Goal: Task Accomplishment & Management: Use online tool/utility

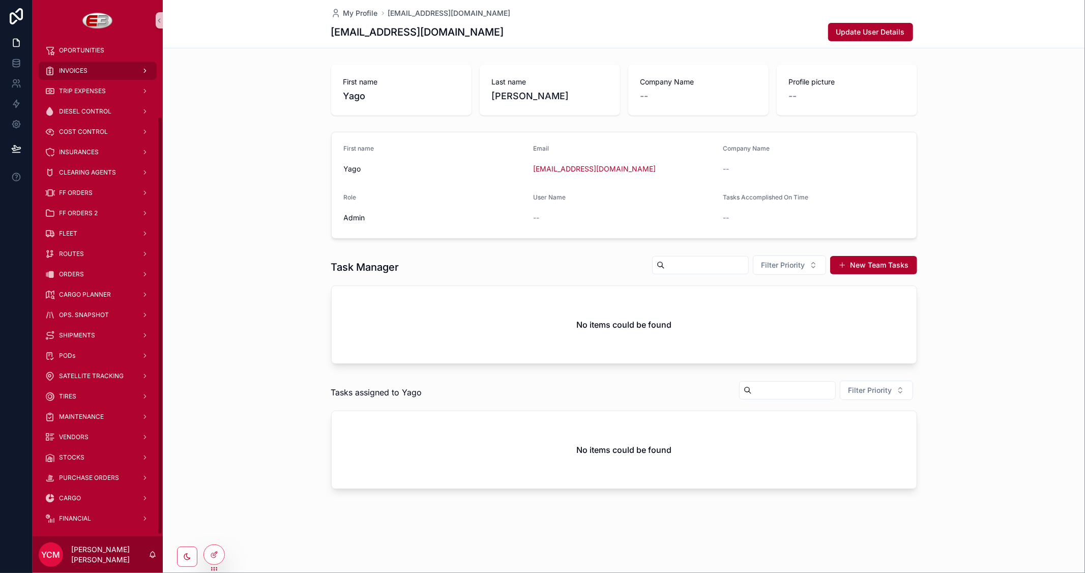
scroll to position [92, 0]
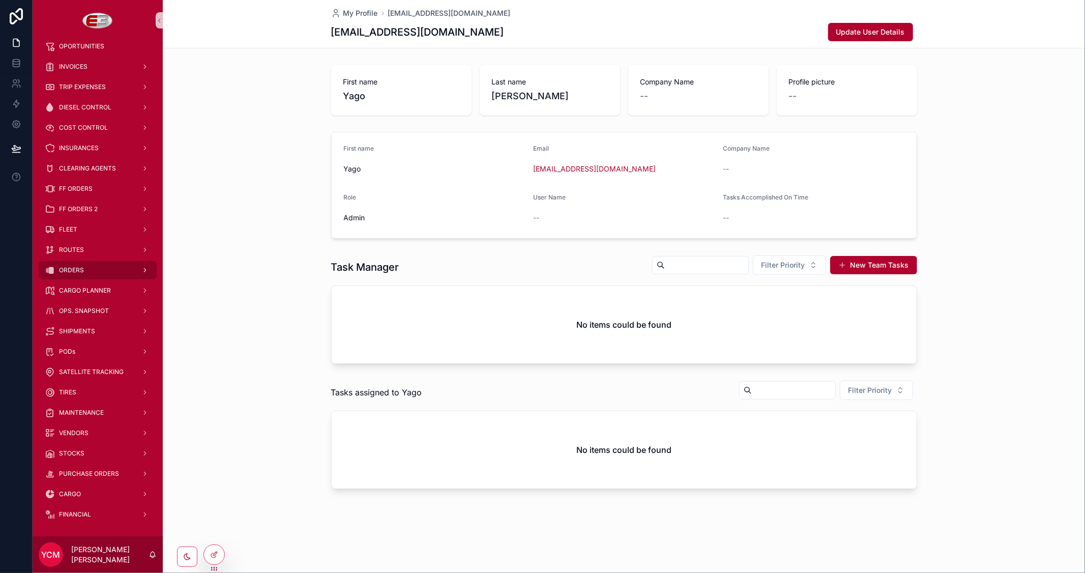
click at [82, 267] on span "ORDERS" at bounding box center [71, 270] width 25 height 8
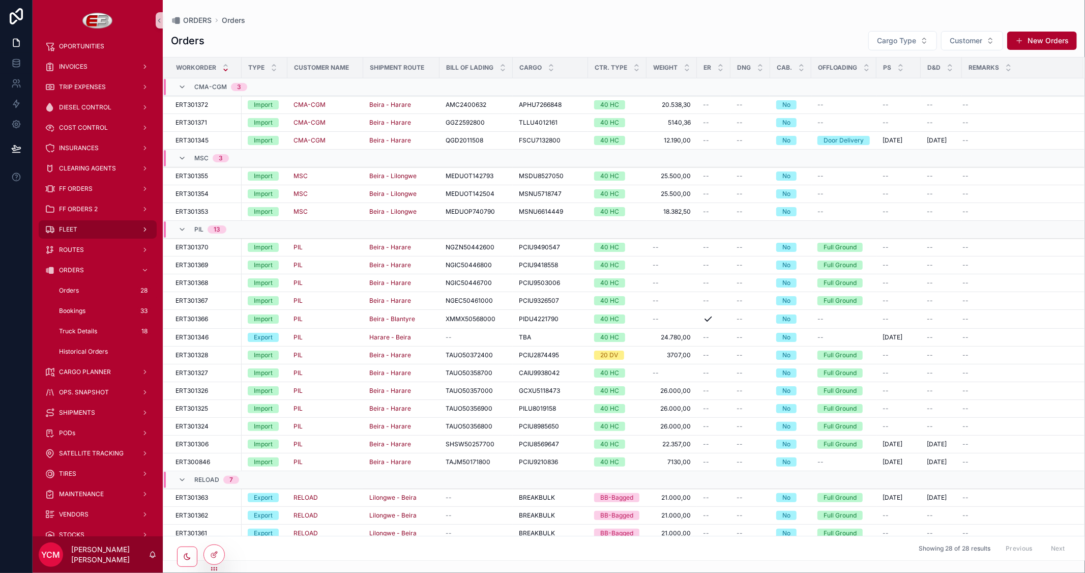
click at [83, 223] on div "FLEET" at bounding box center [98, 229] width 106 height 16
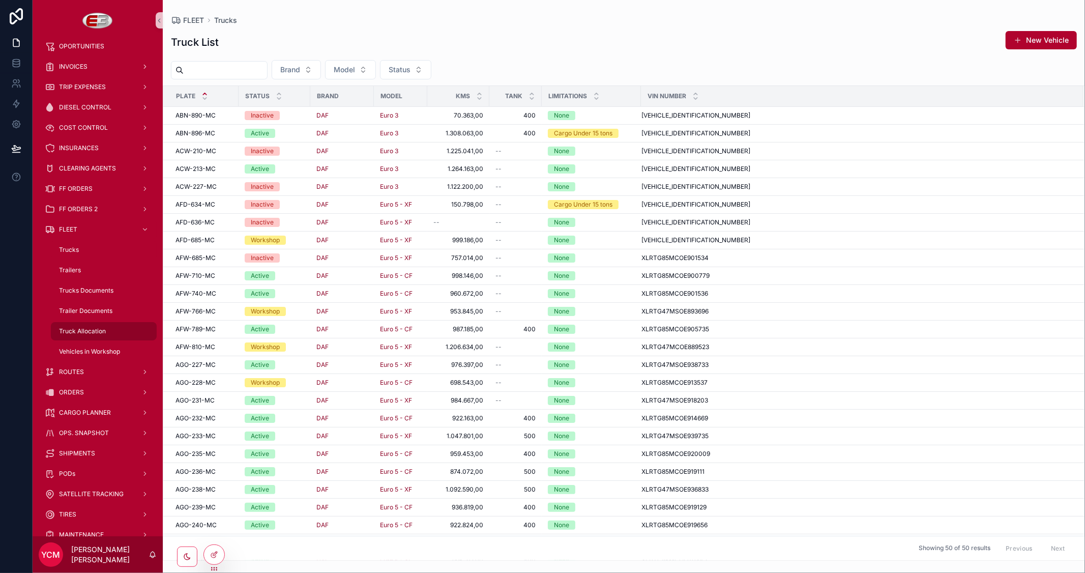
click at [82, 328] on span "Truck Allocation" at bounding box center [82, 331] width 47 height 8
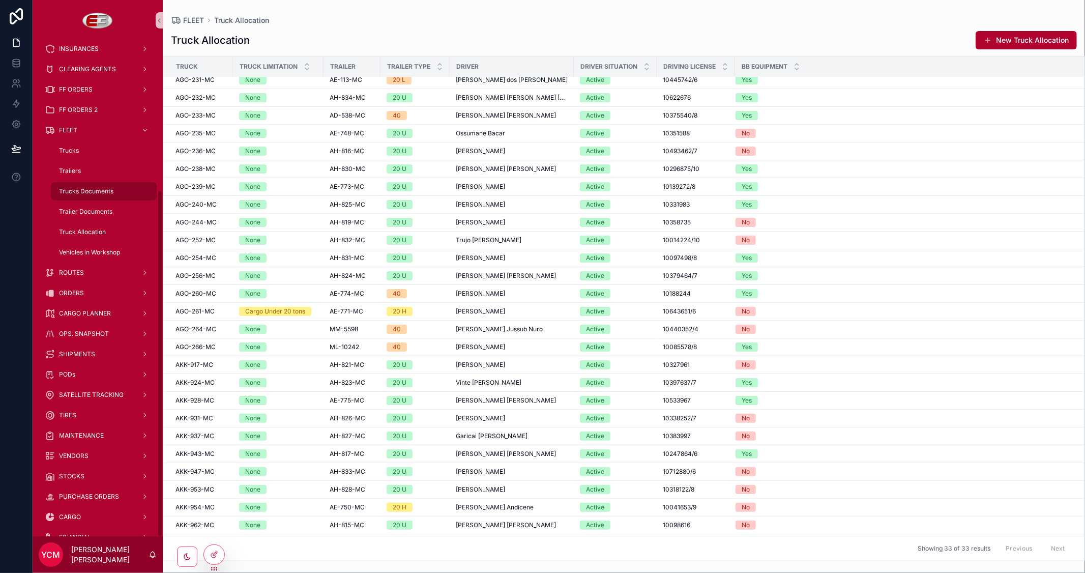
scroll to position [214, 0]
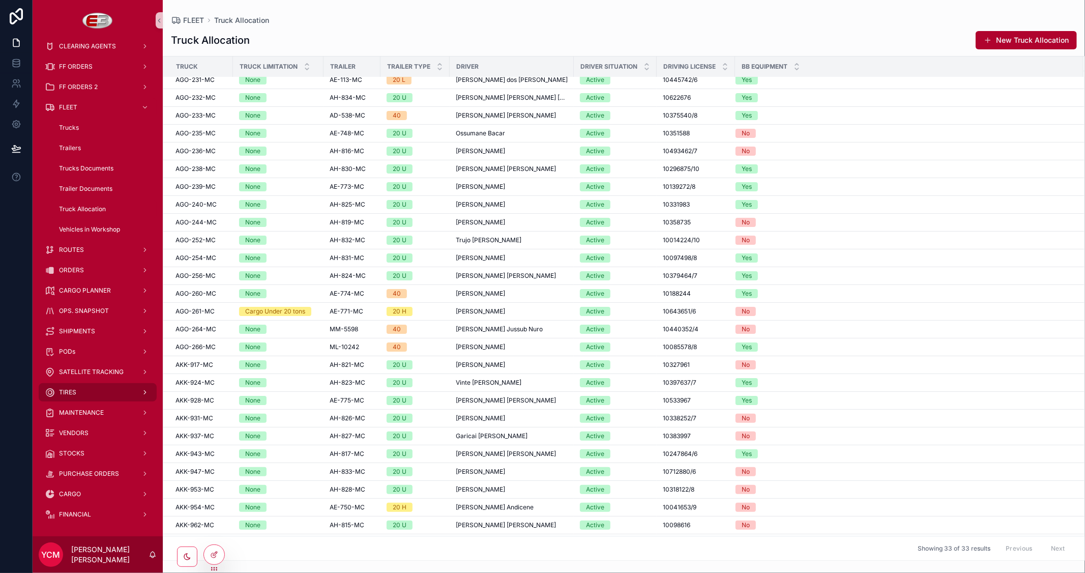
click at [87, 385] on div "TIRES" at bounding box center [98, 392] width 106 height 16
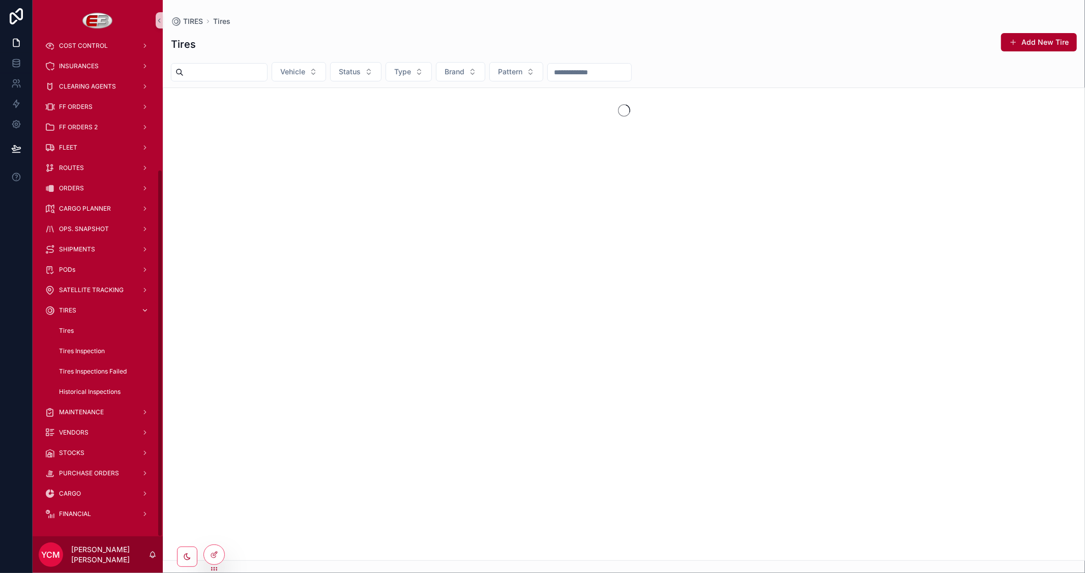
scroll to position [174, 0]
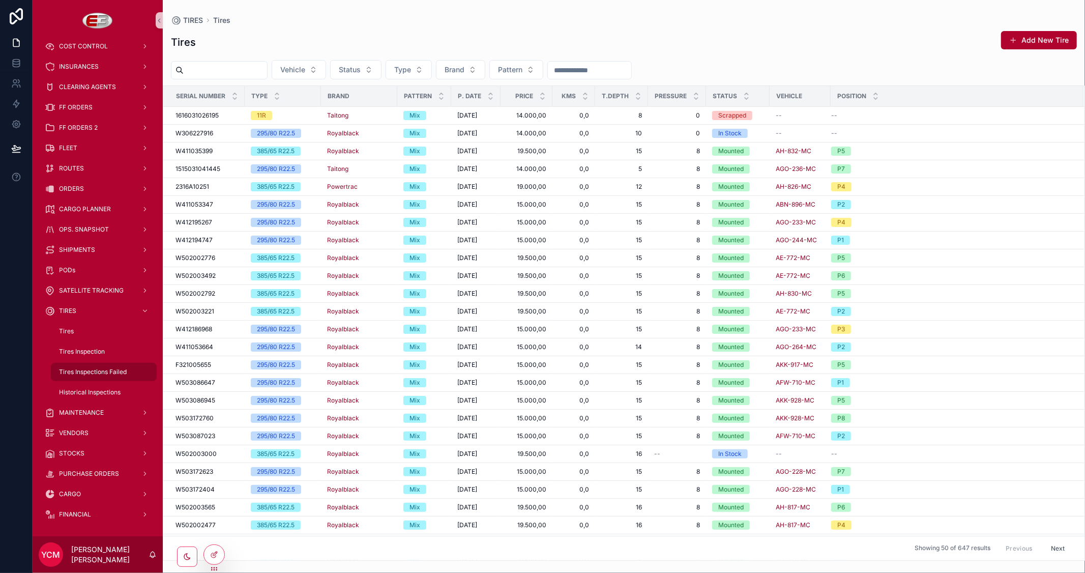
click at [68, 369] on span "Tires Inspections Failed" at bounding box center [93, 372] width 68 height 8
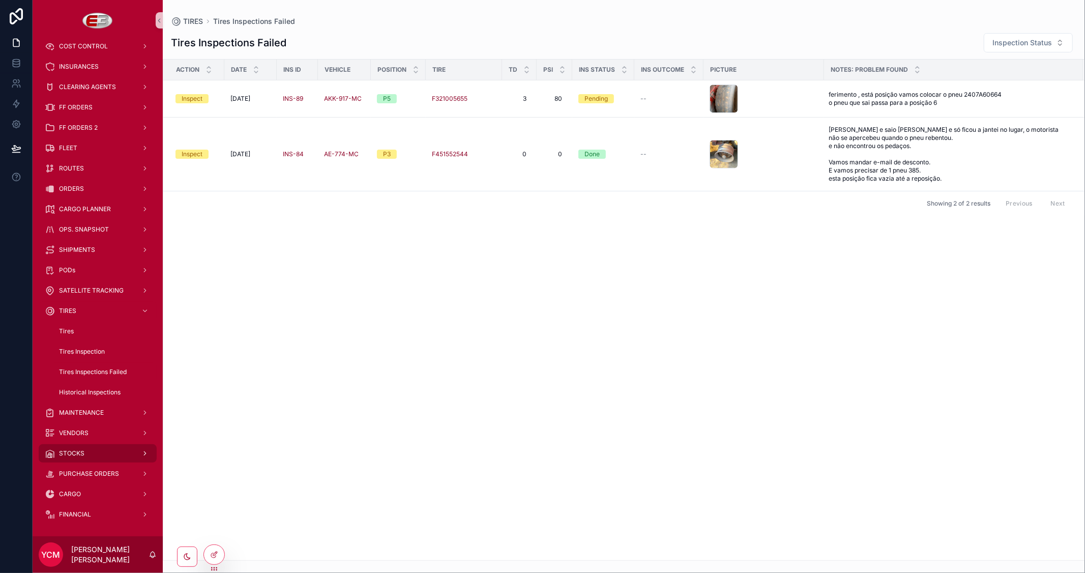
click at [75, 449] on span "STOCKS" at bounding box center [71, 453] width 25 height 8
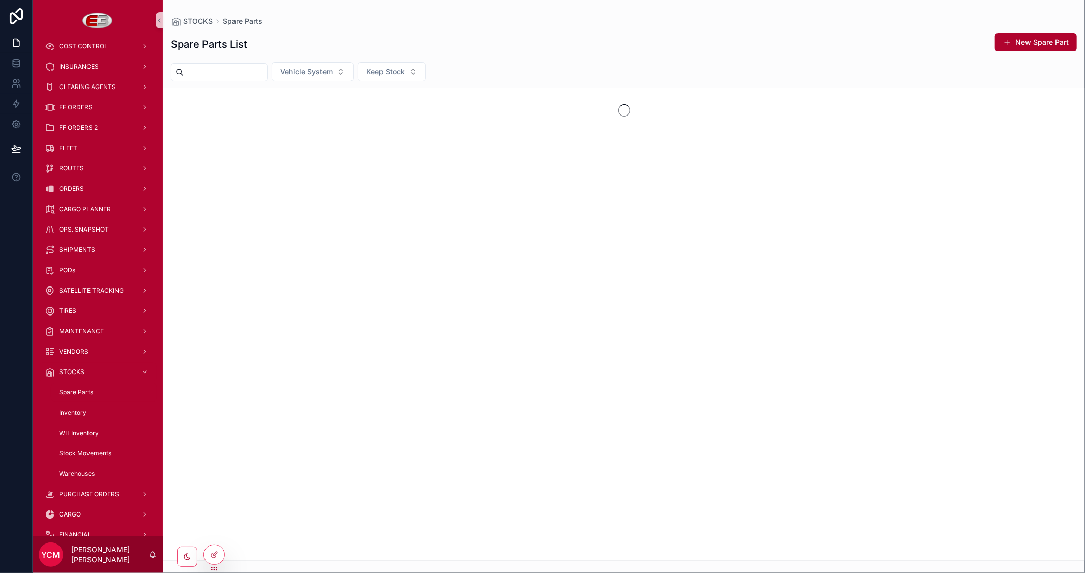
click at [245, 73] on input "scrollable content" at bounding box center [225, 72] width 83 height 14
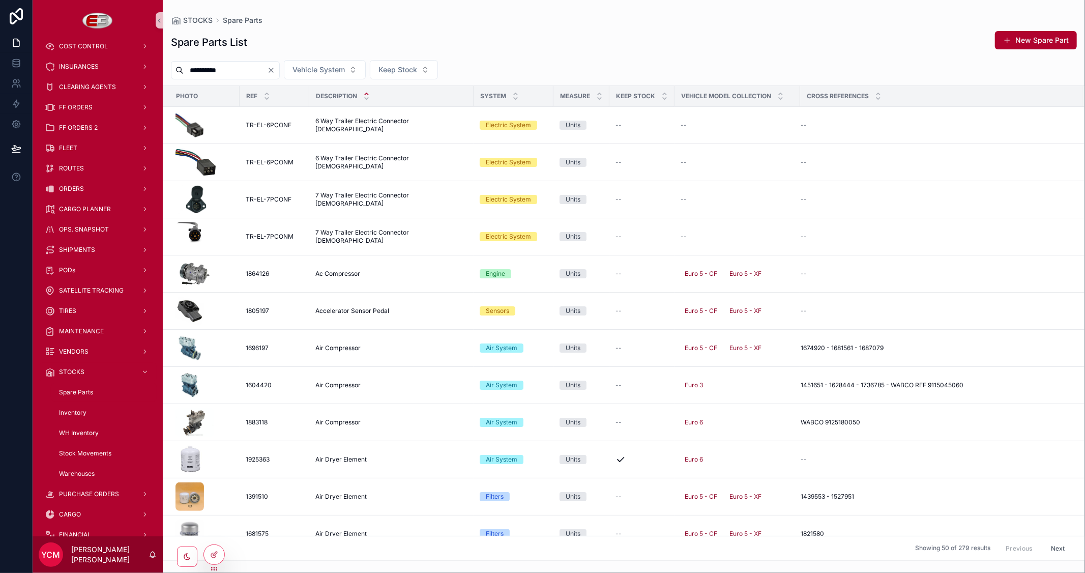
type input "**********"
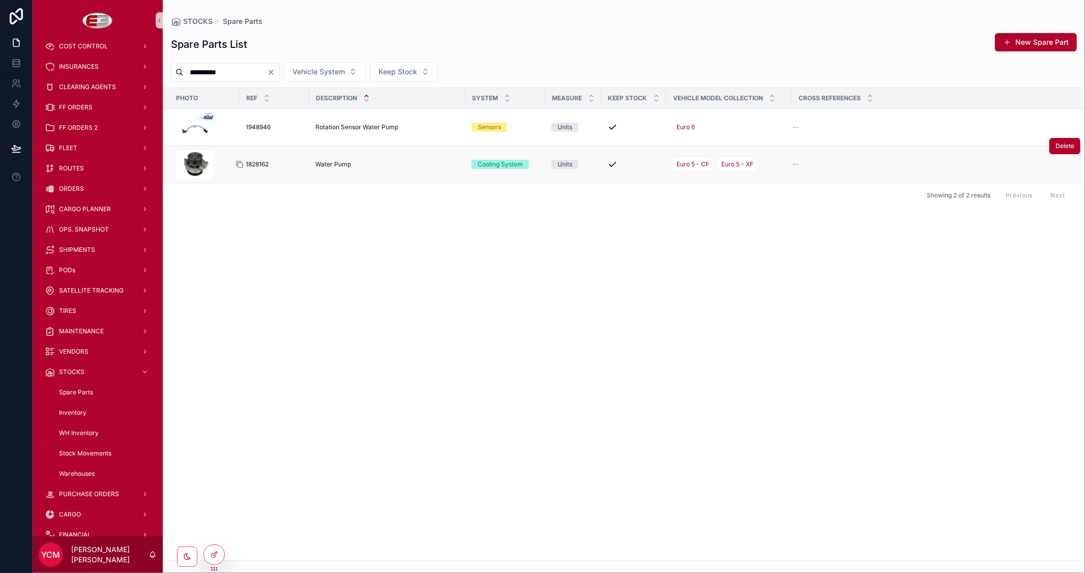
click at [241, 165] on icon "scrollable content" at bounding box center [240, 164] width 8 height 8
click at [90, 153] on div "FLEET" at bounding box center [98, 148] width 106 height 16
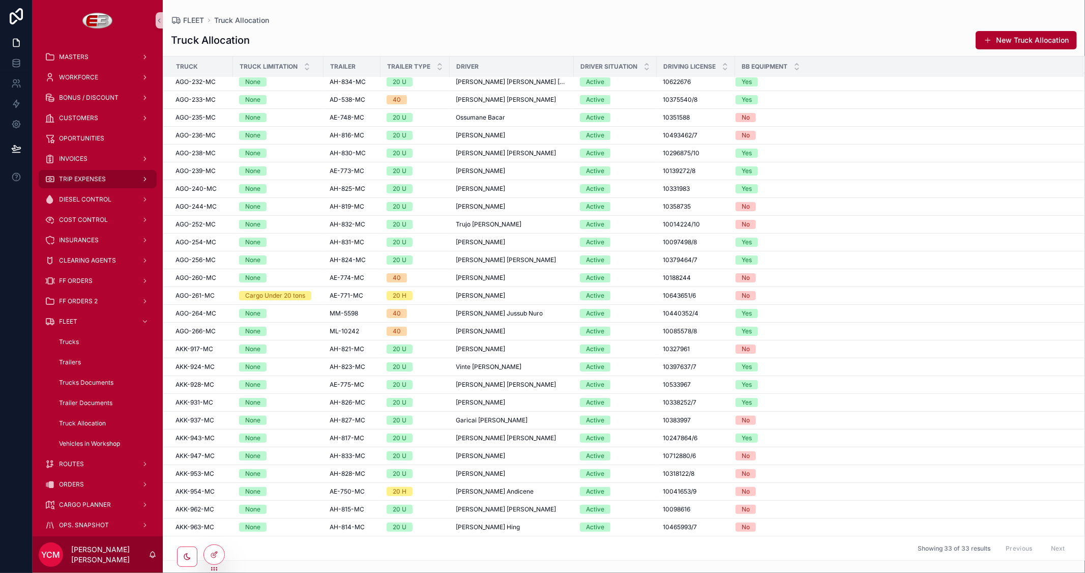
click at [91, 177] on span "TRIP EXPENSES" at bounding box center [82, 179] width 47 height 8
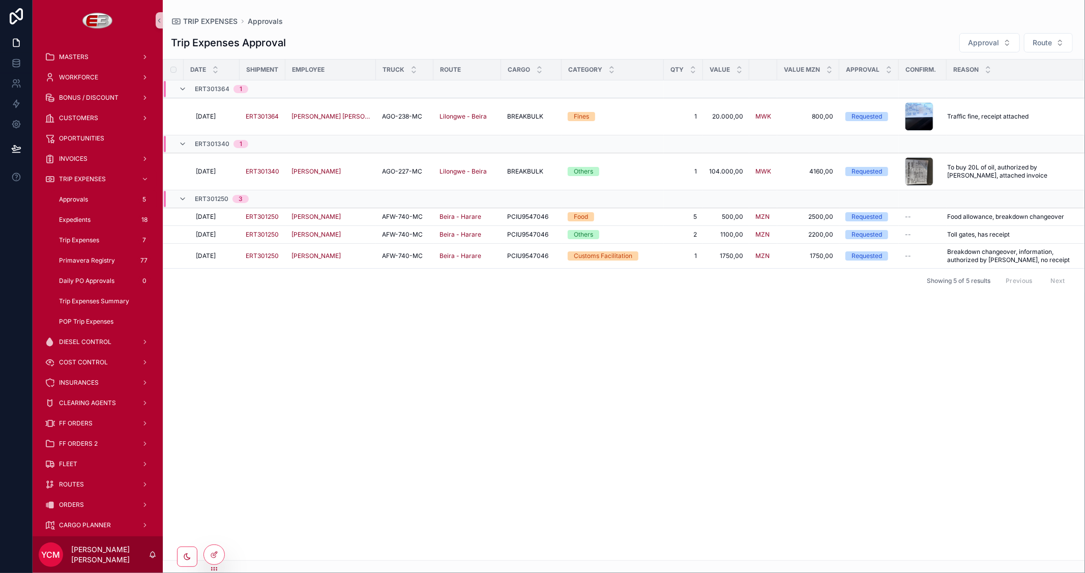
click at [91, 199] on div "Approvals 5" at bounding box center [104, 199] width 94 height 16
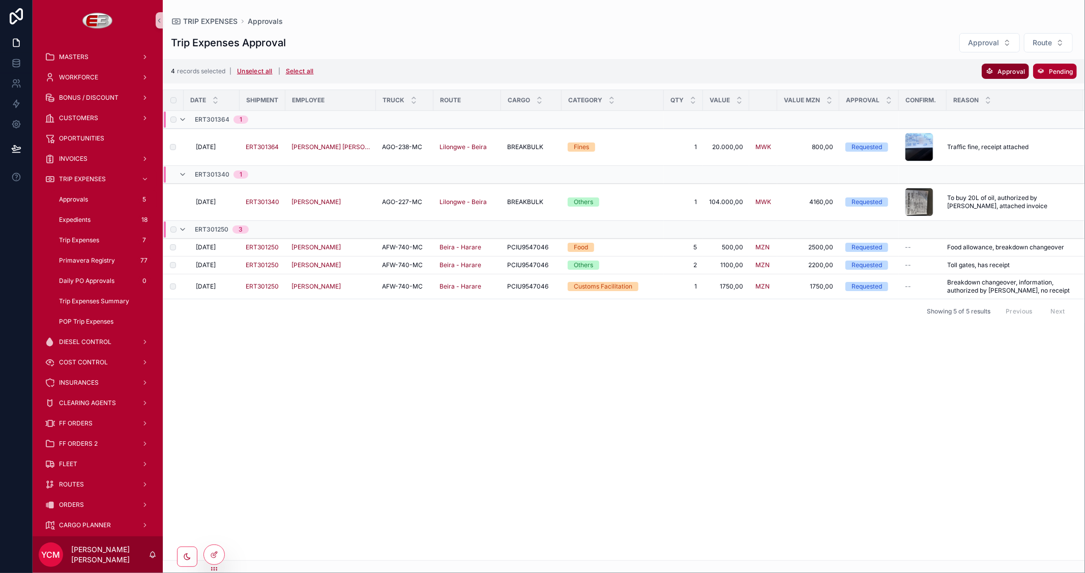
click at [1009, 70] on span "Approval" at bounding box center [1011, 72] width 27 height 8
click at [1060, 48] on icon "scrollable content" at bounding box center [1055, 51] width 8 height 8
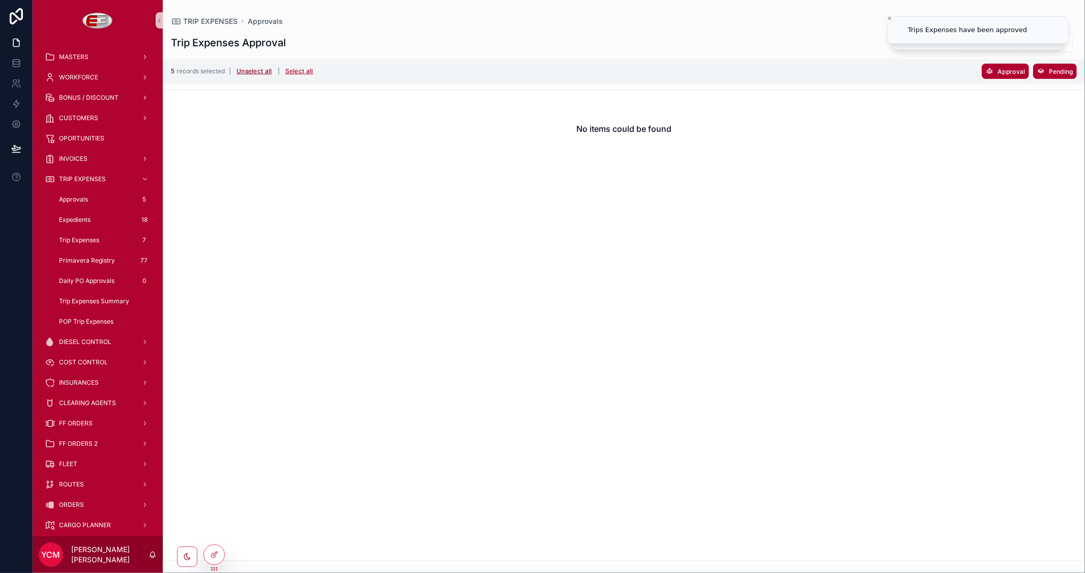
click at [270, 70] on button "Unselect all" at bounding box center [254, 71] width 43 height 16
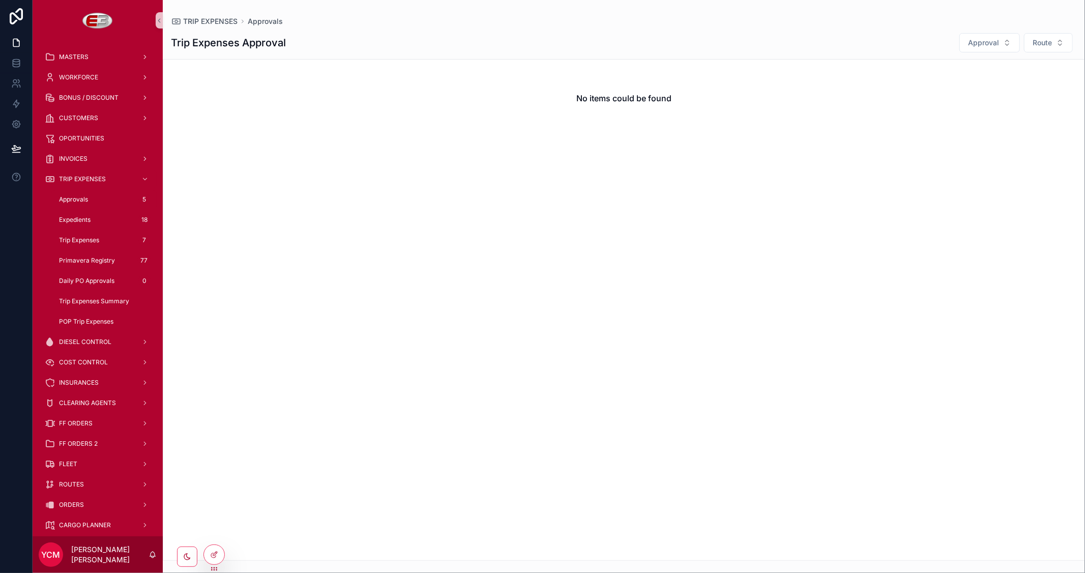
click at [434, 346] on div "No items could be found" at bounding box center [624, 310] width 923 height 502
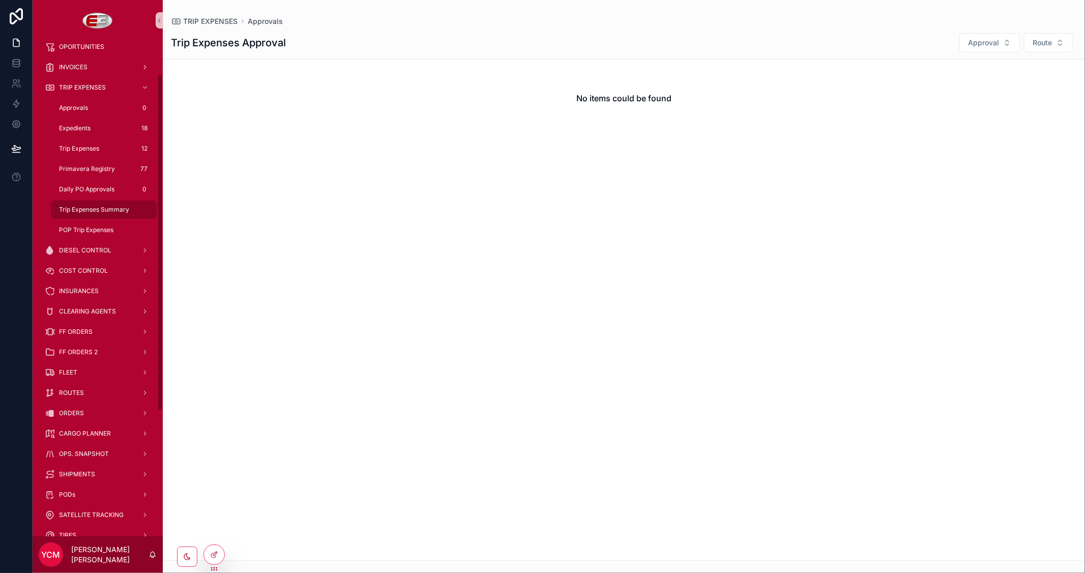
scroll to position [113, 0]
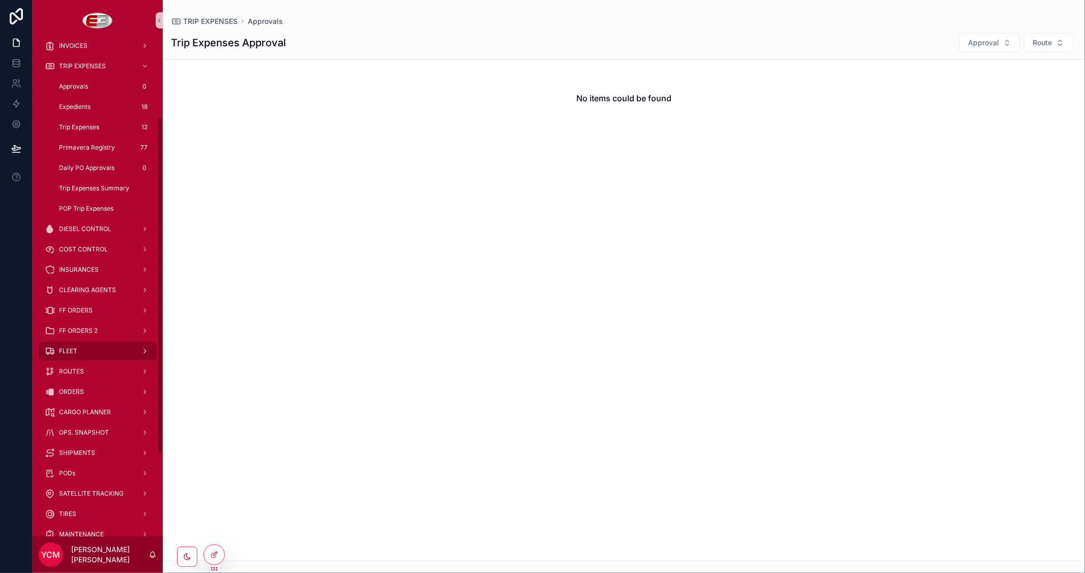
click at [71, 345] on div "FLEET" at bounding box center [98, 351] width 106 height 16
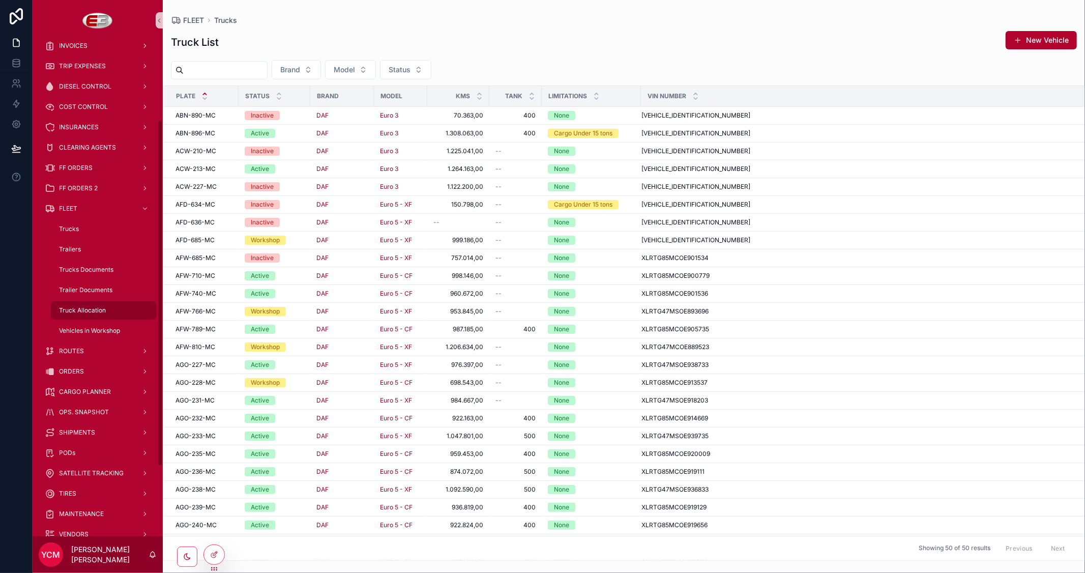
click at [85, 313] on span "Truck Allocation" at bounding box center [82, 310] width 47 height 8
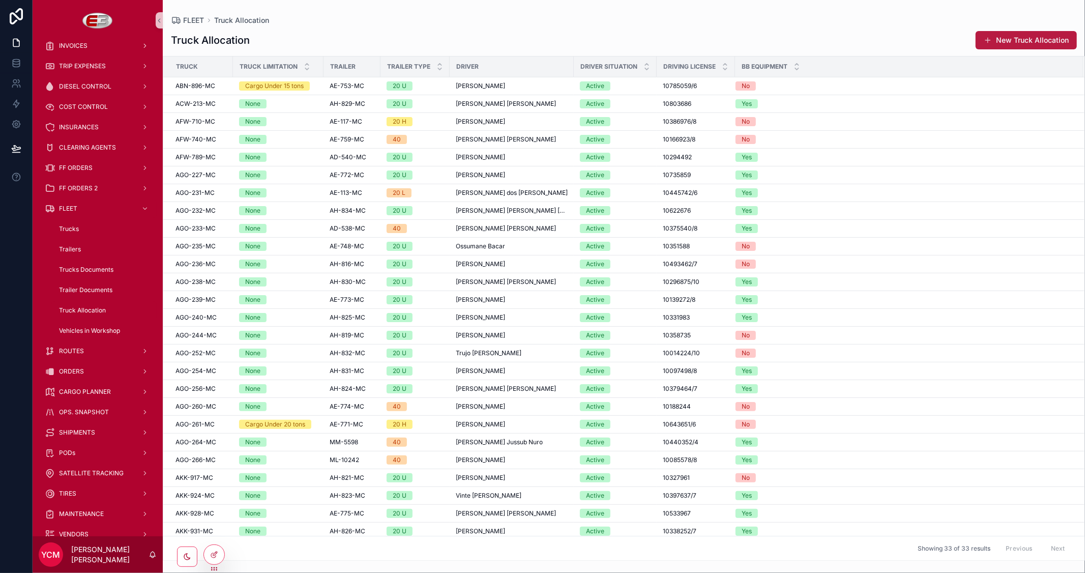
click at [1005, 42] on button "New Truck Allocation" at bounding box center [1026, 40] width 101 height 18
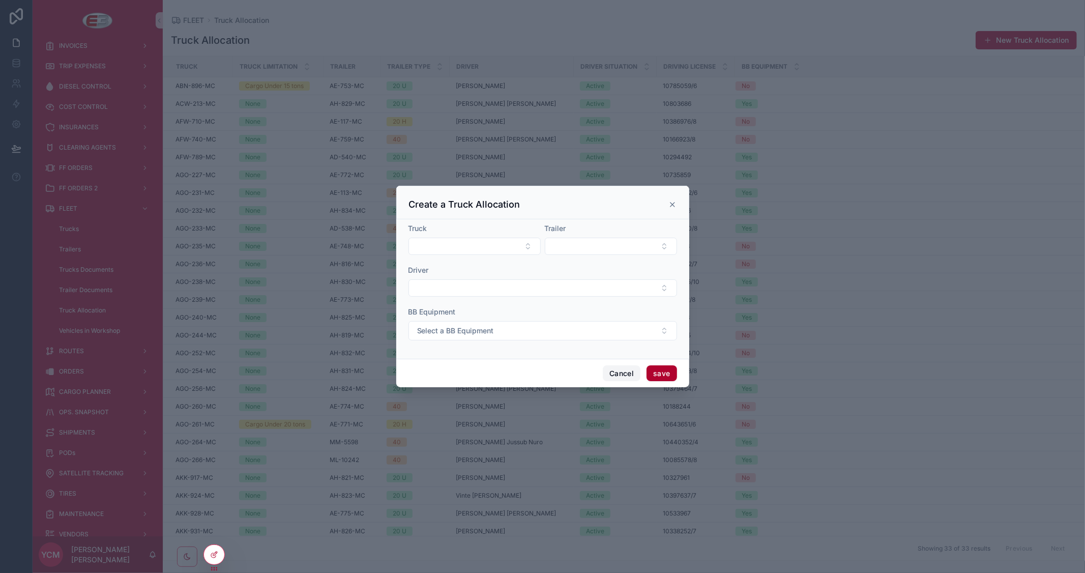
click at [630, 370] on button "Cancel" at bounding box center [622, 373] width 38 height 16
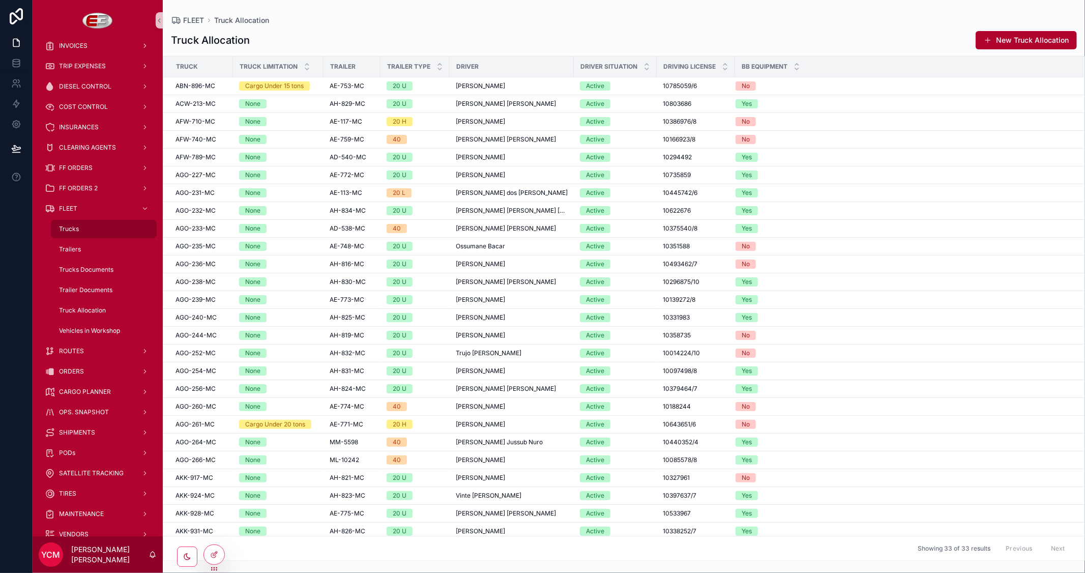
click at [80, 228] on div "Trucks" at bounding box center [104, 229] width 94 height 16
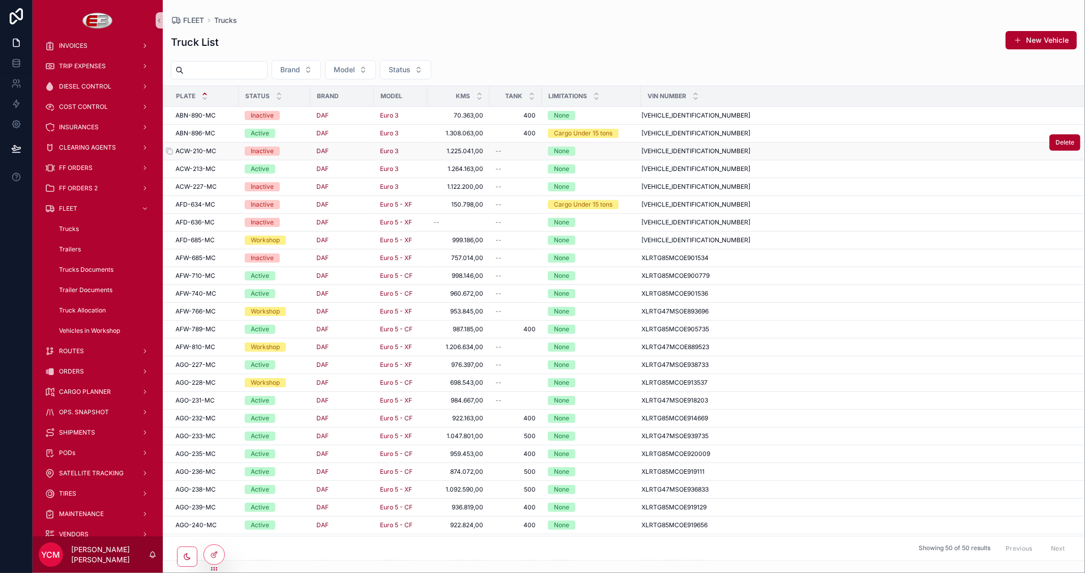
click at [209, 149] on span "ACW-210-MC" at bounding box center [196, 151] width 41 height 8
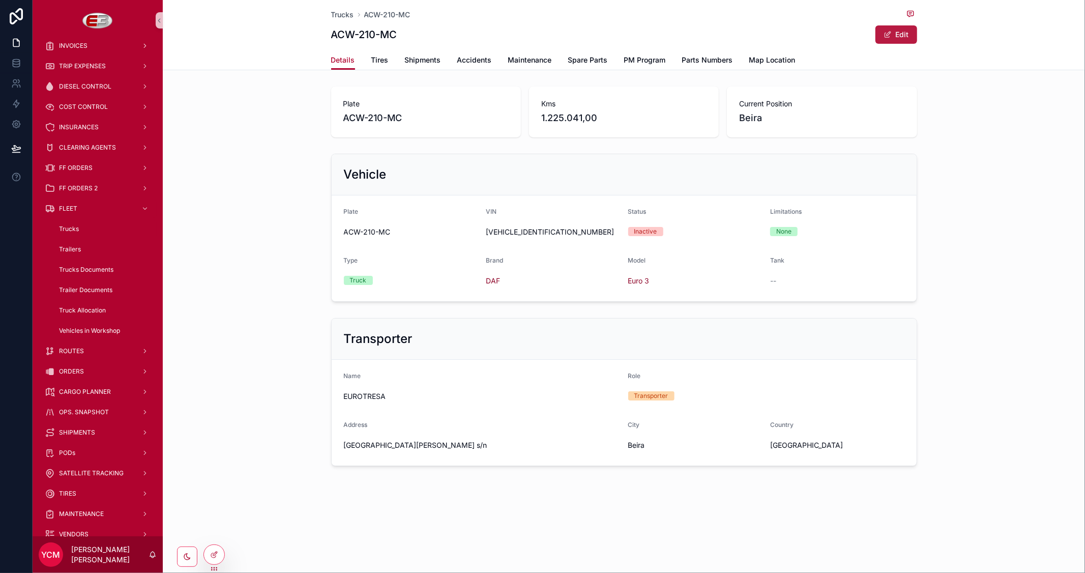
click at [899, 37] on button "Edit" at bounding box center [897, 34] width 42 height 18
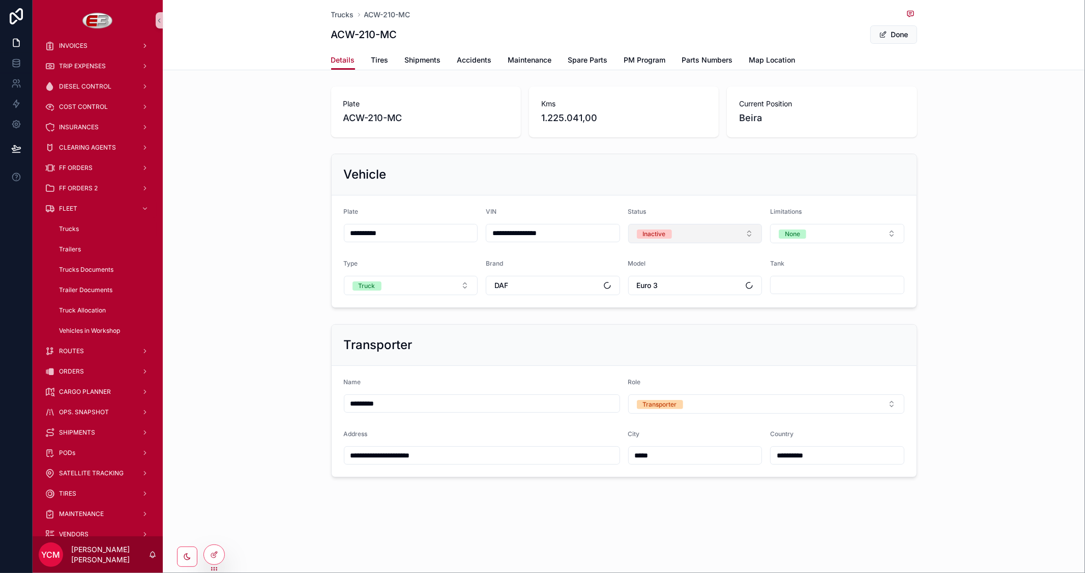
click at [724, 226] on button "Inactive" at bounding box center [695, 233] width 134 height 19
click at [678, 292] on div "Active" at bounding box center [695, 289] width 129 height 15
click at [899, 35] on button "Done" at bounding box center [894, 34] width 47 height 18
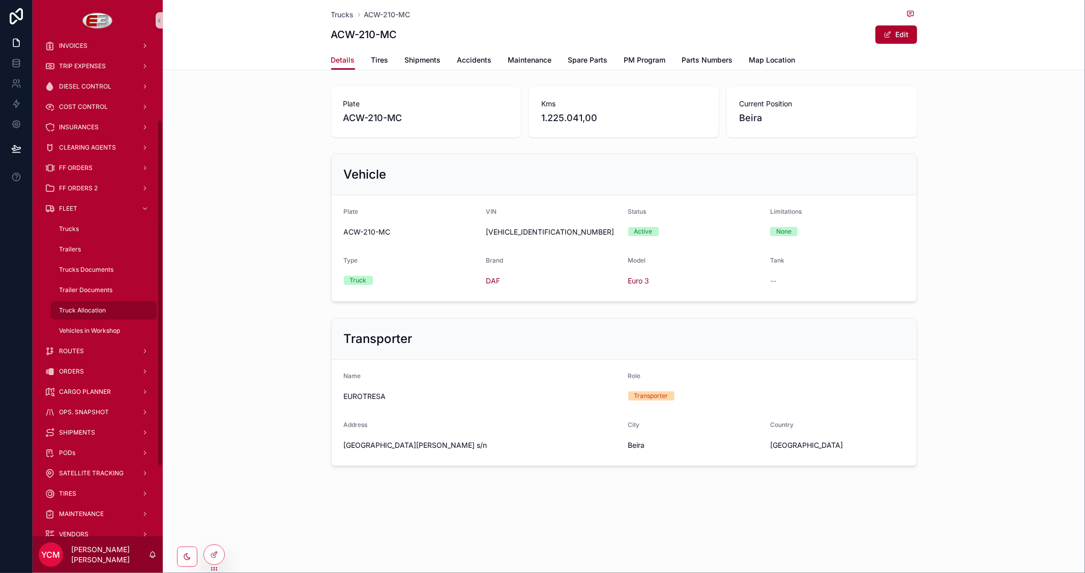
click at [95, 306] on span "Truck Allocation" at bounding box center [82, 310] width 47 height 8
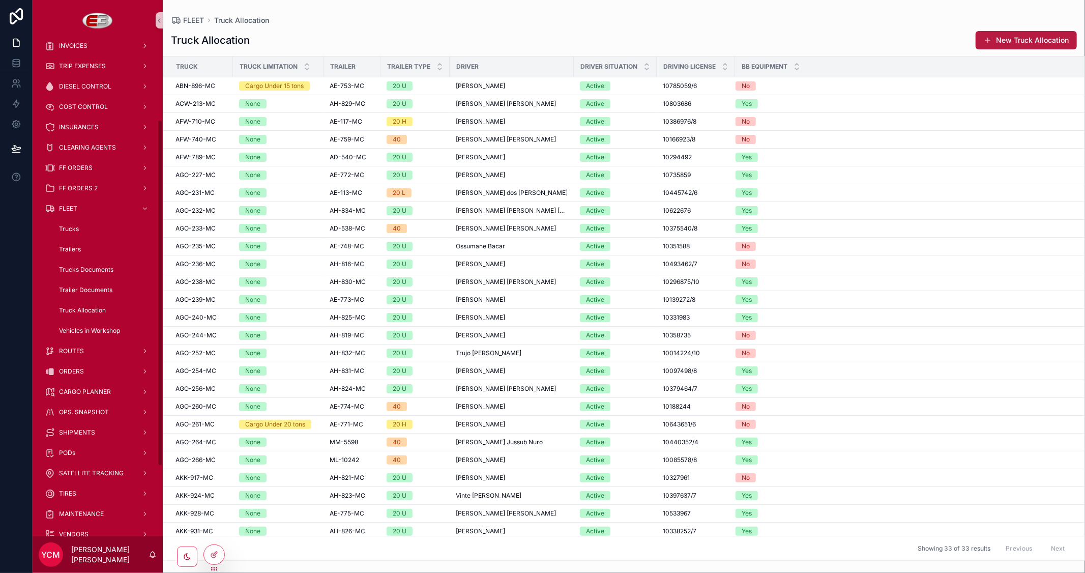
click at [1011, 40] on button "New Truck Allocation" at bounding box center [1026, 40] width 101 height 18
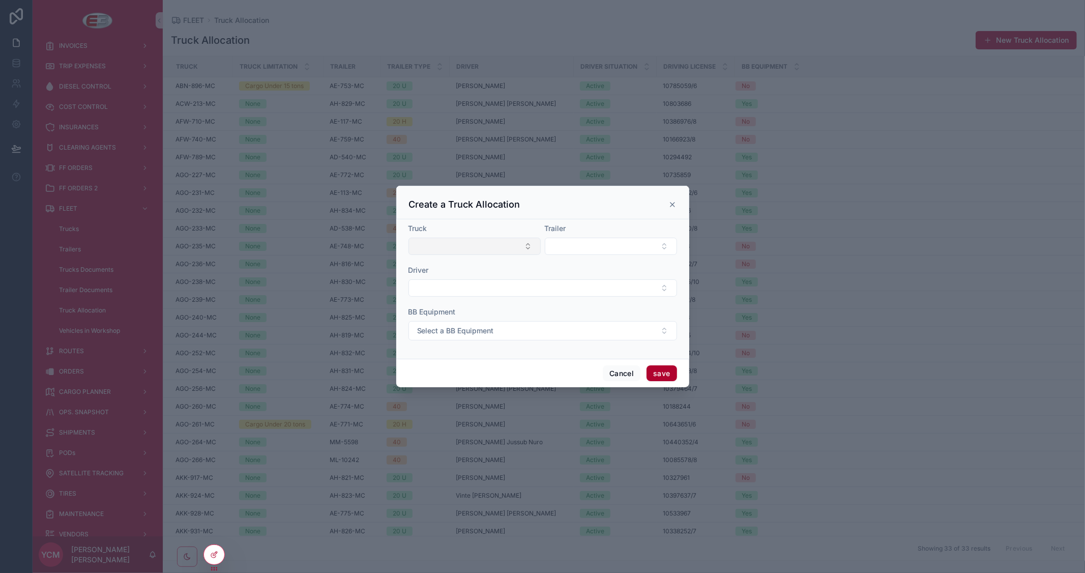
click at [470, 245] on button "Select Button" at bounding box center [475, 246] width 132 height 17
click at [545, 221] on div "Truck Trailer Driver BB Equipment Select a BB Equipment" at bounding box center [542, 288] width 293 height 139
click at [528, 246] on button "Select Button" at bounding box center [475, 246] width 132 height 17
click at [630, 376] on button "Cancel" at bounding box center [622, 373] width 38 height 16
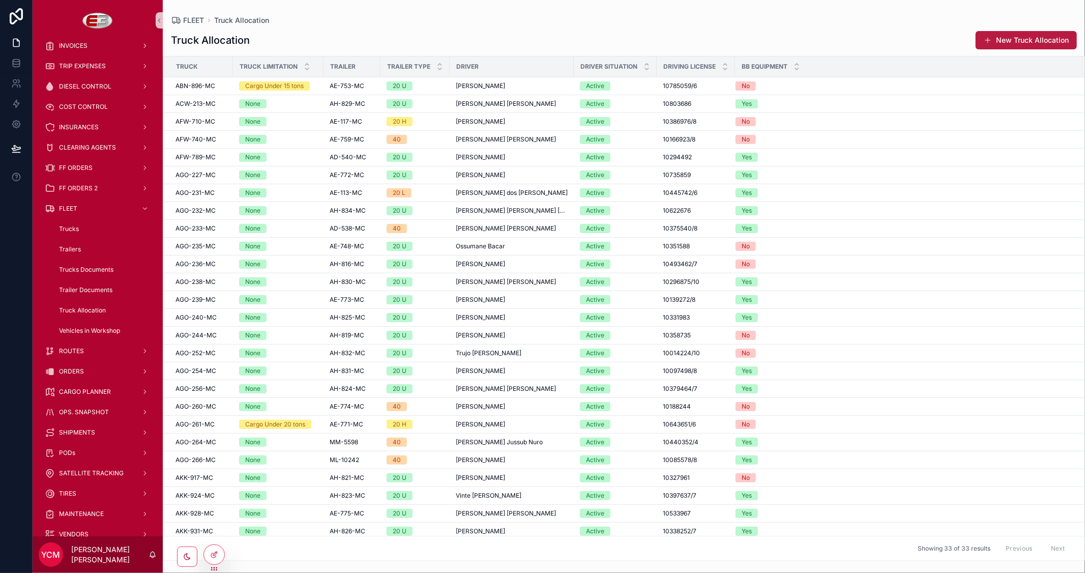
click at [1032, 34] on button "New Truck Allocation" at bounding box center [1026, 40] width 101 height 18
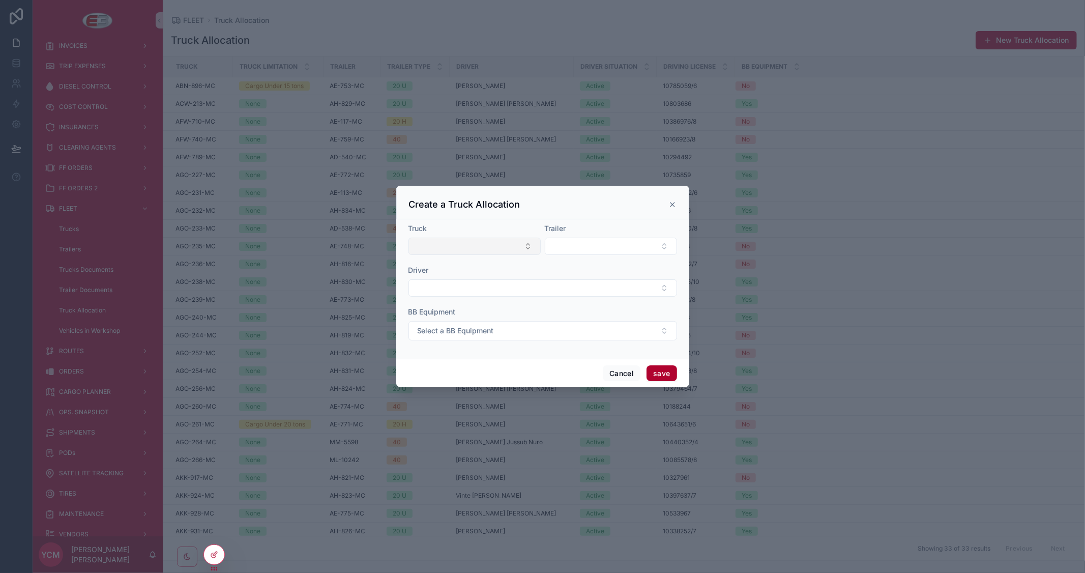
click at [531, 243] on button "Select Button" at bounding box center [475, 246] width 132 height 17
click at [604, 242] on button "Select Button" at bounding box center [611, 246] width 132 height 17
click at [623, 375] on button "Cancel" at bounding box center [622, 373] width 38 height 16
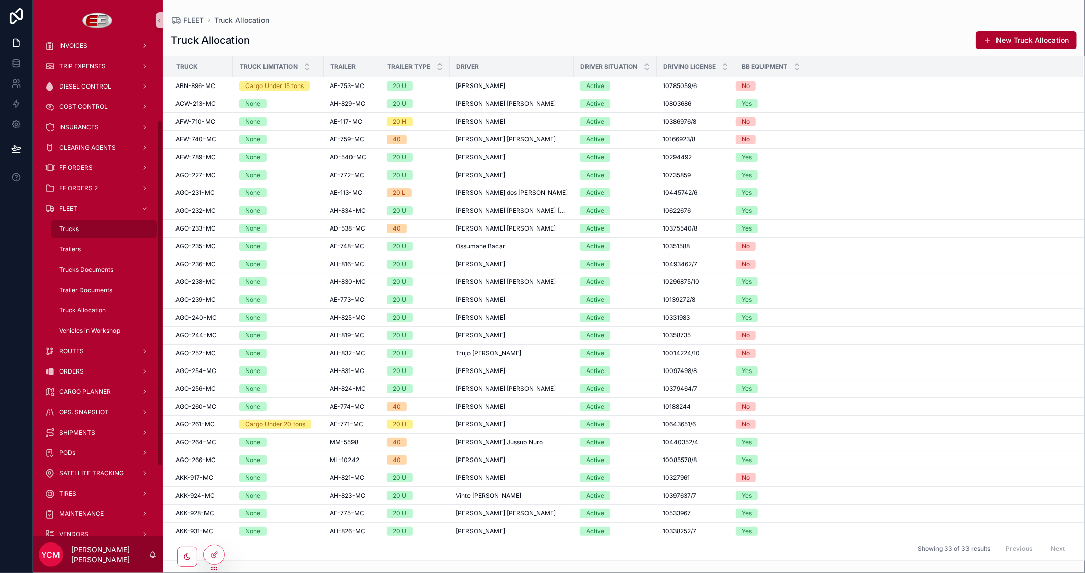
click at [73, 227] on span "Trucks" at bounding box center [69, 229] width 20 height 8
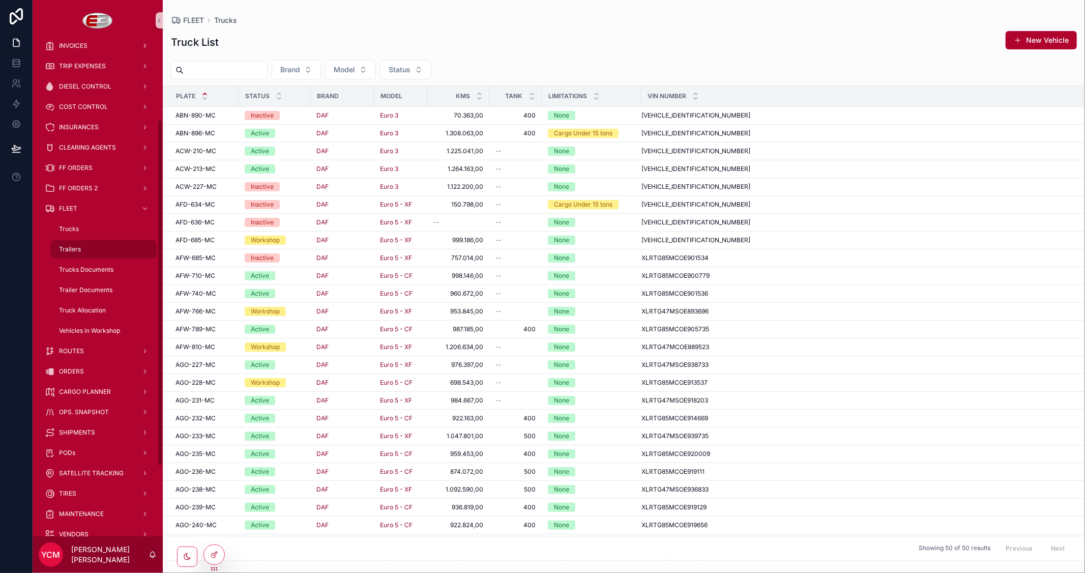
click at [84, 249] on div "Trailers" at bounding box center [104, 249] width 94 height 16
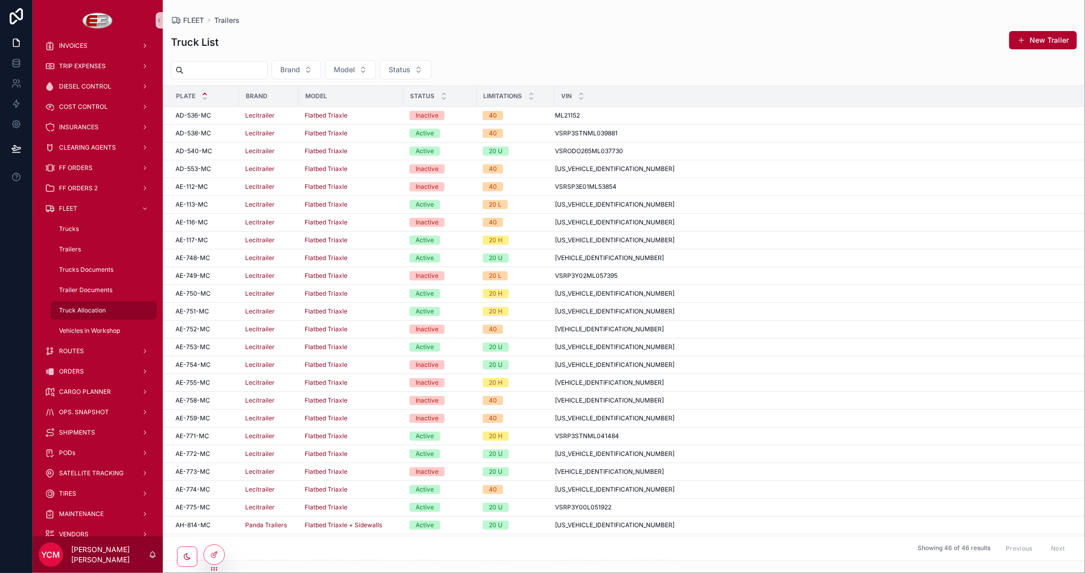
click at [84, 311] on span "Truck Allocation" at bounding box center [82, 310] width 47 height 8
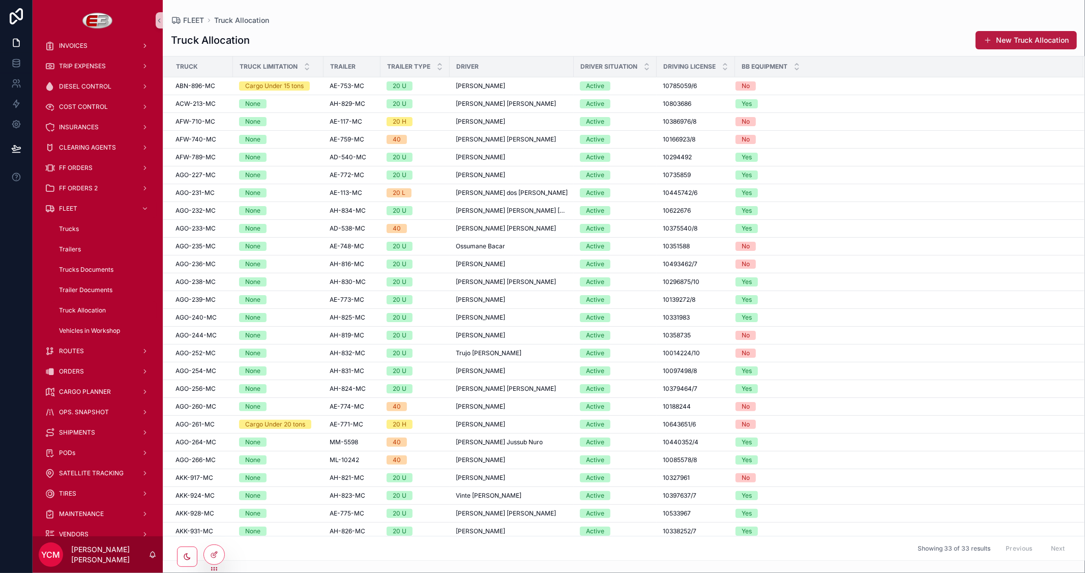
click at [1011, 41] on button "New Truck Allocation" at bounding box center [1026, 40] width 101 height 18
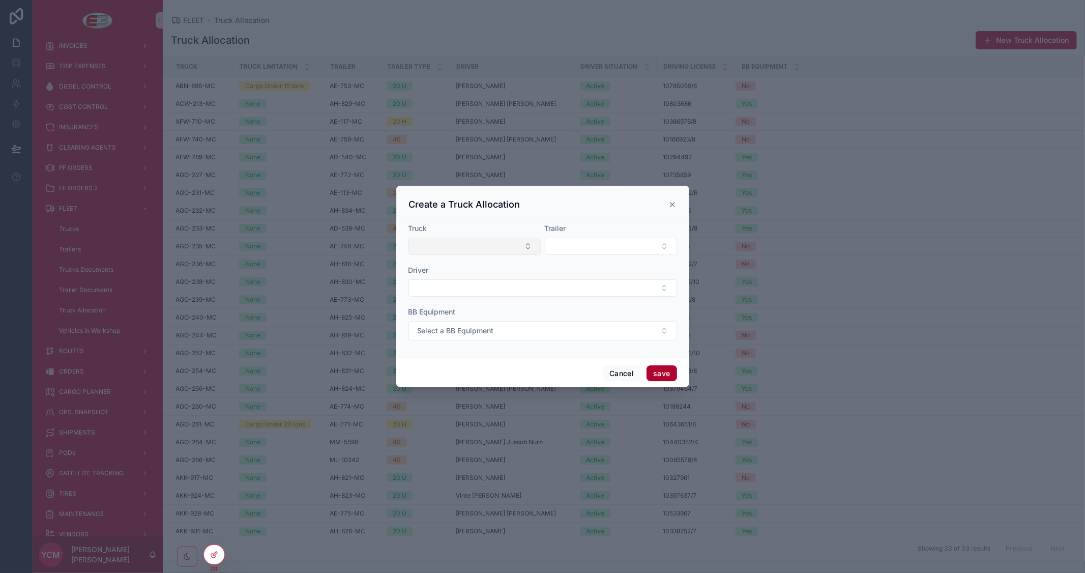
click at [506, 247] on button "Select Button" at bounding box center [475, 246] width 132 height 17
click at [670, 199] on div "Create a Truck Allocation" at bounding box center [543, 204] width 268 height 12
click at [672, 206] on icon "scrollable content" at bounding box center [673, 205] width 8 height 8
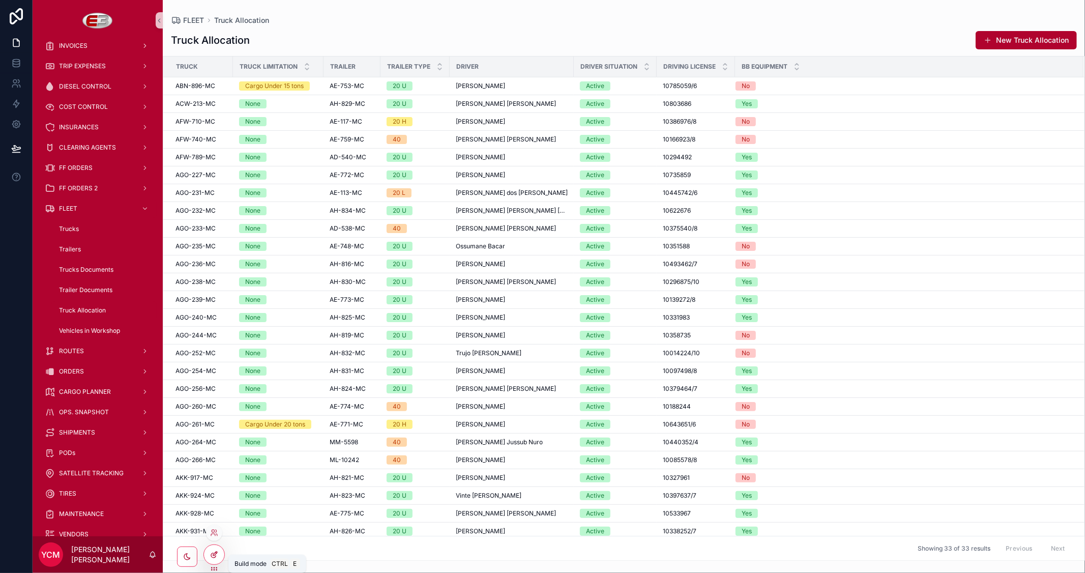
click at [212, 551] on icon at bounding box center [214, 555] width 8 height 8
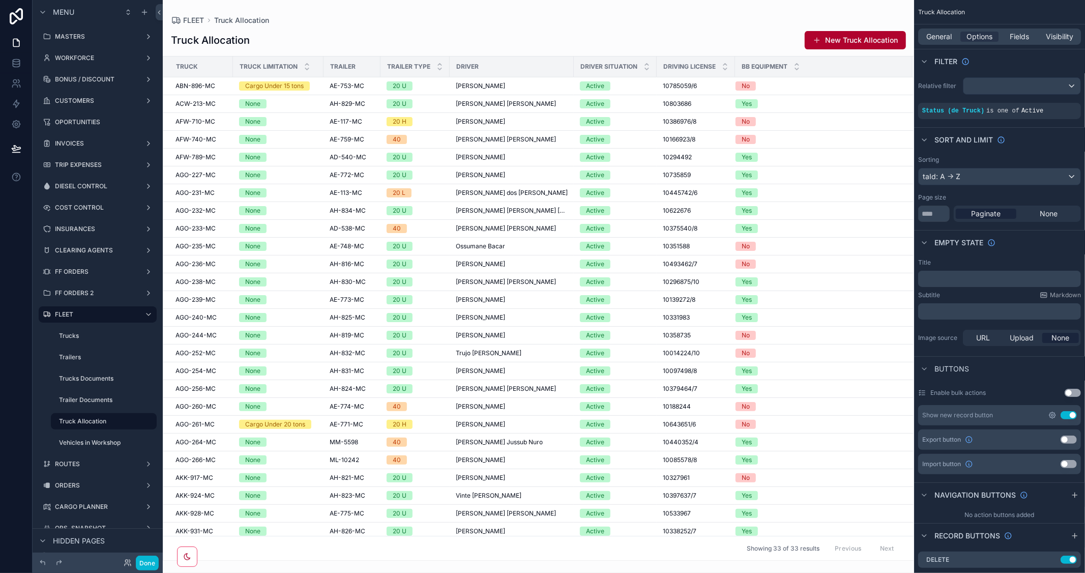
click at [1052, 415] on icon "scrollable content" at bounding box center [1053, 415] width 2 height 2
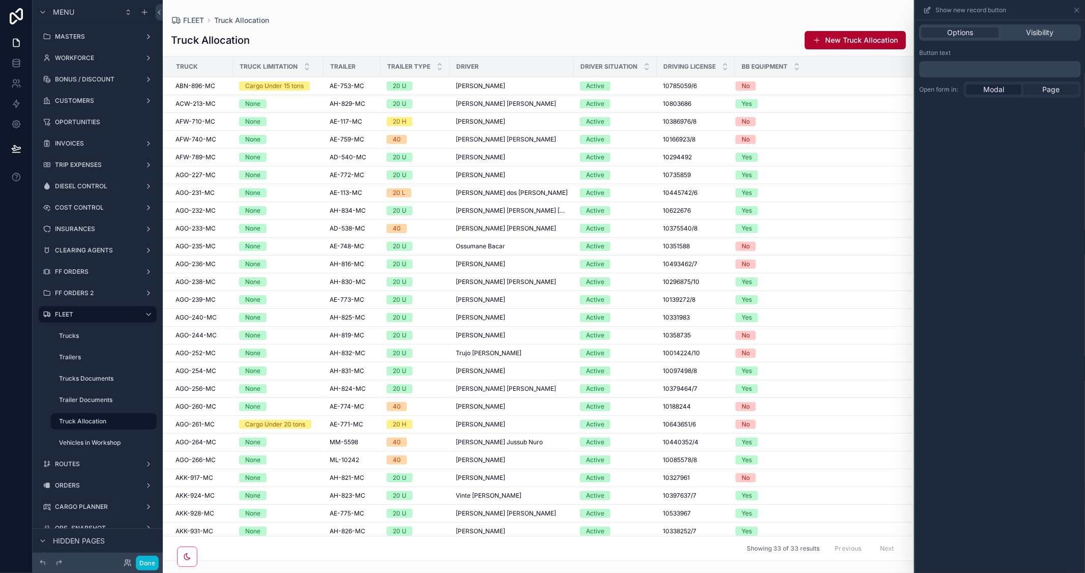
click at [1052, 90] on span "Page" at bounding box center [1051, 89] width 17 height 10
click at [870, 39] on button "New Truck Allocation" at bounding box center [855, 40] width 101 height 18
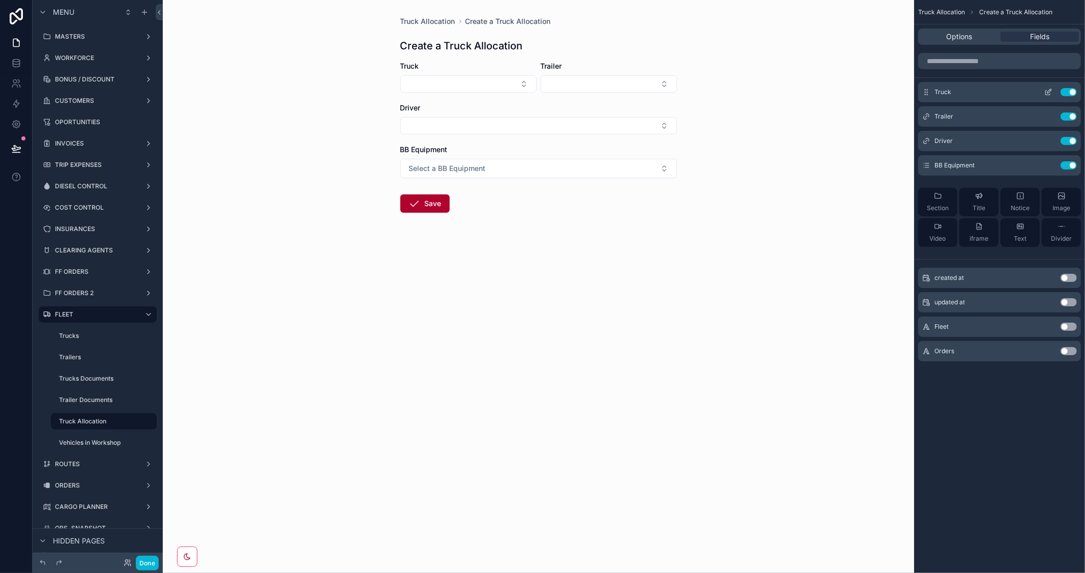
click at [1055, 91] on button "scrollable content" at bounding box center [1049, 92] width 16 height 8
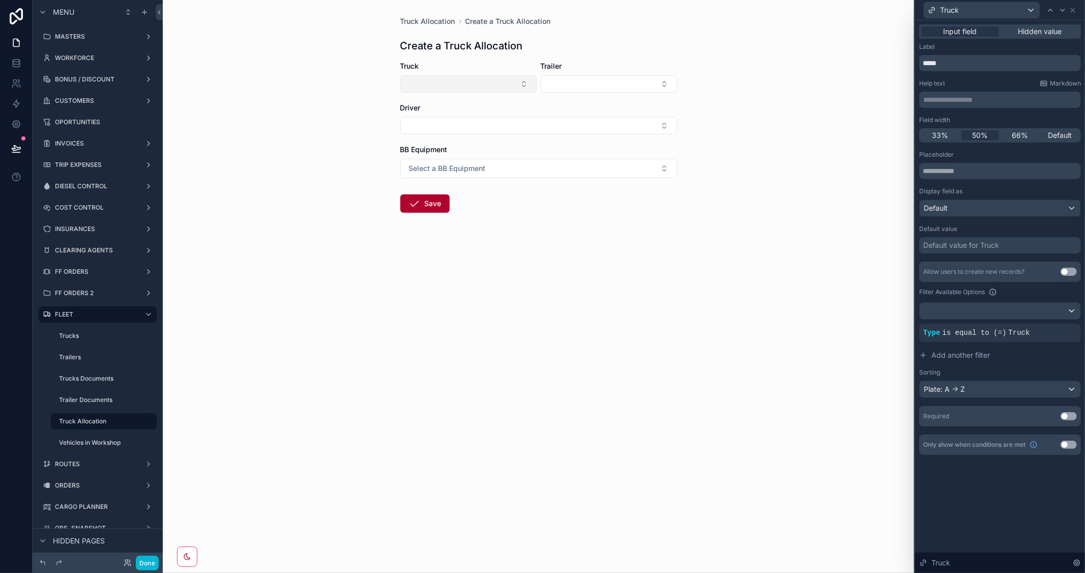
click at [523, 87] on button "Select Button" at bounding box center [469, 83] width 136 height 17
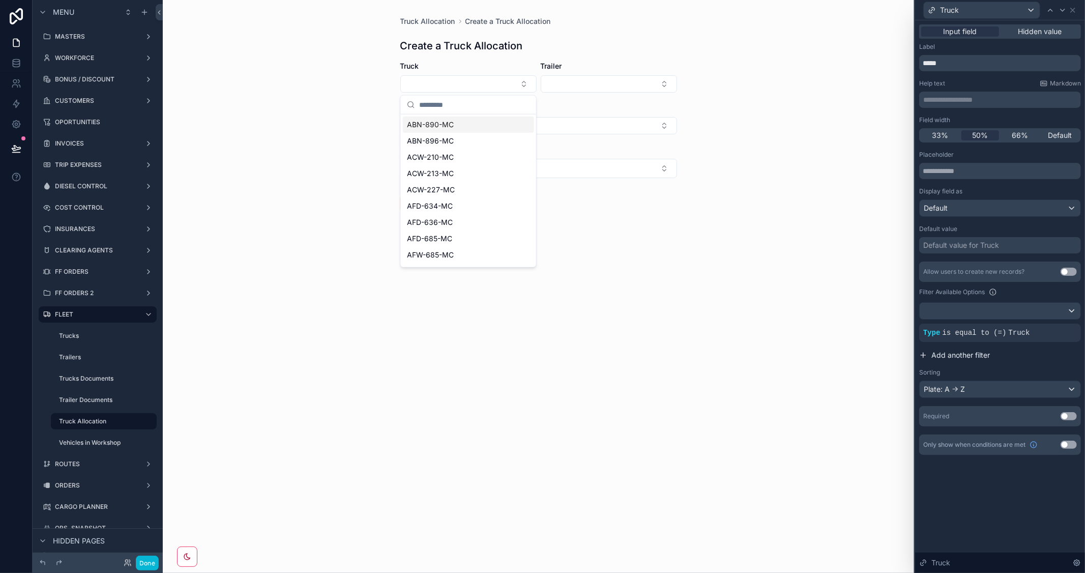
click at [988, 355] on span "Add another filter" at bounding box center [961, 355] width 59 height 10
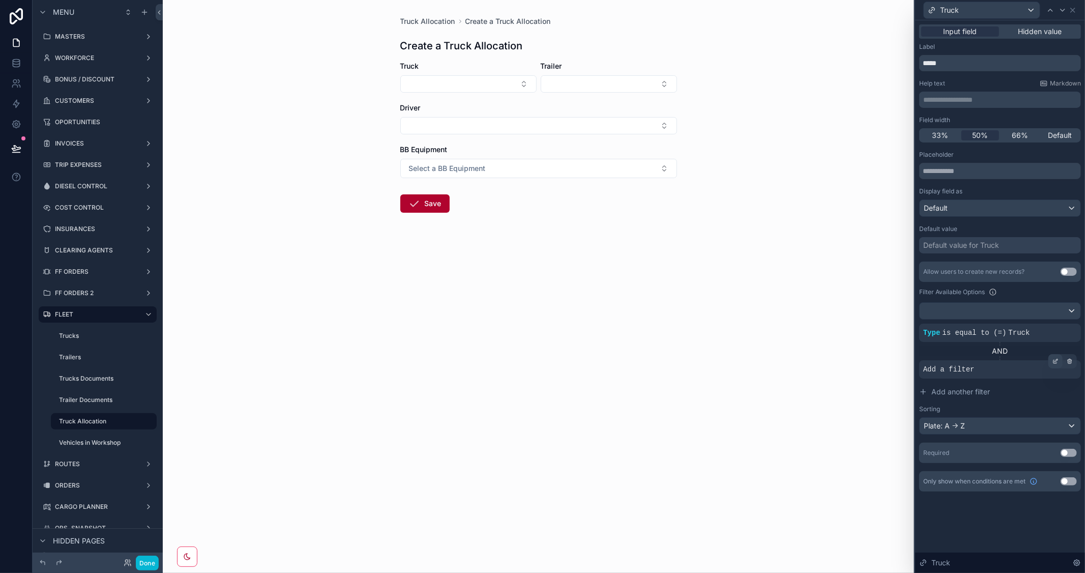
click at [1059, 363] on icon at bounding box center [1056, 361] width 6 height 6
click at [825, 350] on span "Select a field" at bounding box center [816, 354] width 43 height 9
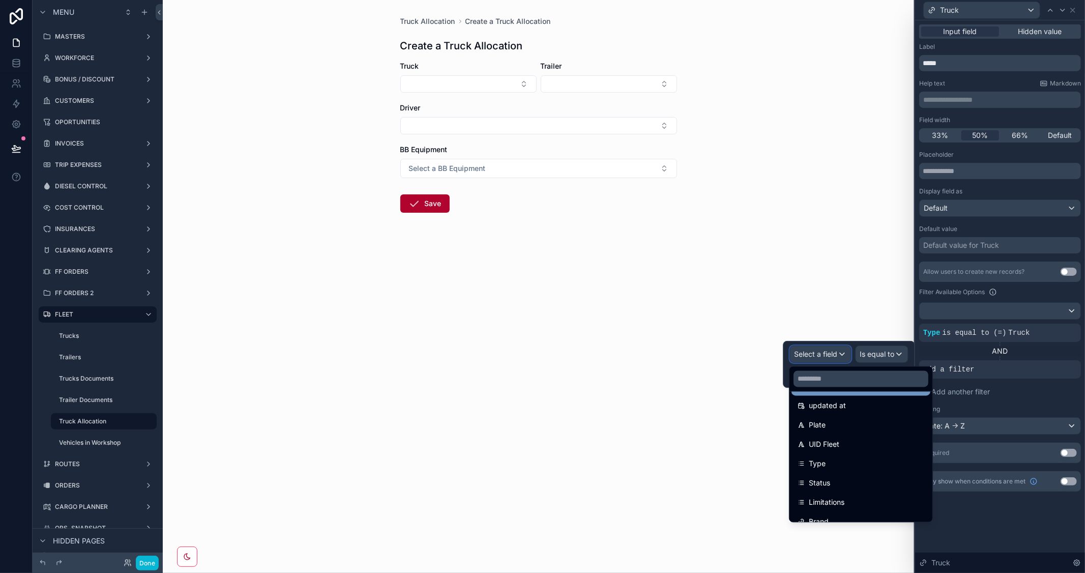
scroll to position [113, 0]
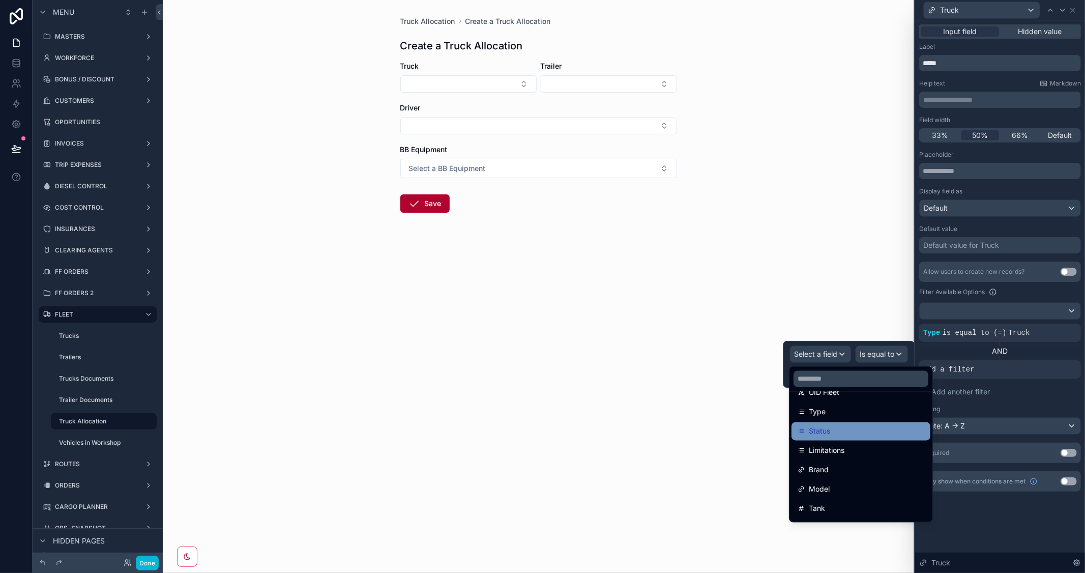
click at [868, 430] on div "Status" at bounding box center [861, 431] width 127 height 12
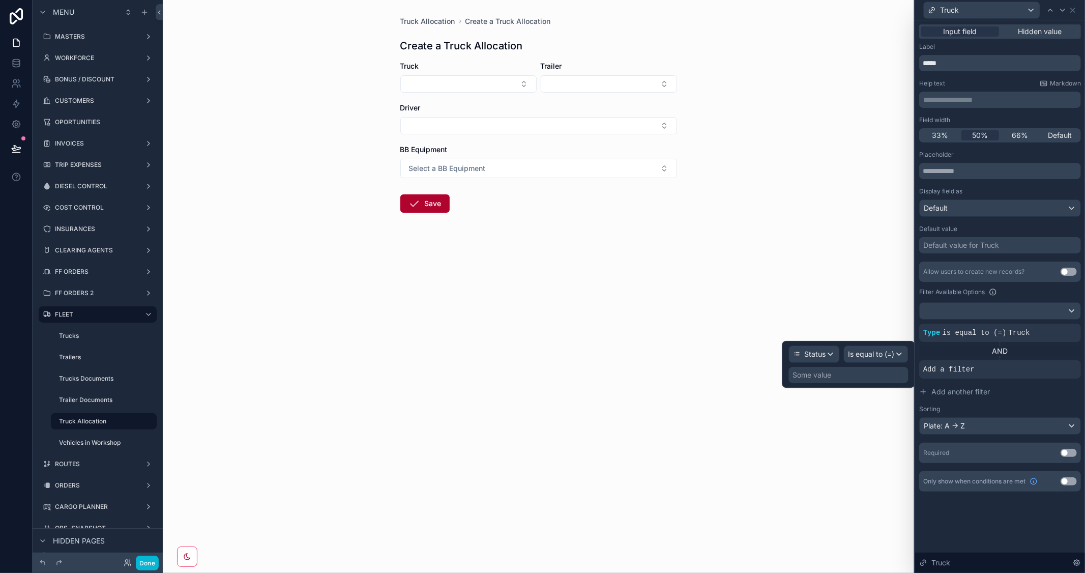
click at [872, 374] on div "Some value" at bounding box center [849, 375] width 120 height 16
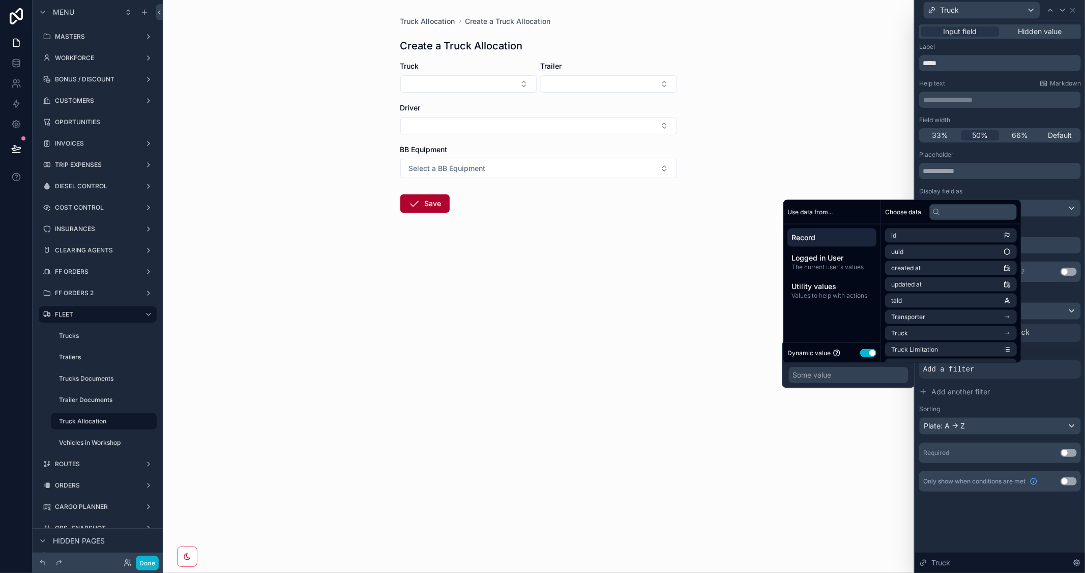
click at [864, 350] on button "Use setting" at bounding box center [869, 353] width 16 height 8
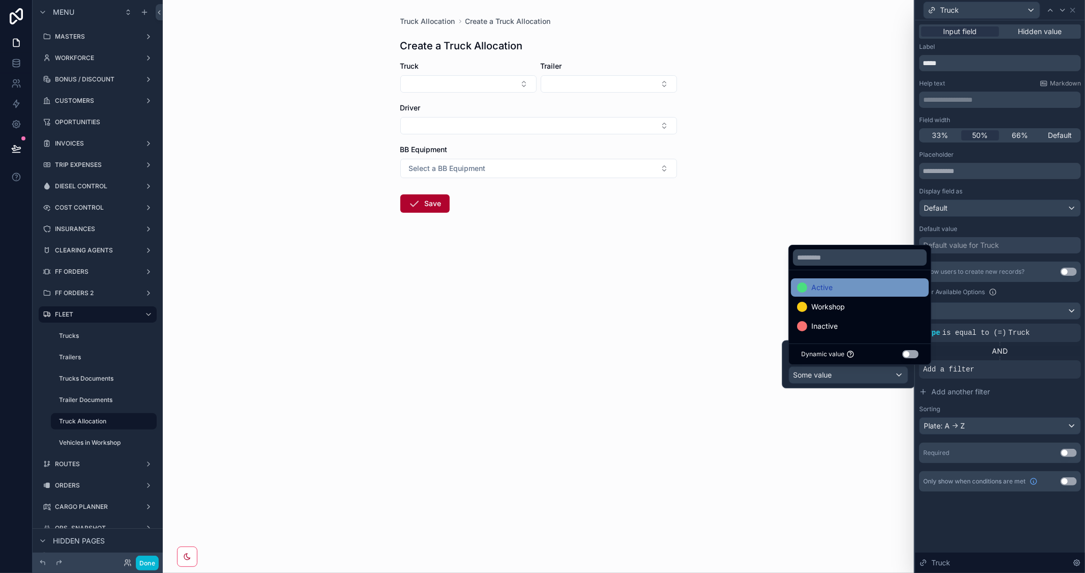
click at [823, 285] on span "Active" at bounding box center [822, 287] width 21 height 12
click at [994, 407] on div "Sorting" at bounding box center [1001, 409] width 162 height 8
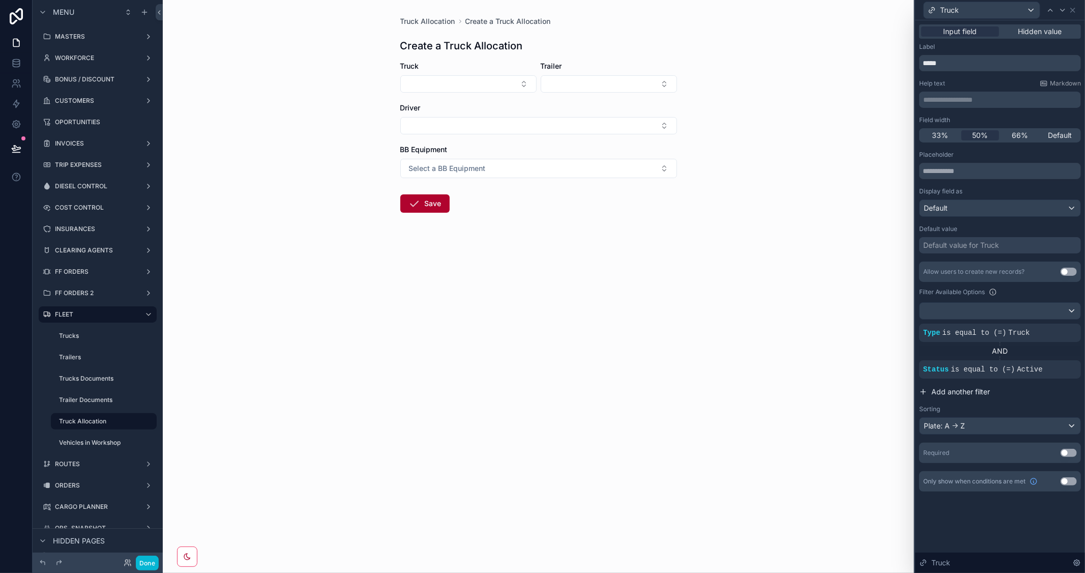
click at [951, 391] on span "Add another filter" at bounding box center [961, 392] width 59 height 10
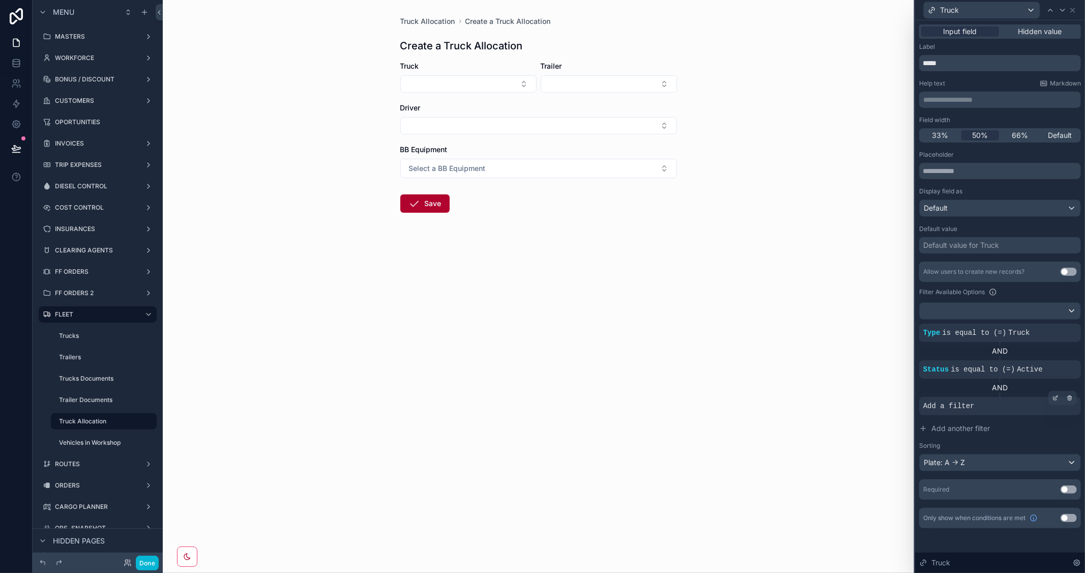
click at [952, 410] on span "Add a filter" at bounding box center [949, 406] width 51 height 10
click at [1052, 398] on div at bounding box center [1056, 398] width 14 height 14
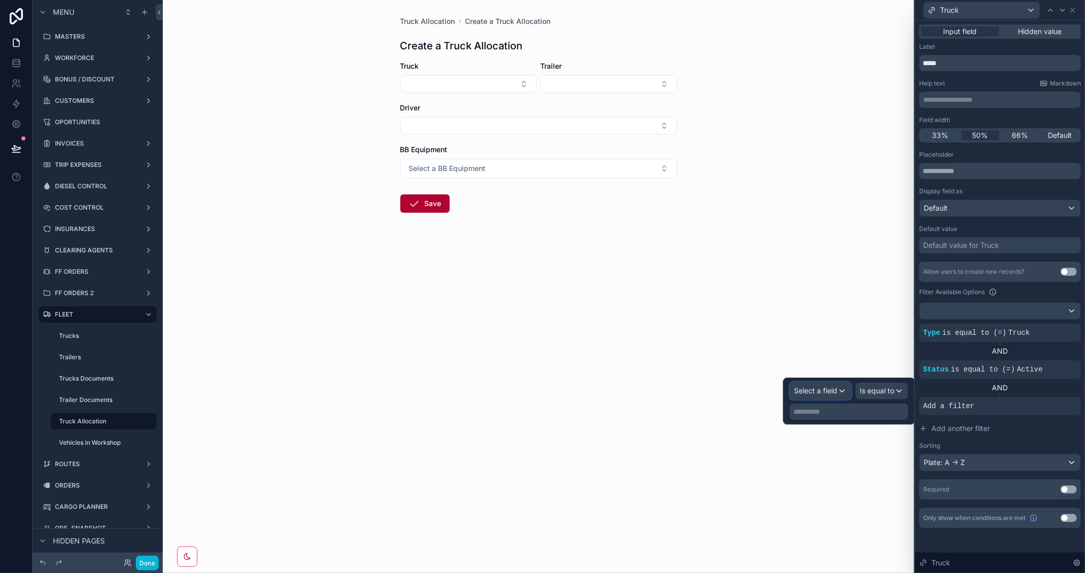
click at [797, 390] on span "Select a field" at bounding box center [816, 390] width 43 height 9
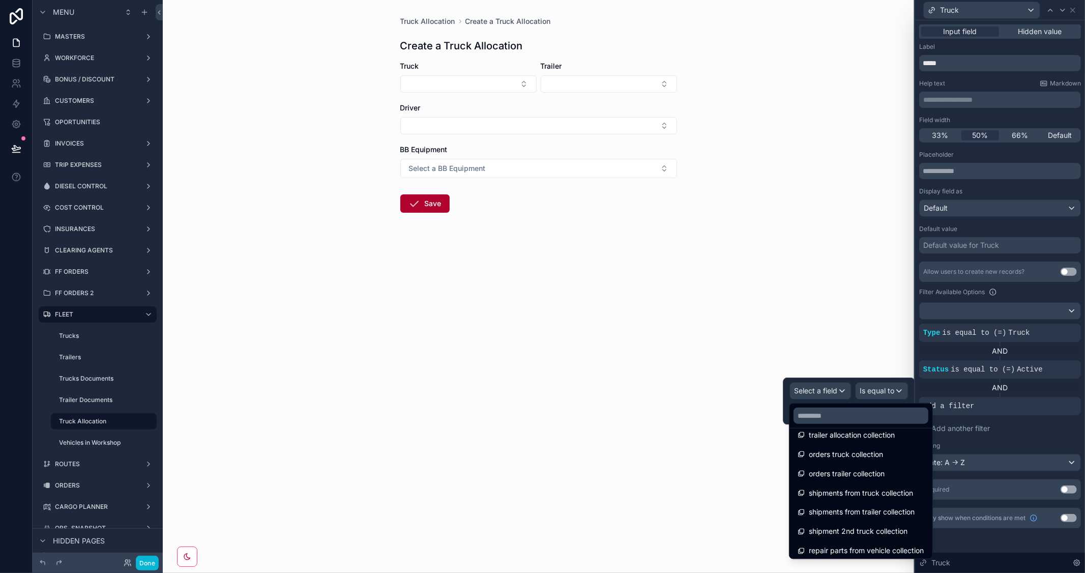
scroll to position [1508, 0]
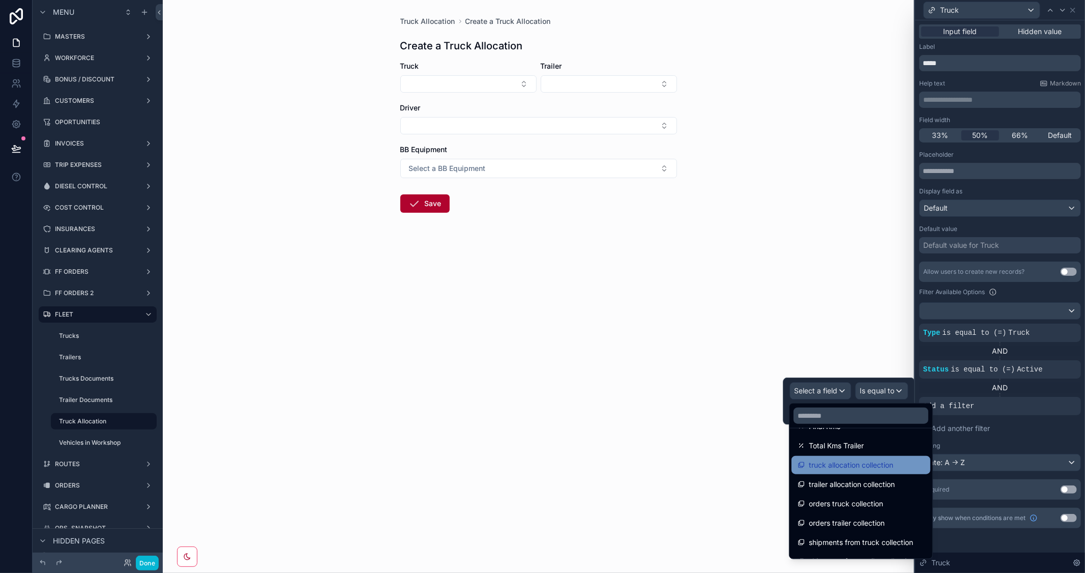
click at [897, 460] on div "truck allocation collection" at bounding box center [861, 465] width 127 height 12
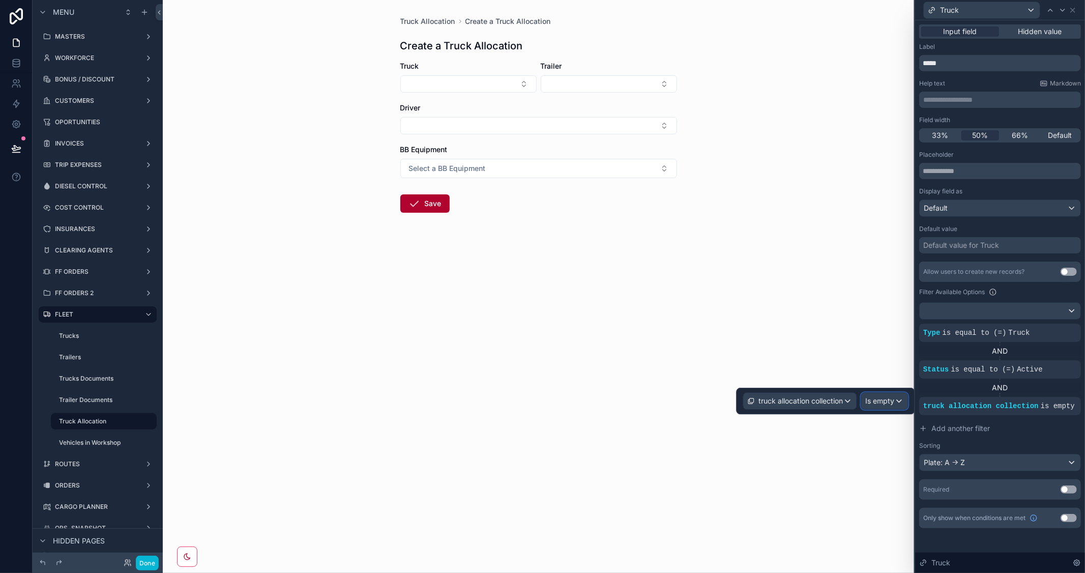
click at [887, 402] on span "Is empty" at bounding box center [880, 401] width 29 height 10
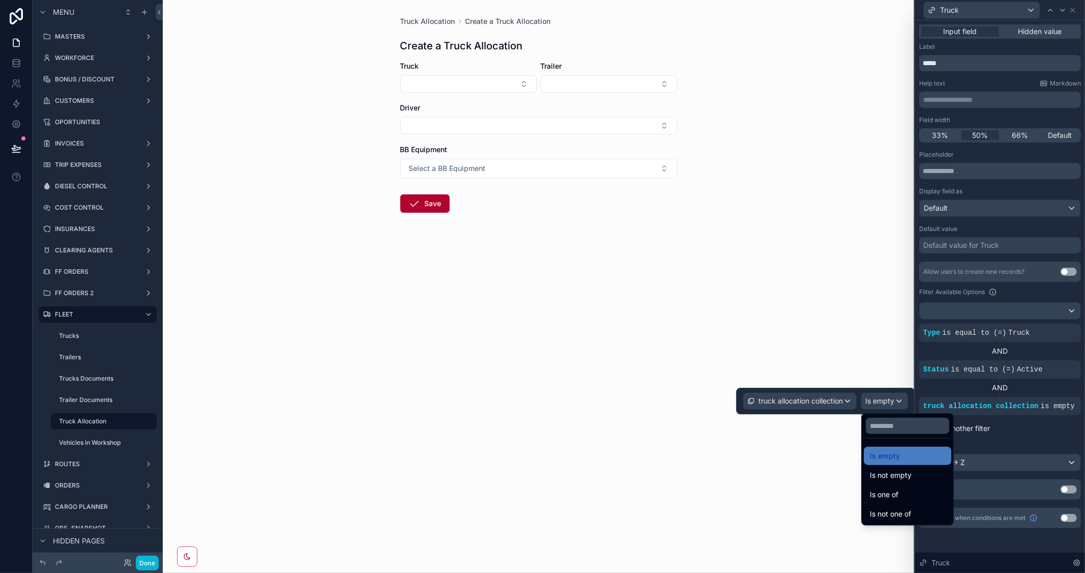
click at [892, 455] on span "Is empty" at bounding box center [885, 456] width 30 height 12
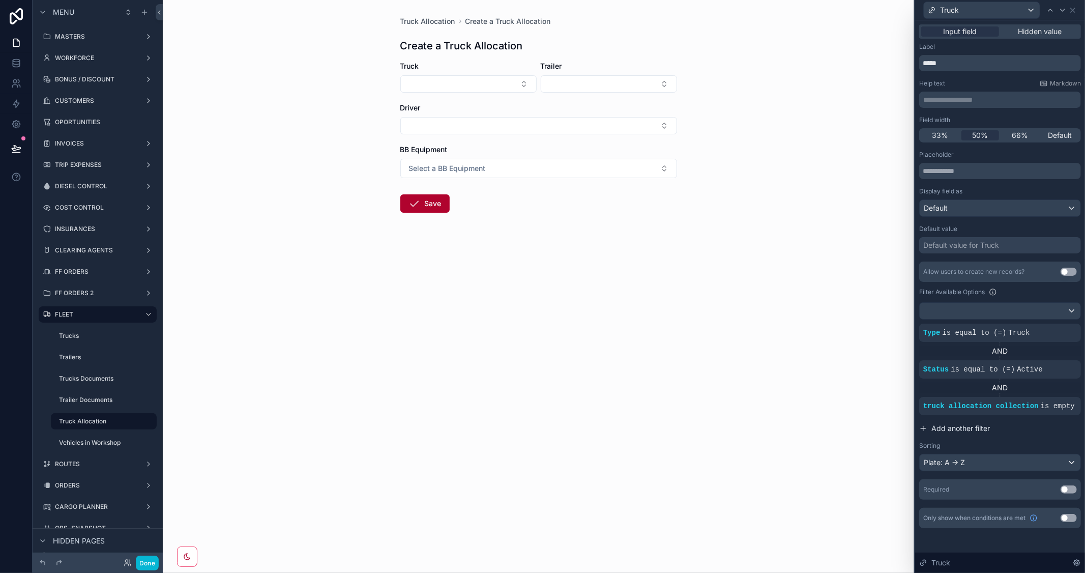
click at [1038, 431] on button "Add another filter" at bounding box center [1001, 428] width 162 height 18
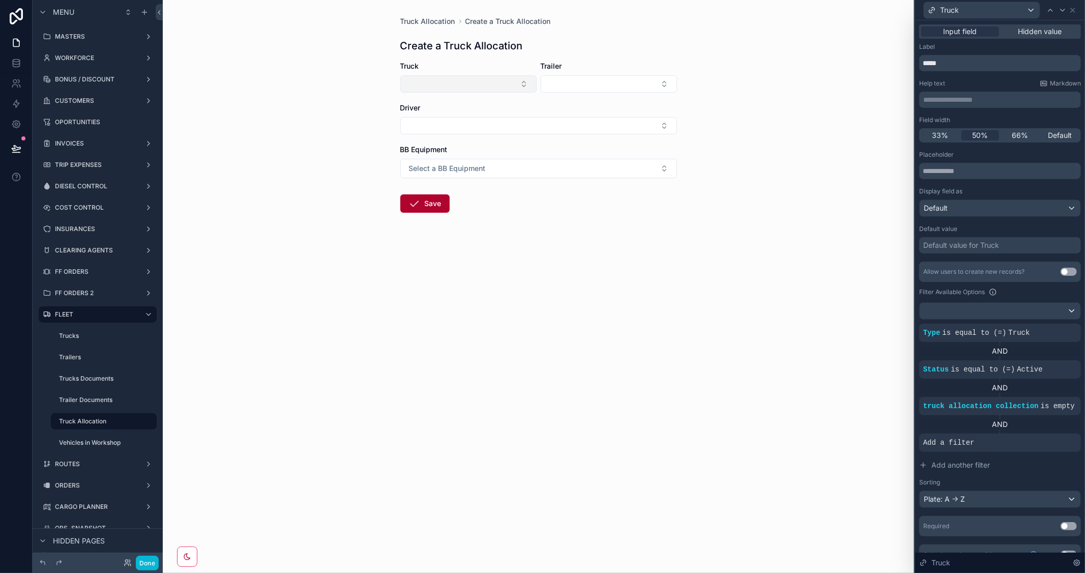
click at [485, 83] on button "Select Button" at bounding box center [469, 83] width 136 height 17
click at [644, 254] on form "Truck Trailer Driver BB Equipment Select a BB Equipment Save" at bounding box center [539, 169] width 277 height 217
click at [518, 87] on button "Select Button" at bounding box center [469, 83] width 136 height 17
click at [591, 303] on div "Truck Allocation Create a Truck Allocation Create a Truck Allocation Truck Trai…" at bounding box center [539, 286] width 752 height 573
click at [492, 84] on button "Select Button" at bounding box center [469, 83] width 136 height 17
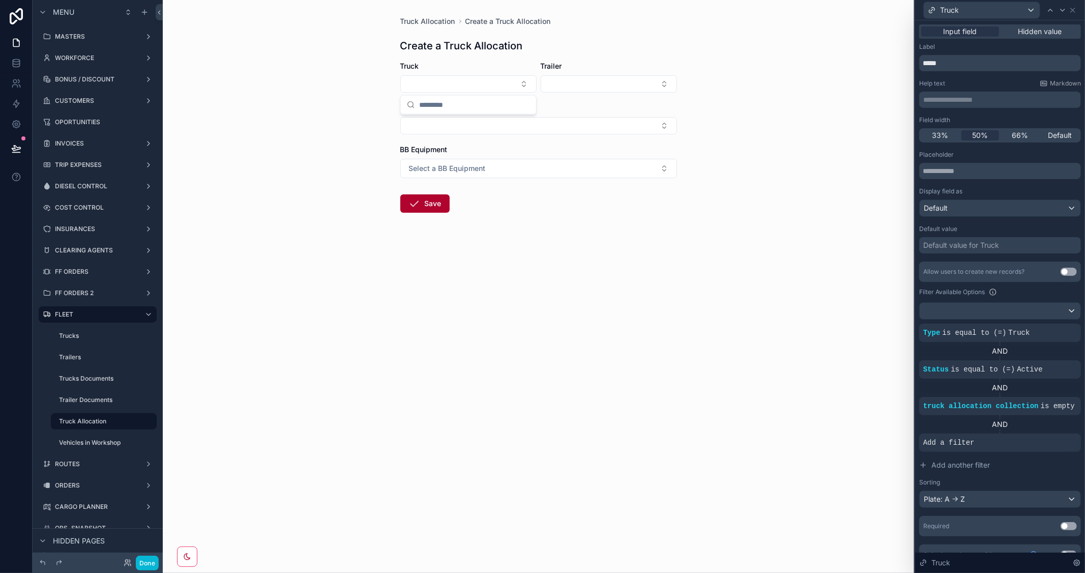
click at [786, 136] on div "Truck Allocation Create a Truck Allocation Create a Truck Allocation Truck Trai…" at bounding box center [539, 286] width 752 height 573
click at [521, 79] on button "Select Button" at bounding box center [469, 83] width 136 height 17
click at [783, 94] on div "Truck Allocation Create a Truck Allocation Create a Truck Allocation Truck Trai…" at bounding box center [539, 286] width 752 height 573
click at [466, 85] on button "Select Button" at bounding box center [469, 83] width 136 height 17
click at [546, 243] on form "Truck Trailer Driver BB Equipment Select a BB Equipment Save" at bounding box center [539, 169] width 277 height 217
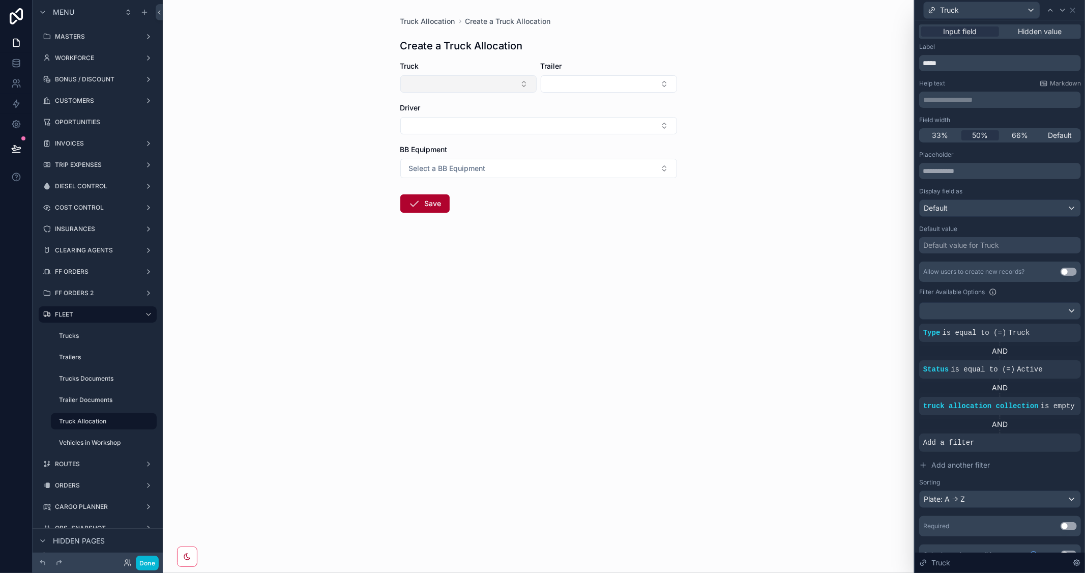
click at [470, 80] on button "Select Button" at bounding box center [469, 83] width 136 height 17
click at [425, 126] on span "ACW-210-MC" at bounding box center [430, 125] width 47 height 10
click at [616, 80] on button "Select Button" at bounding box center [609, 83] width 136 height 17
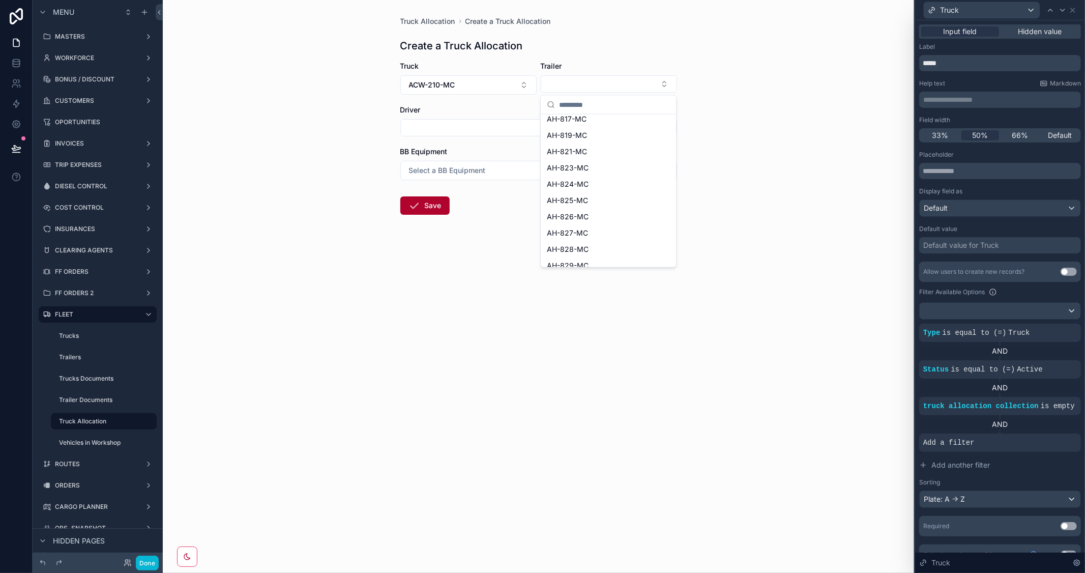
scroll to position [452, 0]
click at [738, 145] on div "Truck Allocation Create a Truck Allocation Create a Truck Allocation Truck ACW-…" at bounding box center [539, 286] width 752 height 573
click at [1064, 11] on icon at bounding box center [1063, 10] width 8 height 8
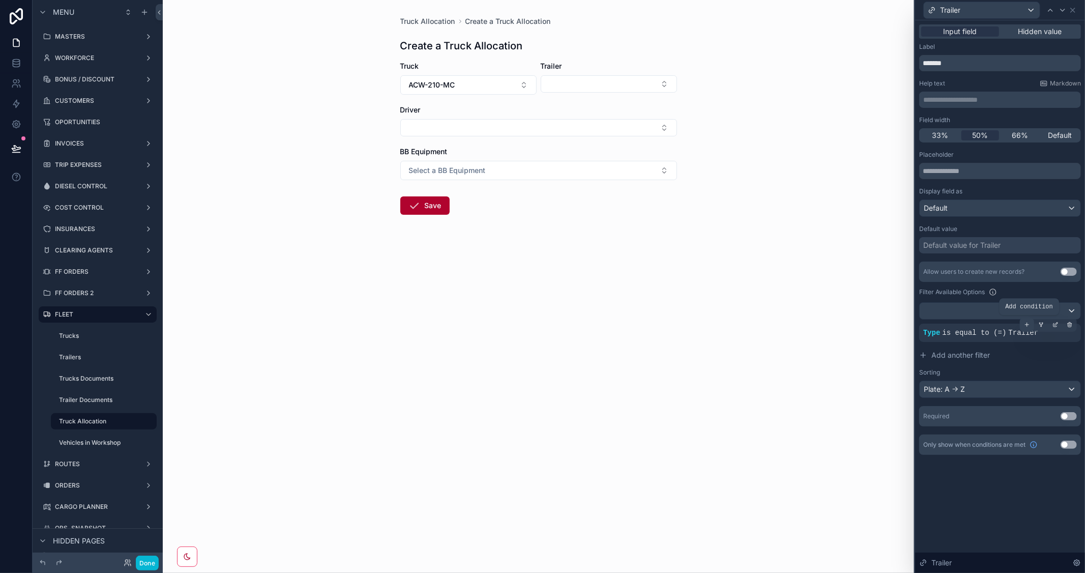
click at [1028, 325] on icon at bounding box center [1027, 325] width 6 height 6
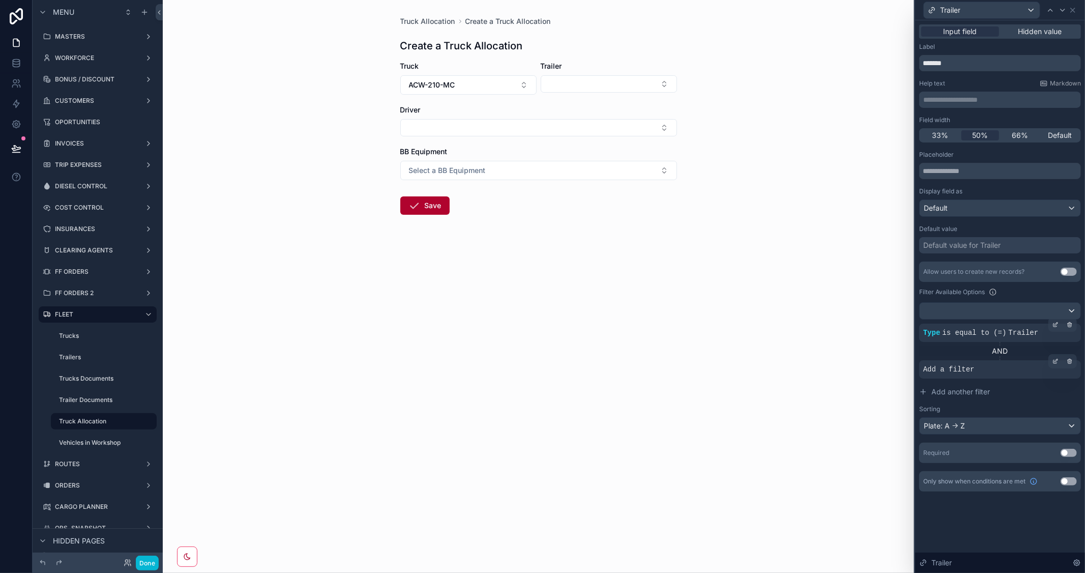
click at [981, 370] on div "Add a filter" at bounding box center [1001, 369] width 162 height 18
click at [1053, 359] on icon at bounding box center [1056, 361] width 6 height 6
click at [820, 353] on span "Select a field" at bounding box center [816, 354] width 43 height 9
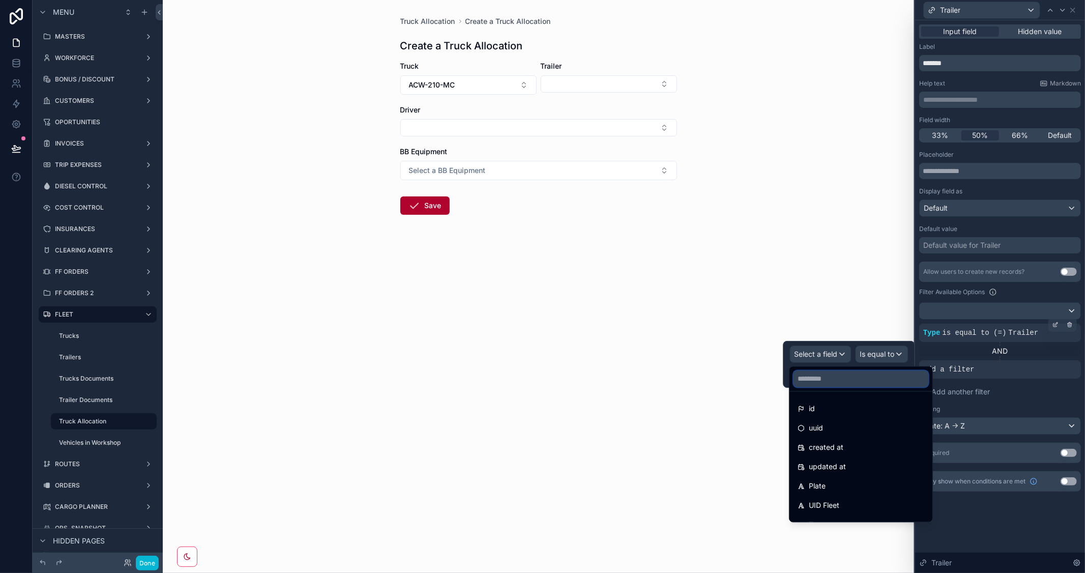
click at [848, 378] on input "text" at bounding box center [861, 379] width 135 height 16
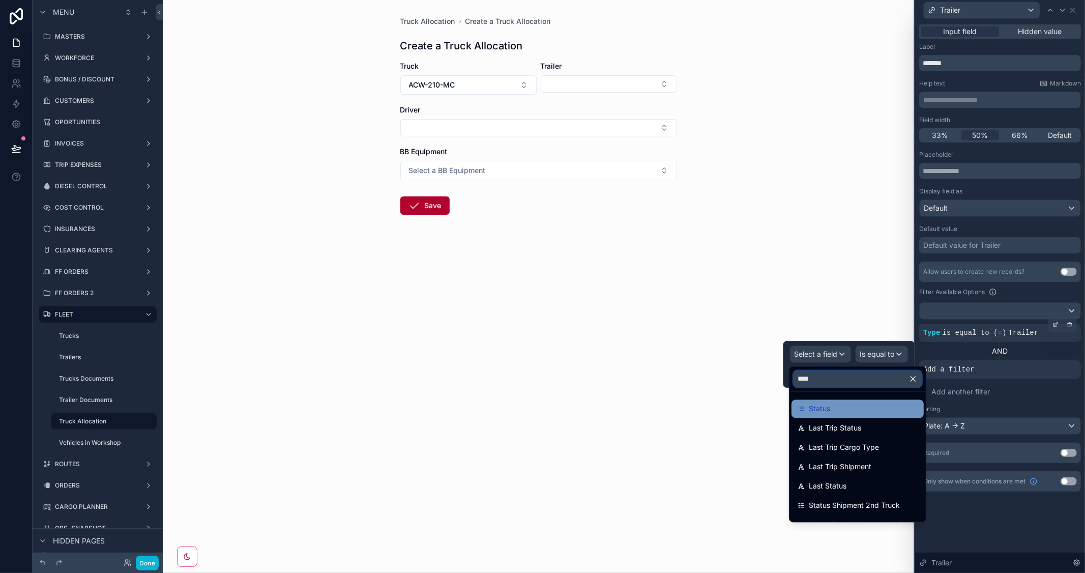
type input "****"
click at [811, 409] on span "Status" at bounding box center [819, 409] width 21 height 12
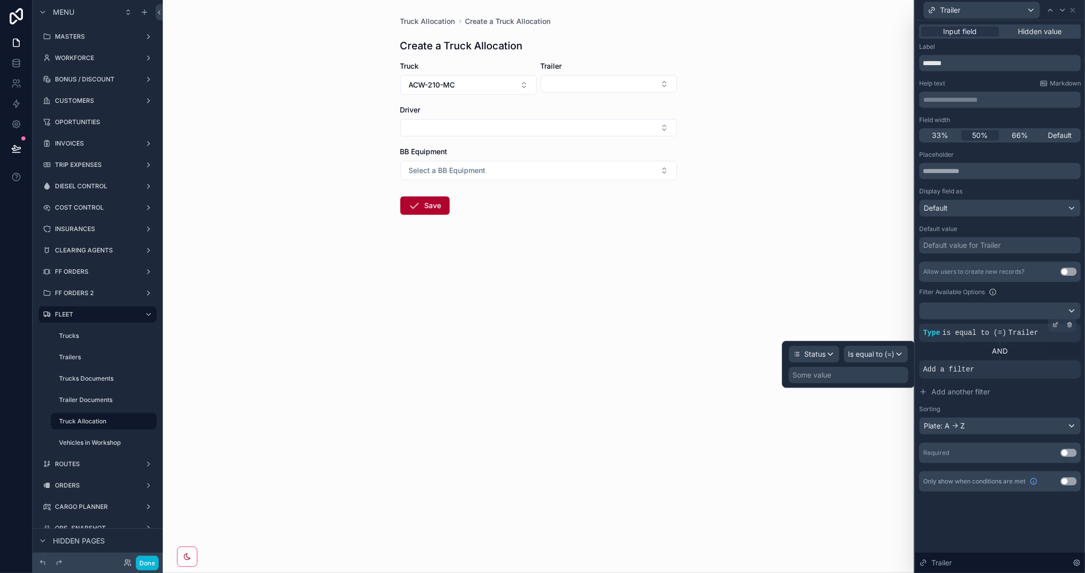
click at [852, 377] on div "Some value" at bounding box center [849, 375] width 120 height 16
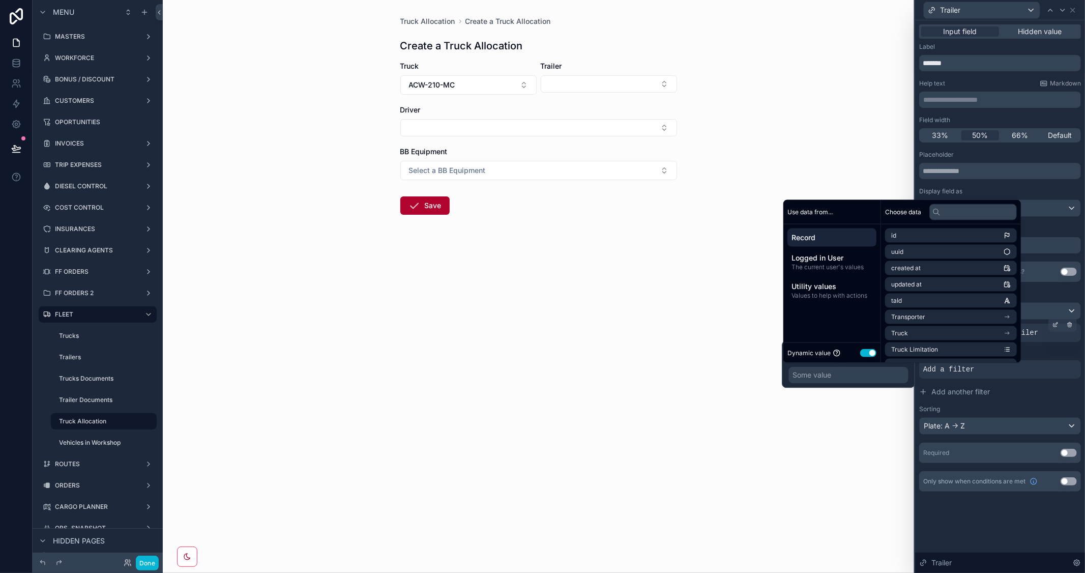
click at [869, 352] on button "Use setting" at bounding box center [869, 353] width 16 height 8
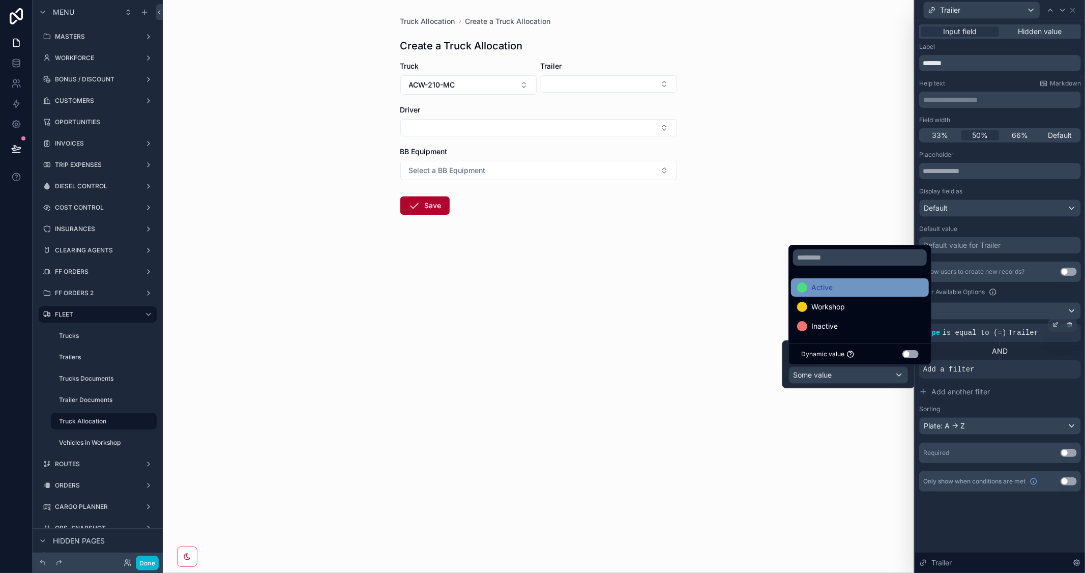
click at [861, 289] on div "Active" at bounding box center [860, 287] width 126 height 12
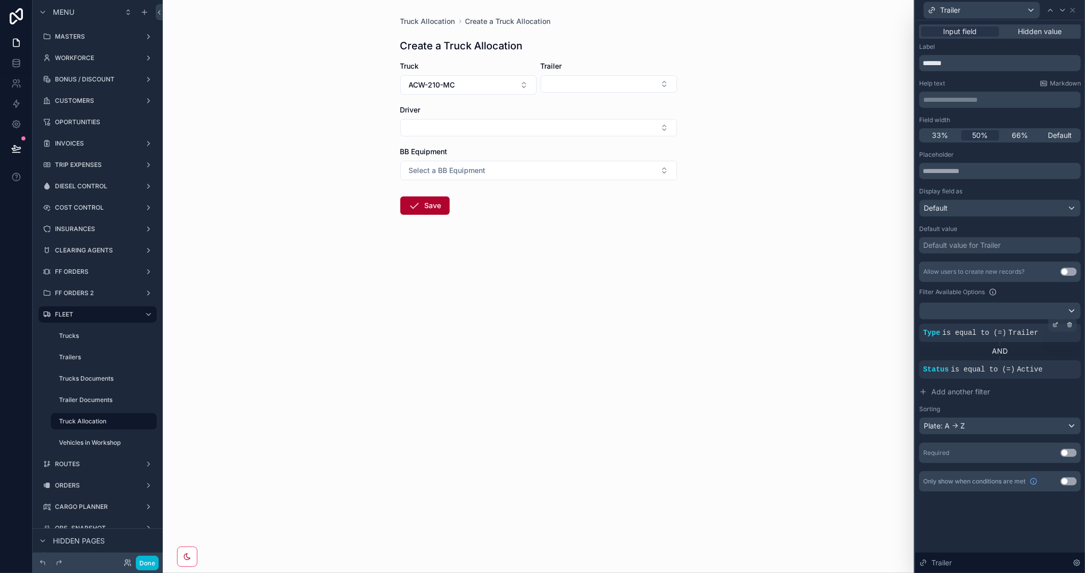
click at [1015, 404] on div "Allow users to create new records? Use setting Filter Available Options Type is…" at bounding box center [1001, 348] width 162 height 173
click at [944, 388] on span "Add another filter" at bounding box center [961, 392] width 59 height 10
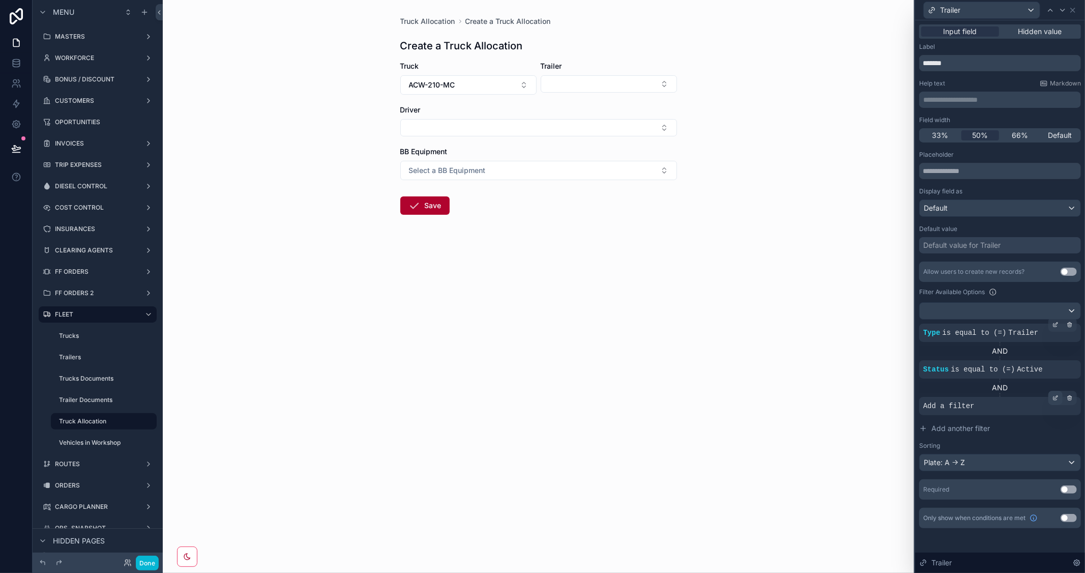
click at [1056, 399] on icon at bounding box center [1056, 398] width 6 height 6
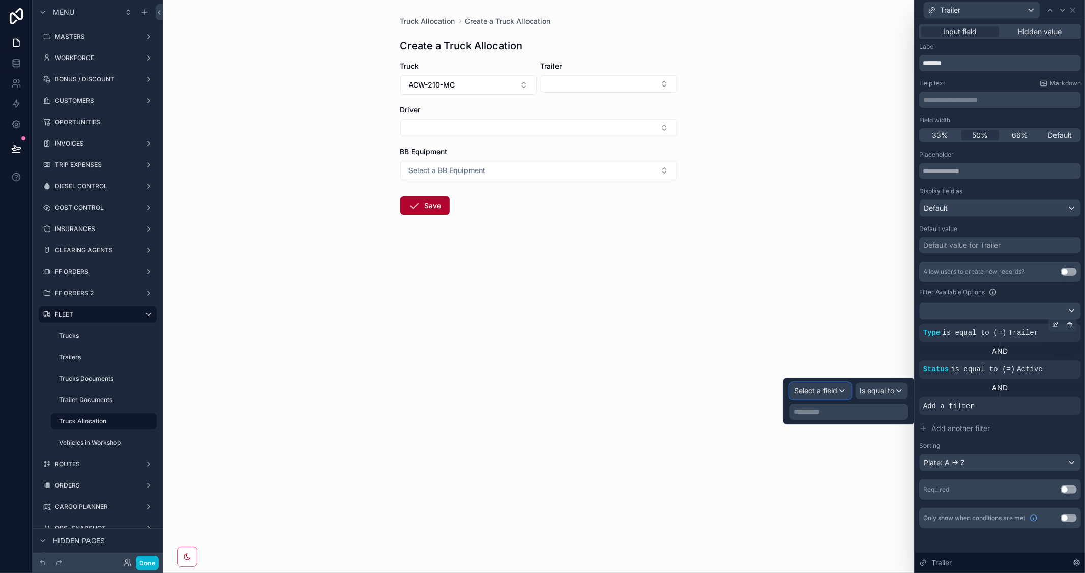
click at [819, 392] on span "Select a field" at bounding box center [816, 390] width 43 height 9
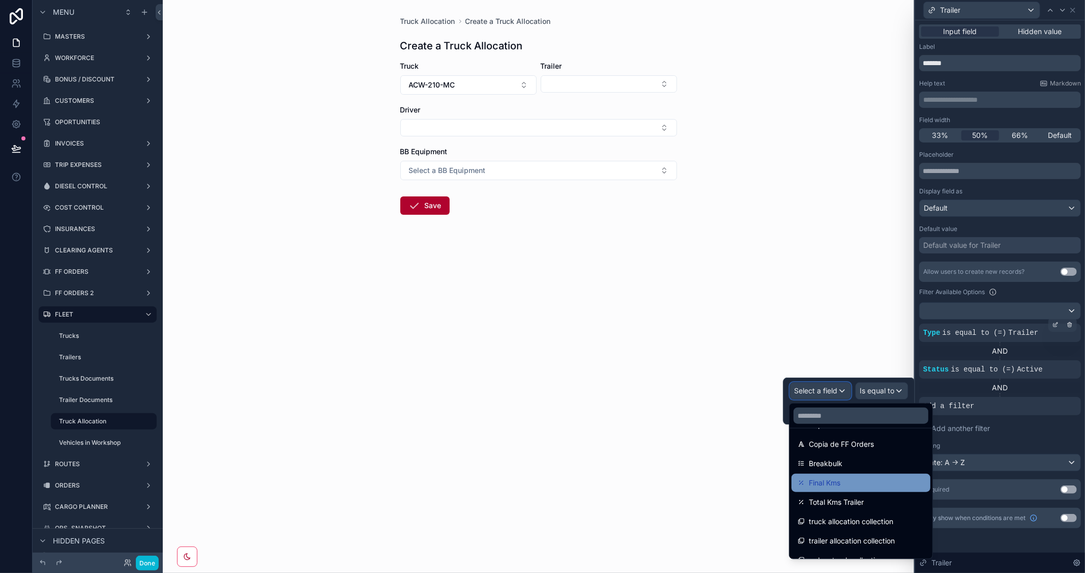
scroll to position [1451, 0]
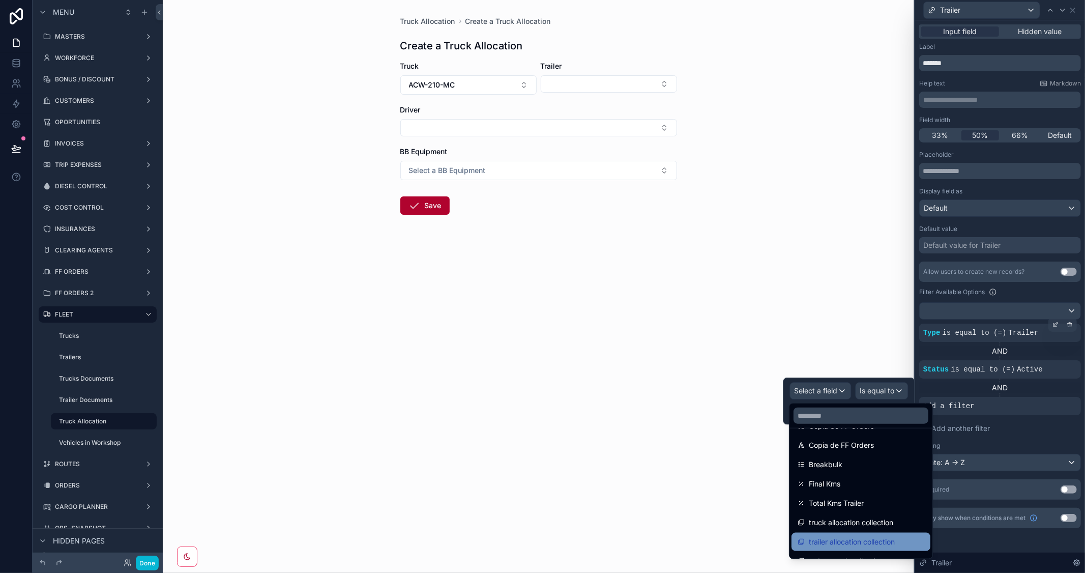
click at [888, 538] on span "trailer allocation collection" at bounding box center [852, 542] width 86 height 12
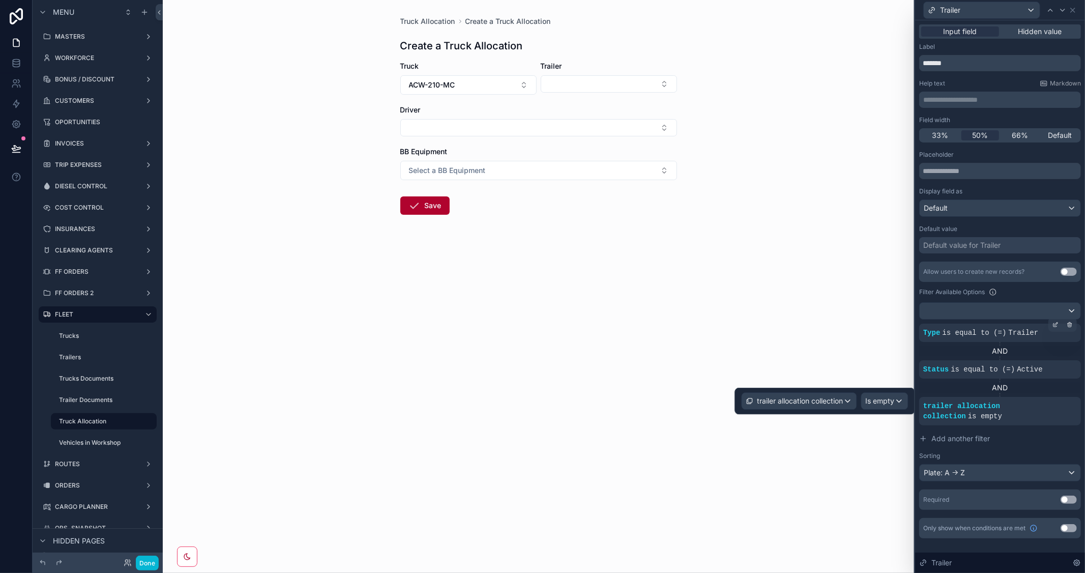
click at [1005, 441] on div "Allow users to create new records? Use setting Filter Available Options Type is…" at bounding box center [1001, 372] width 162 height 220
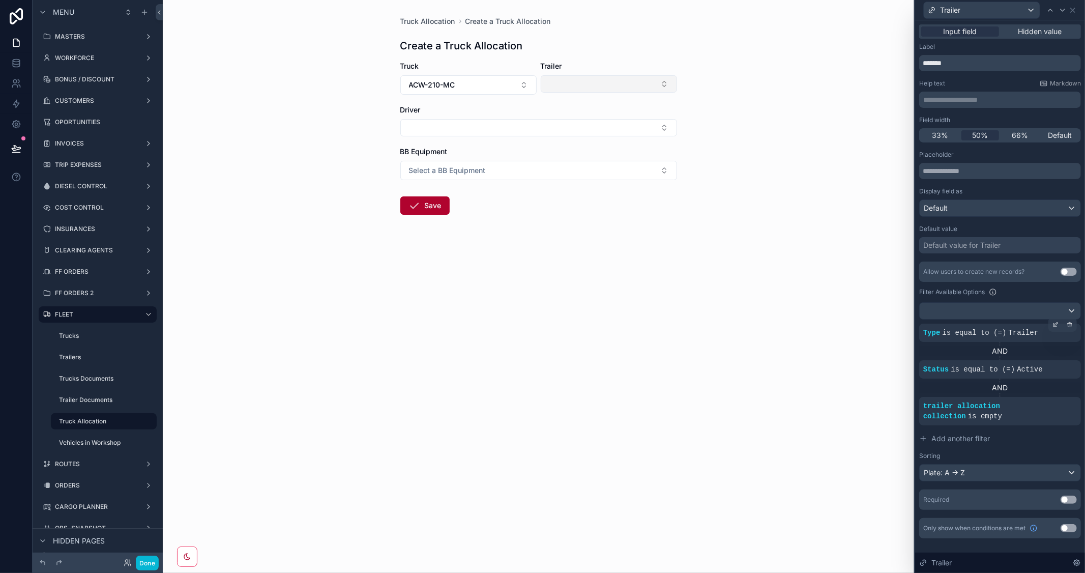
click at [619, 90] on button "Select Button" at bounding box center [609, 83] width 136 height 17
click at [582, 126] on div "MM-5595" at bounding box center [608, 125] width 131 height 16
click at [766, 108] on div "Truck Allocation Create a Truck Allocation Create a Truck Allocation Truck ACW-…" at bounding box center [539, 286] width 752 height 573
click at [621, 122] on button "Select Button" at bounding box center [539, 127] width 277 height 17
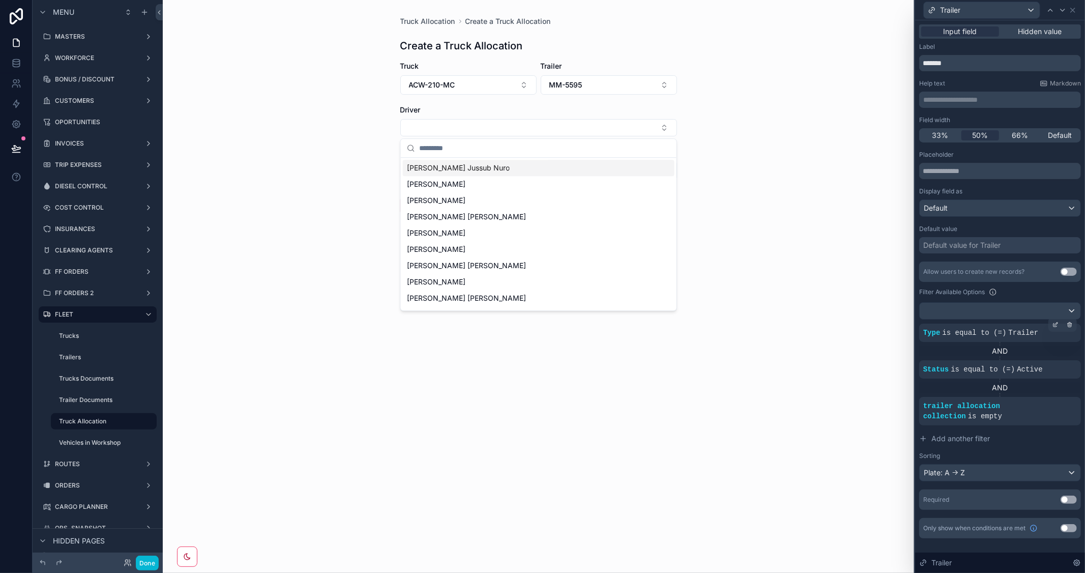
click at [752, 94] on div "Truck Allocation Create a Truck Allocation Create a Truck Allocation Truck ACW-…" at bounding box center [539, 286] width 752 height 573
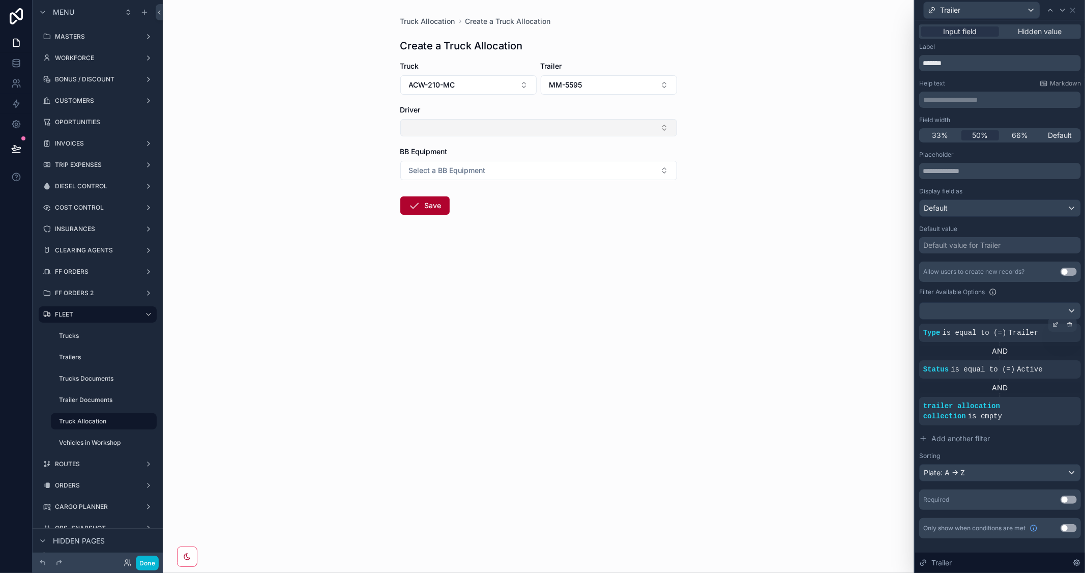
click at [619, 130] on button "Select Button" at bounding box center [539, 127] width 277 height 17
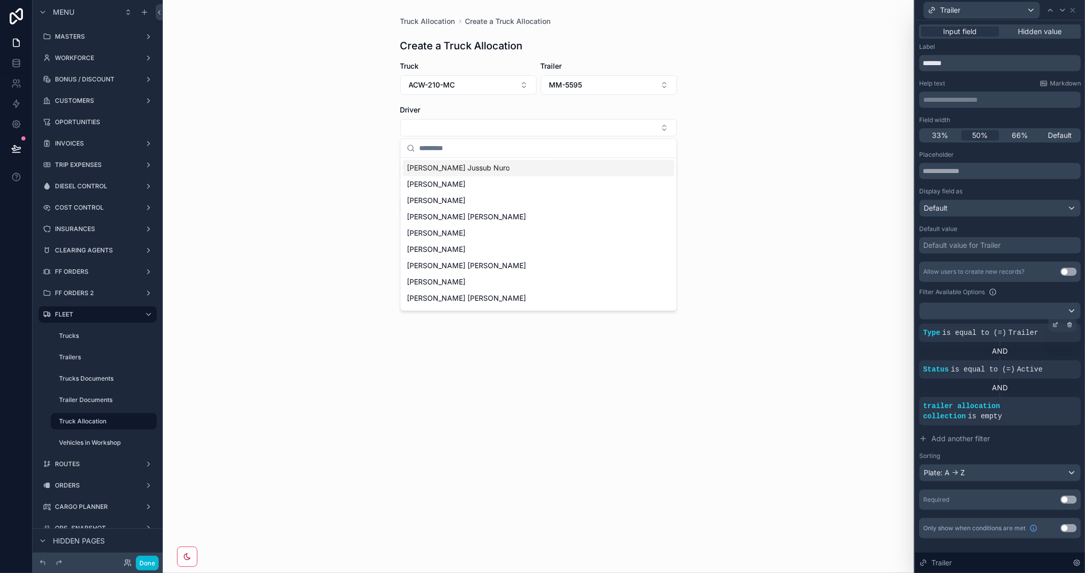
click at [757, 156] on div "Truck Allocation Create a Truck Allocation Create a Truck Allocation Truck ACW-…" at bounding box center [539, 286] width 752 height 573
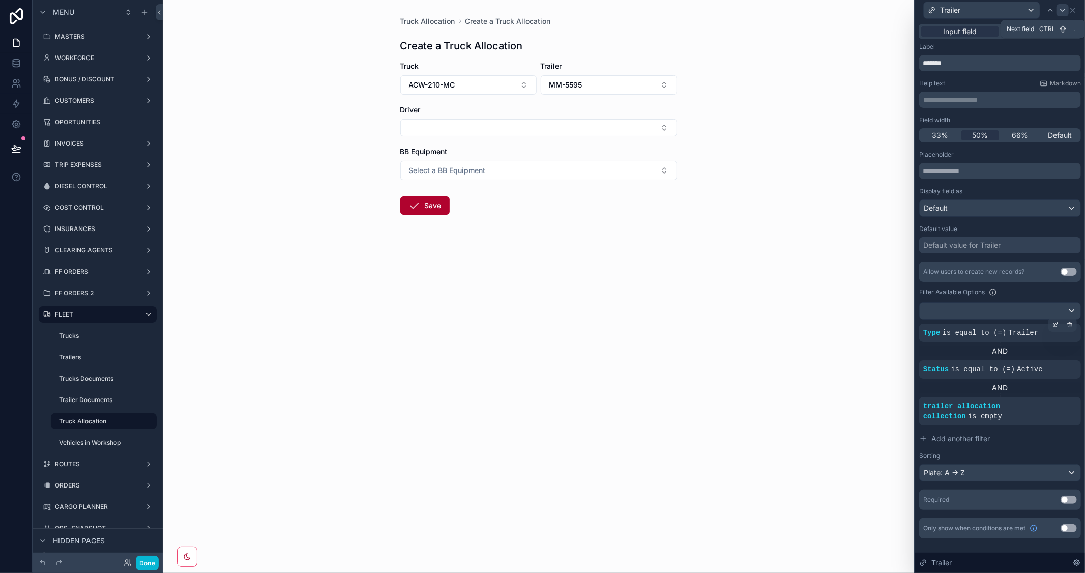
click at [1062, 10] on icon at bounding box center [1063, 10] width 8 height 8
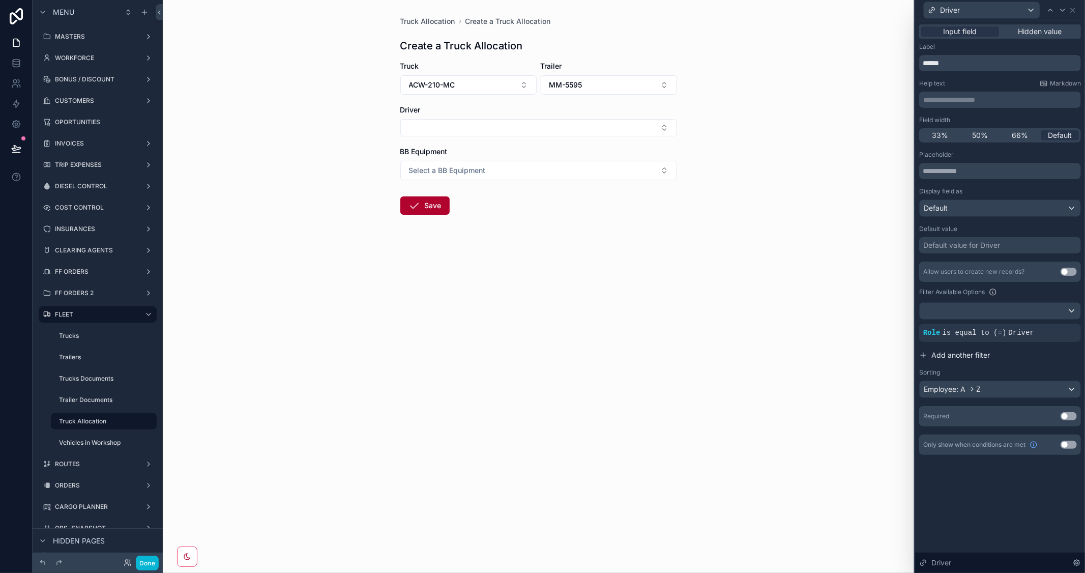
click at [947, 353] on span "Add another filter" at bounding box center [961, 355] width 59 height 10
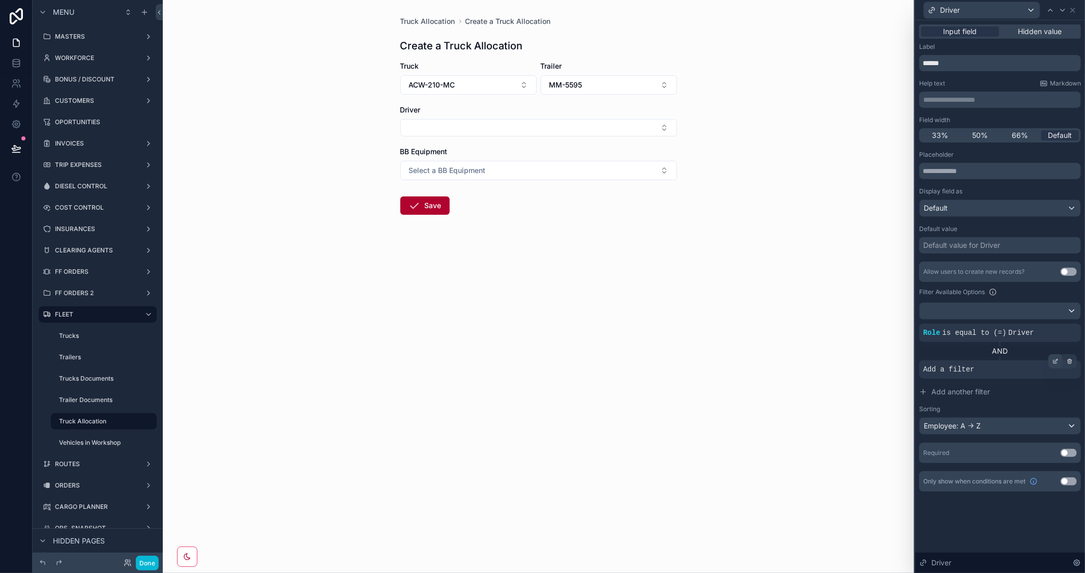
click at [1056, 360] on icon at bounding box center [1056, 360] width 3 height 3
click at [826, 358] on span "Select a field" at bounding box center [816, 354] width 43 height 9
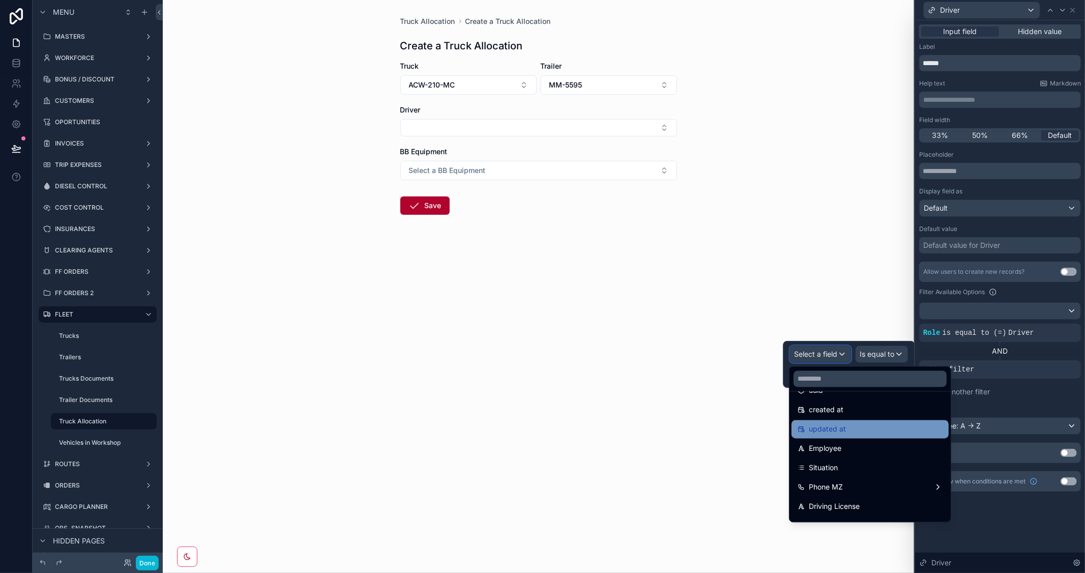
scroll to position [56, 0]
click at [868, 450] on div "Situation" at bounding box center [870, 449] width 145 height 12
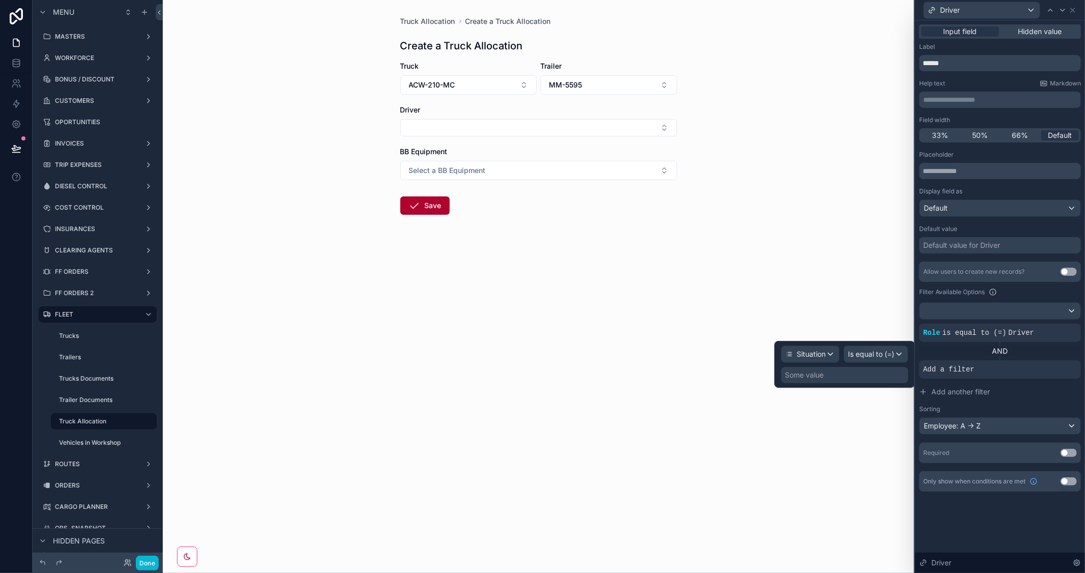
click at [857, 376] on div "Some value" at bounding box center [845, 375] width 127 height 16
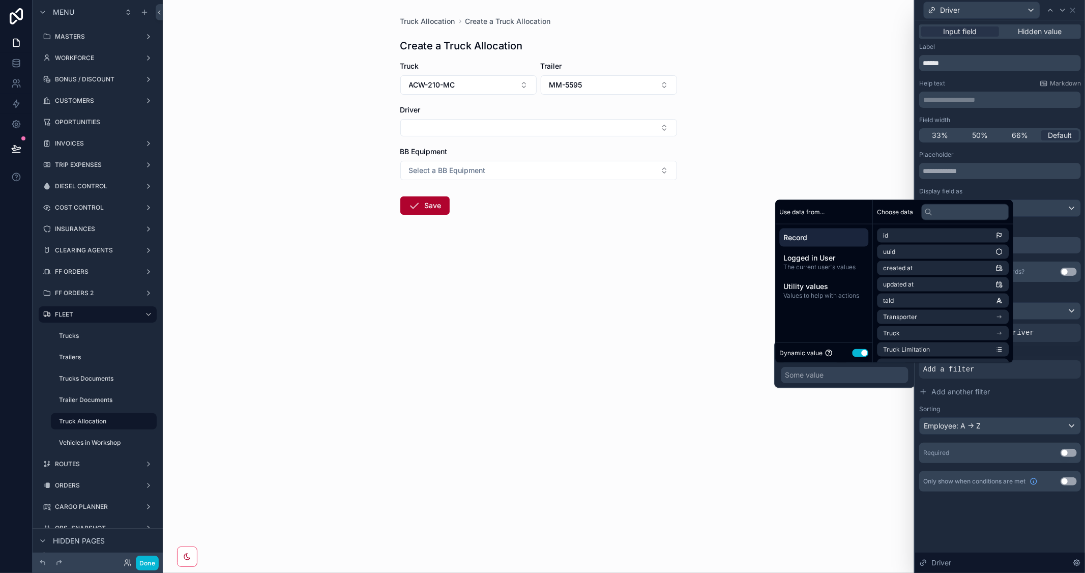
click at [855, 353] on button "Use setting" at bounding box center [860, 353] width 16 height 8
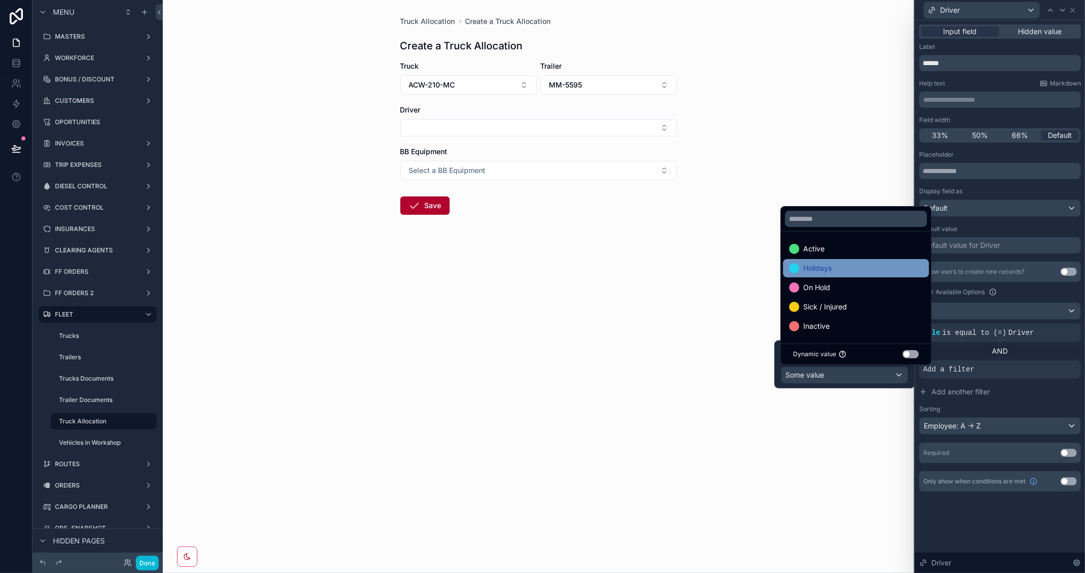
drag, startPoint x: 833, startPoint y: 248, endPoint x: 855, endPoint y: 277, distance: 36.6
click at [833, 247] on div "Active" at bounding box center [856, 249] width 134 height 12
click at [1044, 401] on button "Add another filter" at bounding box center [1001, 392] width 162 height 18
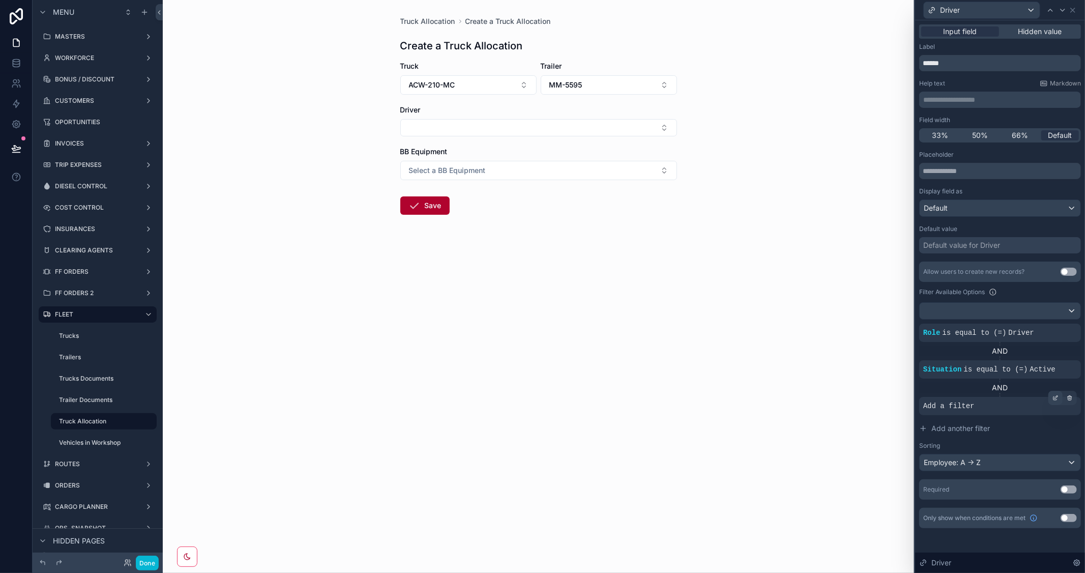
click at [1055, 399] on icon at bounding box center [1056, 398] width 6 height 6
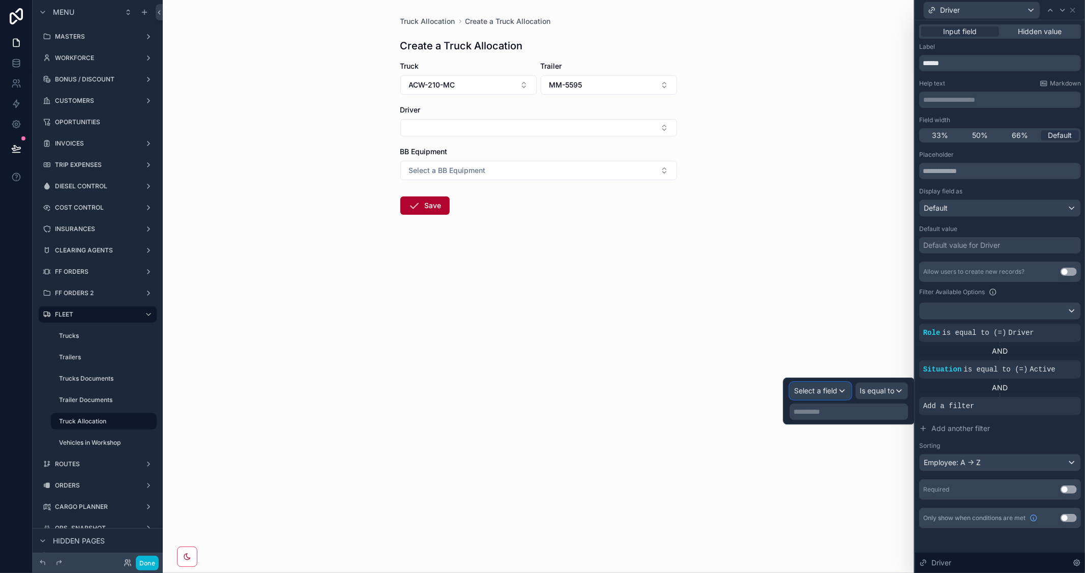
click at [834, 395] on span "Select a field" at bounding box center [816, 391] width 43 height 10
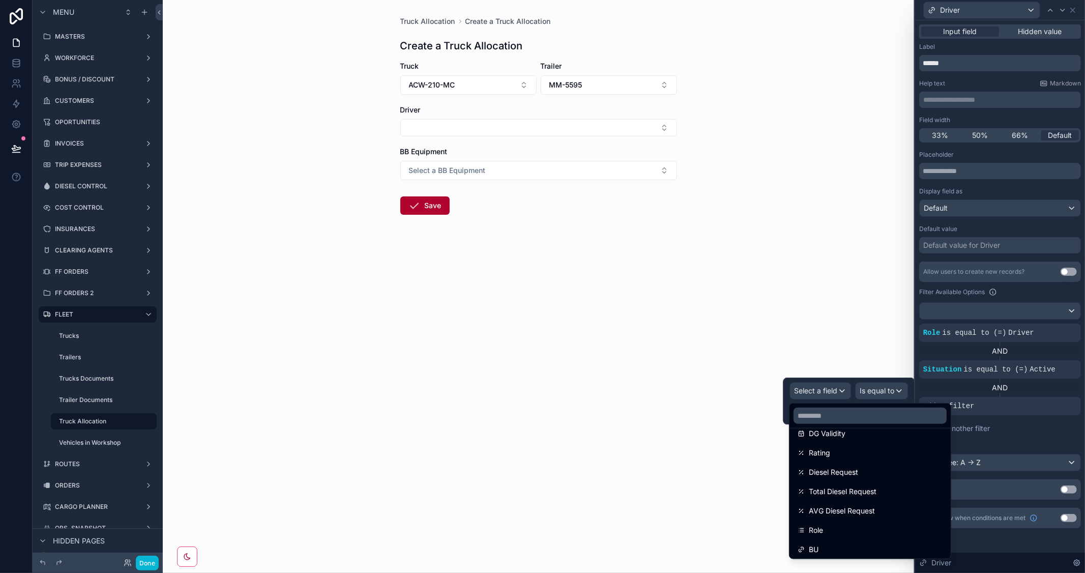
scroll to position [454, 0]
click at [879, 417] on input "text" at bounding box center [870, 416] width 153 height 16
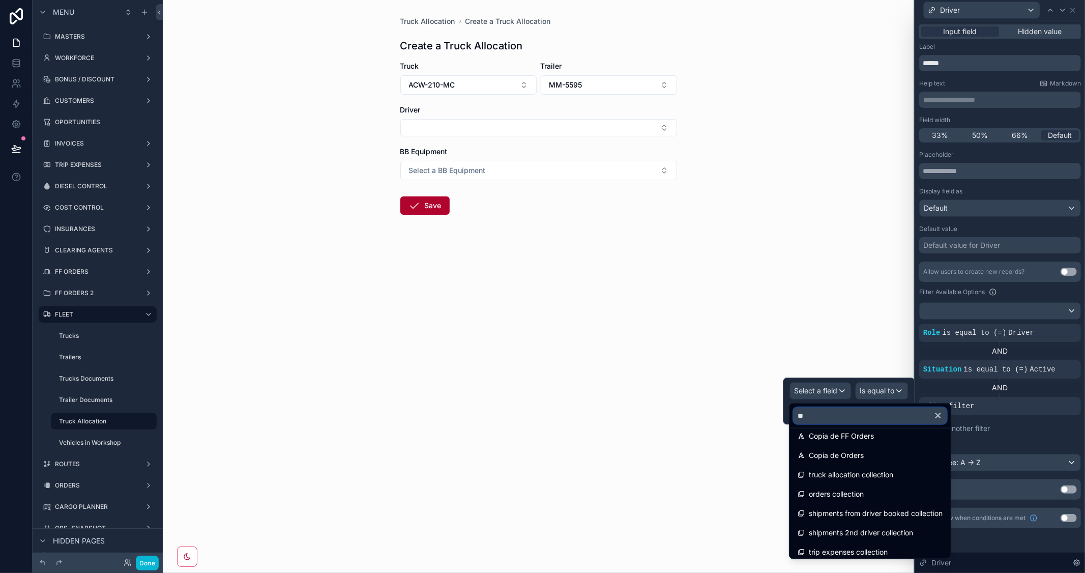
scroll to position [34, 0]
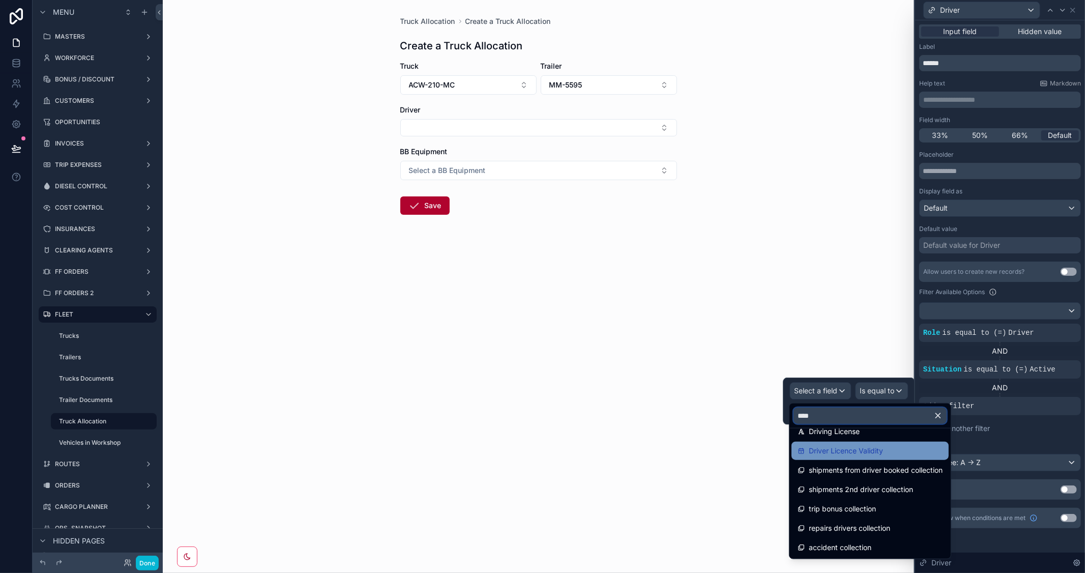
type input "****"
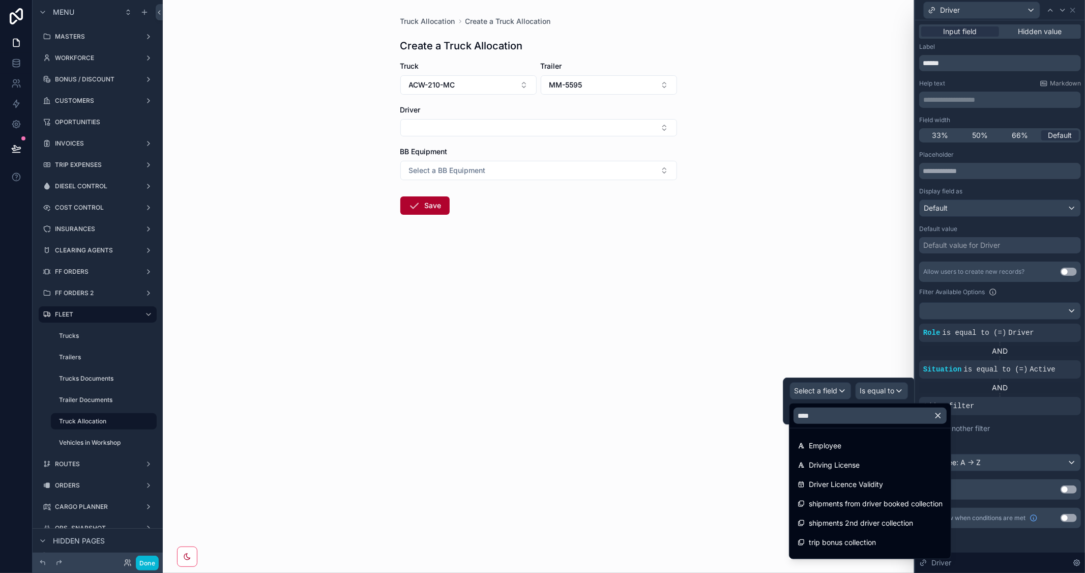
scroll to position [33, 0]
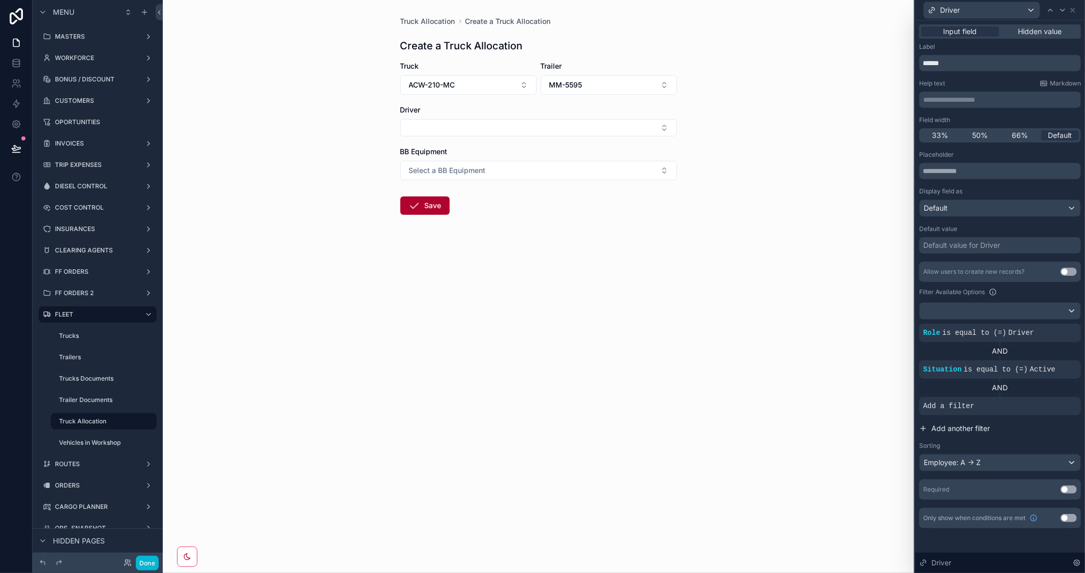
click at [1041, 435] on button "Add another filter" at bounding box center [1001, 428] width 162 height 18
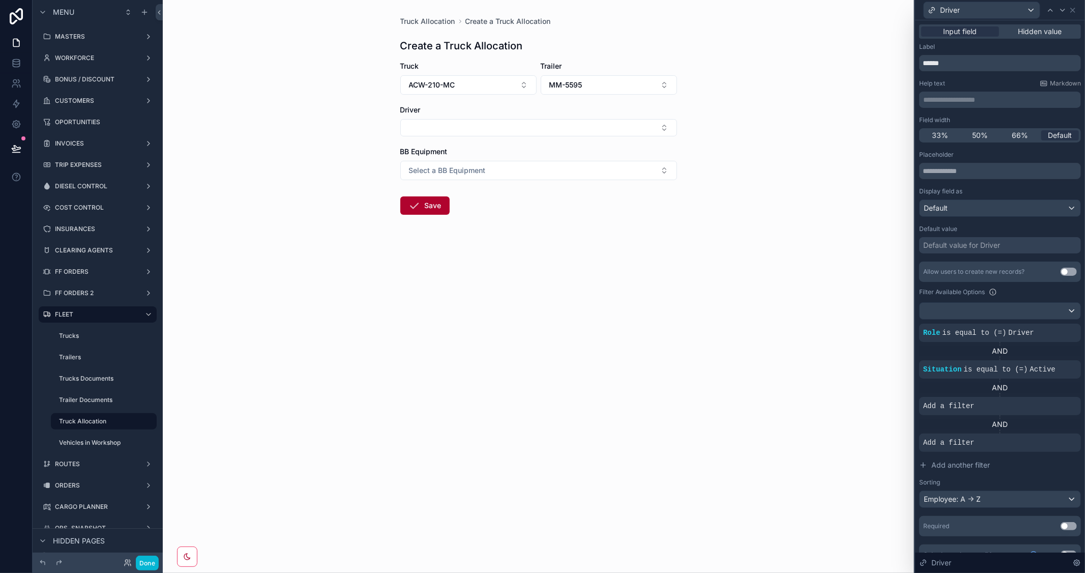
click at [0, 0] on icon at bounding box center [0, 0] width 0 height 0
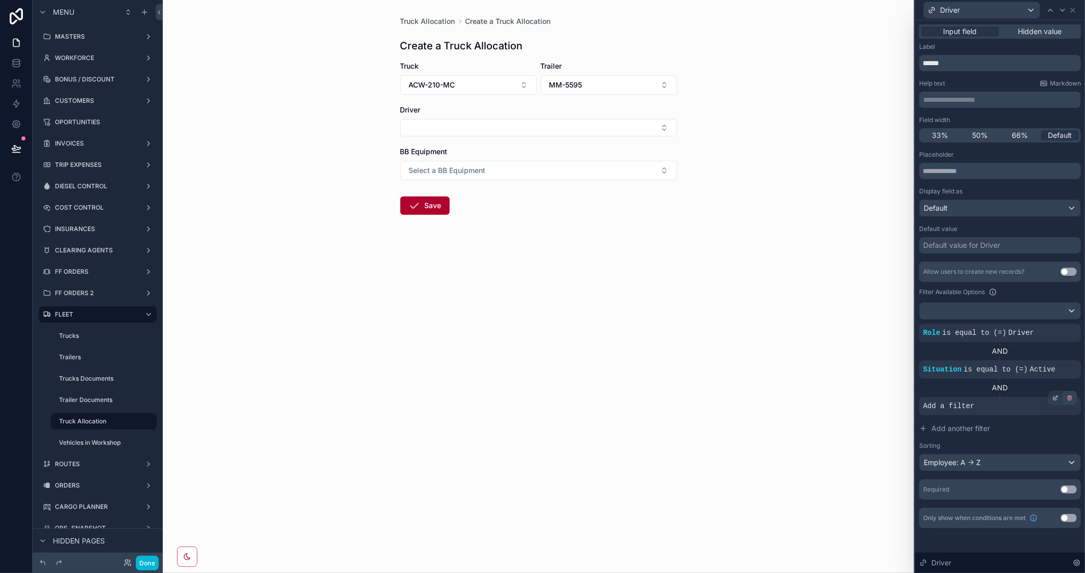
click at [1071, 395] on icon at bounding box center [1070, 398] width 6 height 6
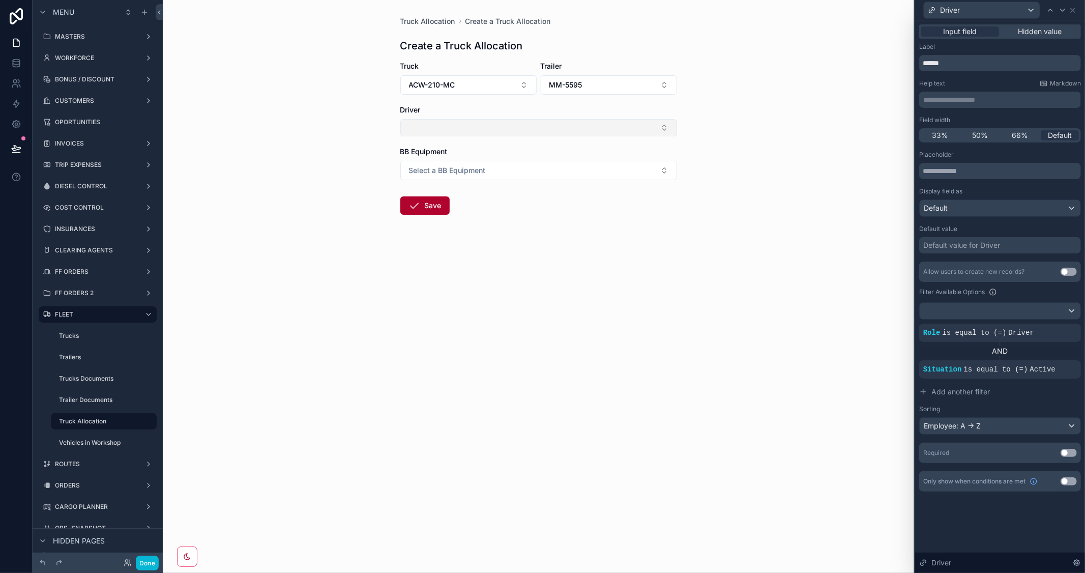
click at [633, 133] on button "Select Button" at bounding box center [539, 127] width 277 height 17
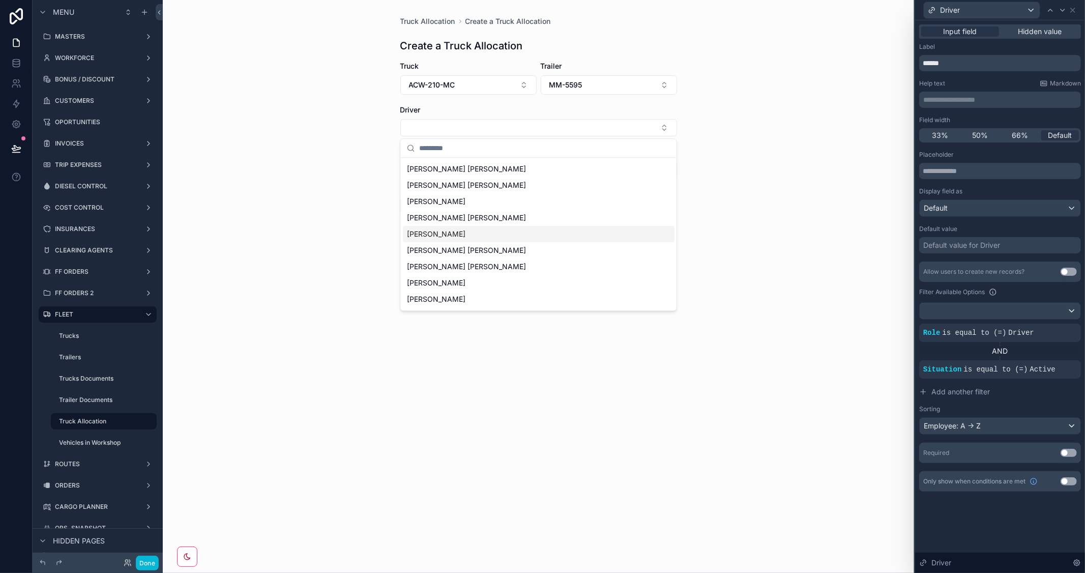
scroll to position [56, 0]
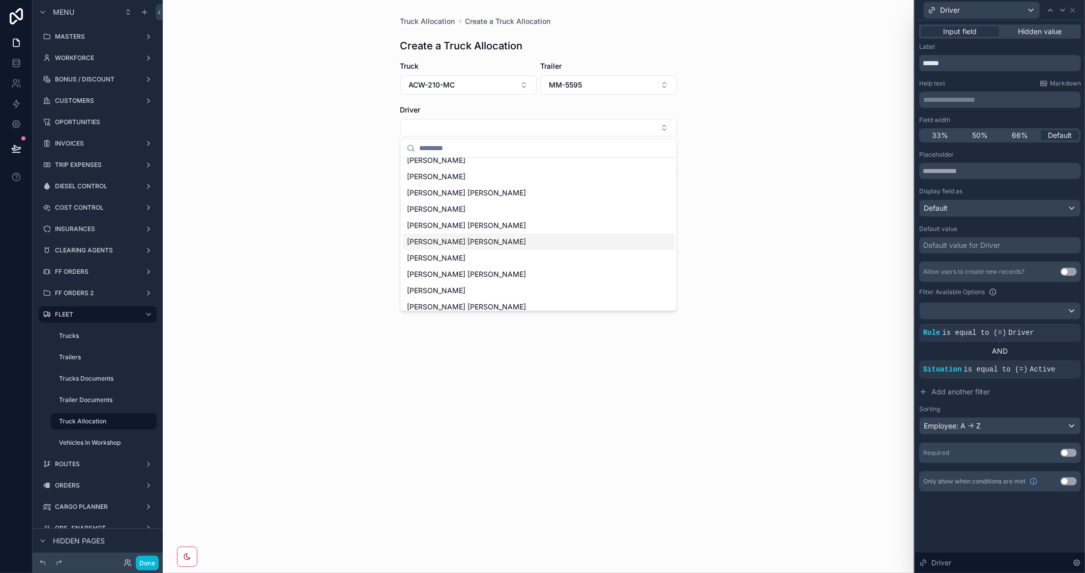
click at [504, 241] on div "Armindo Basílio Manuel" at bounding box center [539, 242] width 272 height 16
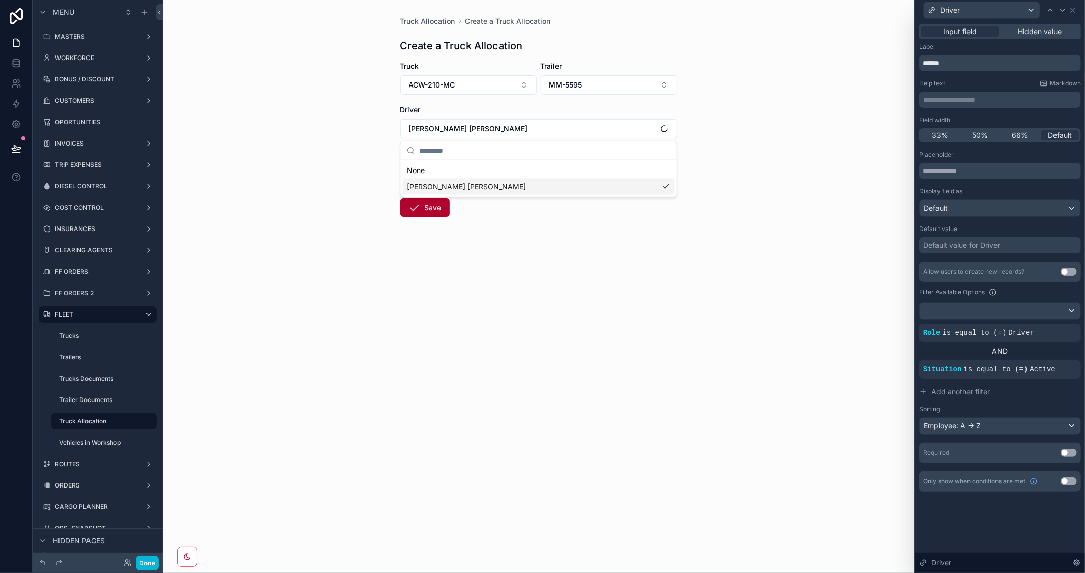
scroll to position [0, 0]
click at [760, 251] on div "Truck Allocation Create a Truck Allocation Create a Truck Allocation Truck ACW-…" at bounding box center [539, 286] width 752 height 573
click at [584, 183] on form "Truck ACW-210-MC Trailer MM-5595 Driver Armindo Basílio Manuel BB Equipment Sel…" at bounding box center [539, 171] width 277 height 221
click at [588, 172] on button "Select a BB Equipment" at bounding box center [539, 172] width 277 height 19
click at [496, 235] on div "No" at bounding box center [539, 228] width 272 height 15
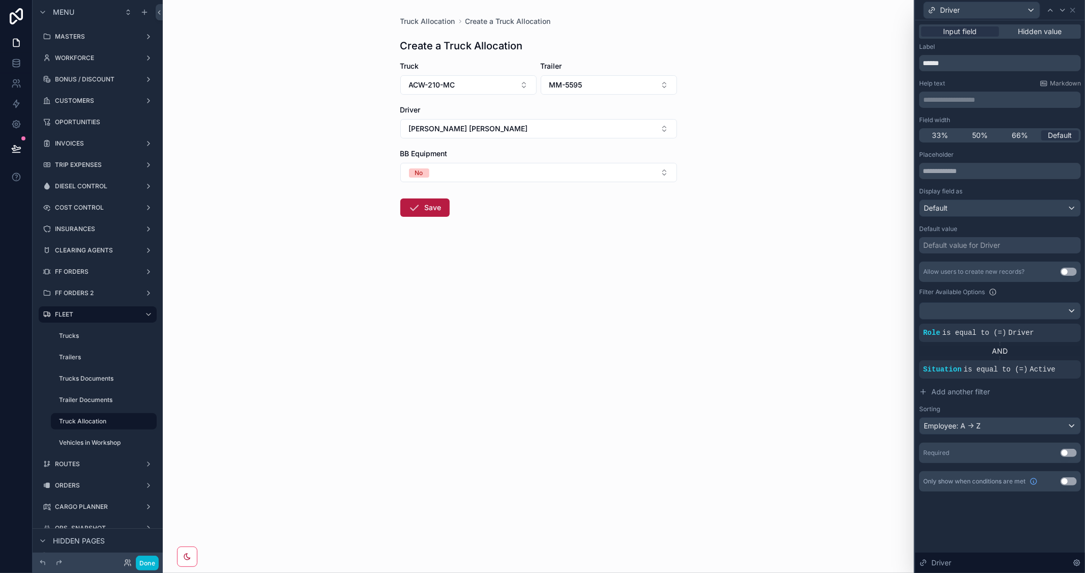
click at [428, 206] on button "Save" at bounding box center [425, 207] width 49 height 18
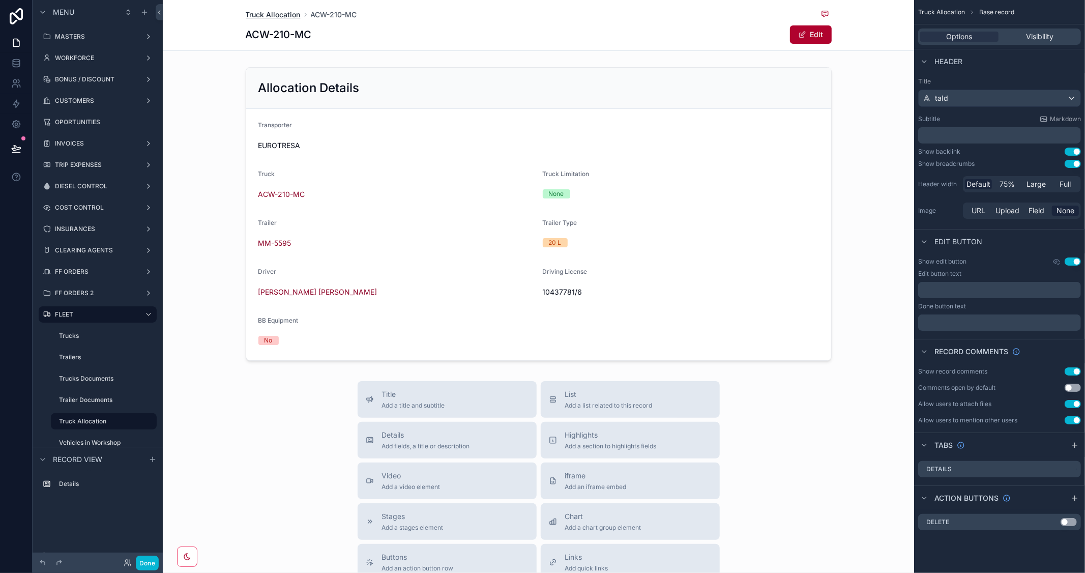
click at [283, 14] on span "Truck Allocation" at bounding box center [273, 15] width 55 height 10
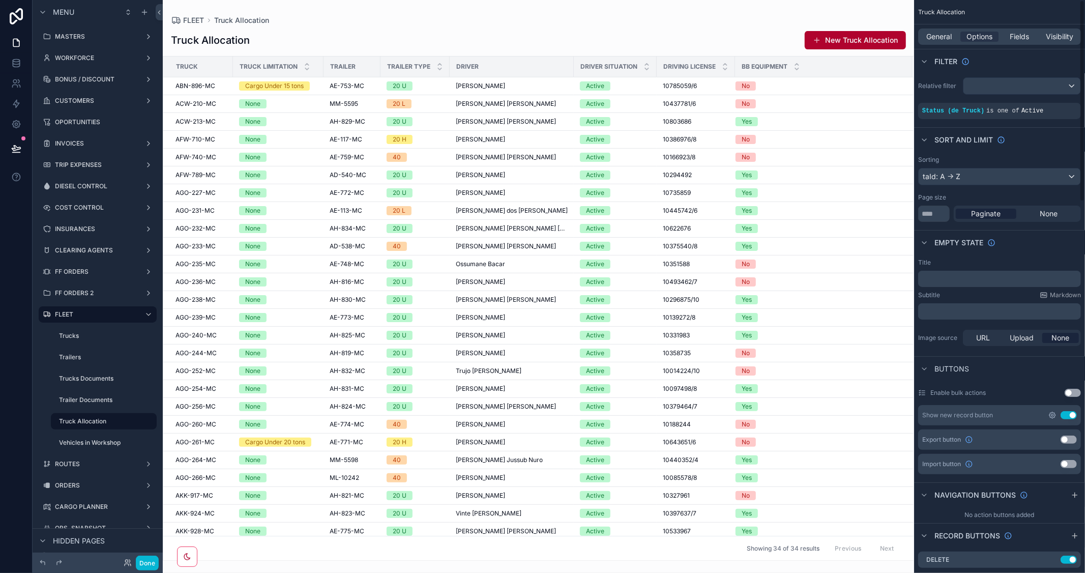
click at [1051, 412] on icon "scrollable content" at bounding box center [1053, 415] width 8 height 8
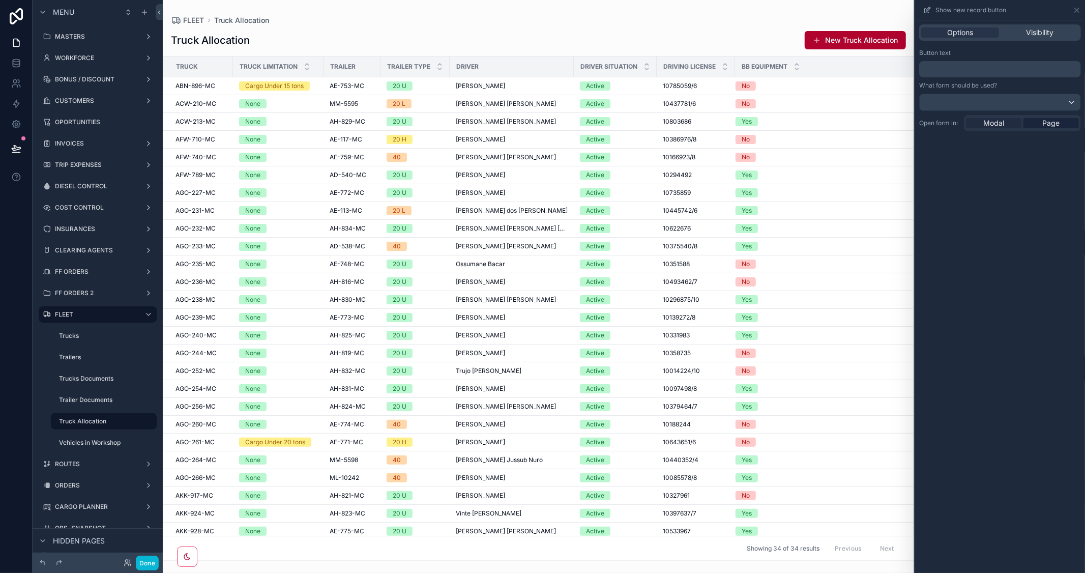
click at [1002, 127] on span "Modal" at bounding box center [994, 123] width 21 height 10
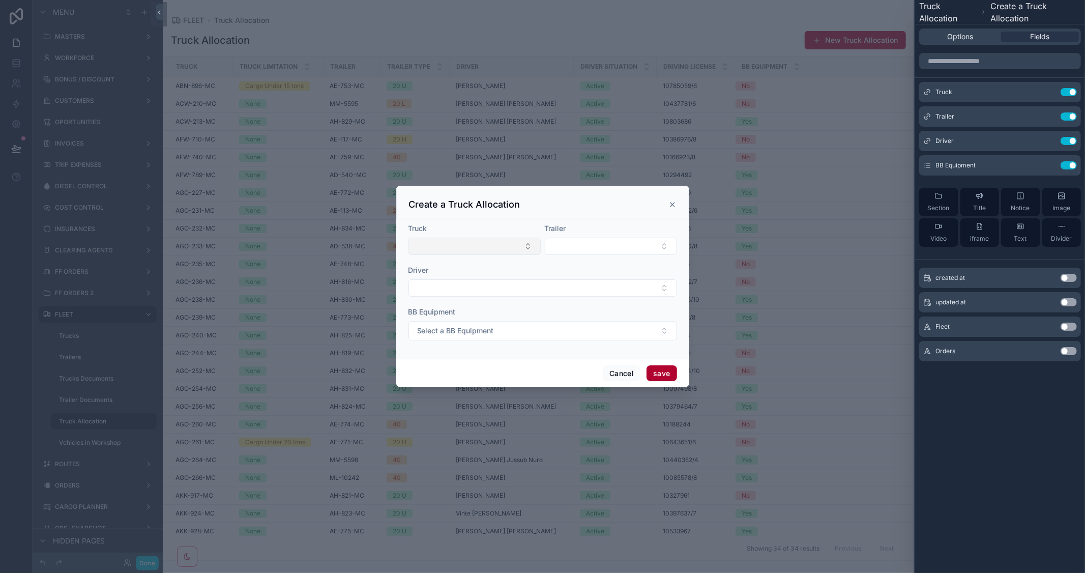
click at [524, 248] on button "Select Button" at bounding box center [475, 246] width 132 height 17
click at [614, 243] on button "Select Button" at bounding box center [611, 246] width 132 height 17
click at [674, 203] on icon "scrollable content" at bounding box center [673, 205] width 4 height 4
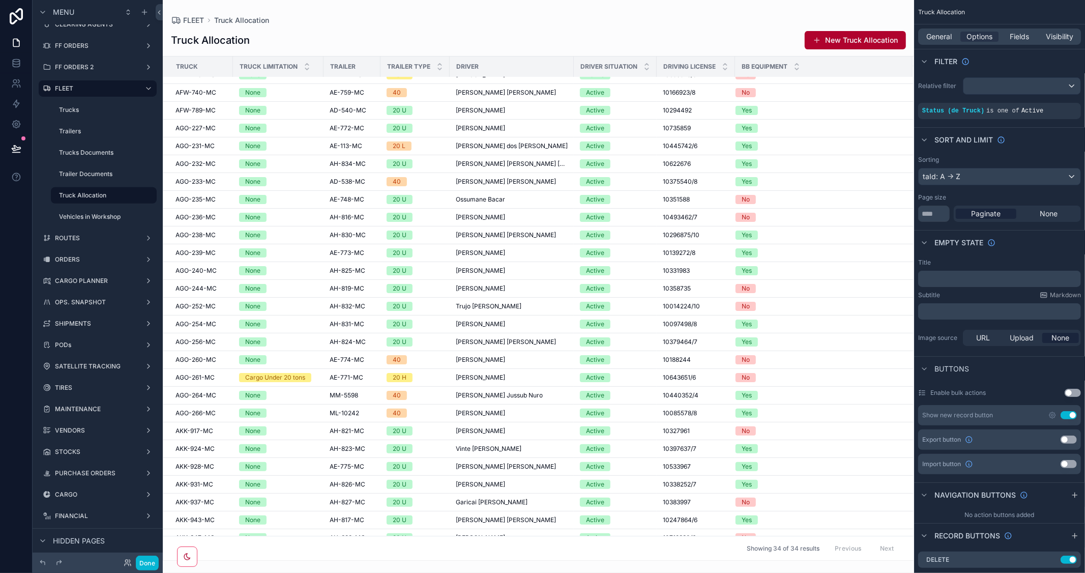
scroll to position [113, 0]
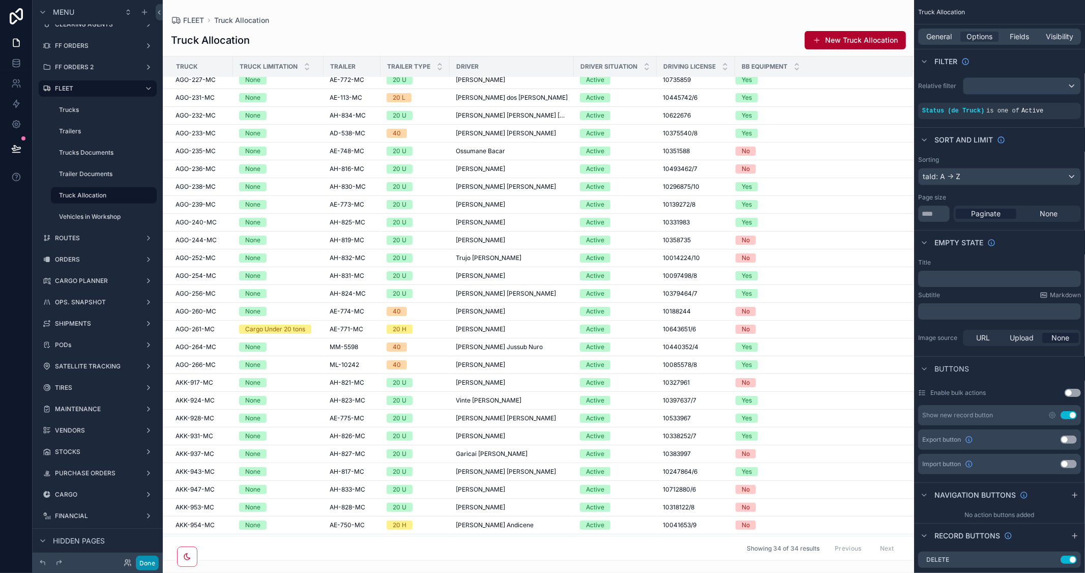
click at [154, 562] on button "Done" at bounding box center [147, 563] width 23 height 15
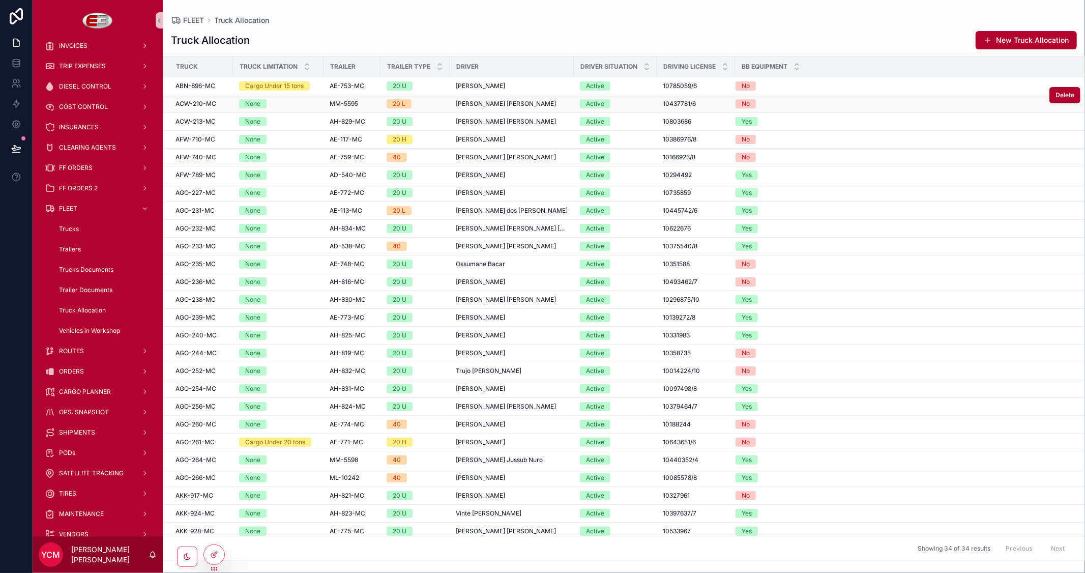
click at [196, 105] on span "ACW-210-MC" at bounding box center [196, 104] width 41 height 8
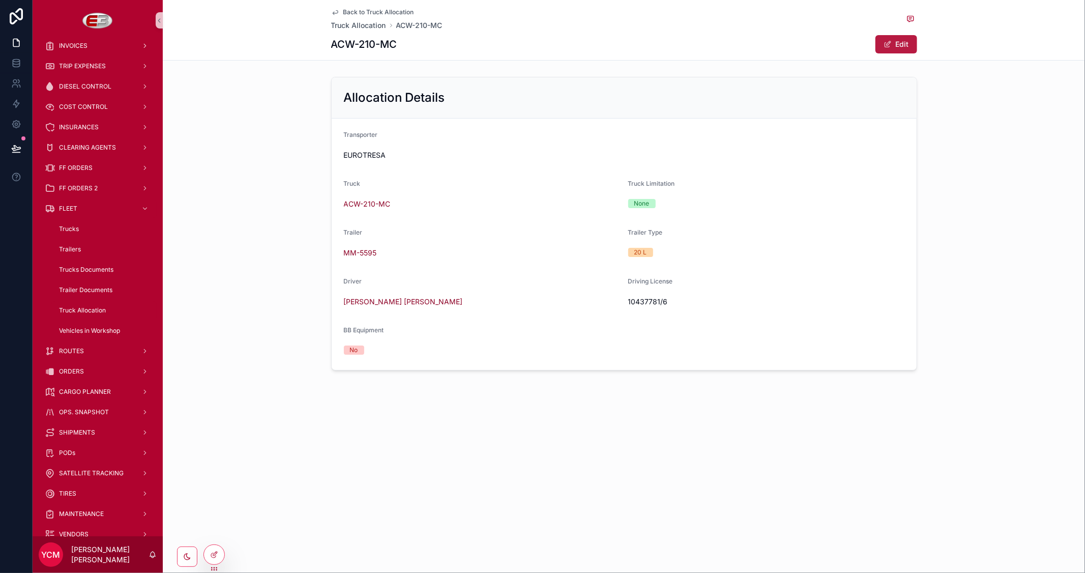
click at [888, 42] on span "scrollable content" at bounding box center [888, 44] width 8 height 8
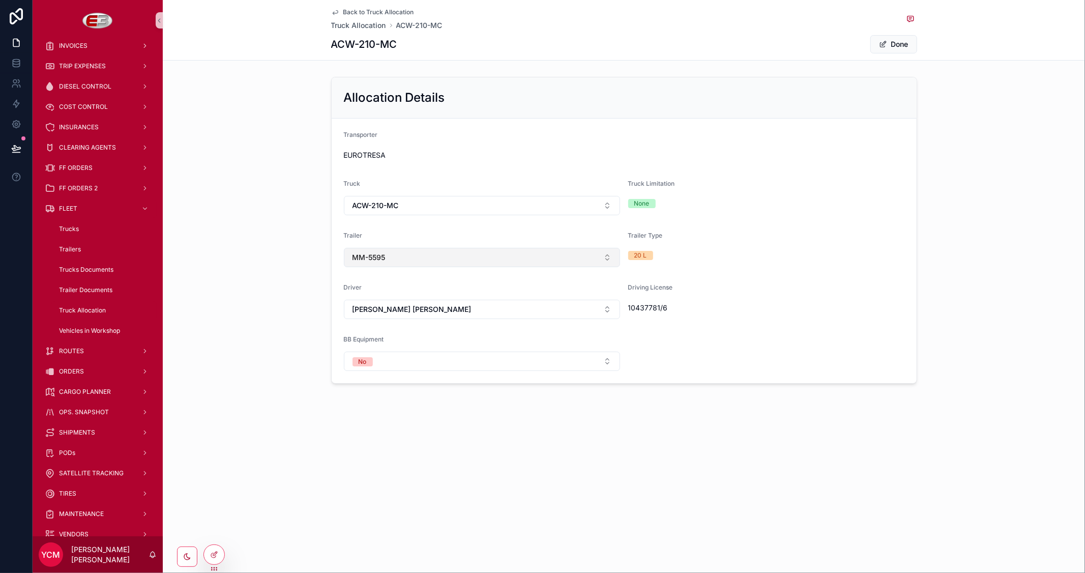
click at [533, 258] on button "MM-5595" at bounding box center [482, 257] width 276 height 19
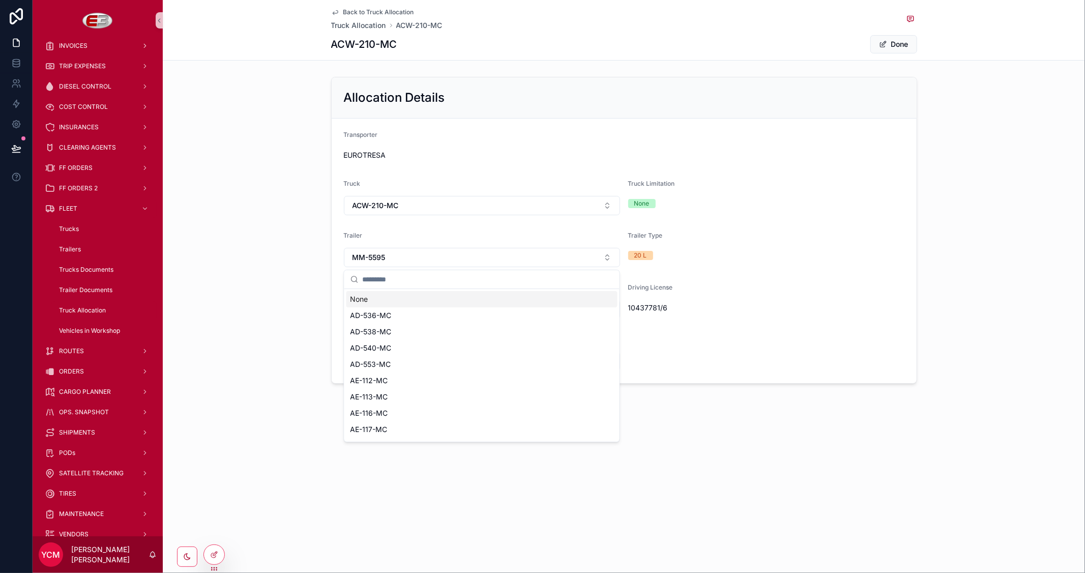
click at [379, 296] on div "None" at bounding box center [482, 299] width 271 height 16
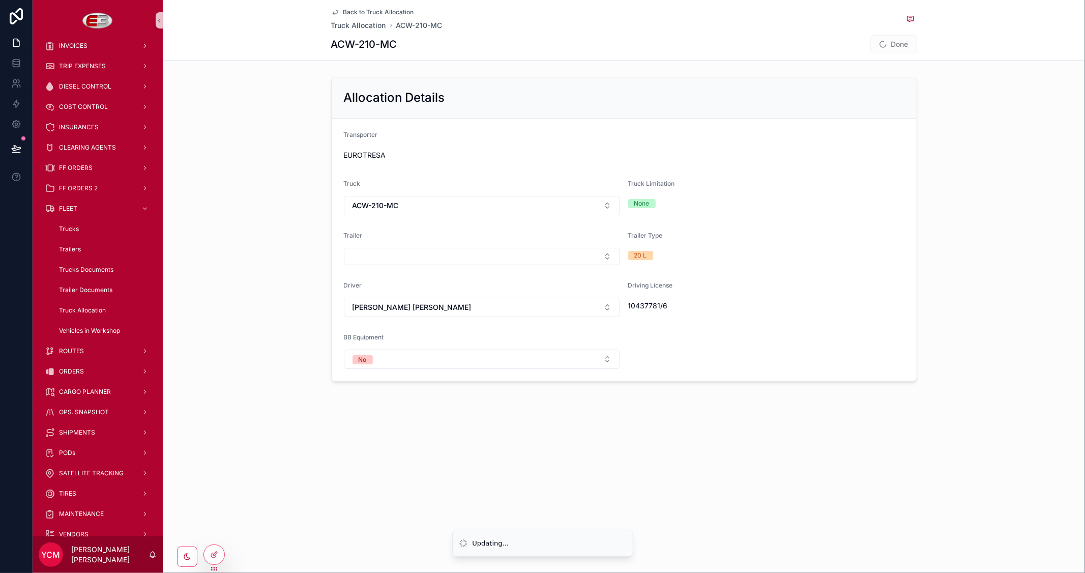
click at [840, 229] on form "Transporter EUROTRESA Truck ACW-210-MC Truck Limitation None Trailer Trailer Ty…" at bounding box center [624, 250] width 585 height 263
click at [895, 41] on button "Done" at bounding box center [894, 44] width 47 height 18
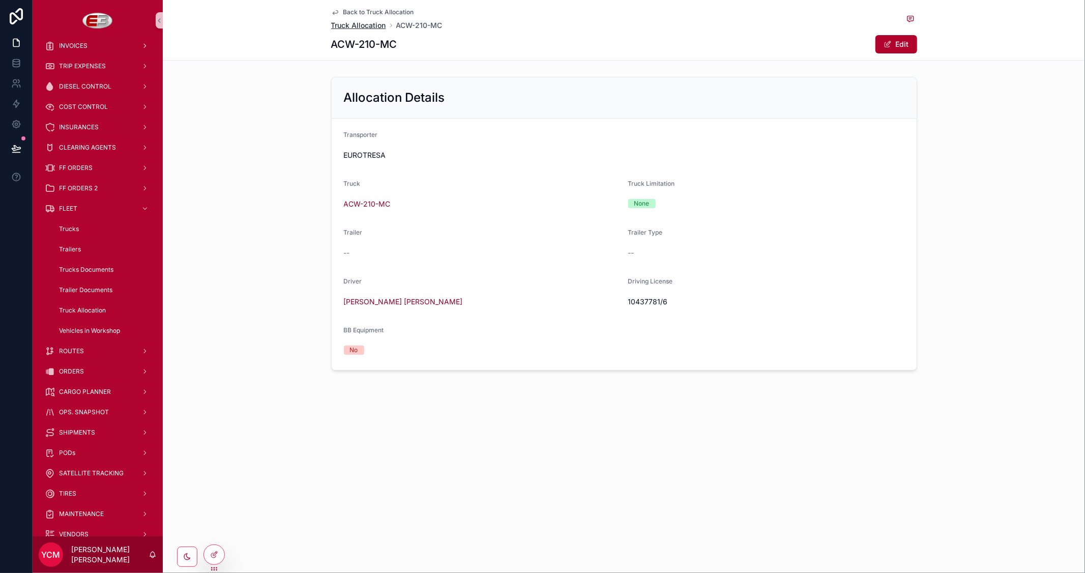
click at [371, 24] on span "Truck Allocation" at bounding box center [358, 25] width 55 height 10
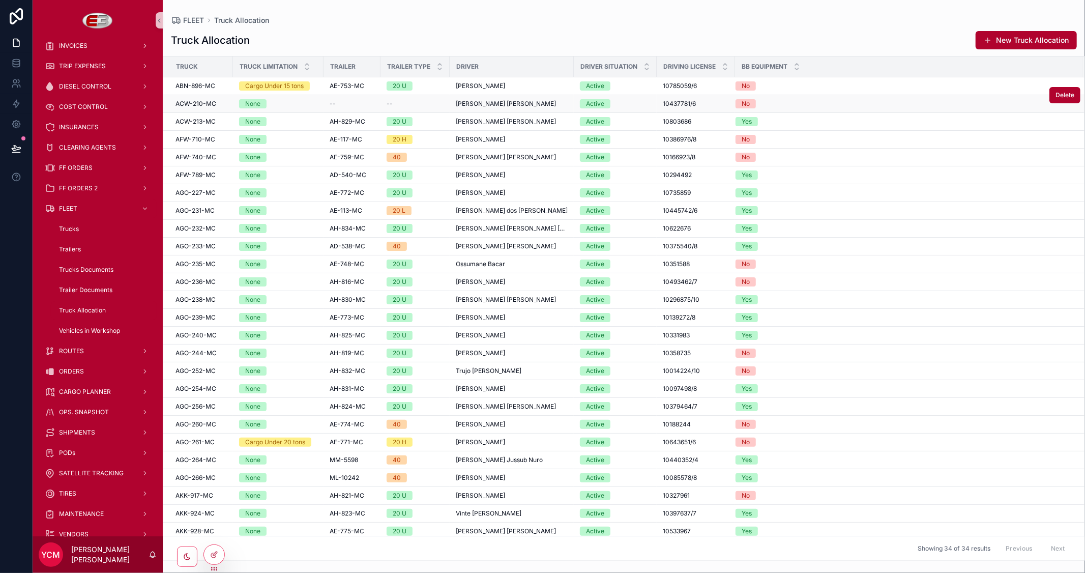
click at [783, 106] on div "No" at bounding box center [904, 103] width 336 height 9
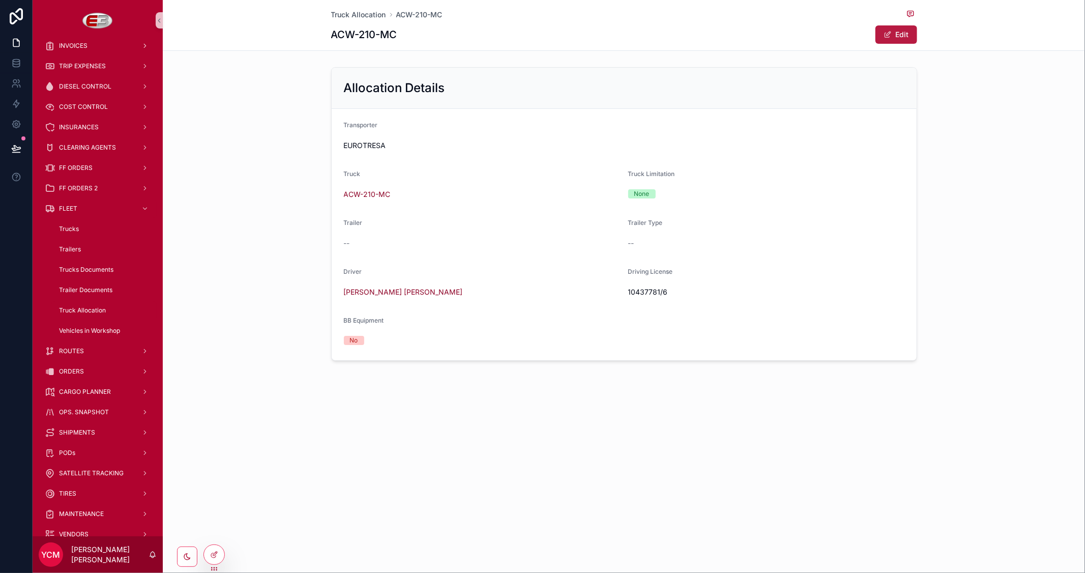
click at [894, 36] on button "Edit" at bounding box center [897, 34] width 42 height 18
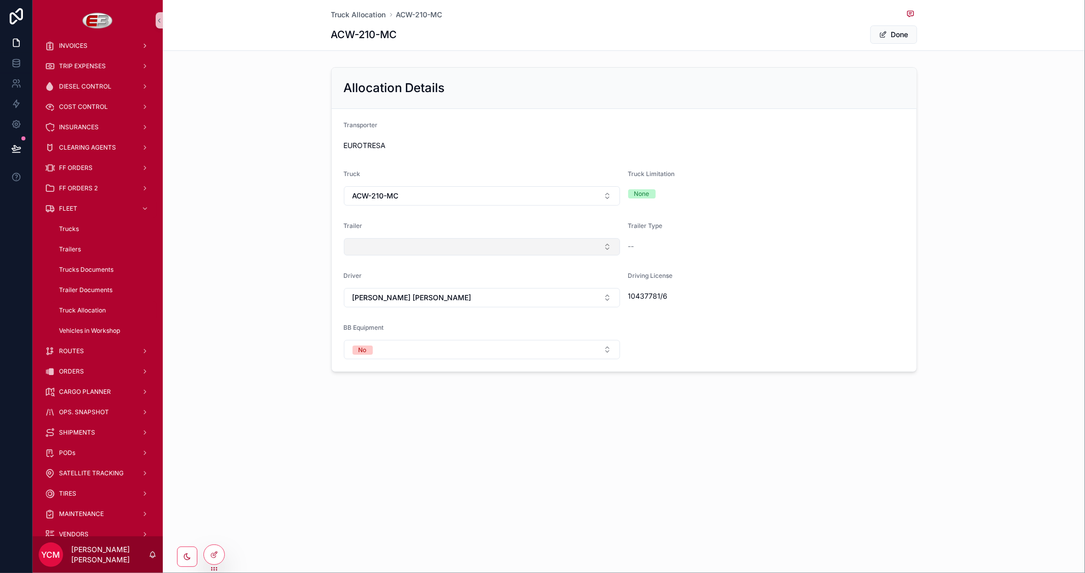
click at [415, 249] on button "Select Button" at bounding box center [482, 246] width 276 height 17
click at [383, 401] on span "MM-5595" at bounding box center [367, 404] width 33 height 10
click at [897, 34] on button "Done" at bounding box center [894, 34] width 47 height 18
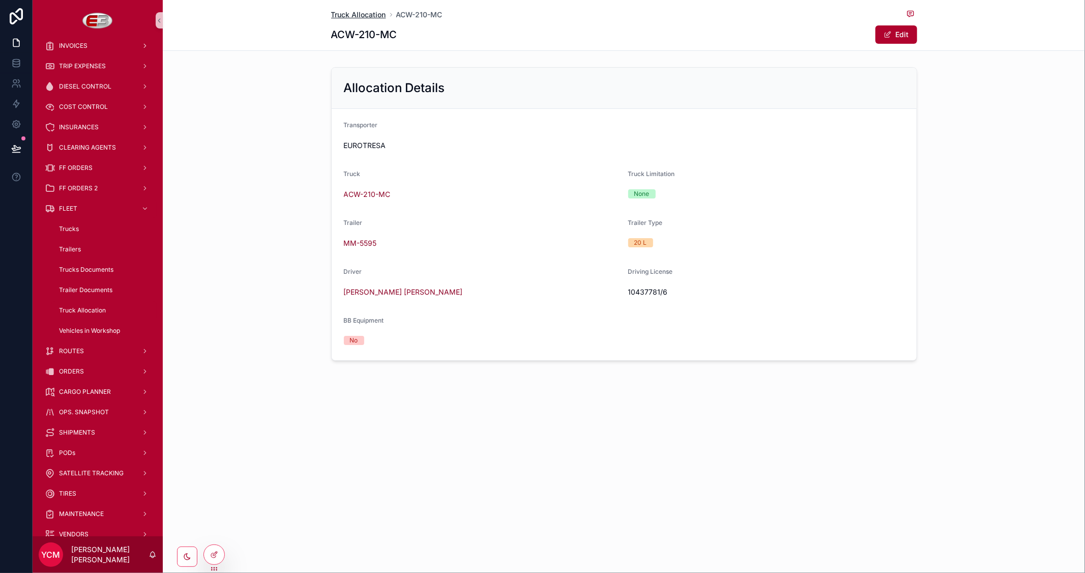
click at [358, 16] on span "Truck Allocation" at bounding box center [358, 15] width 55 height 10
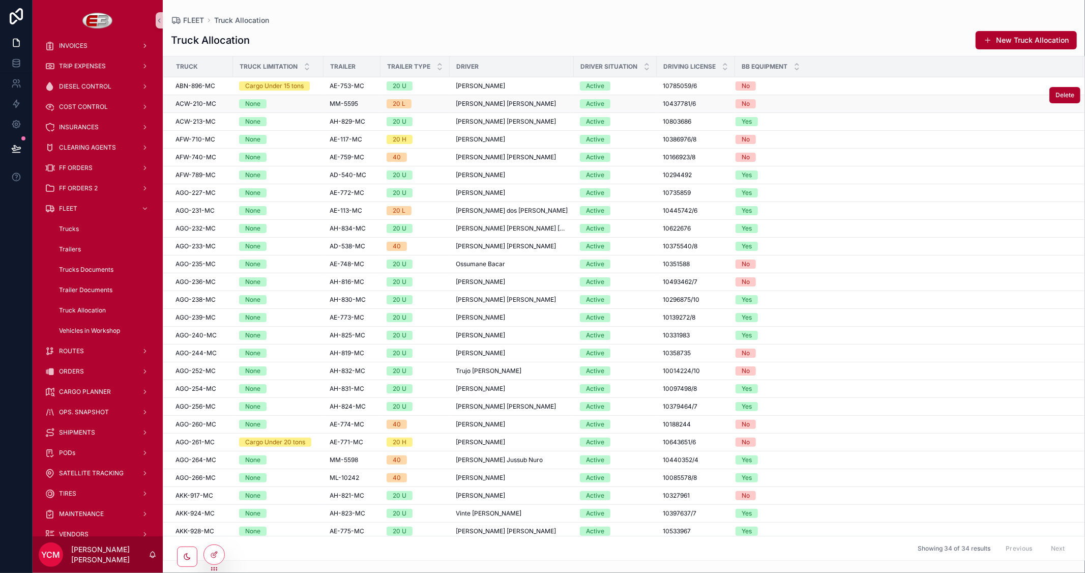
click at [317, 98] on td "None" at bounding box center [278, 104] width 91 height 18
click at [354, 102] on span "MM-5595" at bounding box center [344, 104] width 28 height 8
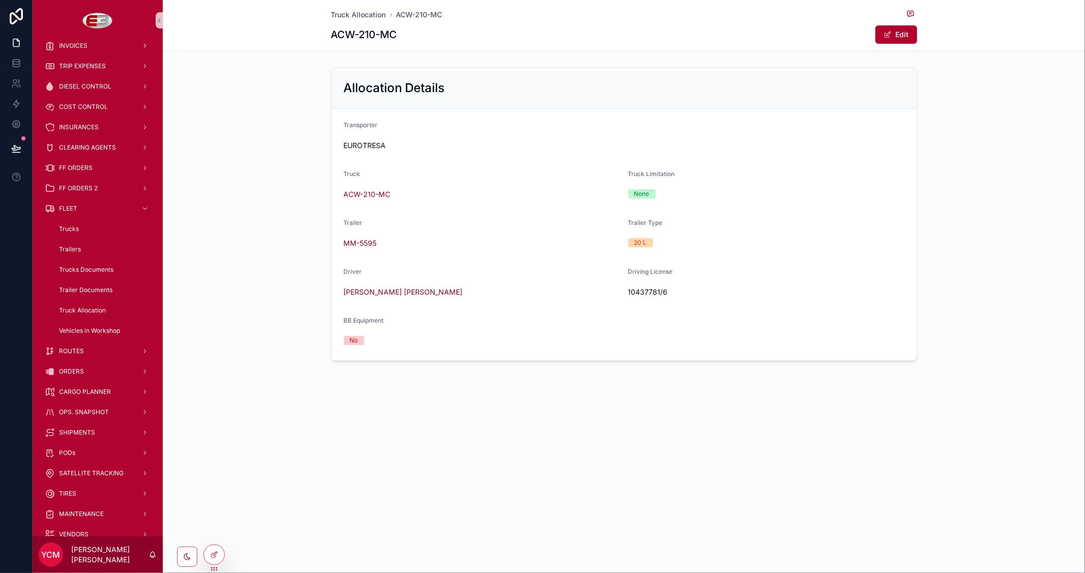
click at [909, 24] on div "Truck Allocation ACW-210-MC ACW-210-MC Edit" at bounding box center [624, 25] width 586 height 50
click at [897, 36] on button "Edit" at bounding box center [897, 34] width 42 height 18
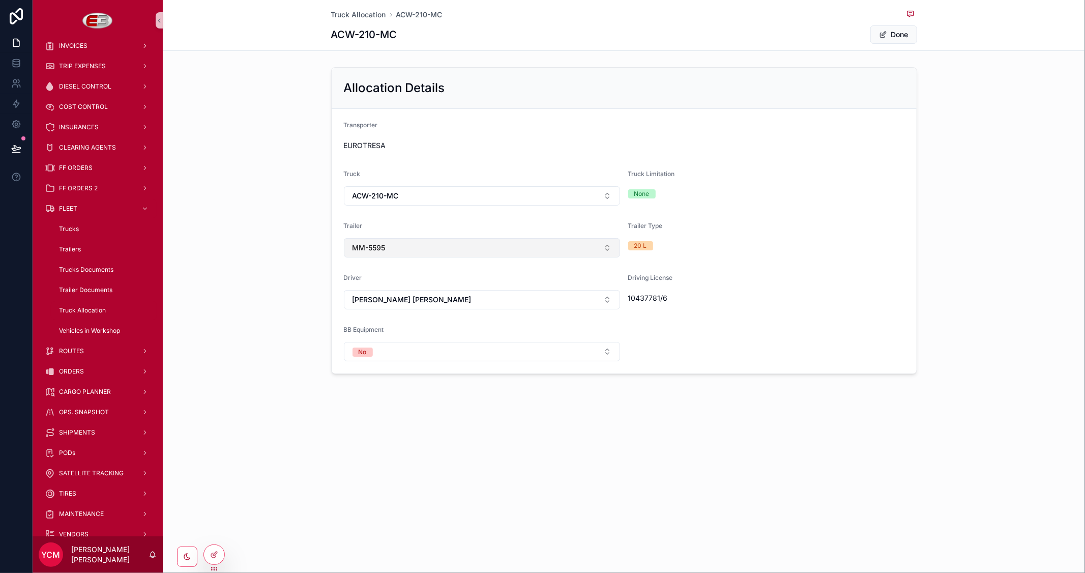
click at [562, 253] on button "MM-5595" at bounding box center [482, 247] width 276 height 19
click at [418, 289] on div "None" at bounding box center [482, 289] width 271 height 16
click at [892, 270] on form "Transporter EUROTRESA Truck ACW-210-MC Truck Limitation None Trailer Trailer Ty…" at bounding box center [624, 240] width 585 height 263
click at [510, 250] on button "MM-5595" at bounding box center [482, 247] width 276 height 19
click at [374, 287] on div "None" at bounding box center [482, 289] width 271 height 16
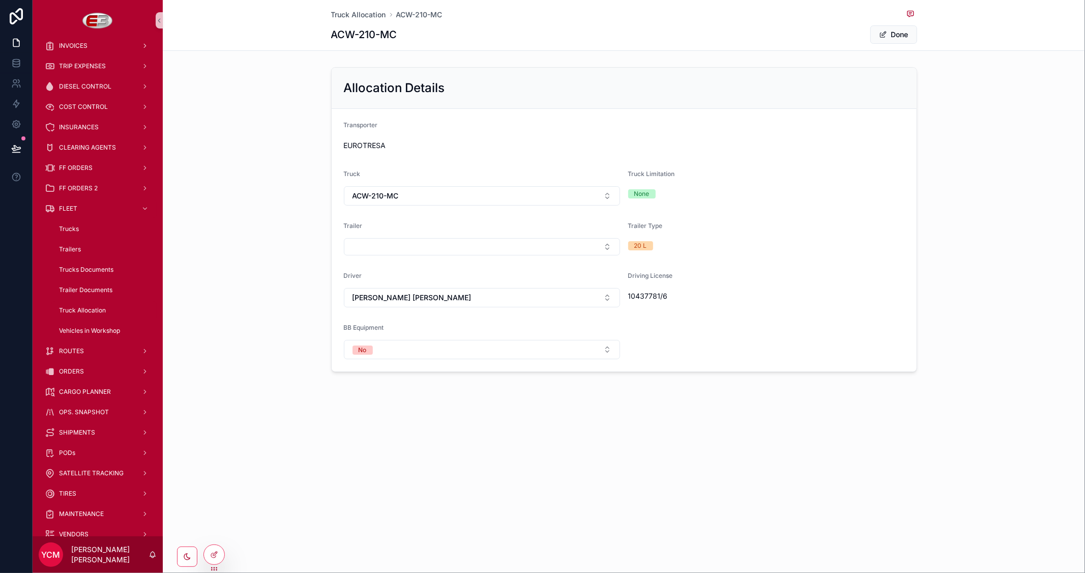
click at [467, 224] on div "Trailer" at bounding box center [482, 228] width 276 height 12
click at [531, 250] on button "MM-5595" at bounding box center [482, 247] width 276 height 19
click at [383, 333] on span "AD-540-MC" at bounding box center [371, 338] width 41 height 10
click at [521, 252] on button "MM-5595" at bounding box center [482, 247] width 276 height 19
click at [384, 334] on span "AD-540-MC" at bounding box center [371, 338] width 41 height 10
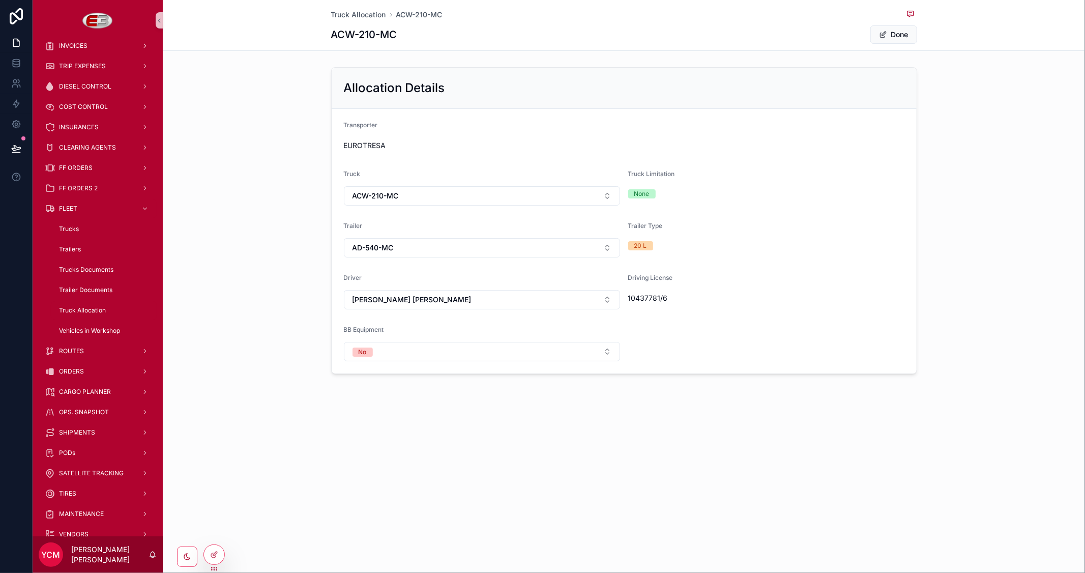
click at [780, 306] on div "10437781/6" at bounding box center [766, 298] width 276 height 16
click at [451, 252] on button "MM-5595" at bounding box center [482, 247] width 276 height 19
click at [387, 287] on div "None" at bounding box center [482, 289] width 271 height 16
click at [738, 426] on div "Truck Allocation ACW-210-MC ACW-210-MC Done Allocation Details Transporter EURO…" at bounding box center [624, 220] width 923 height 441
click at [578, 250] on button "Select Button" at bounding box center [482, 246] width 276 height 17
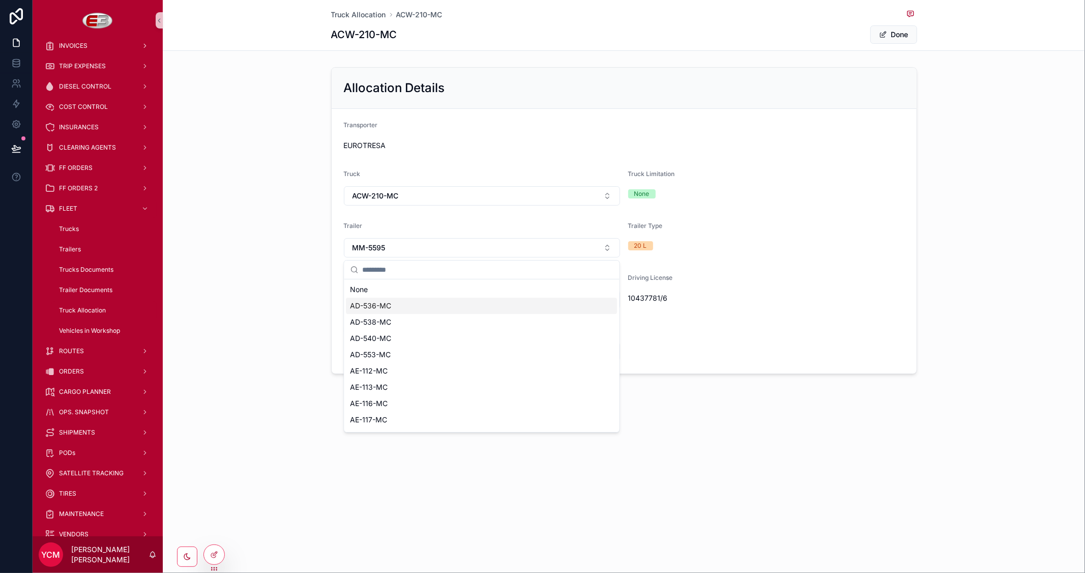
click at [794, 427] on div "Truck Allocation ACW-210-MC ACW-210-MC Done Allocation Details Transporter EURO…" at bounding box center [624, 221] width 923 height 443
click at [452, 252] on button "MM-5595" at bounding box center [482, 247] width 276 height 19
click at [384, 288] on div "None" at bounding box center [482, 289] width 271 height 16
click at [940, 248] on div "Allocation Details Transporter EUROTRESA Truck ACW-210-MC Truck Limitation None…" at bounding box center [624, 219] width 923 height 313
click at [373, 16] on span "Truck Allocation" at bounding box center [358, 15] width 55 height 10
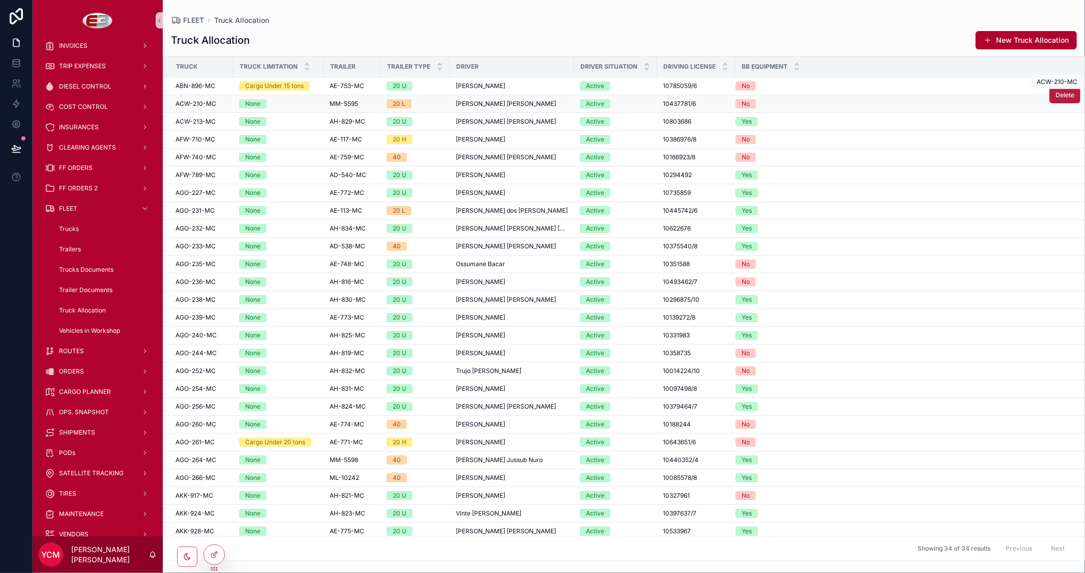
click at [1056, 98] on span "Delete" at bounding box center [1065, 95] width 19 height 8
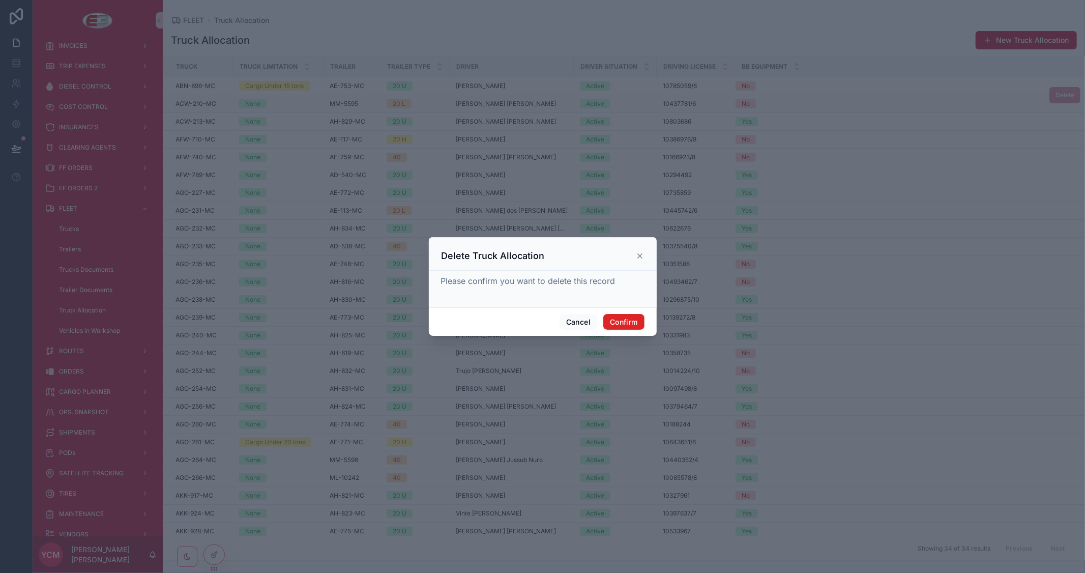
click at [632, 318] on button "Confirm" at bounding box center [624, 322] width 41 height 16
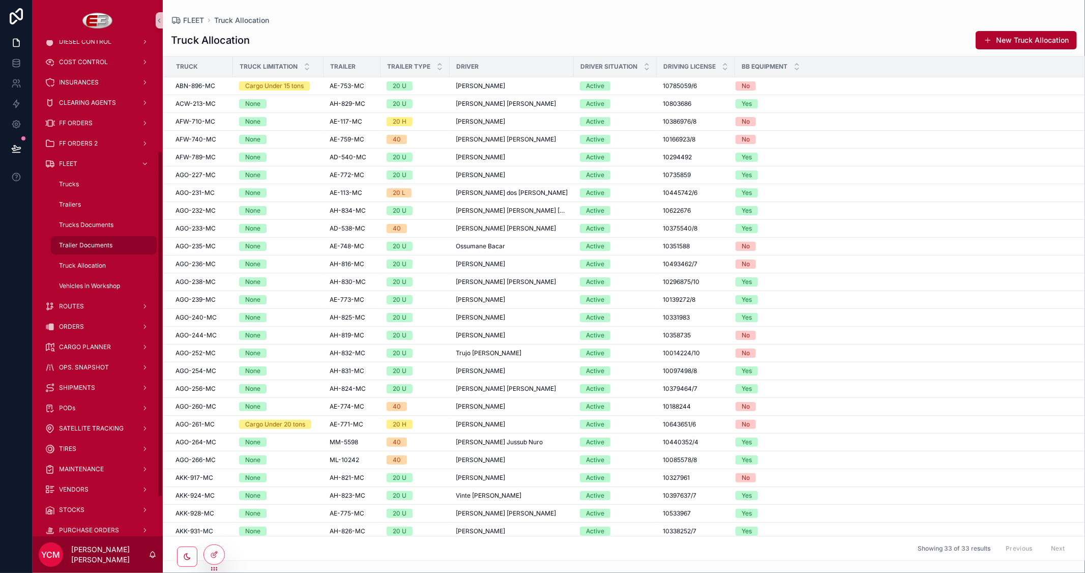
scroll to position [101, 0]
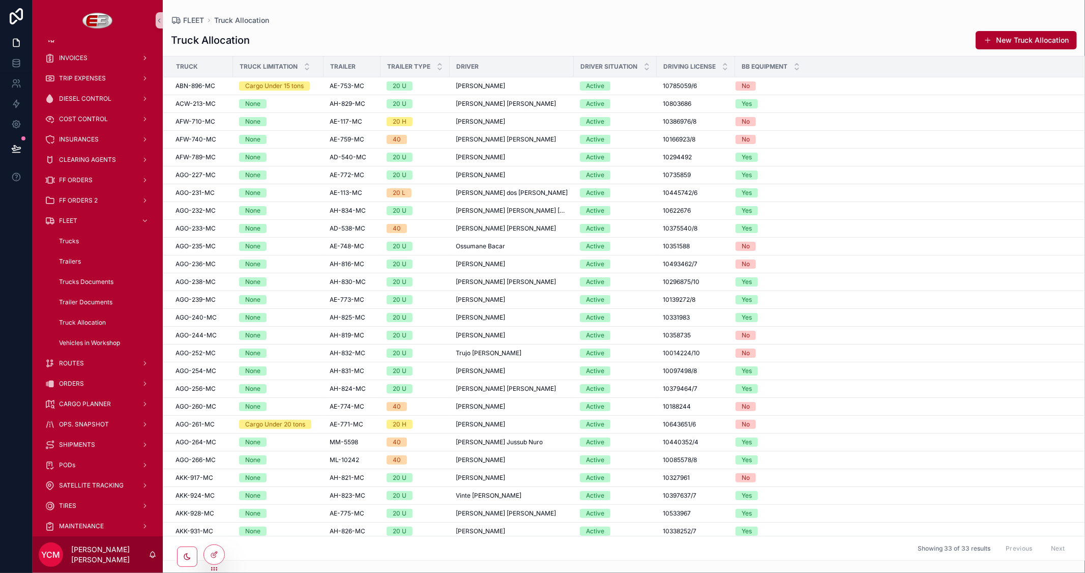
click at [344, 371] on span "AH-831-MC" at bounding box center [347, 371] width 35 height 8
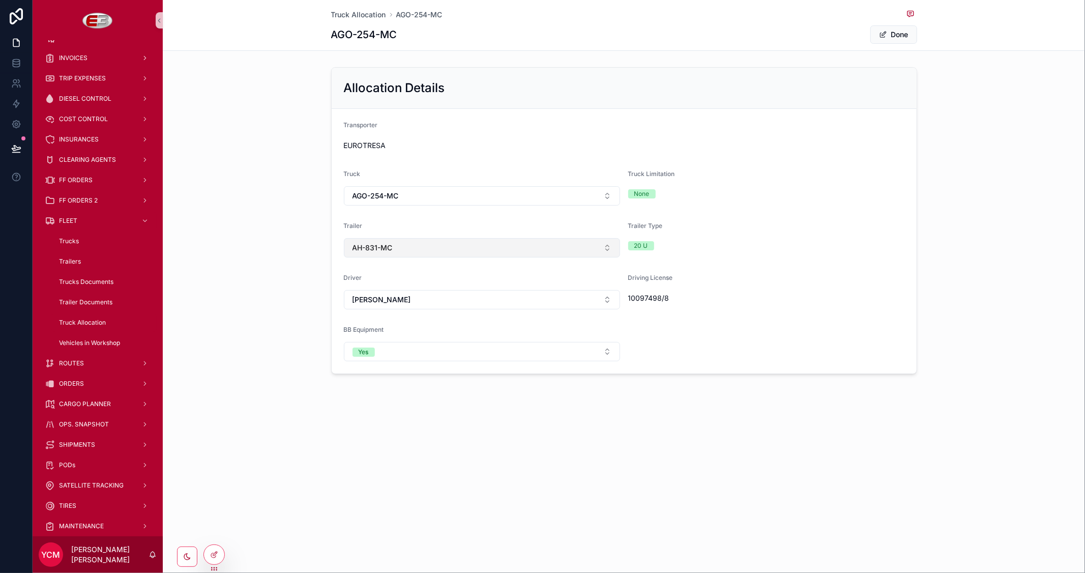
click at [517, 256] on button "AH-831-MC" at bounding box center [482, 247] width 276 height 19
click at [409, 285] on div "None" at bounding box center [482, 289] width 271 height 16
click at [797, 209] on form "Transporter EUROTRESA Truck AGO-254-MC Truck Limitation None Trailer Trailer Ty…" at bounding box center [624, 240] width 585 height 263
click at [899, 36] on button "Done" at bounding box center [894, 34] width 47 height 18
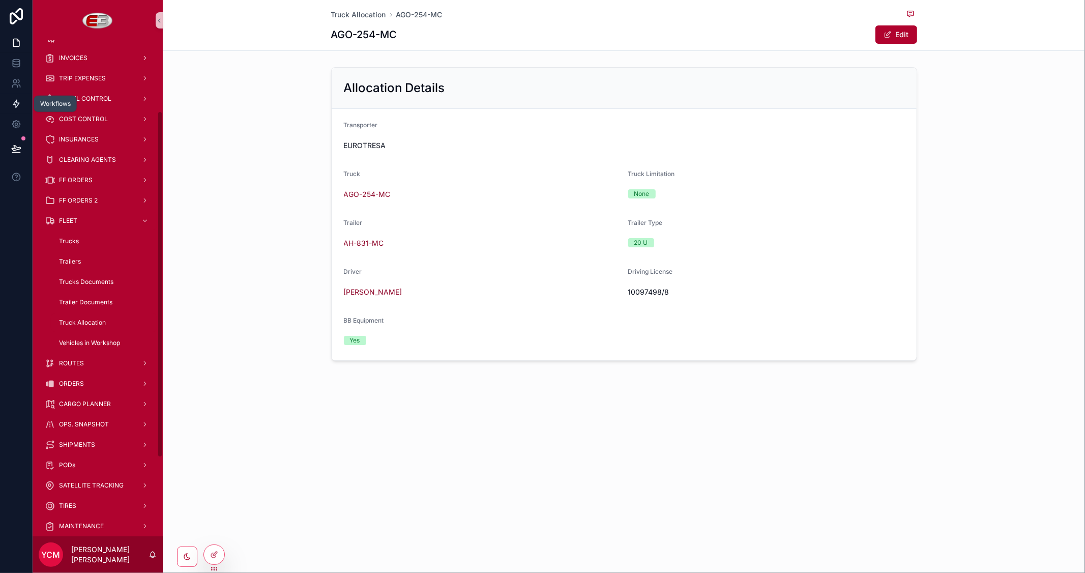
click at [11, 107] on icon at bounding box center [16, 104] width 10 height 10
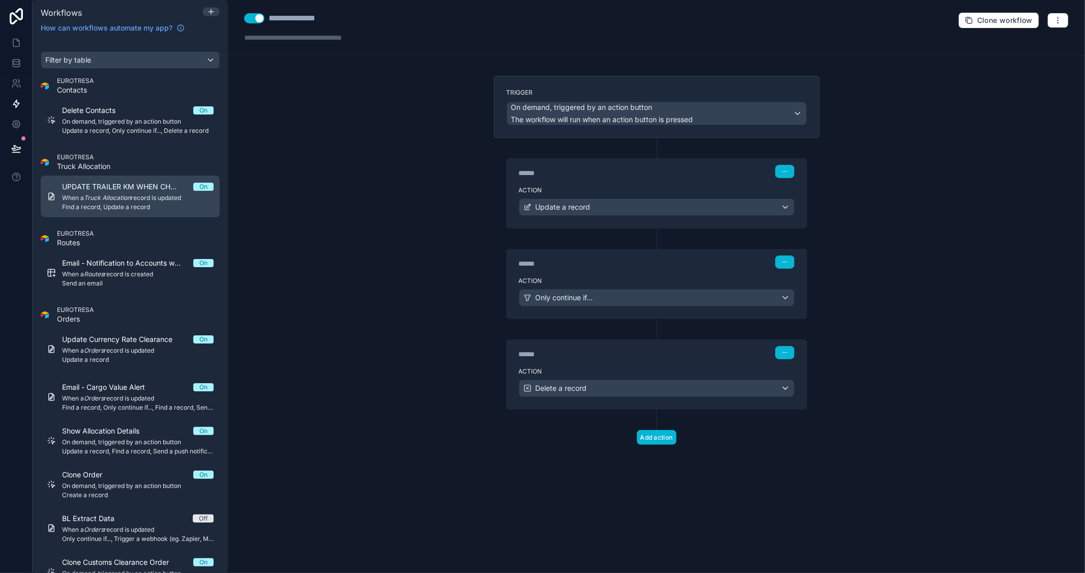
click at [118, 186] on span "UPDATE TRAILER KM WHEN CHANGING TRUCK ALLOCATION" at bounding box center [127, 187] width 131 height 10
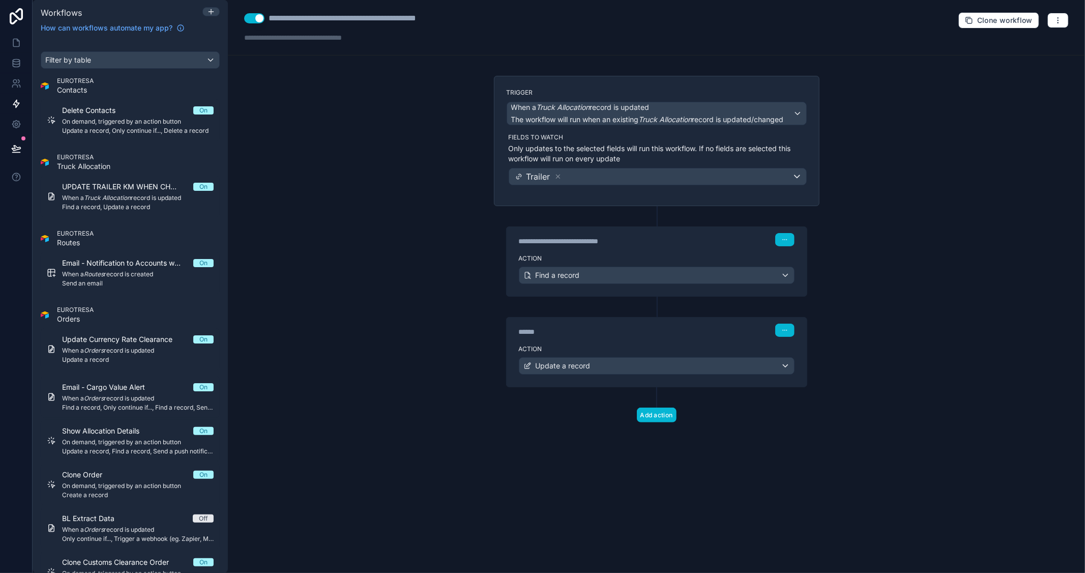
click at [252, 19] on button "Use setting" at bounding box center [254, 18] width 20 height 10
click at [382, 209] on div "**********" at bounding box center [657, 286] width 858 height 573
click at [16, 45] on icon at bounding box center [16, 43] width 10 height 10
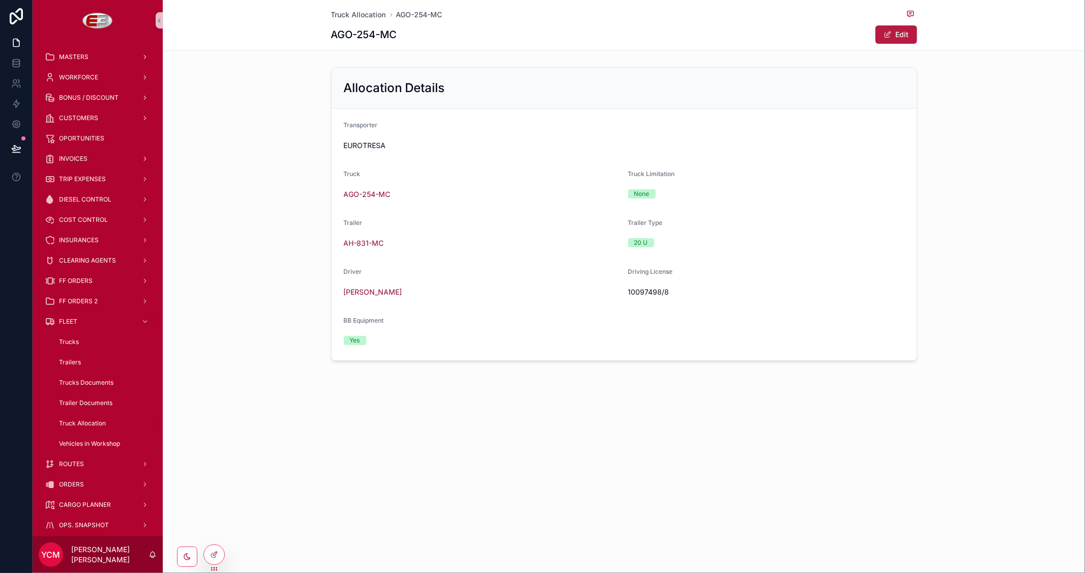
click at [899, 33] on button "Edit" at bounding box center [897, 34] width 42 height 18
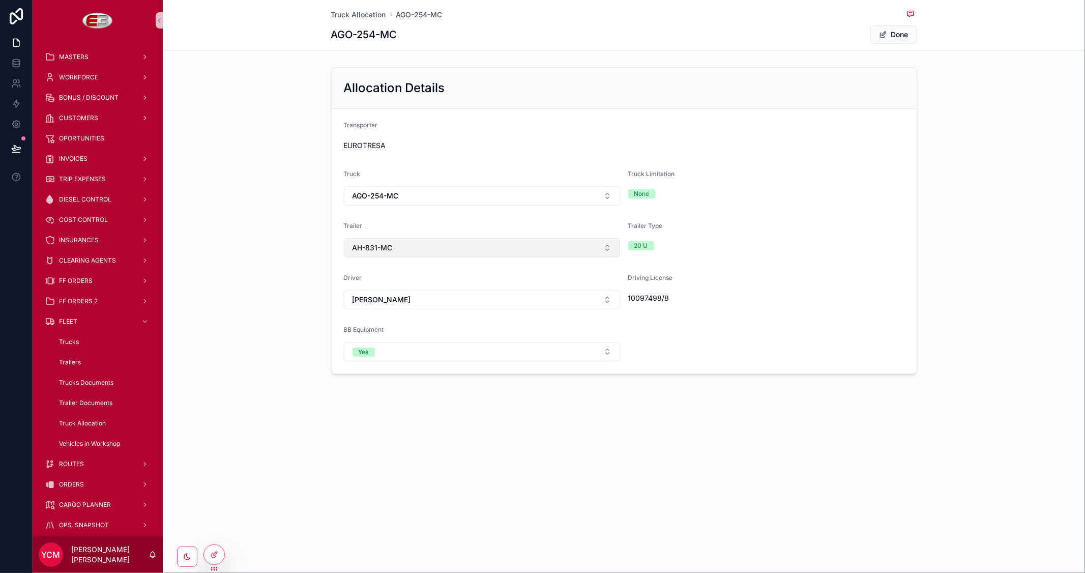
click at [410, 243] on button "AH-831-MC" at bounding box center [482, 247] width 276 height 19
click at [396, 289] on div "None" at bounding box center [482, 289] width 271 height 16
click at [834, 260] on form "Transporter EUROTRESA Truck AGO-254-MC Truck Limitation None Trailer Trailer Ty…" at bounding box center [624, 240] width 585 height 263
click at [583, 252] on button "Select Button" at bounding box center [482, 246] width 276 height 17
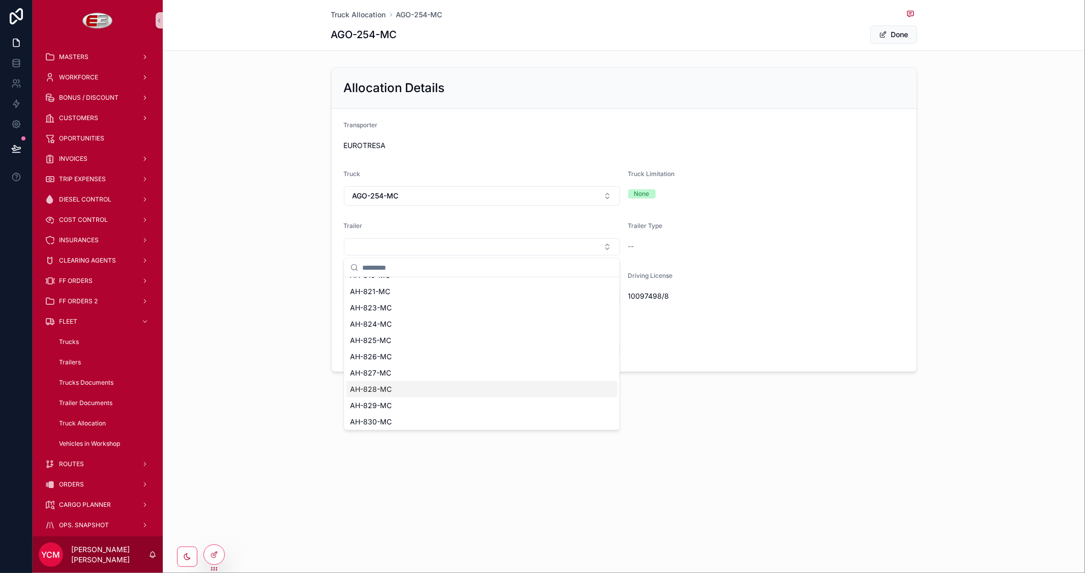
scroll to position [509, 0]
click at [385, 379] on span "AH-831-MC" at bounding box center [371, 381] width 40 height 10
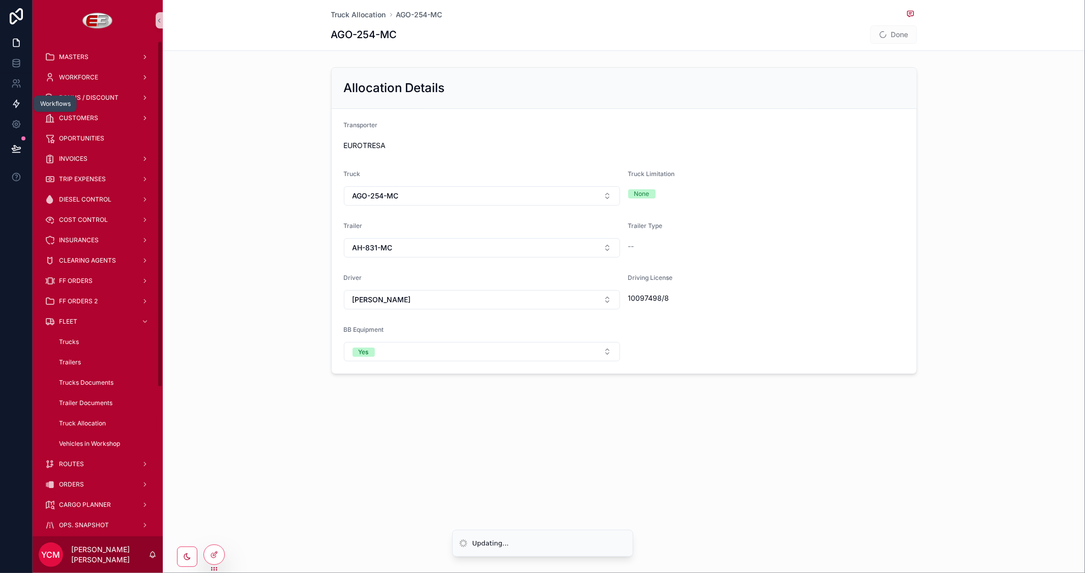
click at [9, 105] on link at bounding box center [16, 104] width 32 height 20
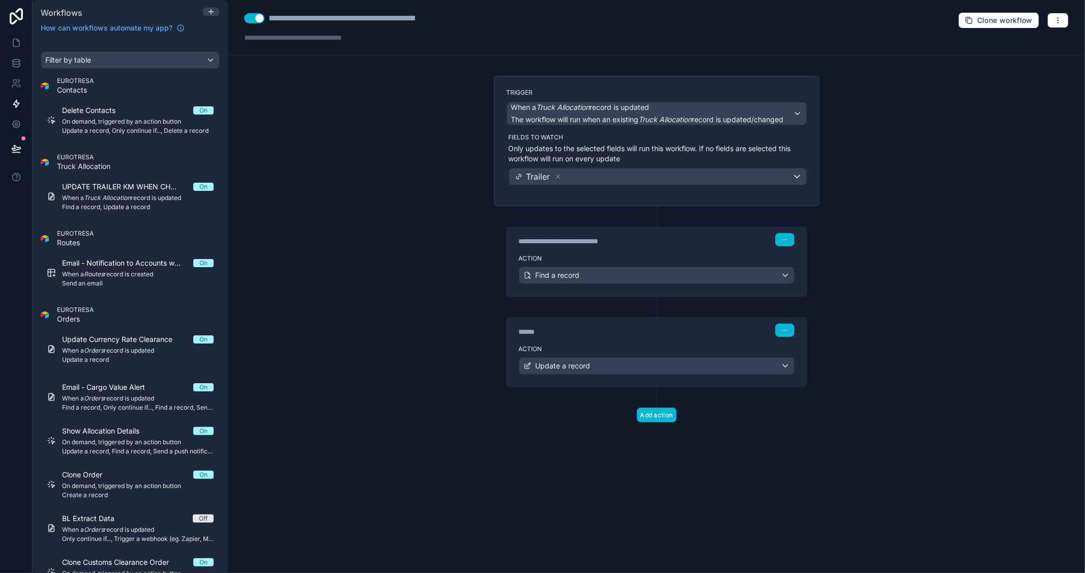
click at [382, 233] on div "**********" at bounding box center [657, 286] width 858 height 573
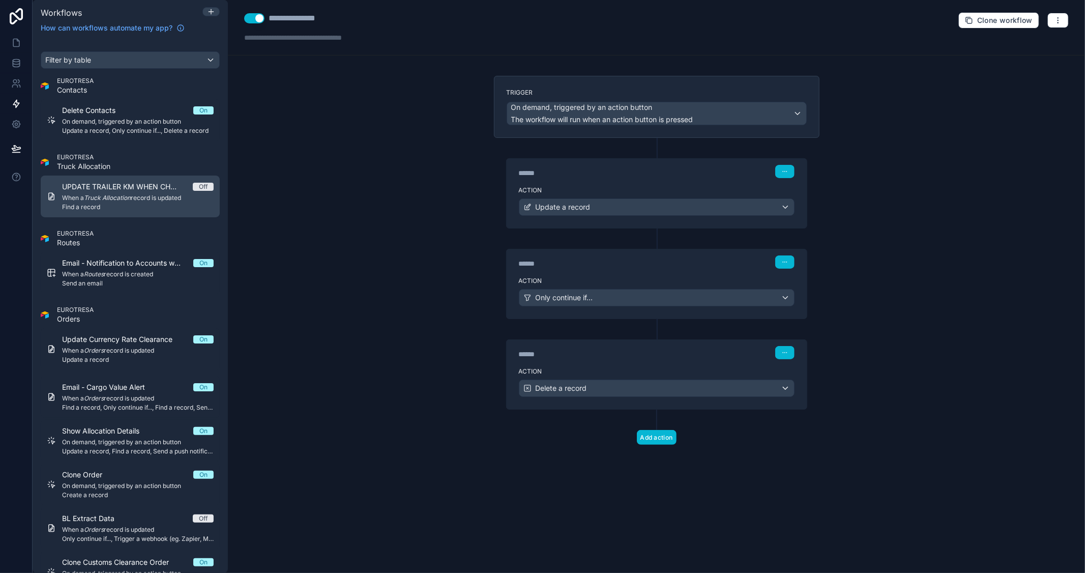
click at [129, 194] on em "Truck Allocation" at bounding box center [107, 198] width 47 height 8
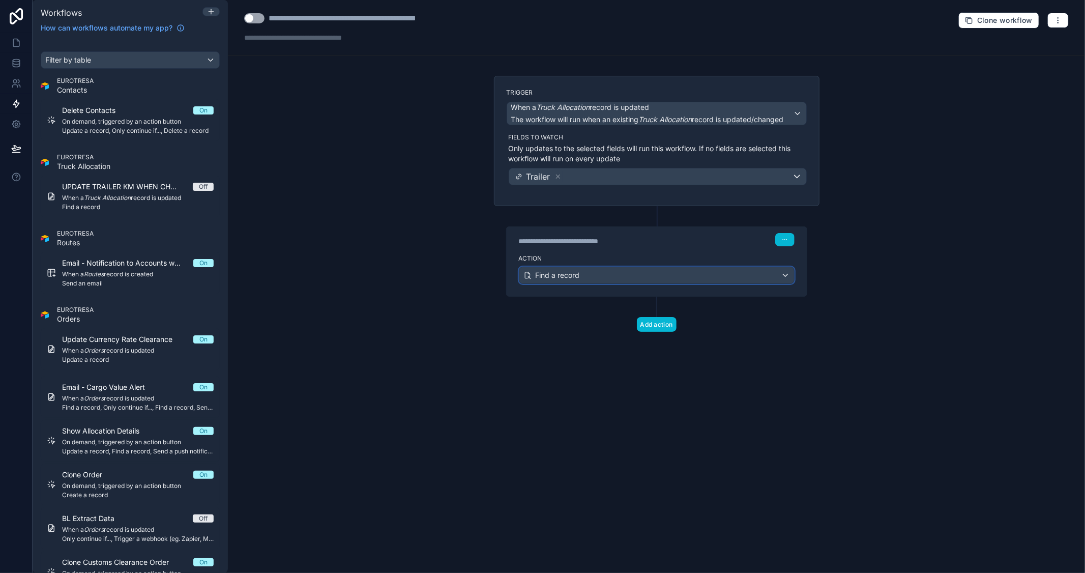
click at [604, 274] on div "Find a record" at bounding box center [657, 275] width 275 height 16
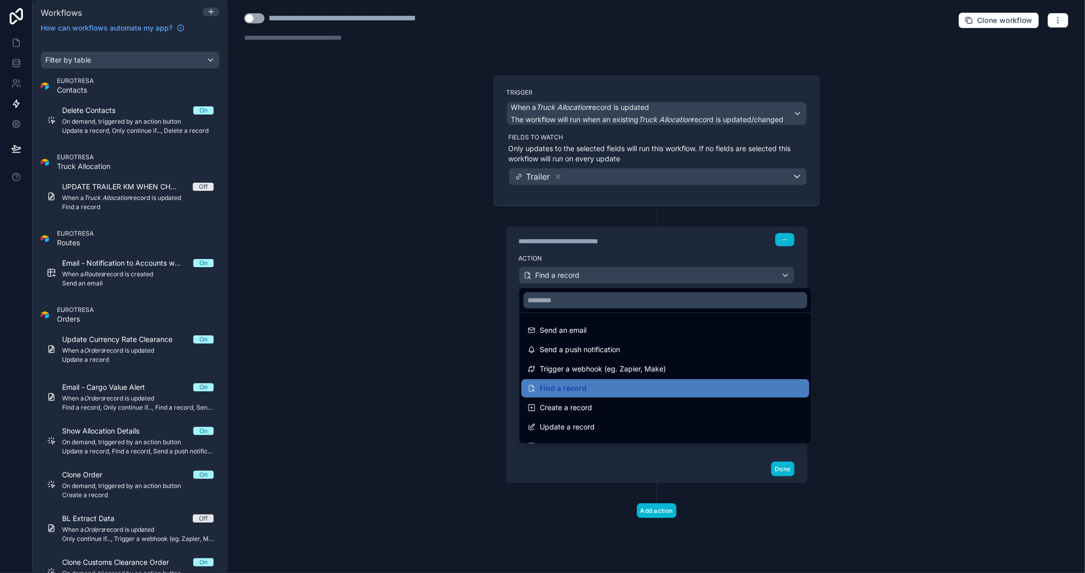
click at [971, 350] on div at bounding box center [542, 286] width 1085 height 573
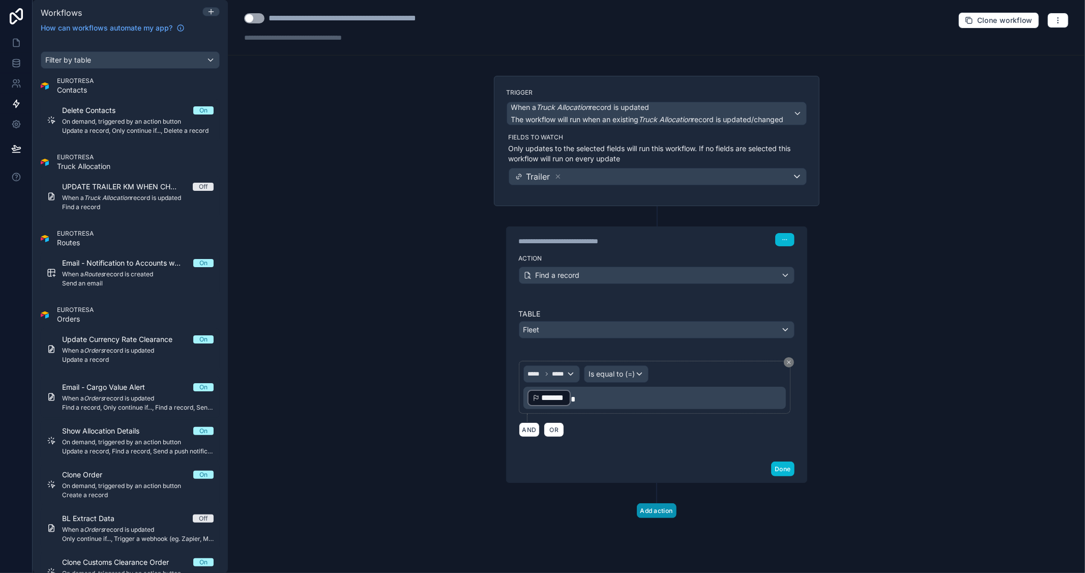
click at [660, 510] on button "Add action" at bounding box center [657, 510] width 40 height 15
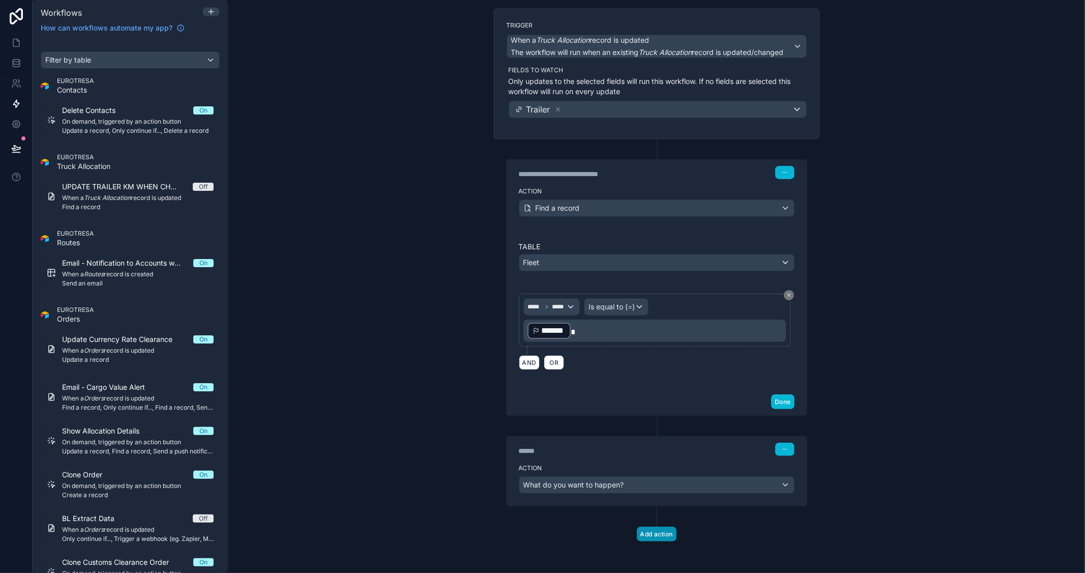
scroll to position [68, 0]
click at [651, 483] on div "What do you want to happen?" at bounding box center [657, 484] width 275 height 16
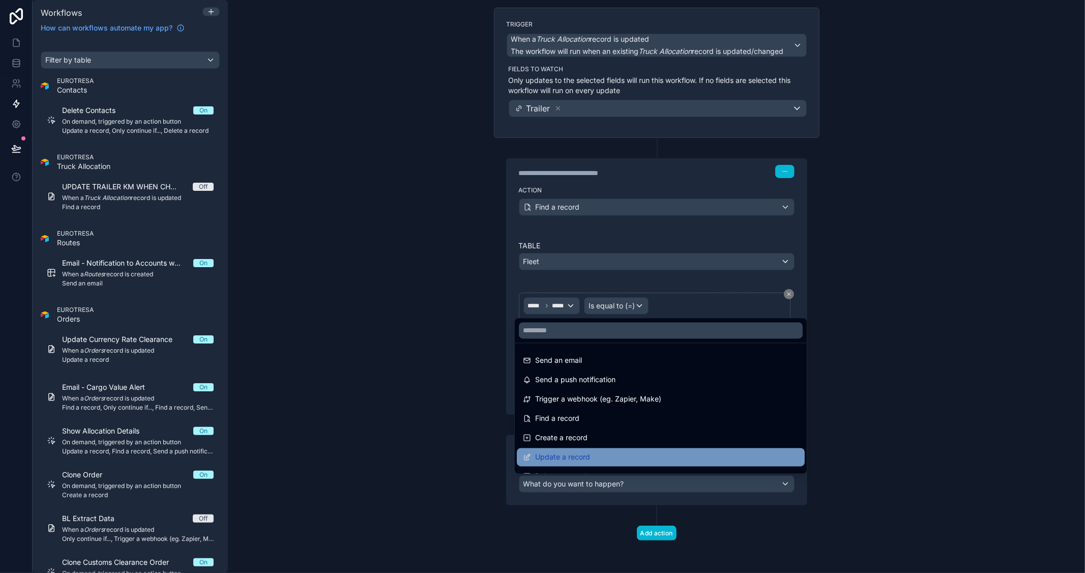
click at [619, 453] on div "Update a record" at bounding box center [661, 457] width 276 height 12
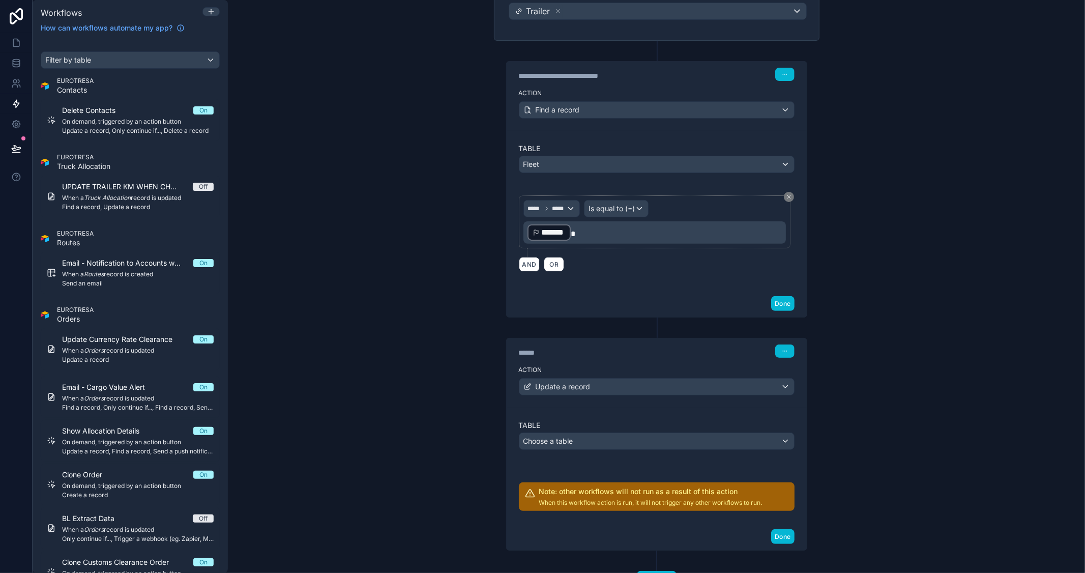
scroll to position [211, 0]
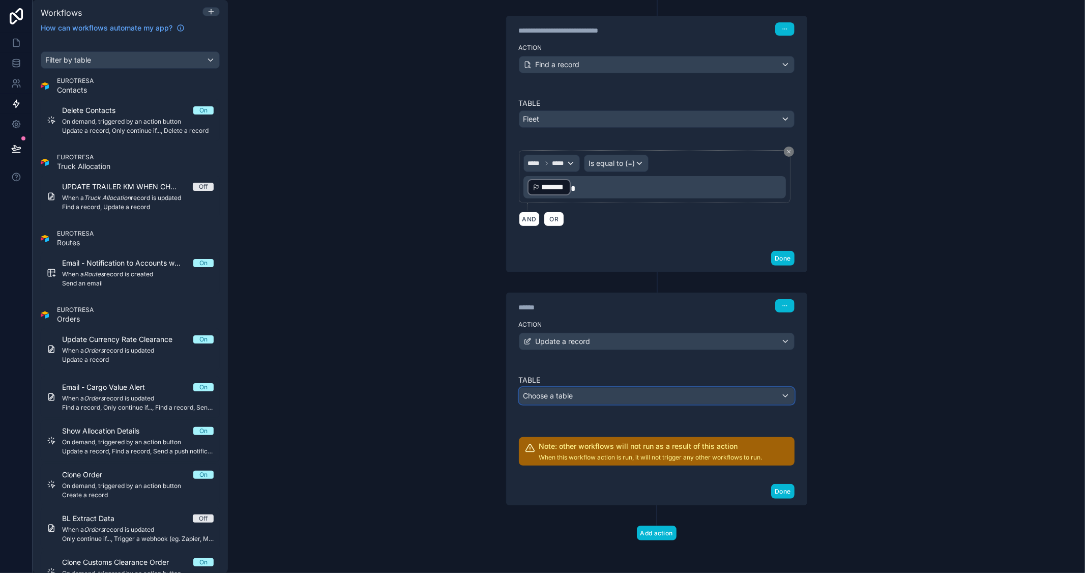
click at [569, 395] on span "Choose a table" at bounding box center [549, 395] width 50 height 9
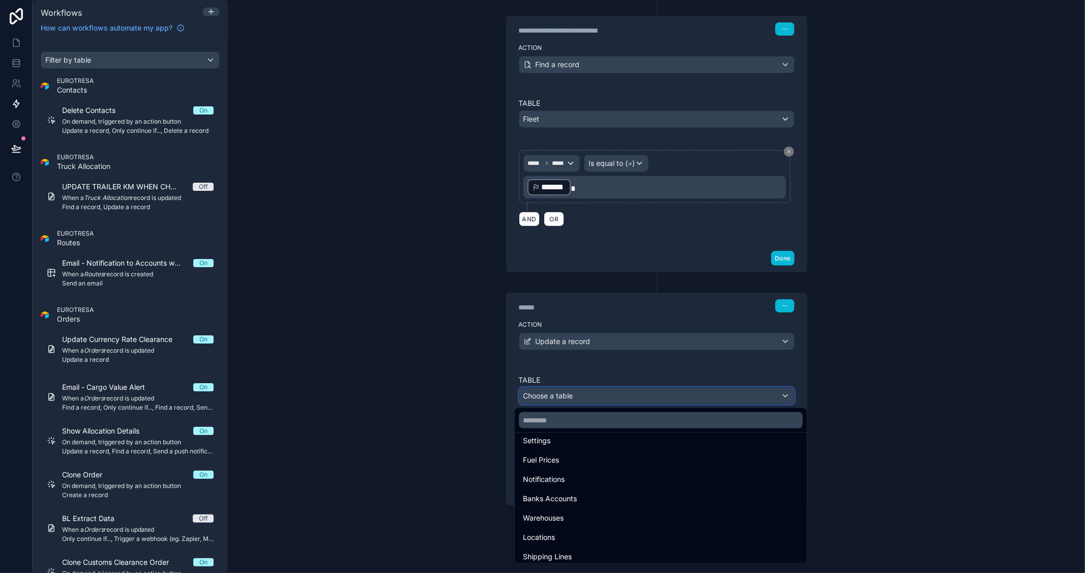
scroll to position [56, 0]
click at [578, 397] on div at bounding box center [542, 286] width 1085 height 573
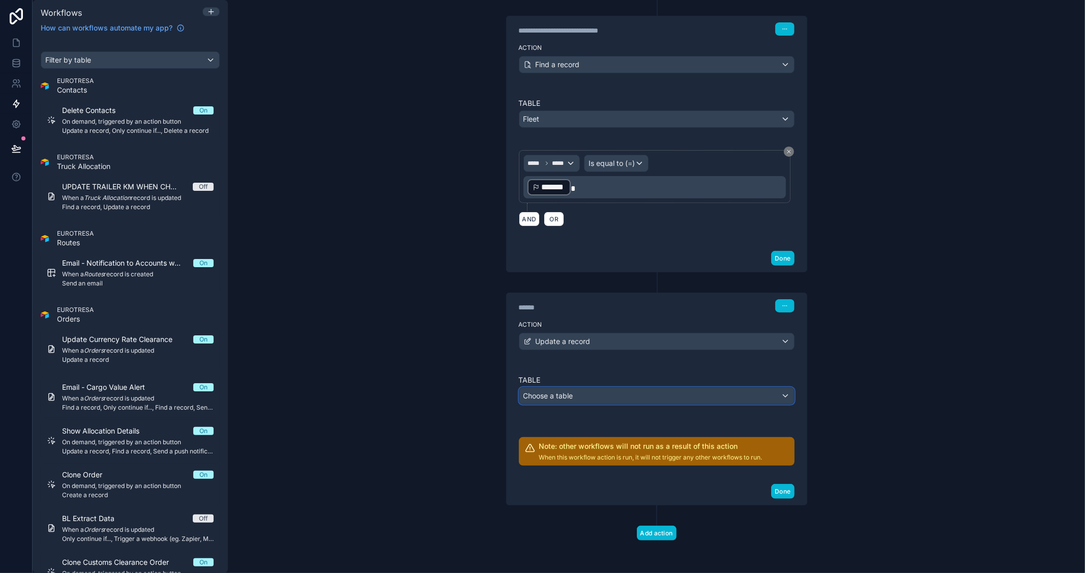
click at [578, 397] on div "Choose a table" at bounding box center [657, 396] width 275 height 16
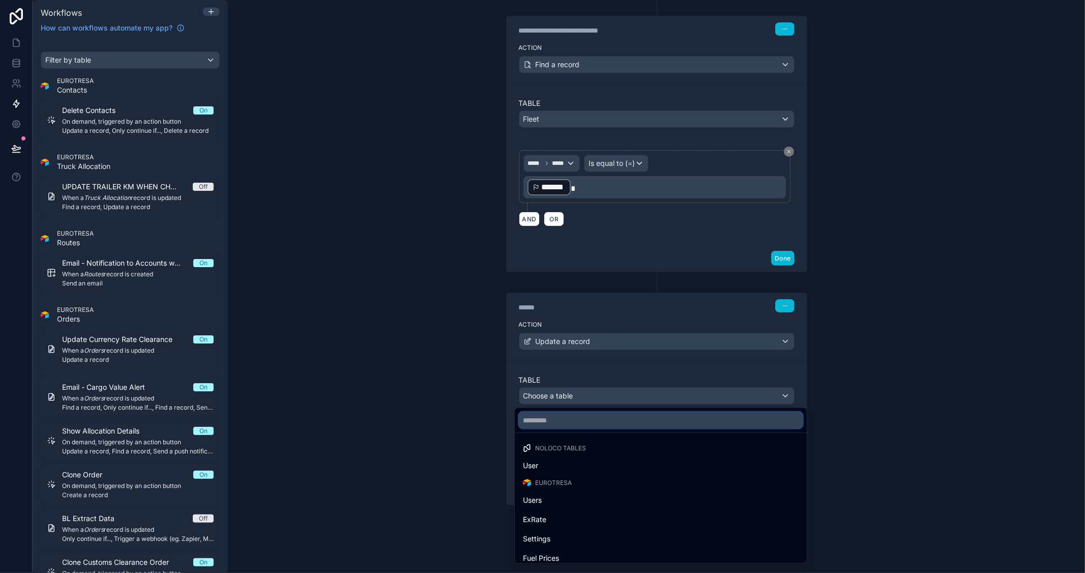
click at [572, 416] on input "text" at bounding box center [661, 420] width 284 height 16
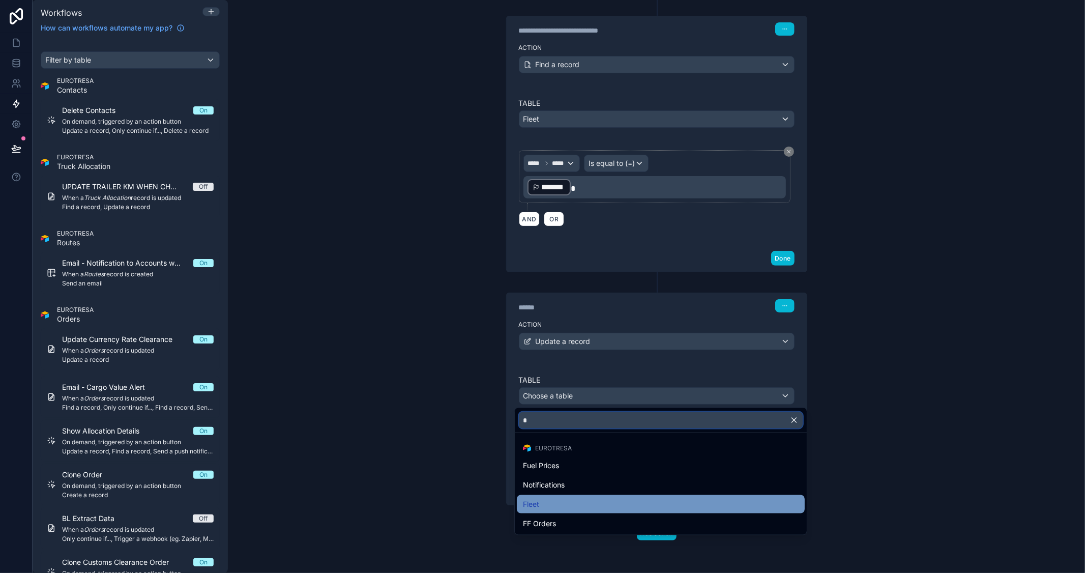
type input "*"
click at [553, 498] on div "Fleet" at bounding box center [661, 504] width 276 height 12
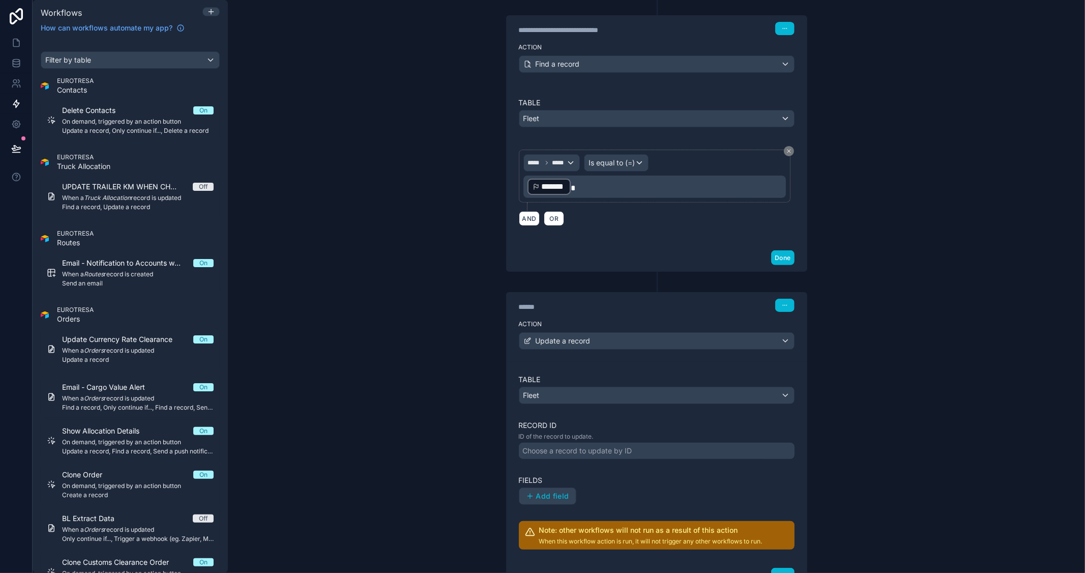
click at [571, 450] on div "Choose a record to update by ID" at bounding box center [577, 451] width 109 height 10
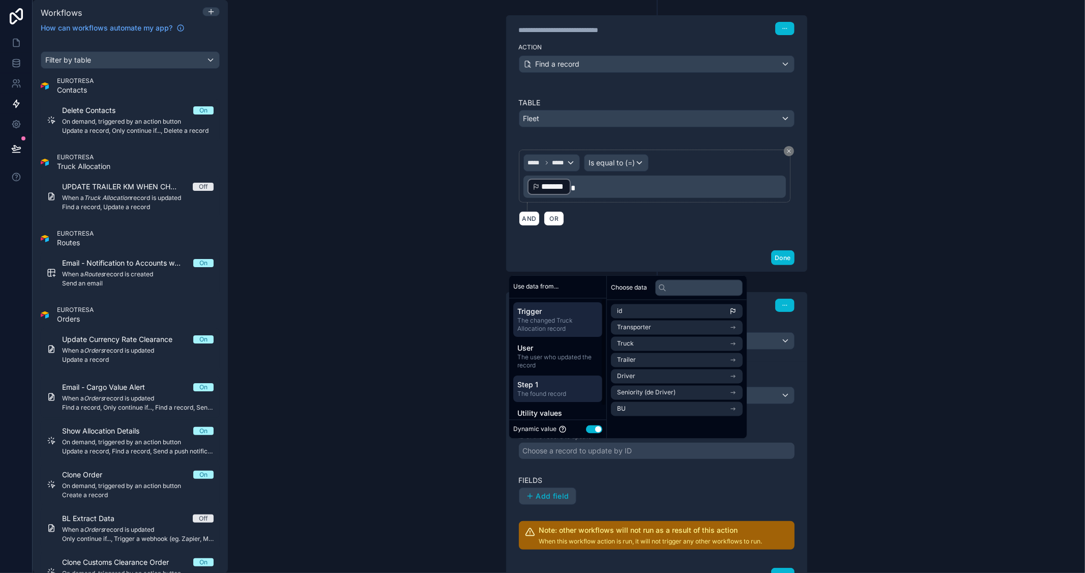
click at [563, 383] on span "Step 1" at bounding box center [558, 385] width 81 height 10
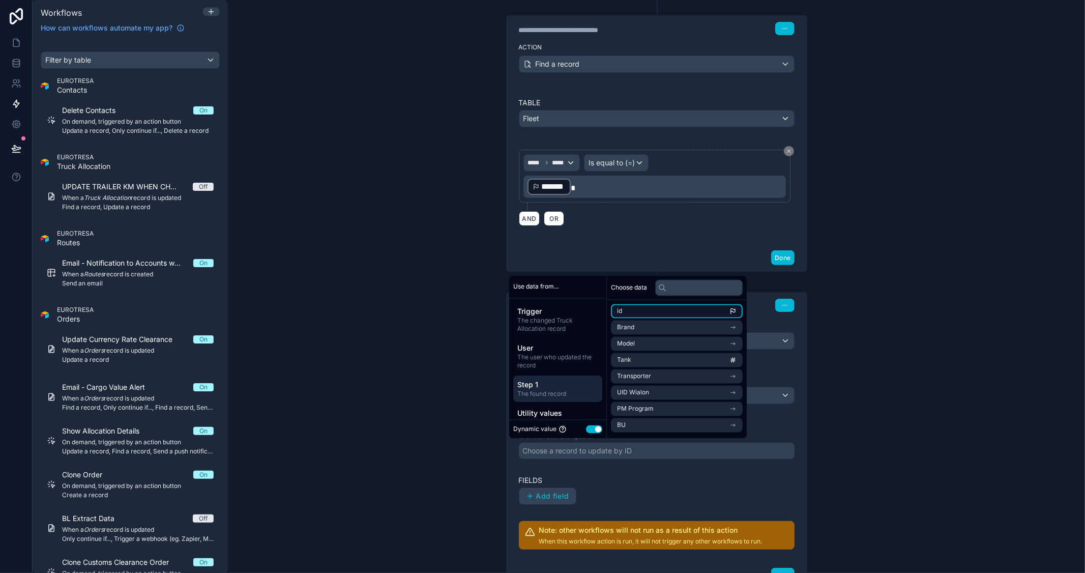
click at [642, 310] on li "id" at bounding box center [677, 311] width 132 height 14
click at [854, 302] on div "**********" at bounding box center [657, 286] width 858 height 573
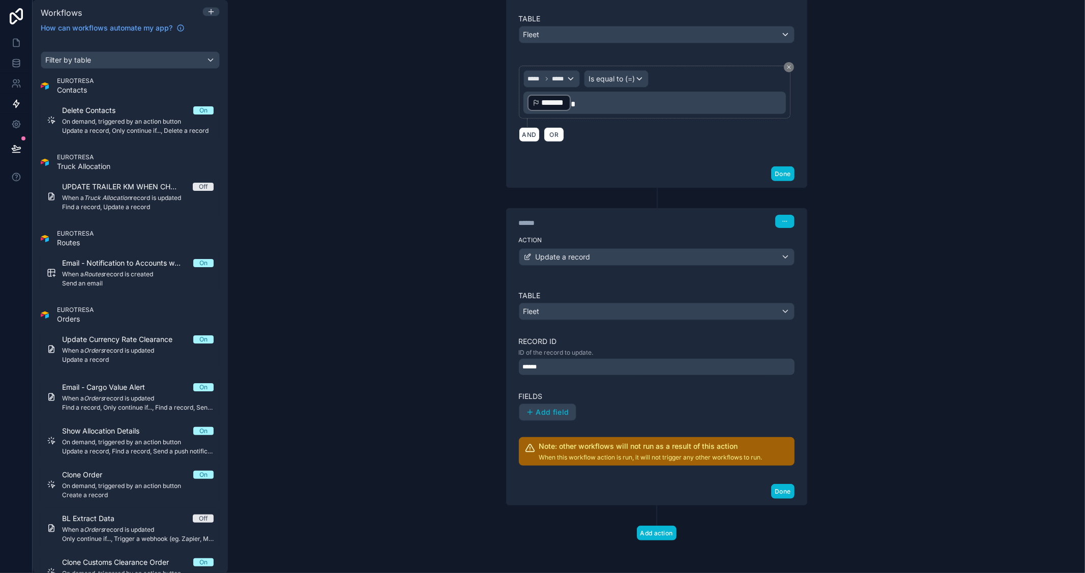
scroll to position [296, 0]
click at [556, 409] on span "Add field" at bounding box center [552, 412] width 33 height 9
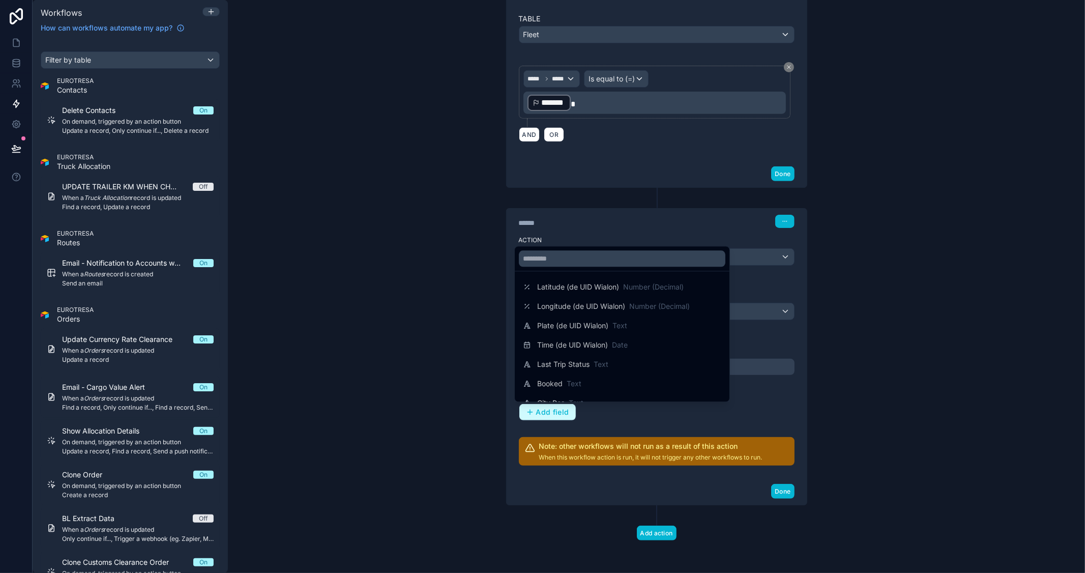
scroll to position [282, 0]
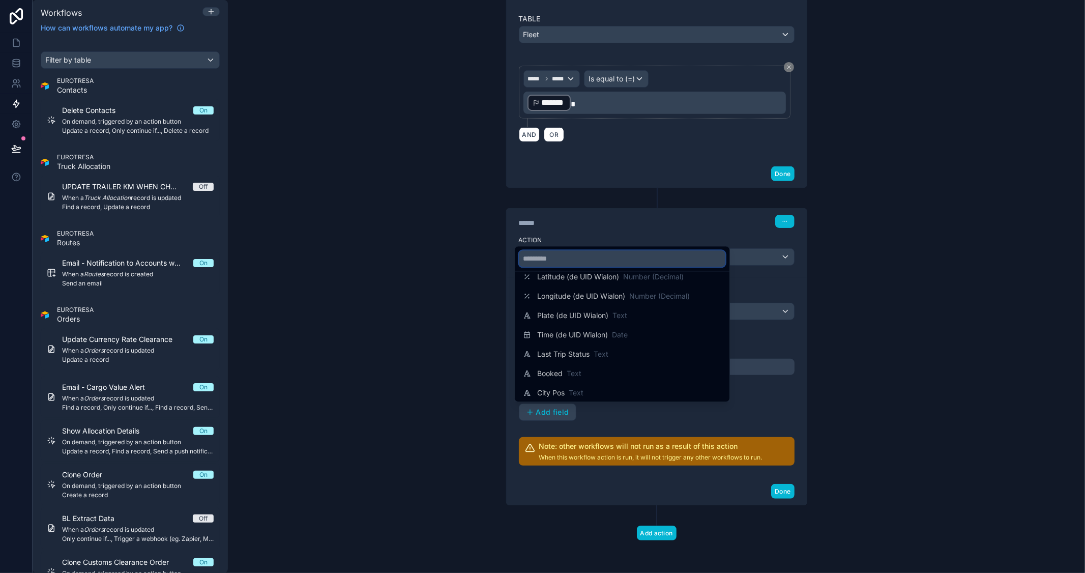
click at [589, 260] on input "text" at bounding box center [622, 258] width 207 height 16
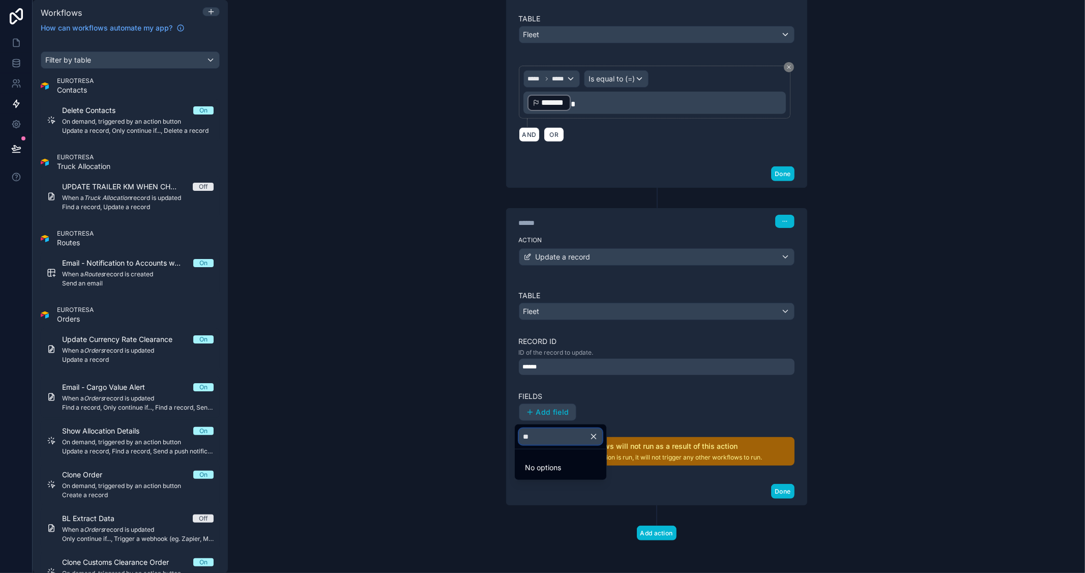
scroll to position [0, 0]
type input "*****"
click at [598, 435] on icon "button" at bounding box center [593, 436] width 9 height 9
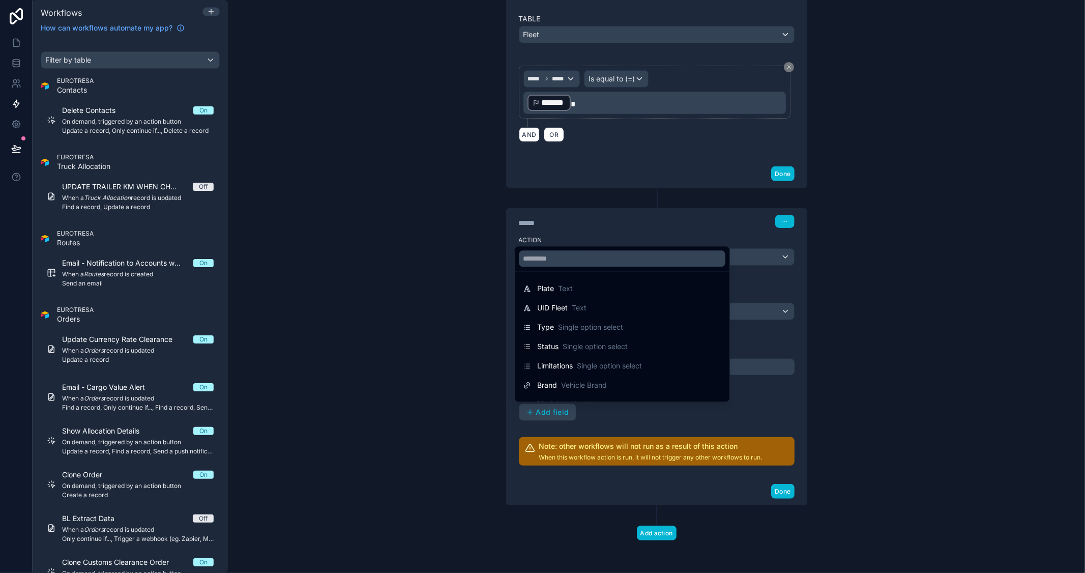
click at [911, 362] on div at bounding box center [542, 286] width 1085 height 573
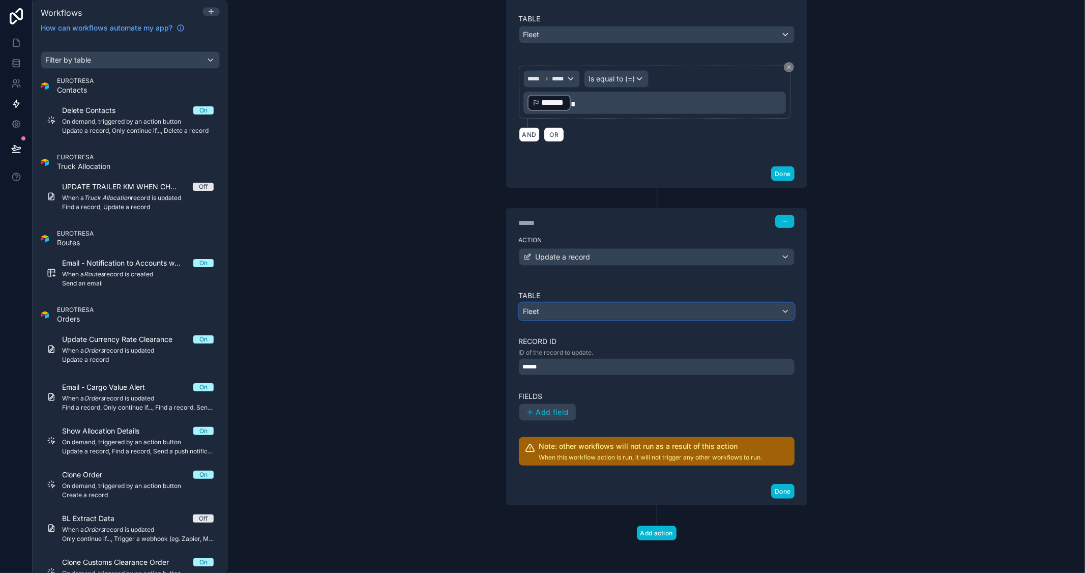
click at [686, 310] on div "Fleet" at bounding box center [657, 311] width 275 height 16
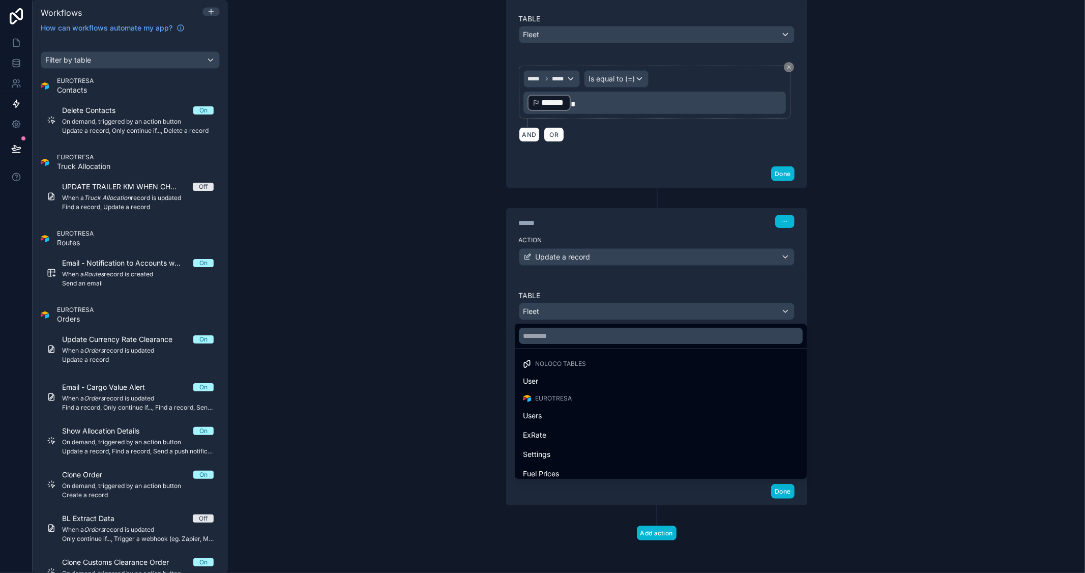
click at [686, 310] on div at bounding box center [542, 286] width 1085 height 573
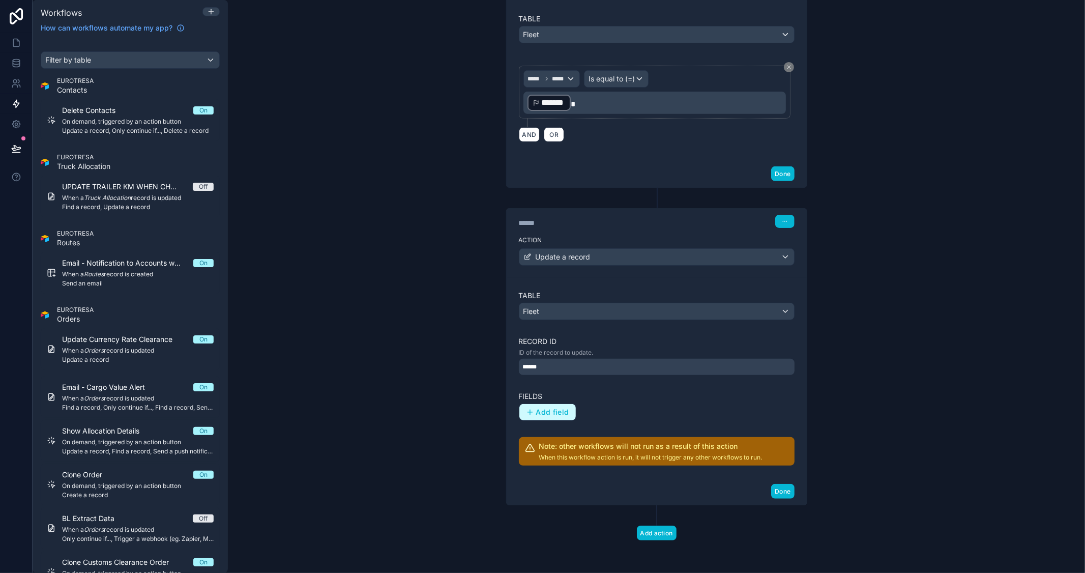
click at [555, 411] on span "Add field" at bounding box center [552, 412] width 33 height 9
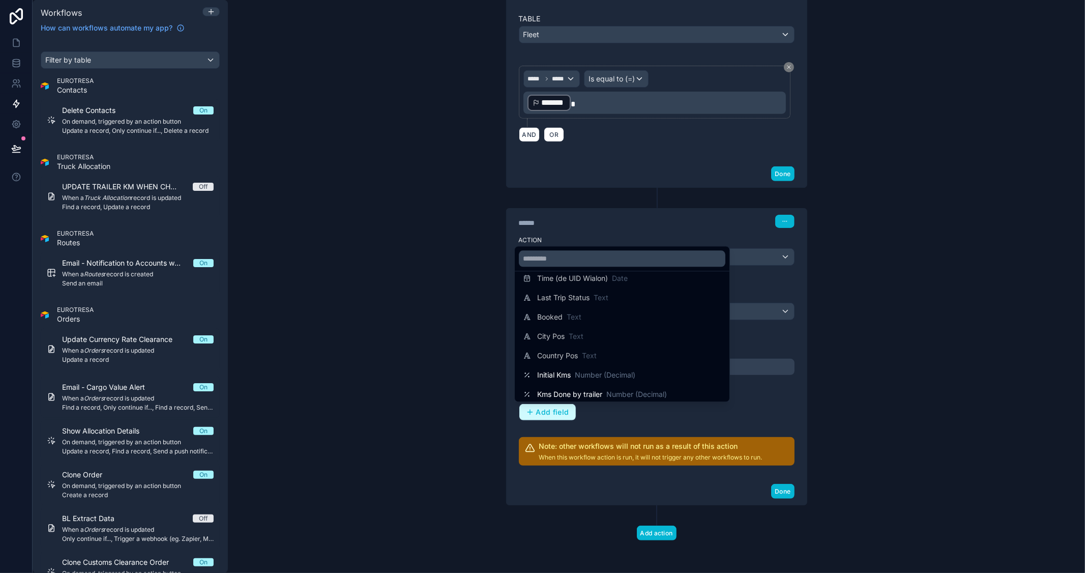
scroll to position [395, 0]
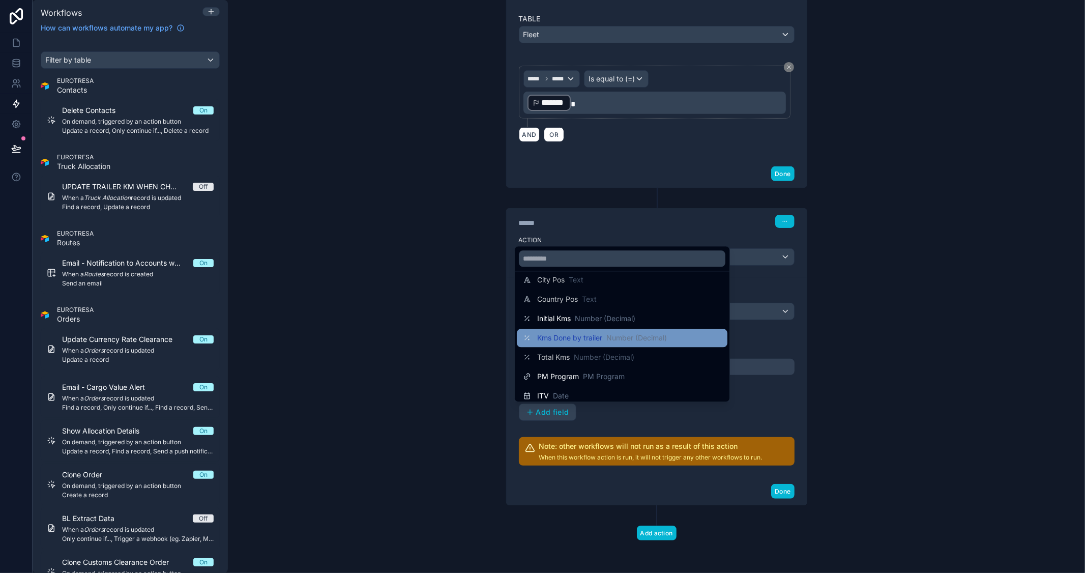
click at [649, 334] on span "Number (Decimal)" at bounding box center [637, 338] width 61 height 10
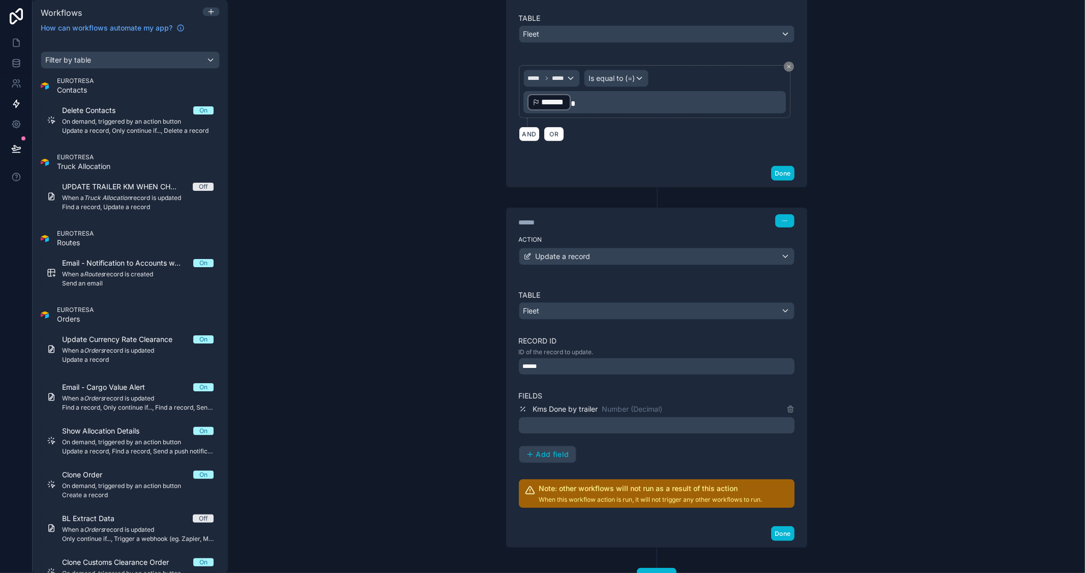
click at [563, 424] on p "﻿" at bounding box center [658, 425] width 270 height 12
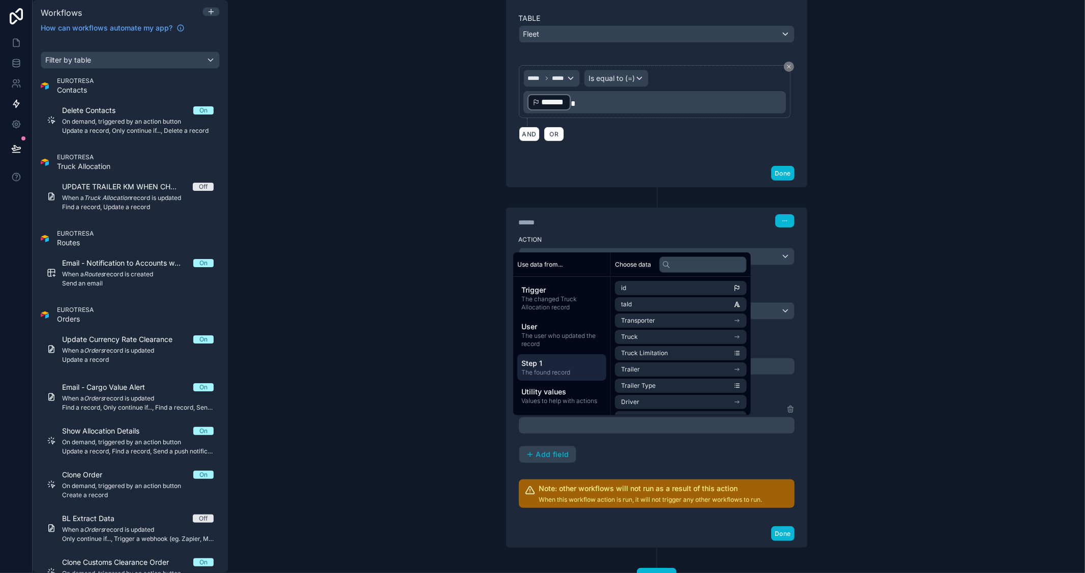
click at [572, 366] on span "Step 1" at bounding box center [562, 363] width 81 height 10
click at [667, 149] on div "Table Fleet ***** ***** Is equal to (=) ﻿ ******* ﻿ AND OR" at bounding box center [657, 80] width 300 height 159
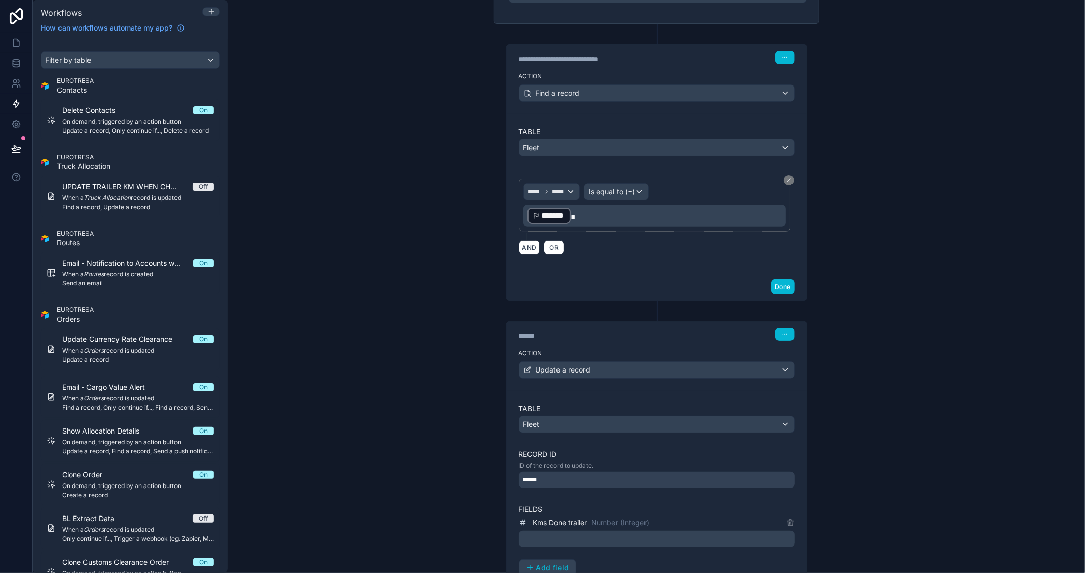
scroll to position [239, 0]
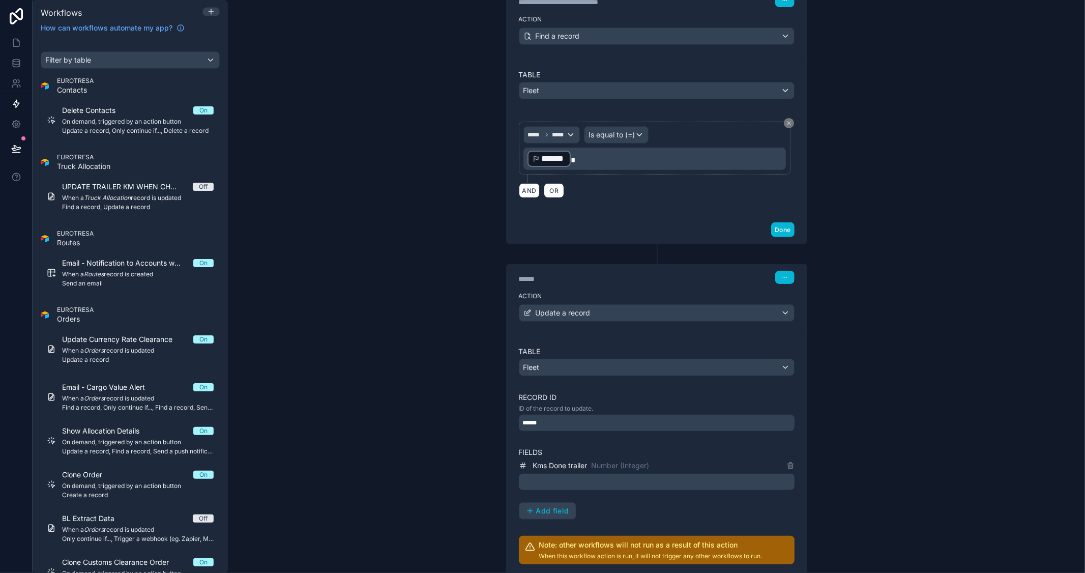
click at [590, 480] on p "﻿" at bounding box center [658, 482] width 270 height 12
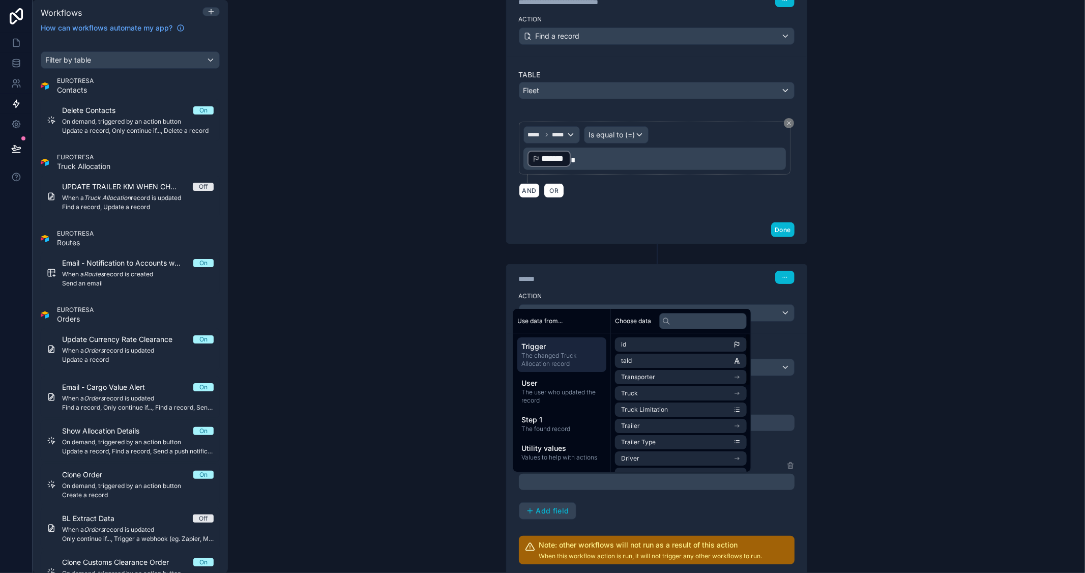
click at [832, 462] on div "**********" at bounding box center [657, 286] width 858 height 573
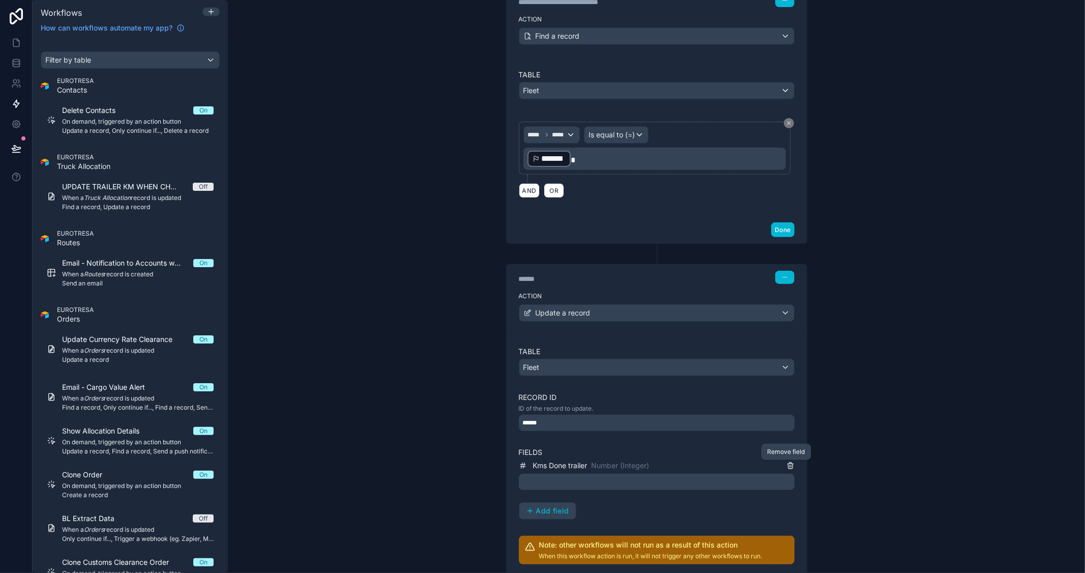
click at [787, 467] on icon at bounding box center [791, 466] width 8 height 8
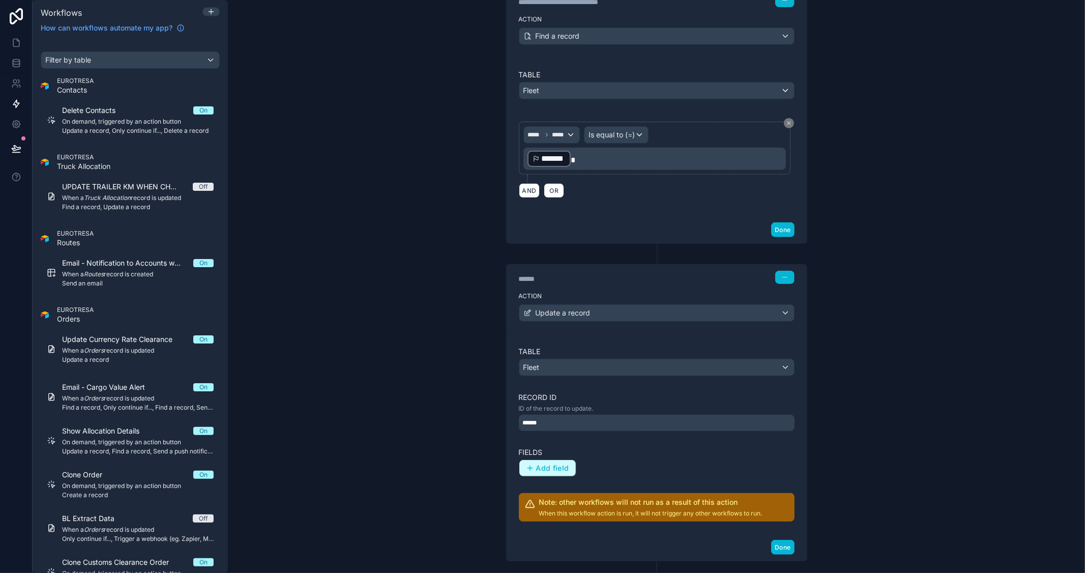
click at [557, 467] on span "Add field" at bounding box center [552, 468] width 33 height 9
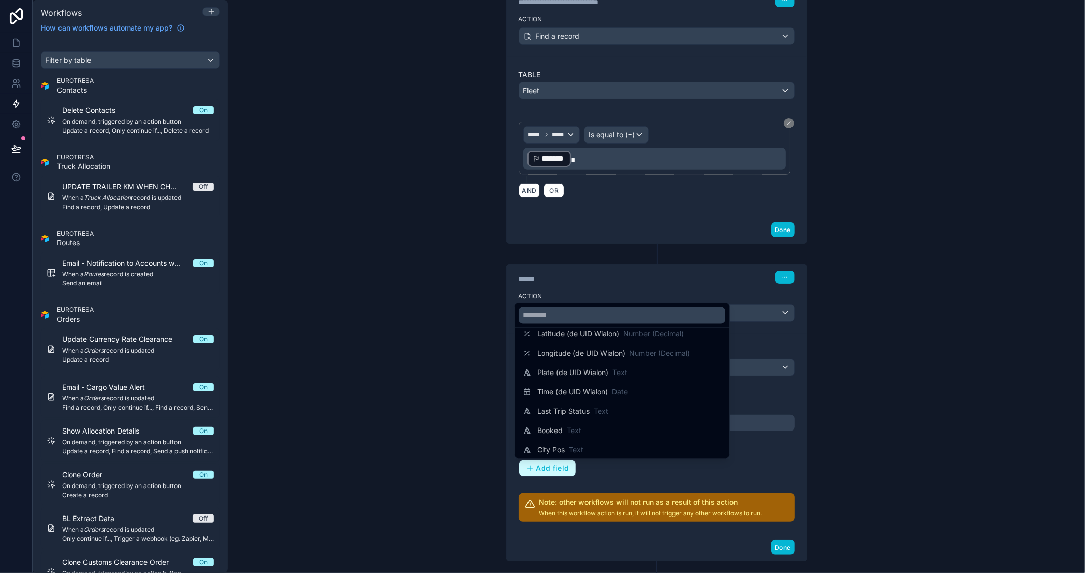
scroll to position [339, 0]
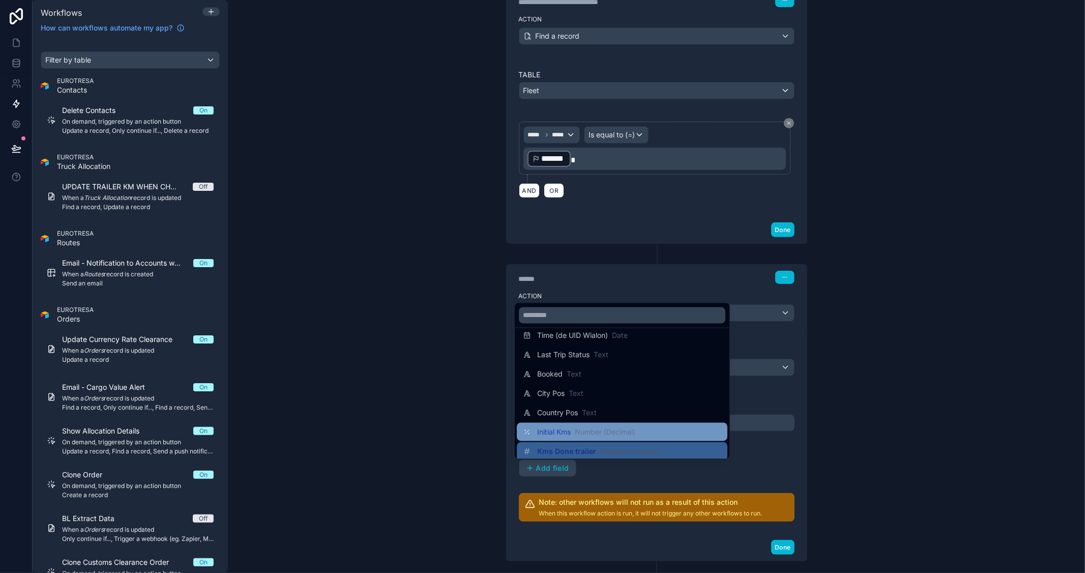
click at [612, 432] on span "Number (Decimal)" at bounding box center [605, 432] width 61 height 10
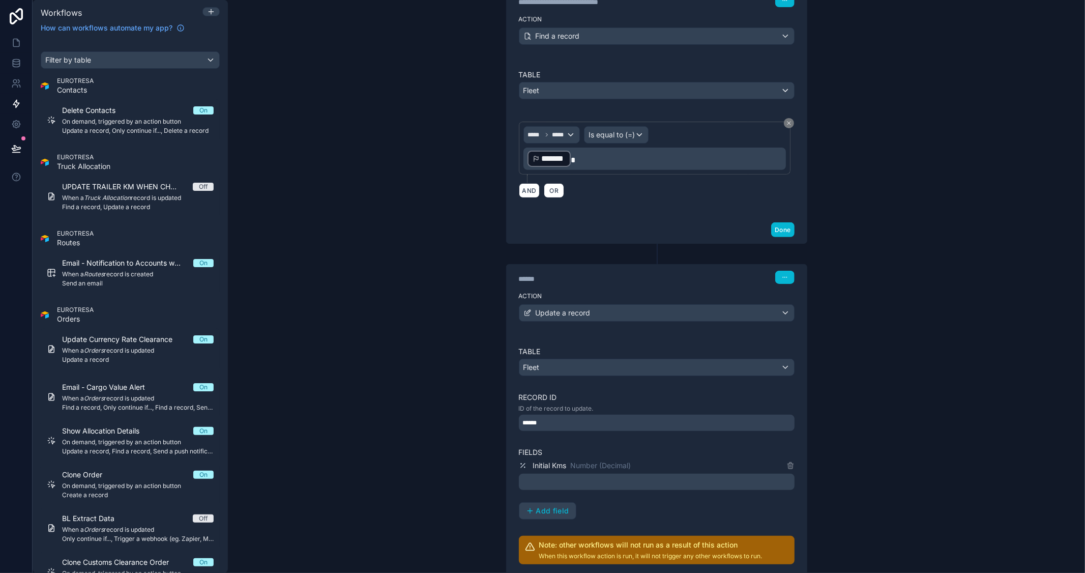
click at [593, 479] on p "﻿" at bounding box center [658, 482] width 270 height 12
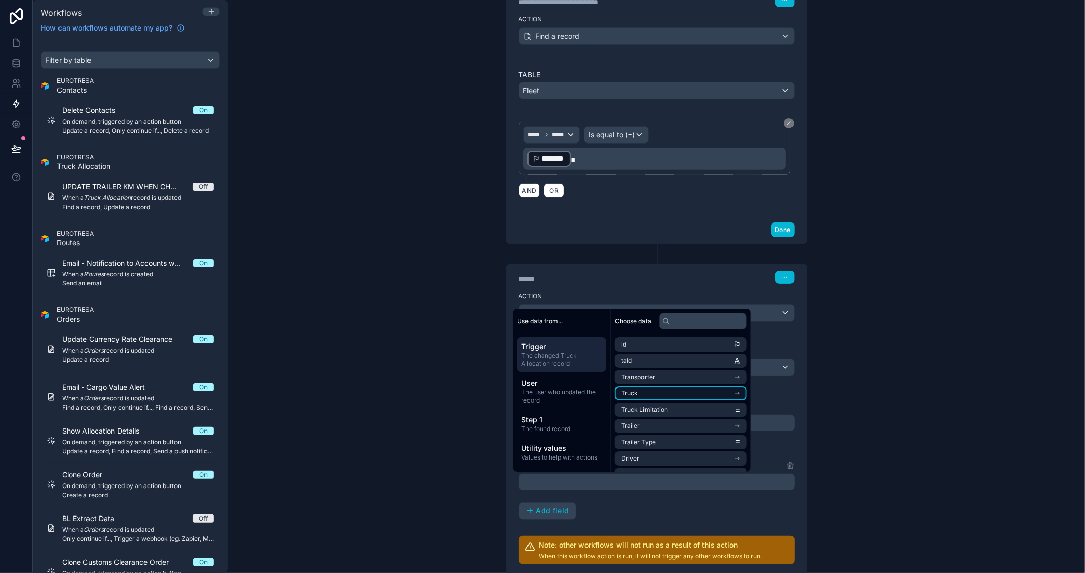
click at [741, 391] on icon "scrollable content" at bounding box center [737, 393] width 7 height 7
click at [707, 326] on input "text" at bounding box center [704, 321] width 88 height 16
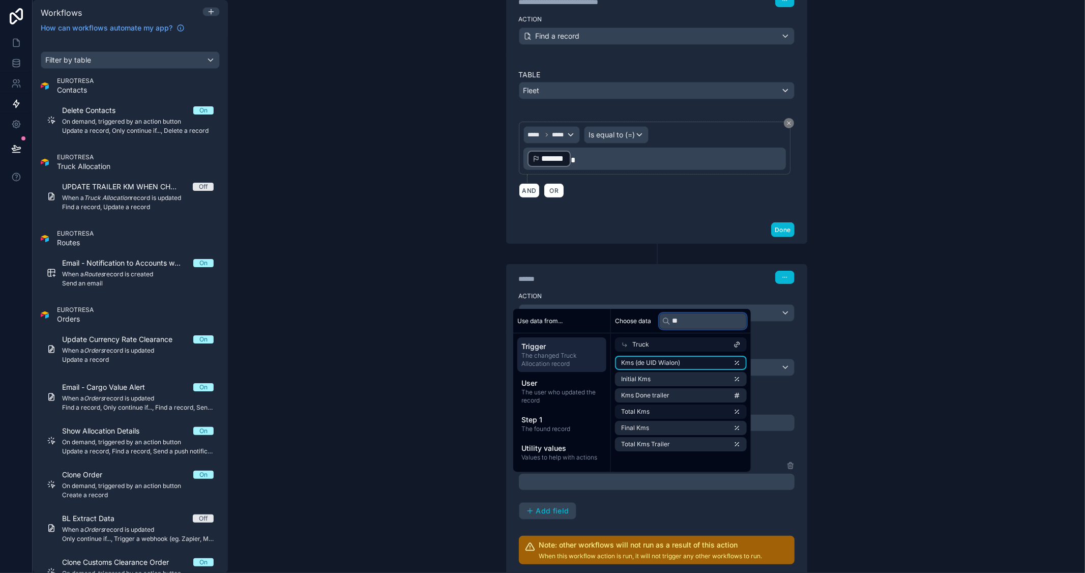
type input "**"
click at [682, 363] on li "Kms (de UID Wialon)" at bounding box center [681, 363] width 132 height 14
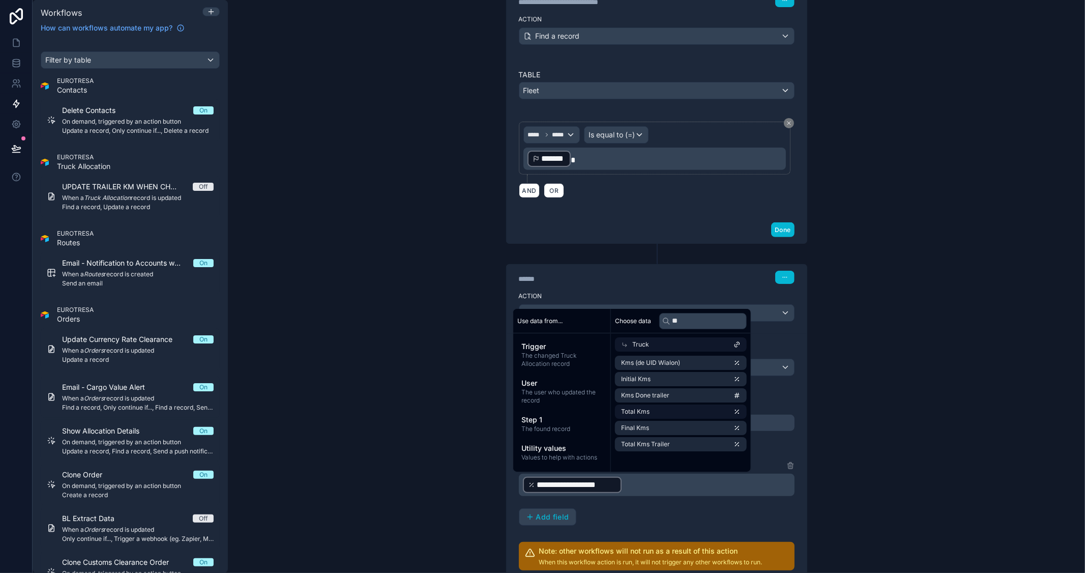
click at [922, 366] on div "**********" at bounding box center [657, 286] width 858 height 573
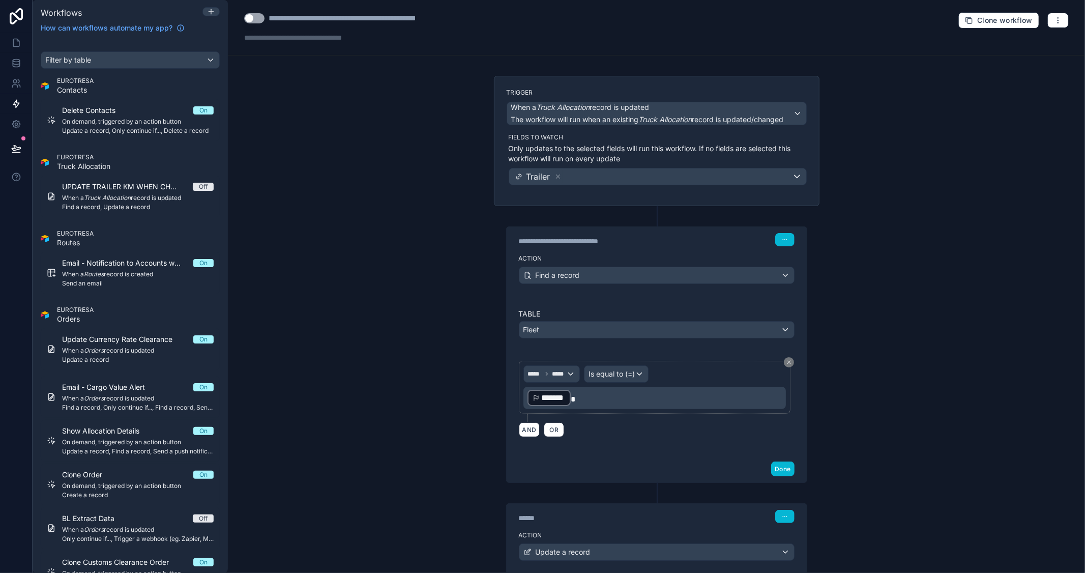
click at [260, 19] on button "Use setting" at bounding box center [254, 18] width 20 height 10
click at [1061, 23] on div "Clone workflow" at bounding box center [1014, 20] width 110 height 16
click at [1054, 22] on button "button" at bounding box center [1058, 20] width 21 height 15
click at [1021, 43] on span "Test workflow" at bounding box center [1023, 44] width 49 height 8
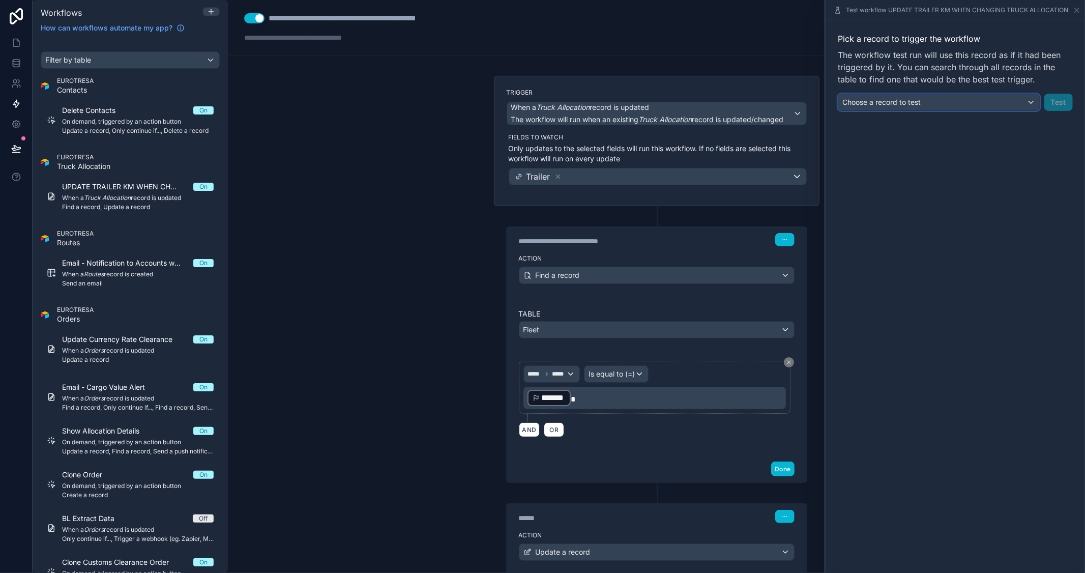
click at [915, 103] on span "Choose a record to test" at bounding box center [882, 102] width 78 height 9
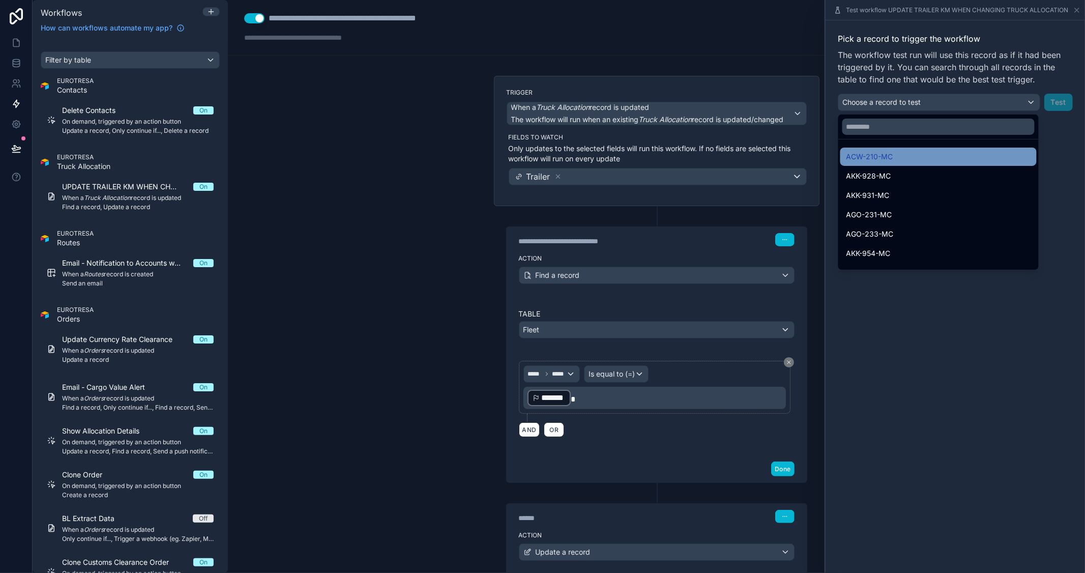
click at [905, 156] on div "ACW-210-MC" at bounding box center [939, 157] width 184 height 12
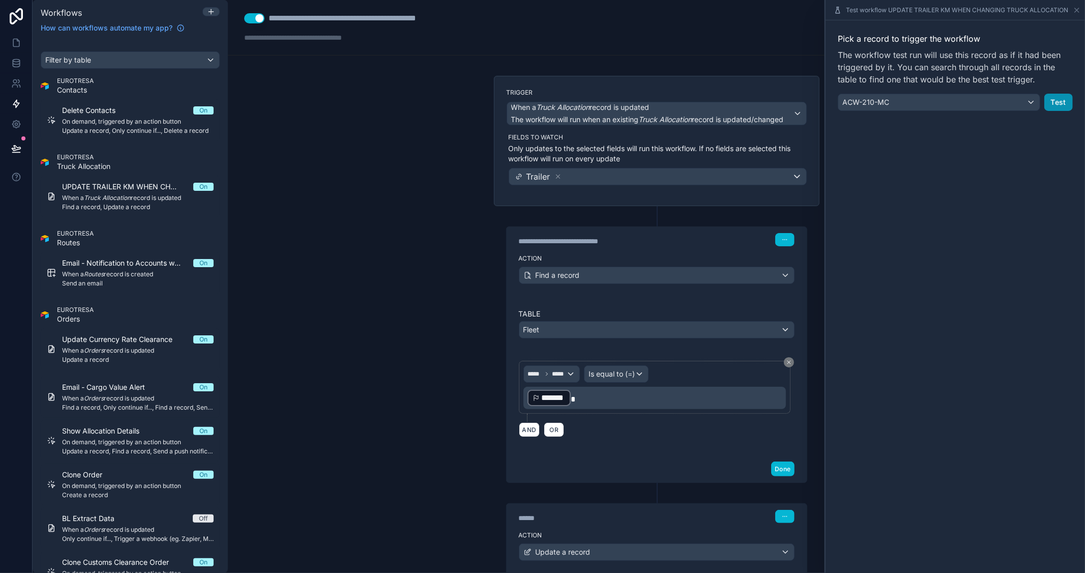
click at [1056, 99] on button "Test" at bounding box center [1059, 102] width 28 height 17
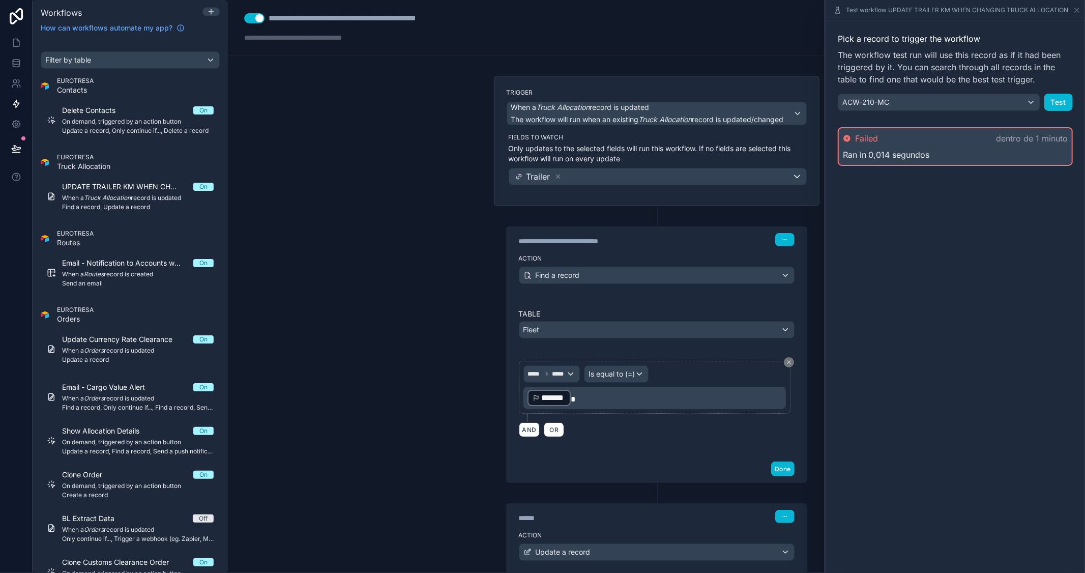
click at [983, 149] on div "Ran in 0,014 segundos" at bounding box center [955, 155] width 225 height 12
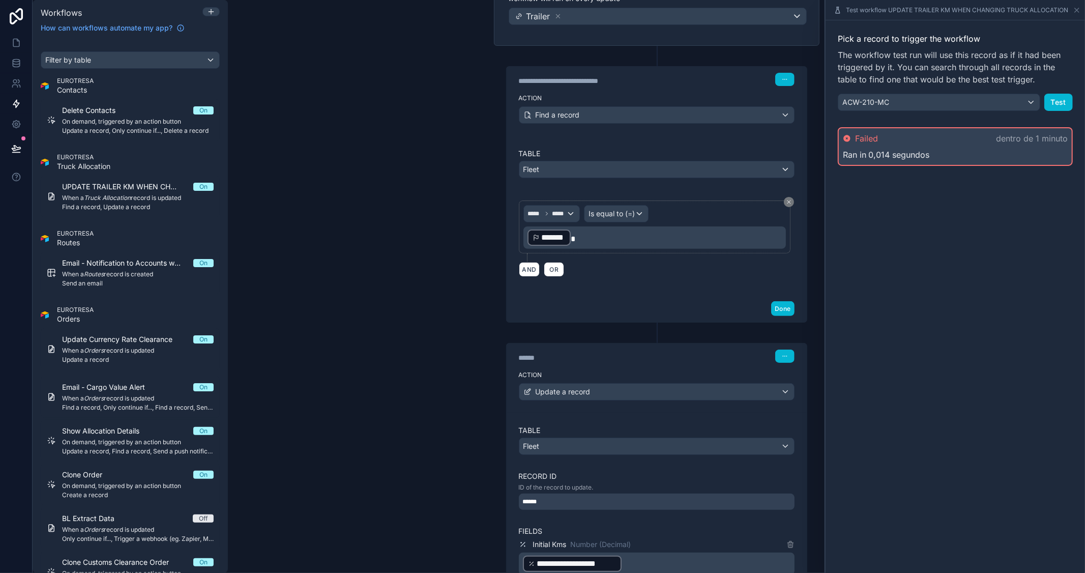
scroll to position [217, 0]
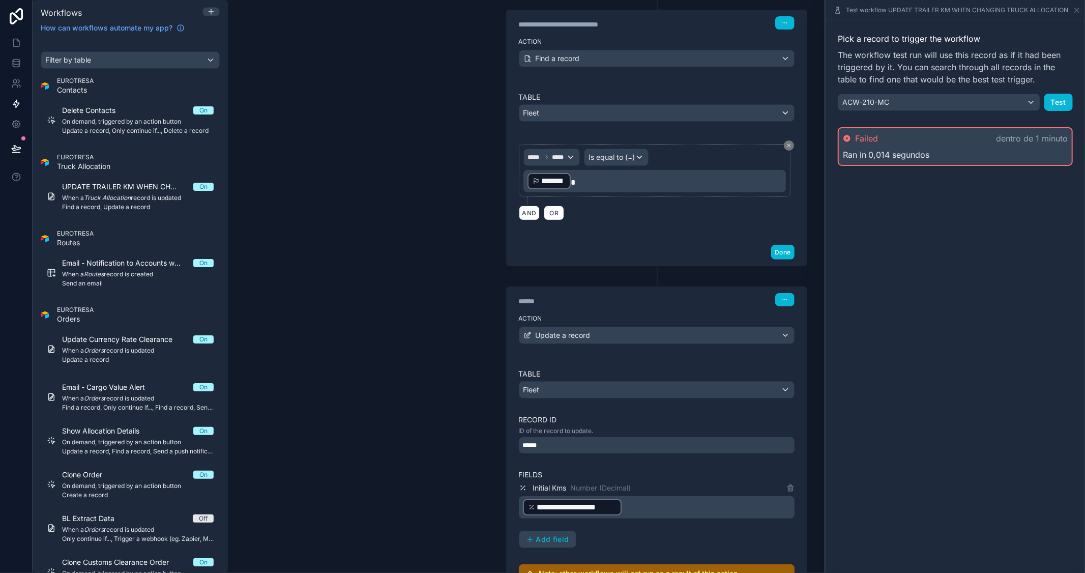
click at [589, 446] on div "******" at bounding box center [657, 445] width 276 height 16
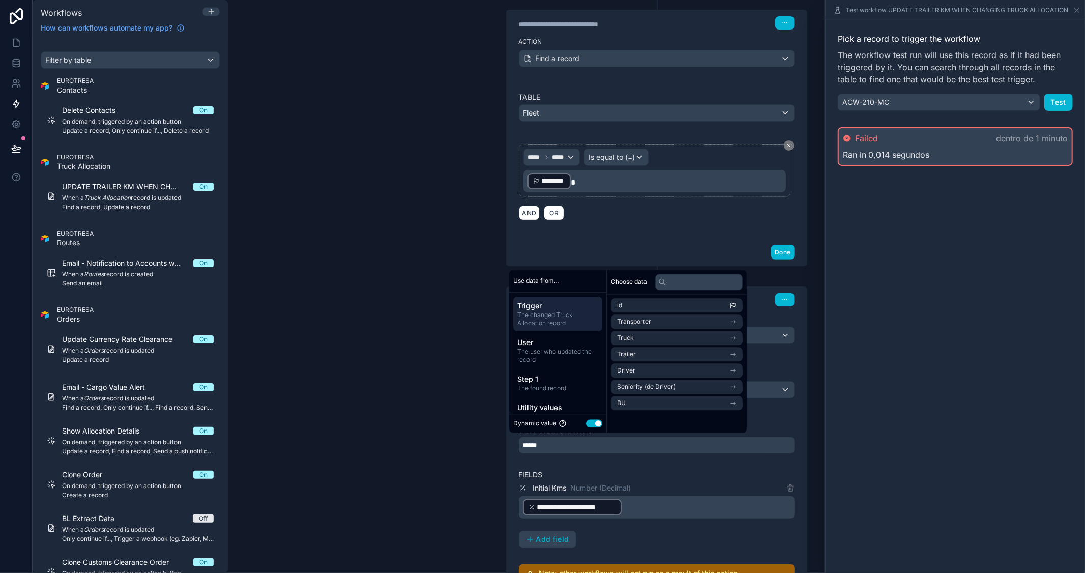
click at [655, 468] on div "**********" at bounding box center [657, 481] width 276 height 224
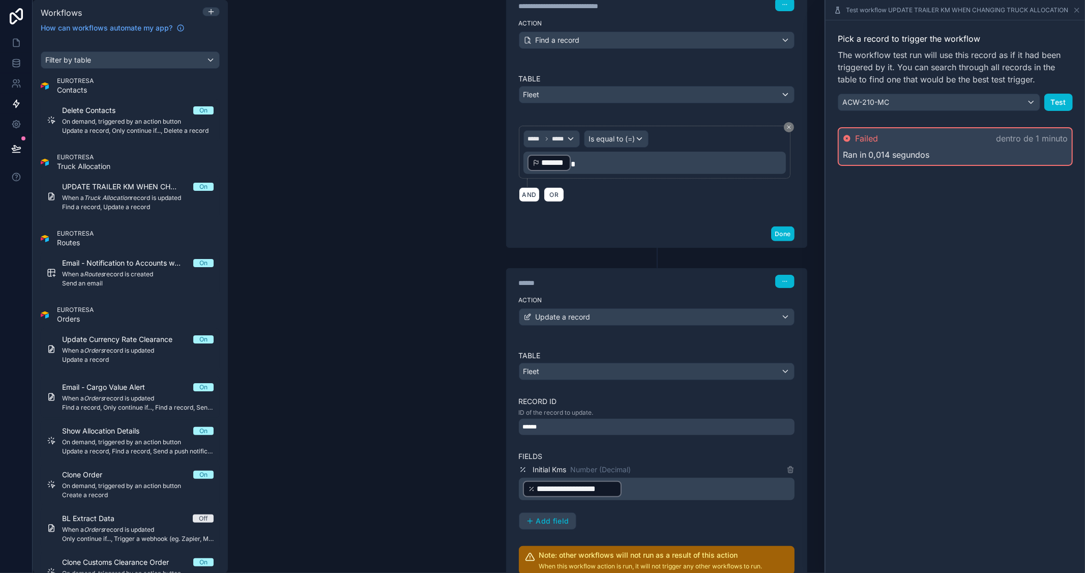
scroll to position [387, 0]
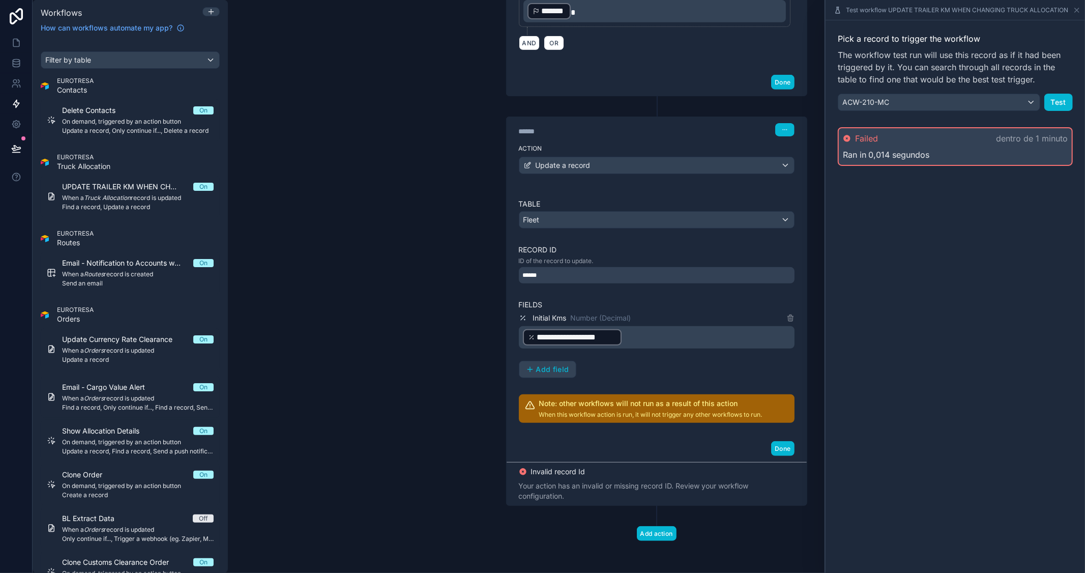
click at [583, 276] on div "******" at bounding box center [657, 275] width 276 height 16
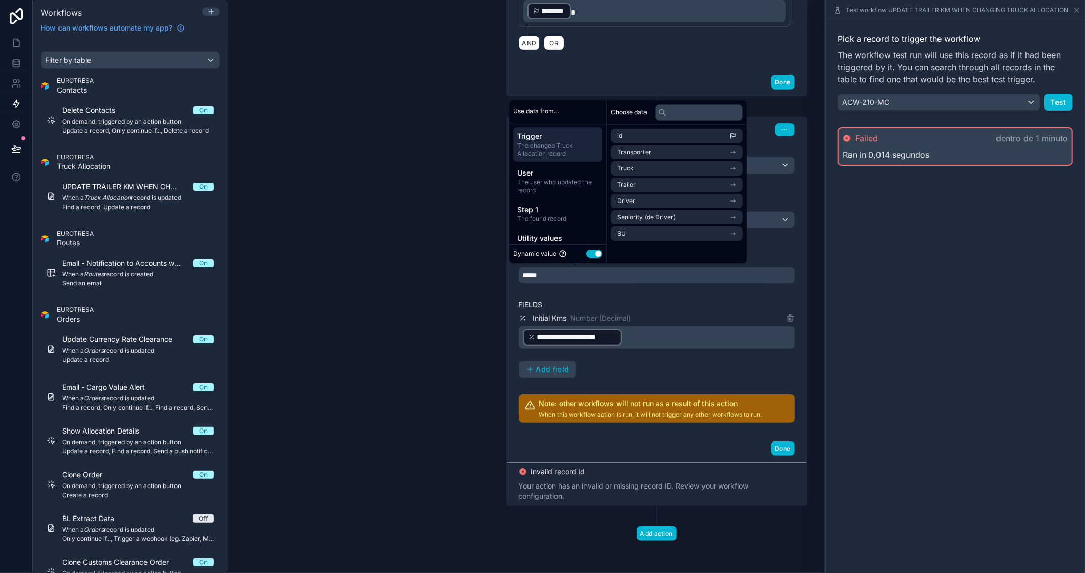
click at [708, 295] on div "**********" at bounding box center [657, 311] width 276 height 224
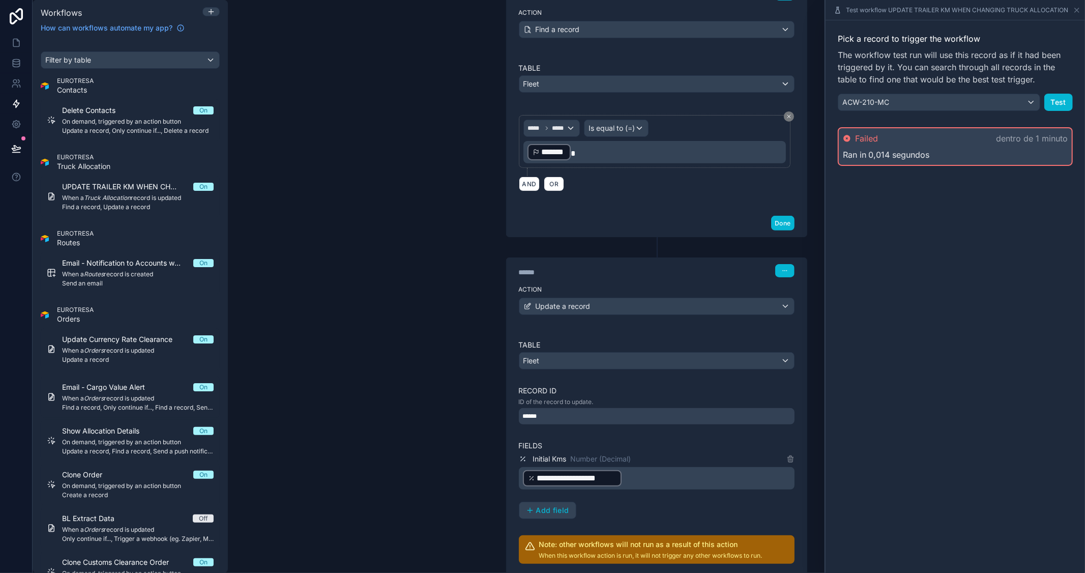
scroll to position [226, 0]
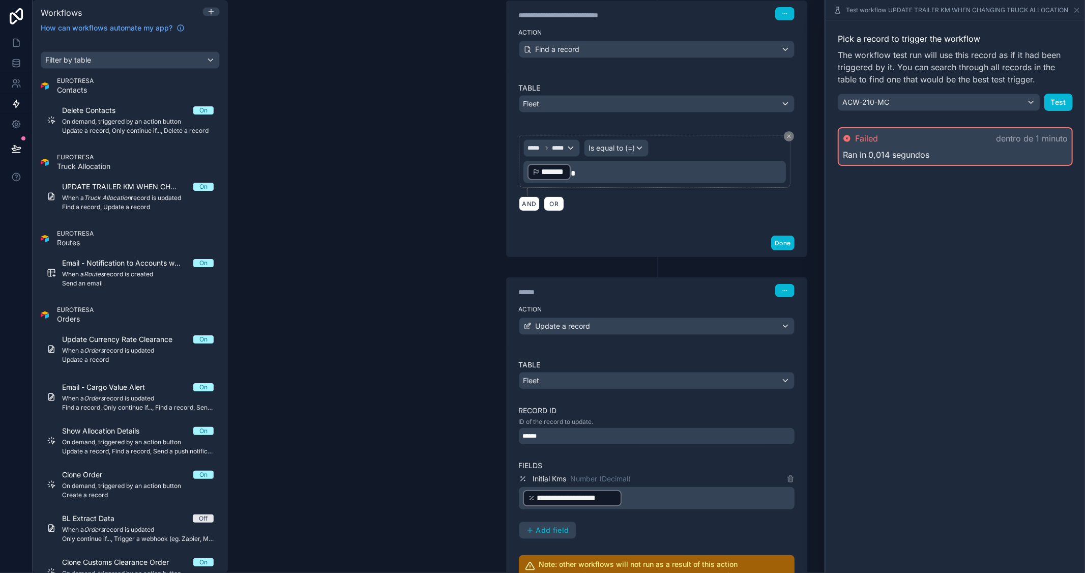
click at [609, 435] on div "******" at bounding box center [657, 436] width 276 height 16
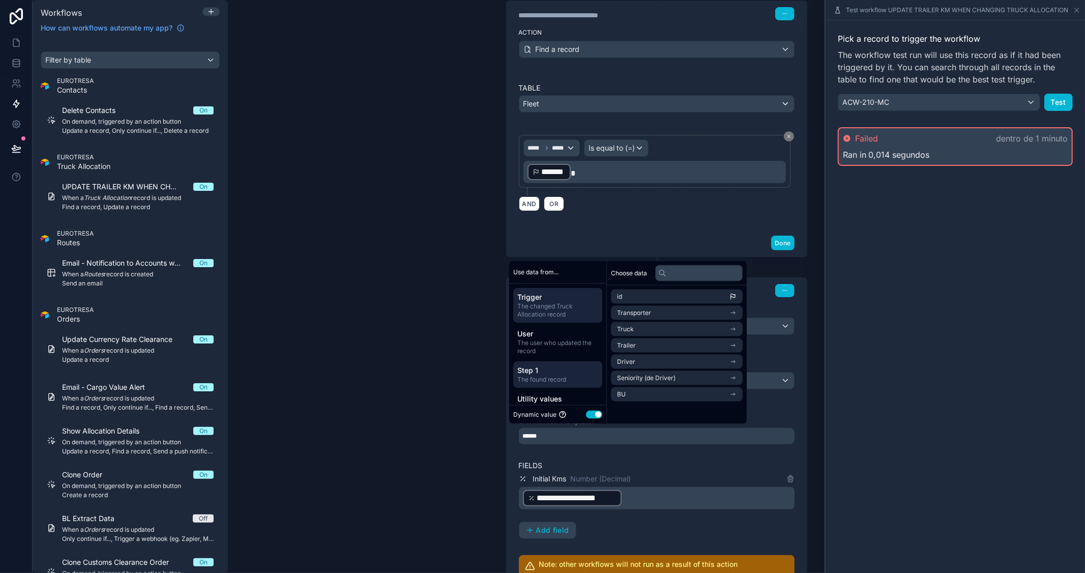
click at [577, 373] on span "Step 1" at bounding box center [558, 370] width 81 height 10
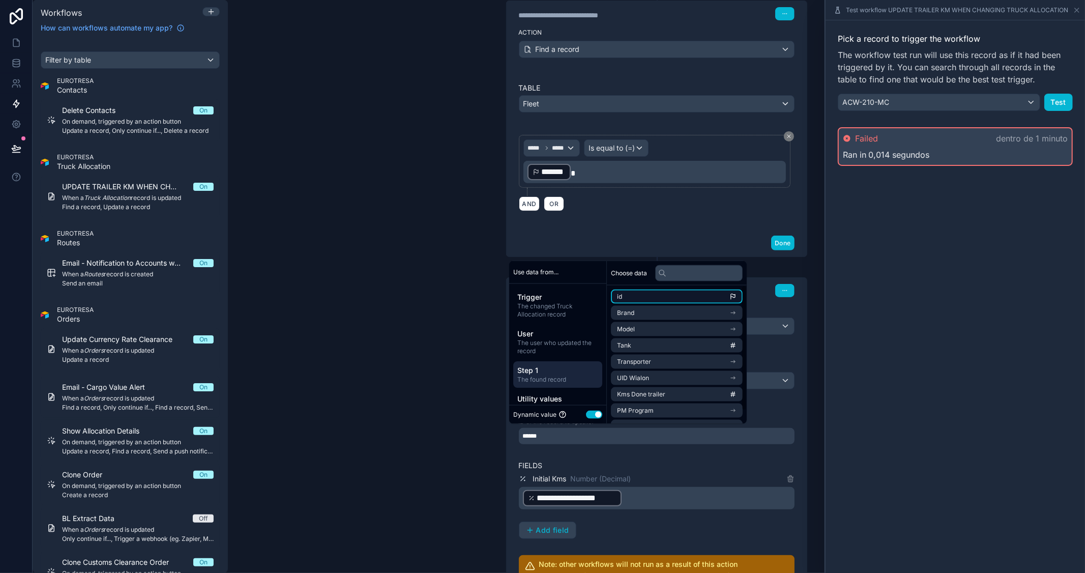
click at [684, 296] on li "id" at bounding box center [677, 297] width 132 height 14
click at [743, 300] on li "id" at bounding box center [677, 297] width 132 height 14
click at [799, 316] on div "Action Update a record" at bounding box center [657, 324] width 300 height 46
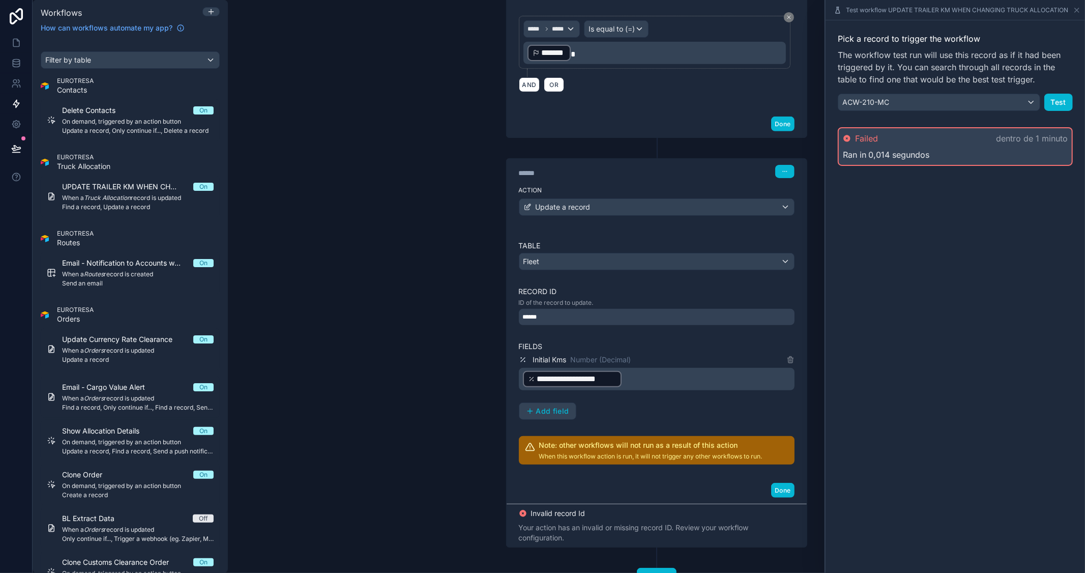
scroll to position [387, 0]
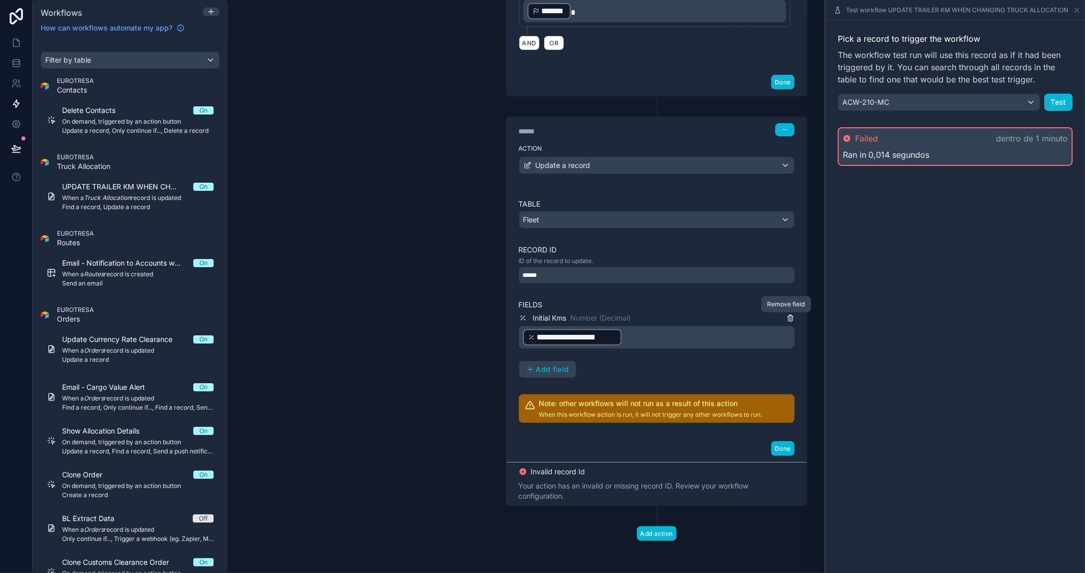
click at [788, 317] on icon at bounding box center [790, 319] width 5 height 5
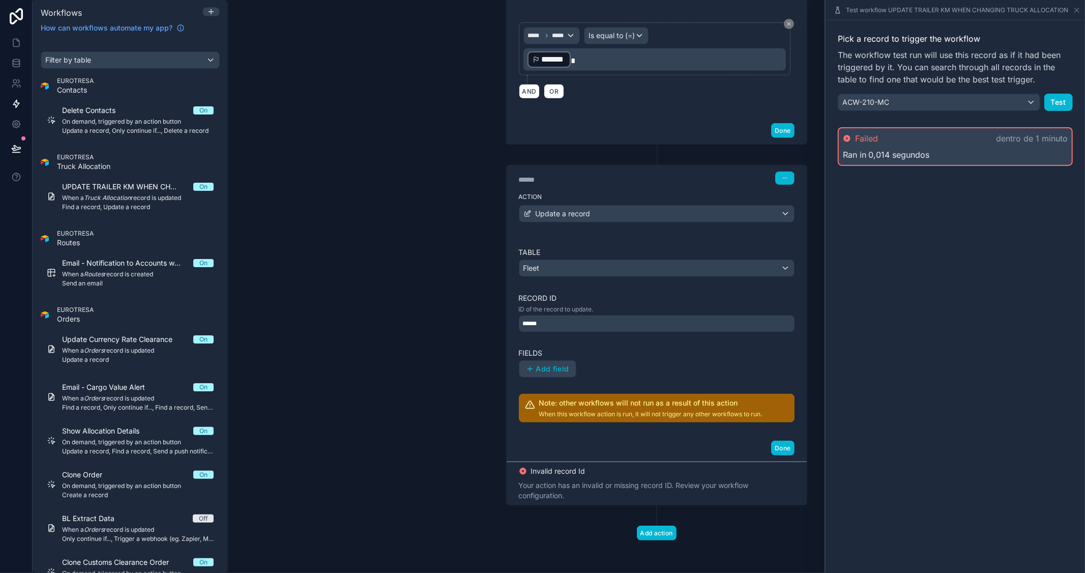
scroll to position [339, 0]
click at [1063, 103] on button "Test" at bounding box center [1059, 102] width 28 height 17
click at [1078, 9] on icon at bounding box center [1077, 10] width 4 height 4
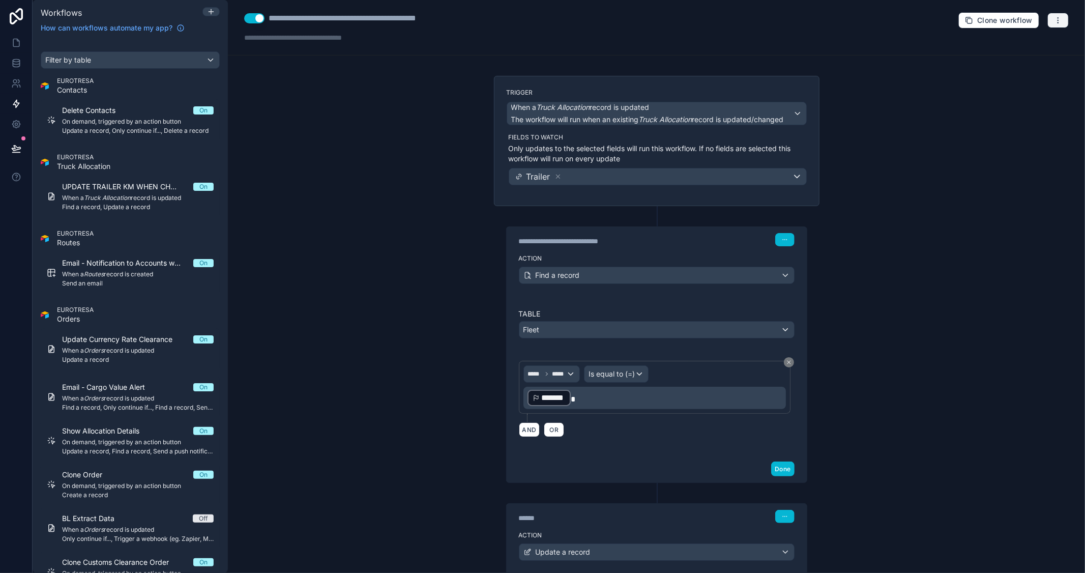
click at [1054, 20] on icon "button" at bounding box center [1058, 20] width 8 height 8
click at [1018, 41] on span "Test workflow" at bounding box center [1023, 44] width 49 height 8
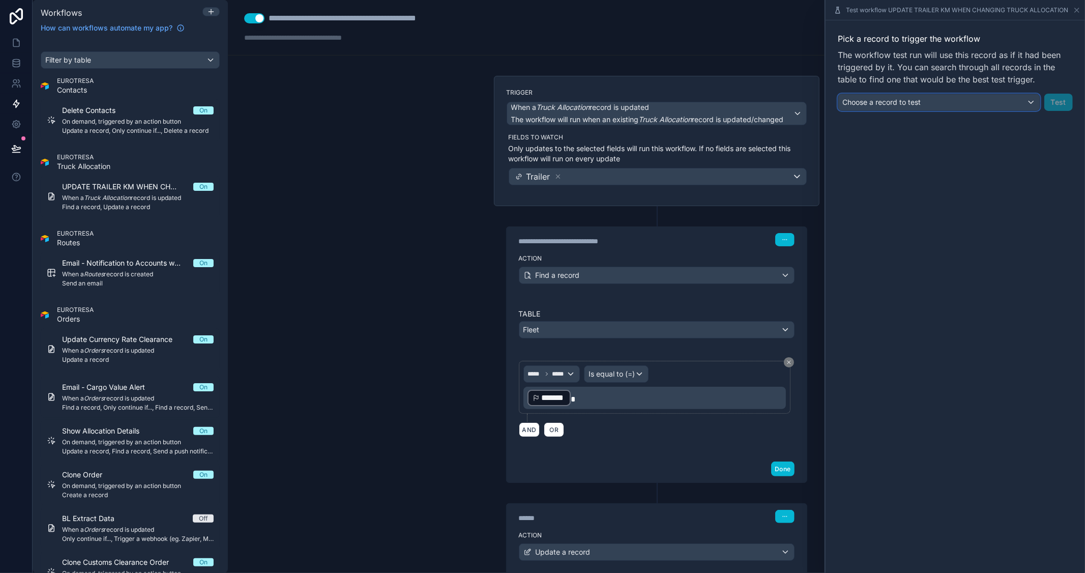
click at [1020, 108] on div "Choose a record to test" at bounding box center [940, 102] width 202 height 16
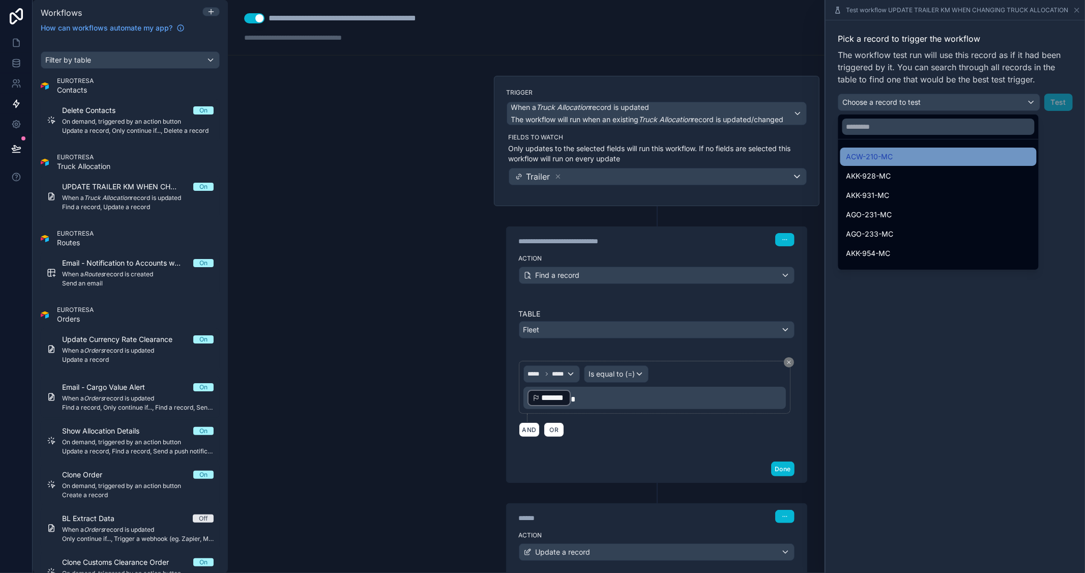
click at [880, 156] on span "ACW-210-MC" at bounding box center [870, 157] width 47 height 12
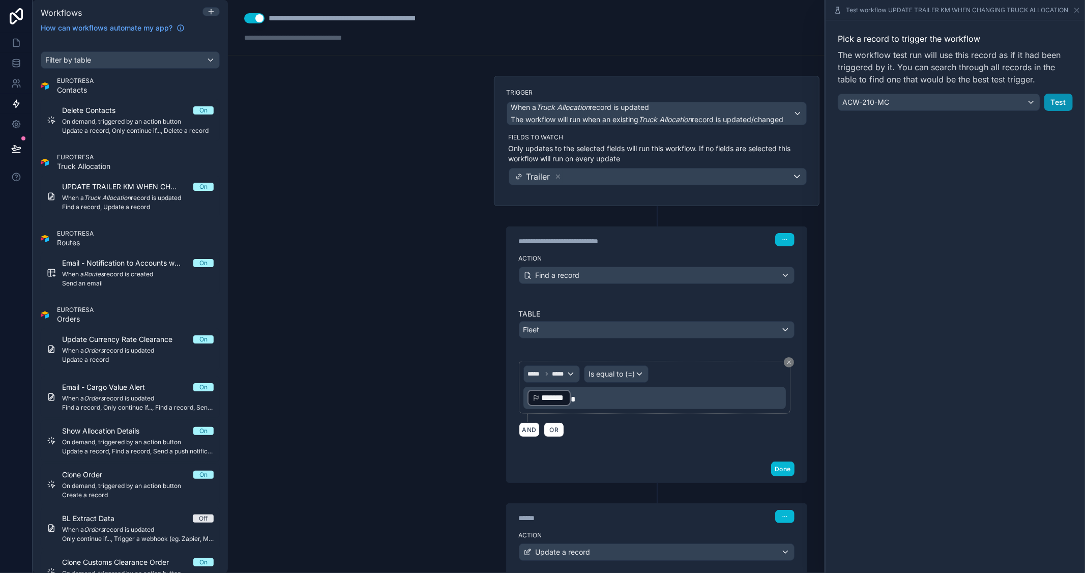
click at [1056, 102] on button "Test" at bounding box center [1059, 102] width 28 height 17
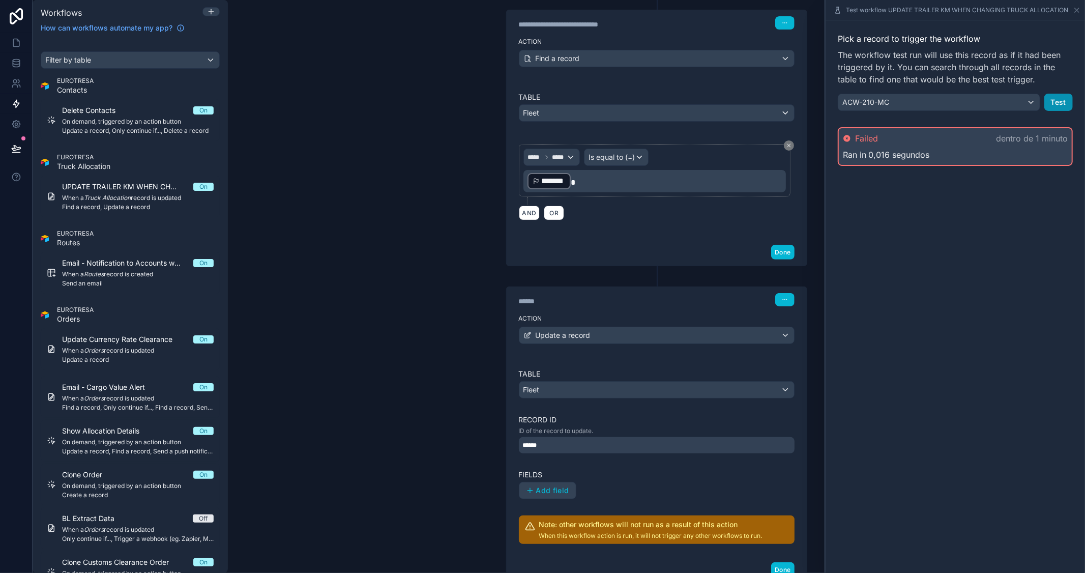
scroll to position [226, 0]
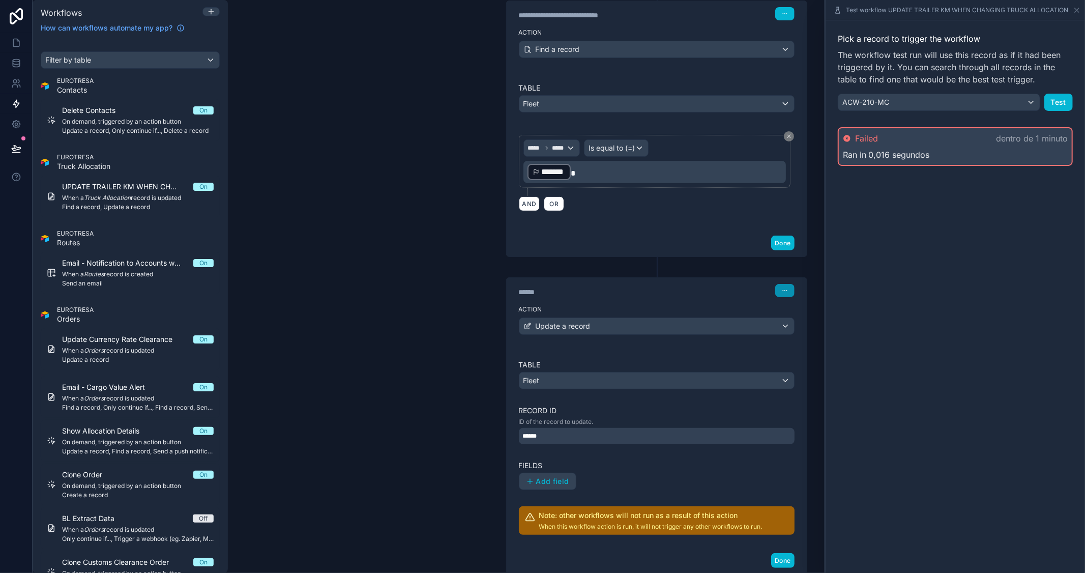
click at [783, 292] on icon "button" at bounding box center [785, 291] width 6 height 6
click at [803, 326] on span "Delete" at bounding box center [800, 330] width 19 height 8
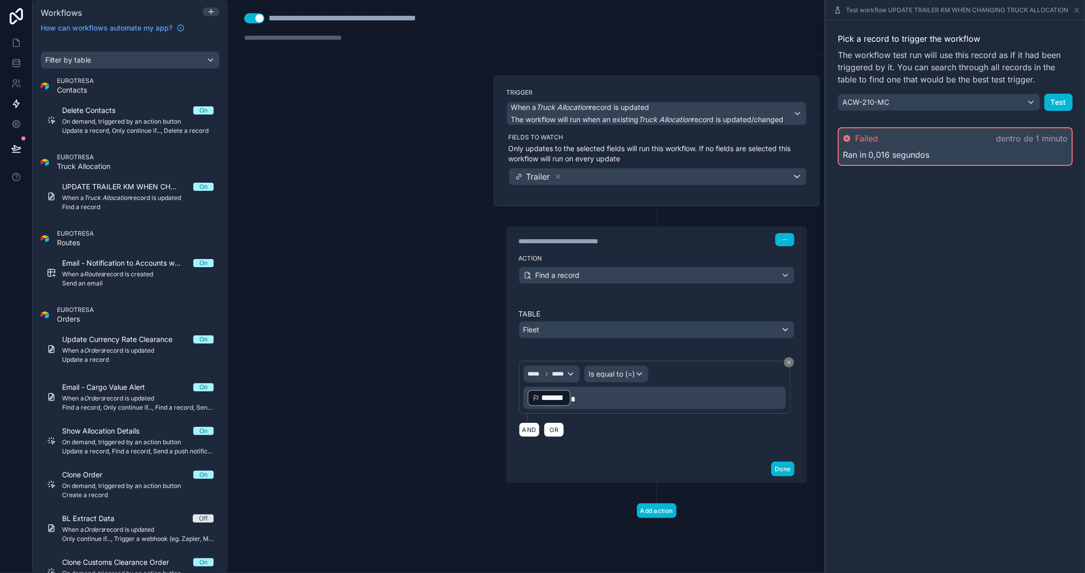
scroll to position [0, 0]
click at [1078, 8] on icon at bounding box center [1077, 10] width 8 height 8
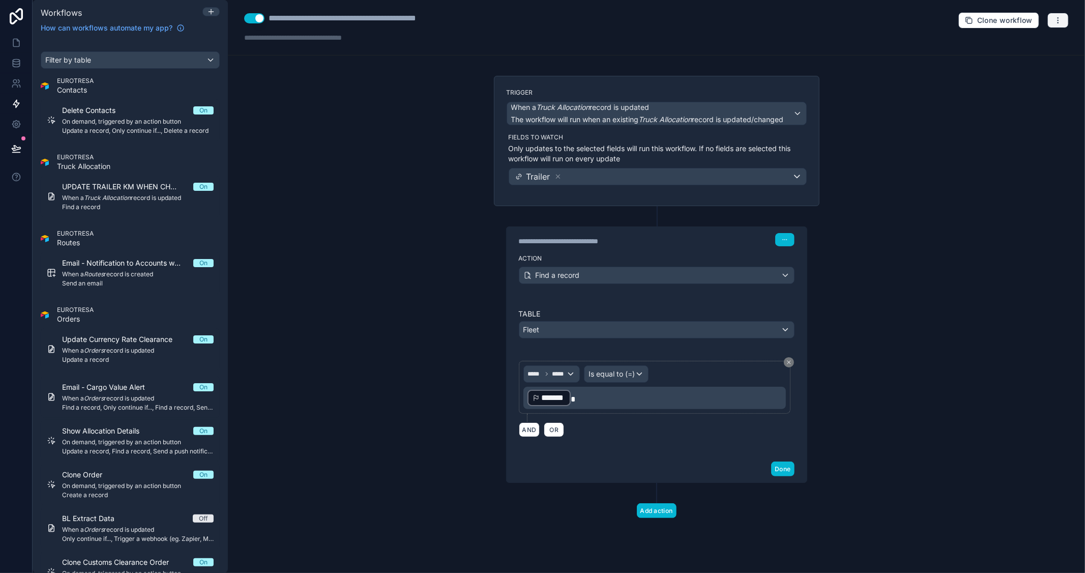
click at [1057, 20] on icon "button" at bounding box center [1058, 20] width 8 height 8
click at [1033, 39] on button "Test workflow" at bounding box center [1023, 44] width 73 height 16
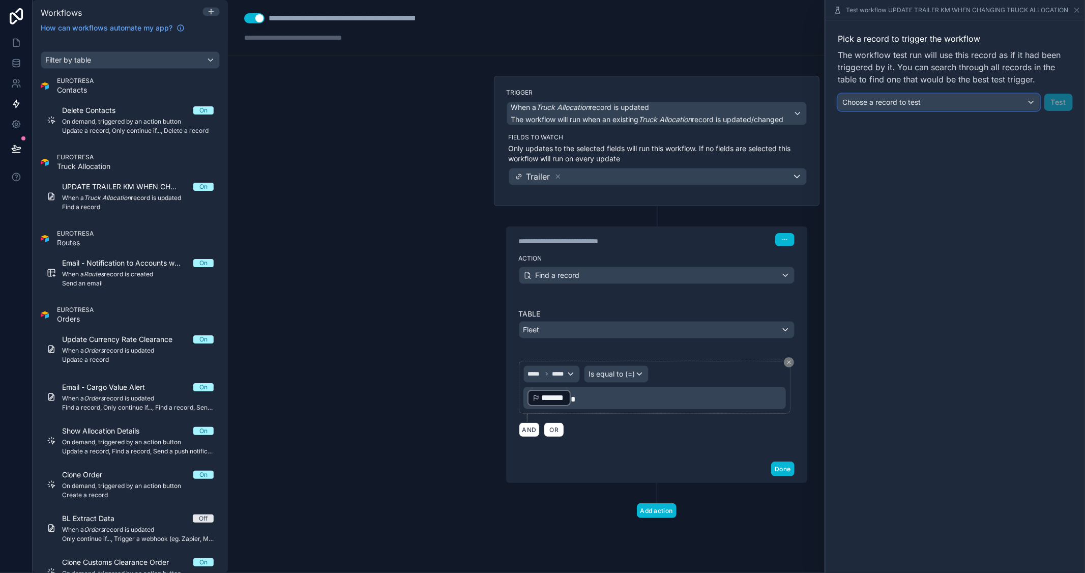
click at [917, 100] on span "Choose a record to test" at bounding box center [882, 102] width 78 height 9
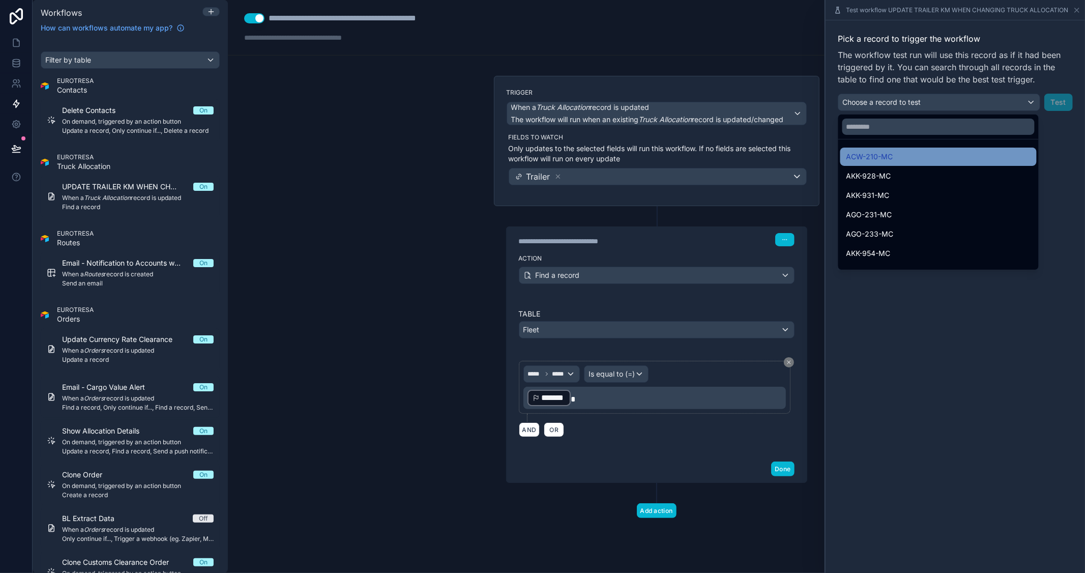
click at [882, 153] on span "ACW-210-MC" at bounding box center [870, 157] width 47 height 12
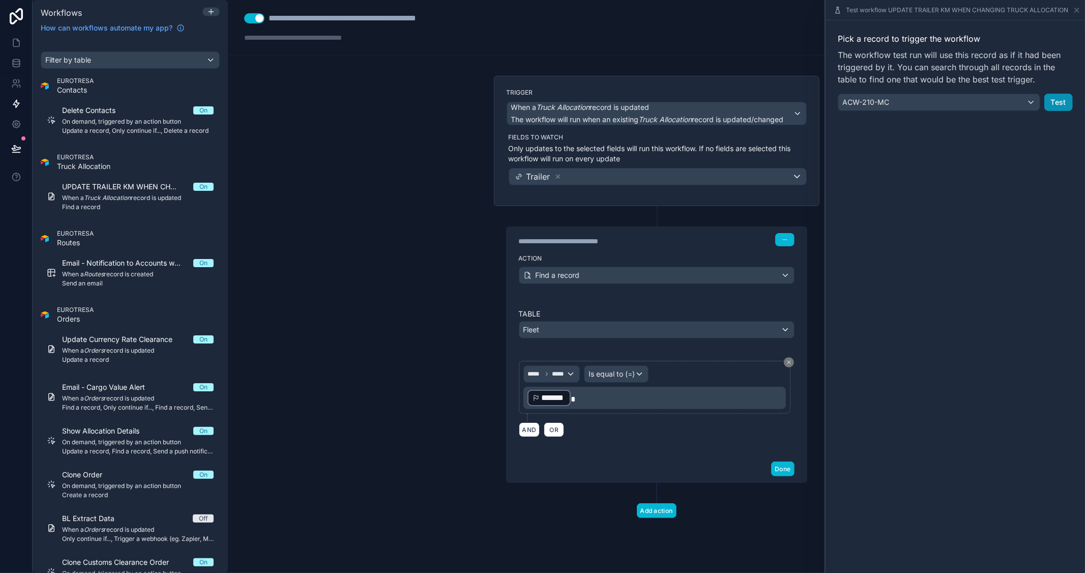
click at [1064, 100] on button "Test" at bounding box center [1059, 102] width 28 height 17
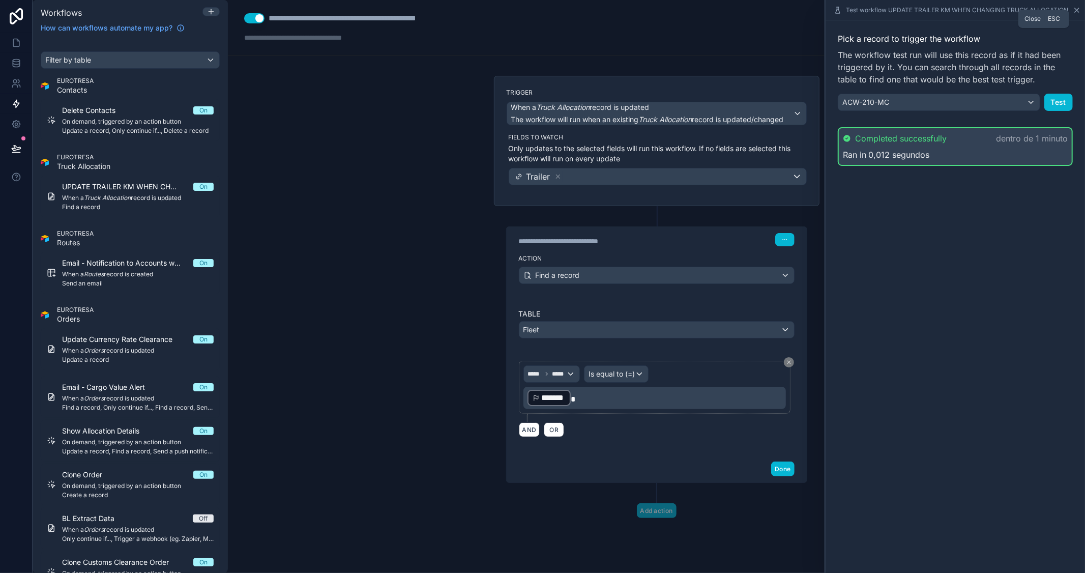
click at [1075, 10] on icon at bounding box center [1077, 10] width 8 height 8
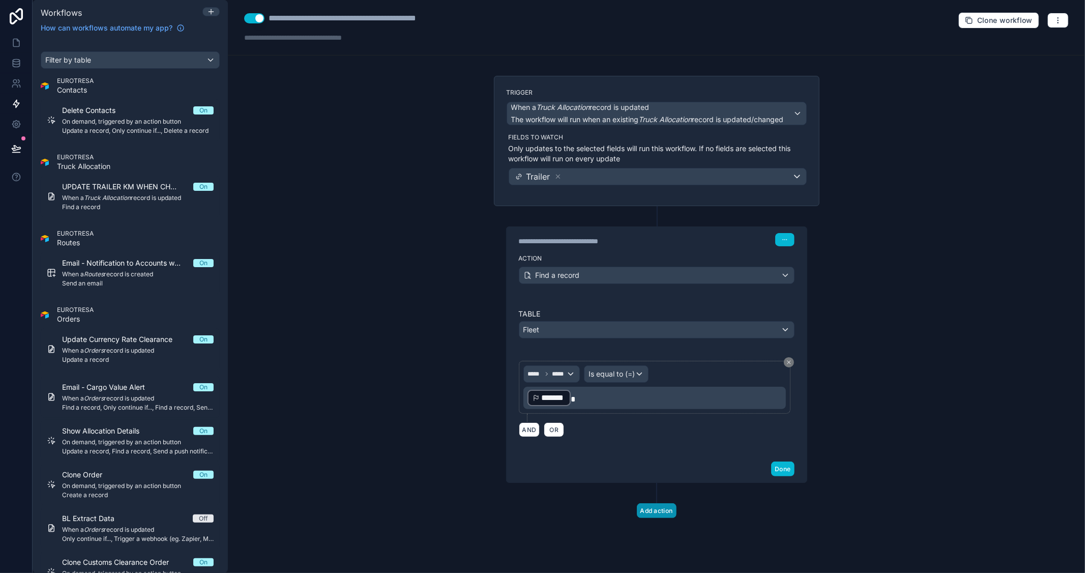
click at [653, 511] on button "Add action" at bounding box center [657, 510] width 40 height 15
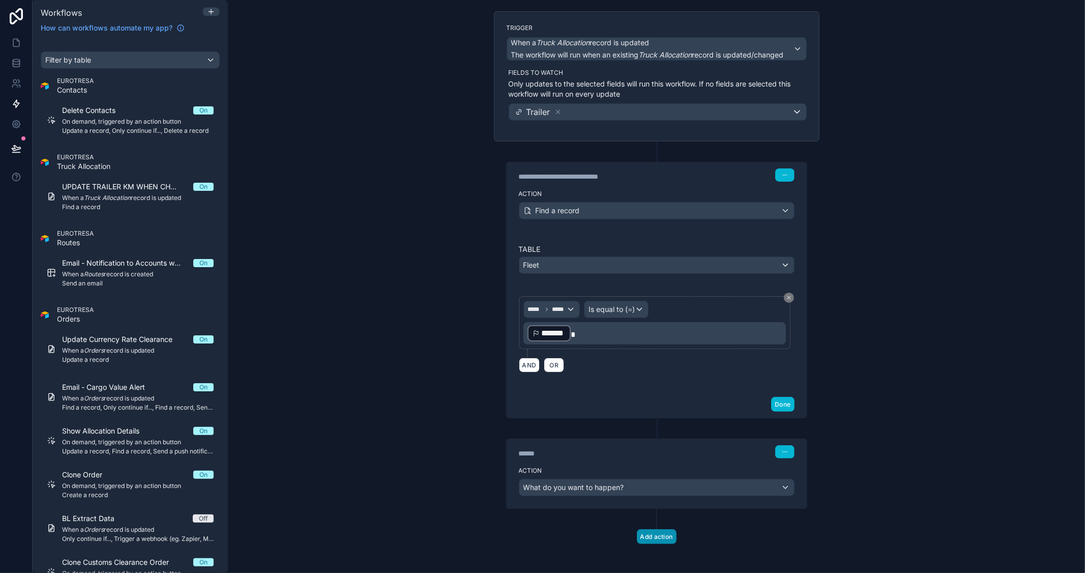
scroll to position [68, 0]
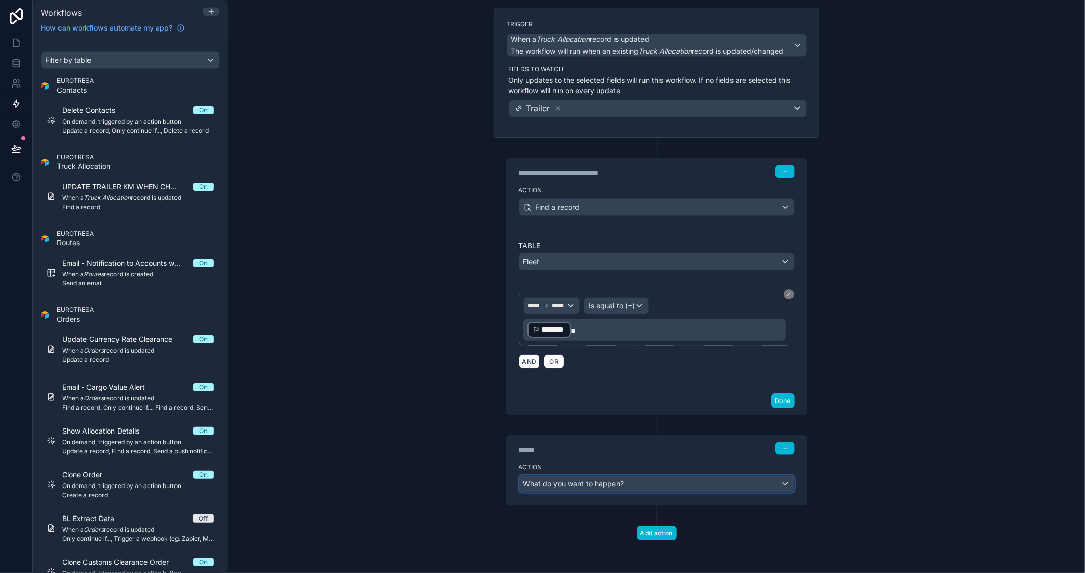
click at [634, 487] on div "What do you want to happen?" at bounding box center [657, 484] width 275 height 16
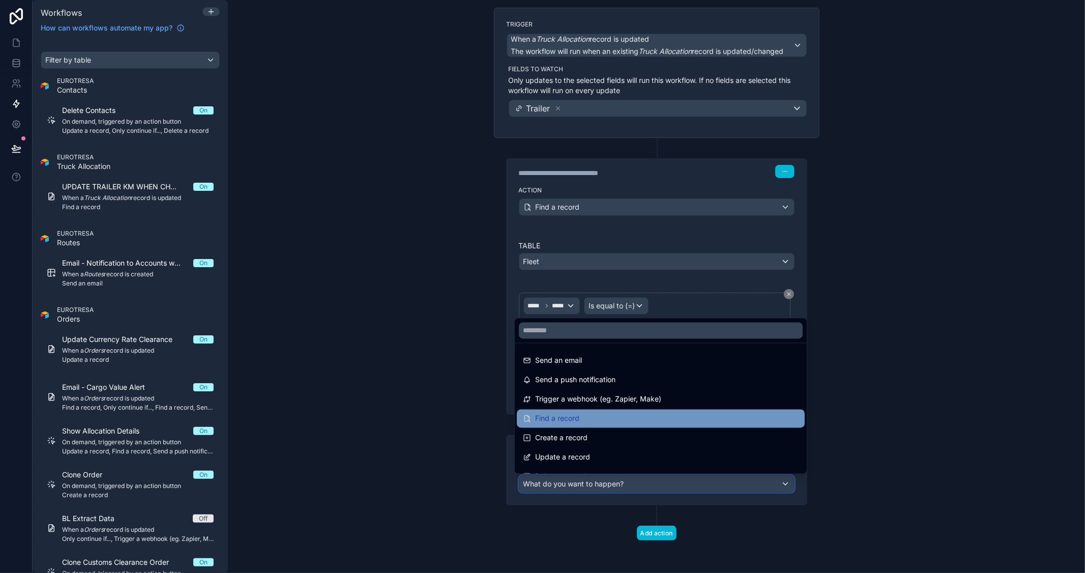
scroll to position [56, 0]
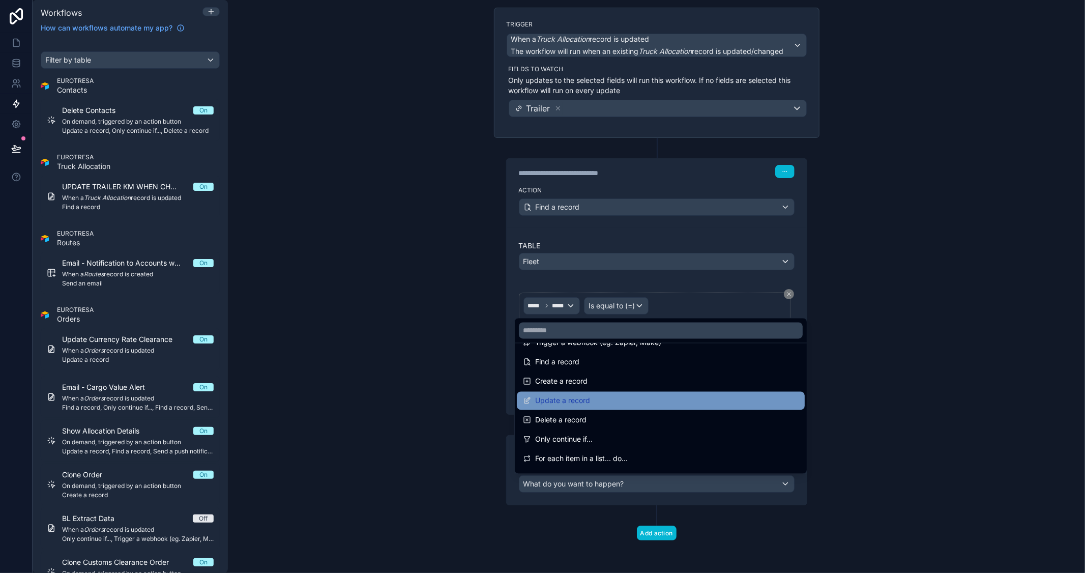
click at [592, 401] on div "Update a record" at bounding box center [661, 401] width 276 height 12
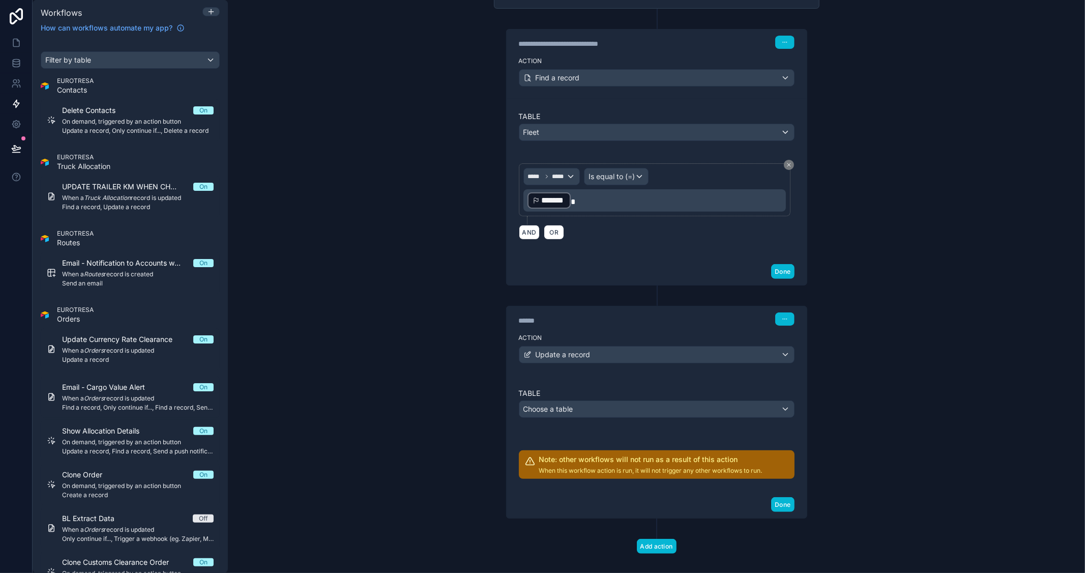
scroll to position [211, 0]
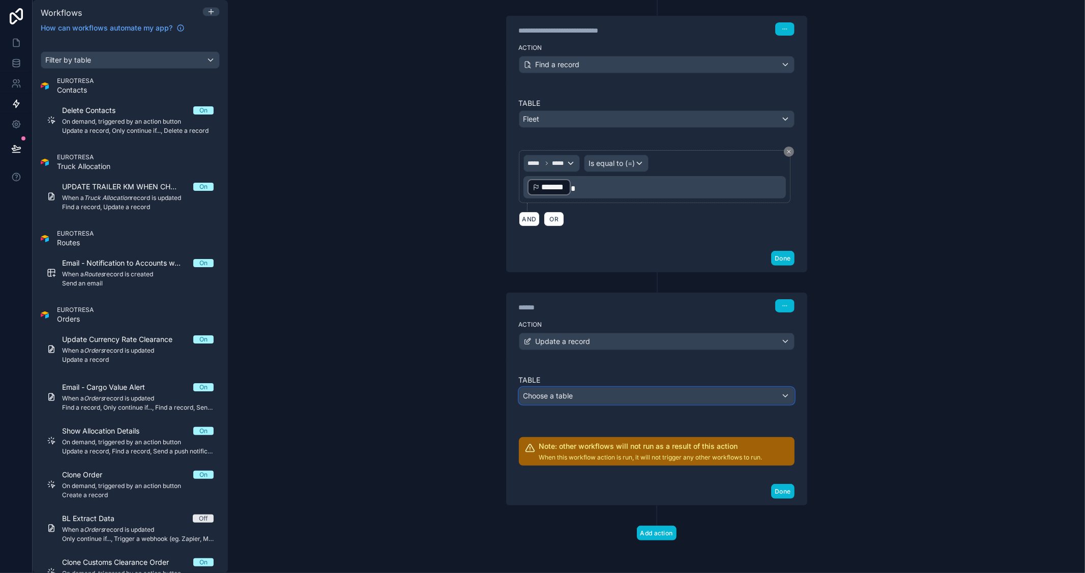
click at [669, 398] on div "Choose a table" at bounding box center [657, 396] width 275 height 16
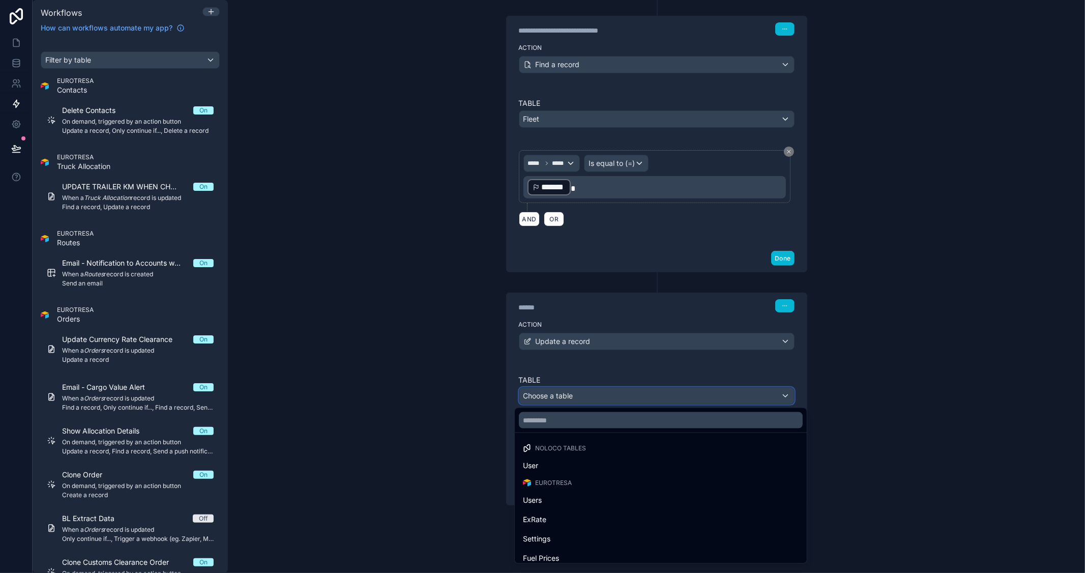
scroll to position [56, 0]
click at [573, 422] on input "text" at bounding box center [661, 420] width 284 height 16
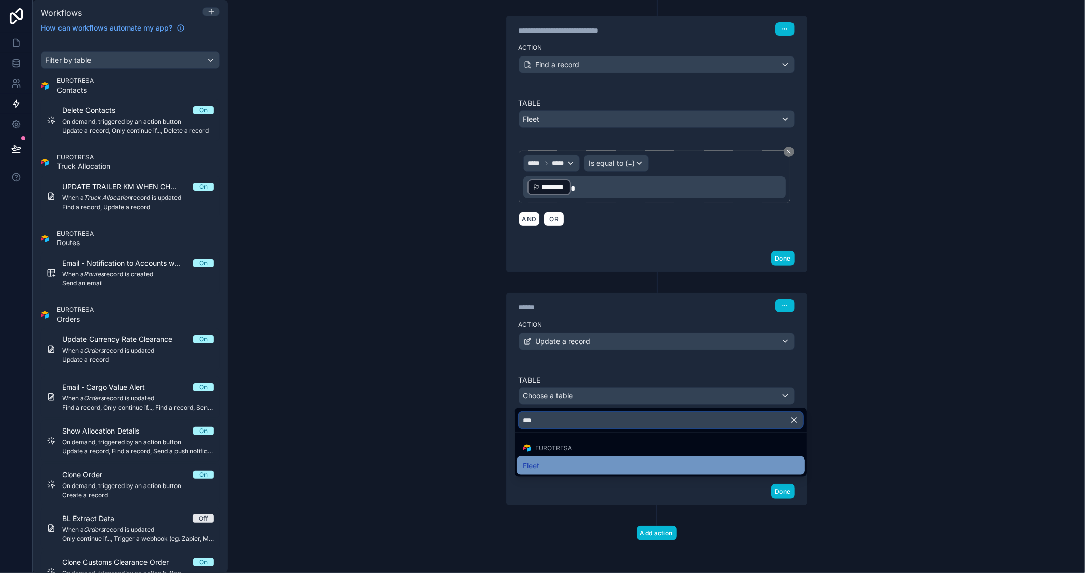
type input "***"
click at [524, 467] on span "Fleet" at bounding box center [531, 466] width 16 height 12
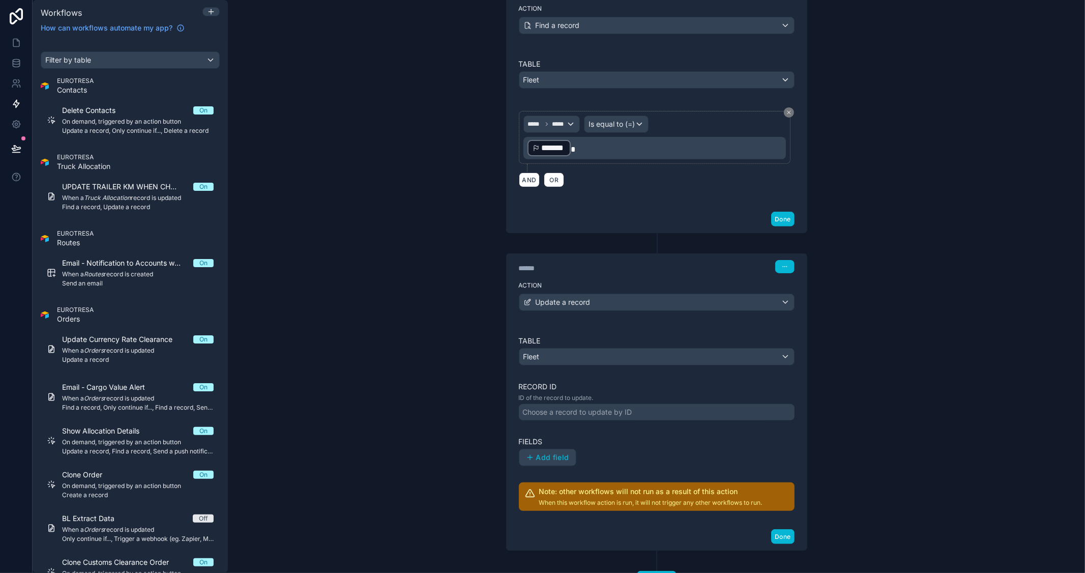
scroll to position [268, 0]
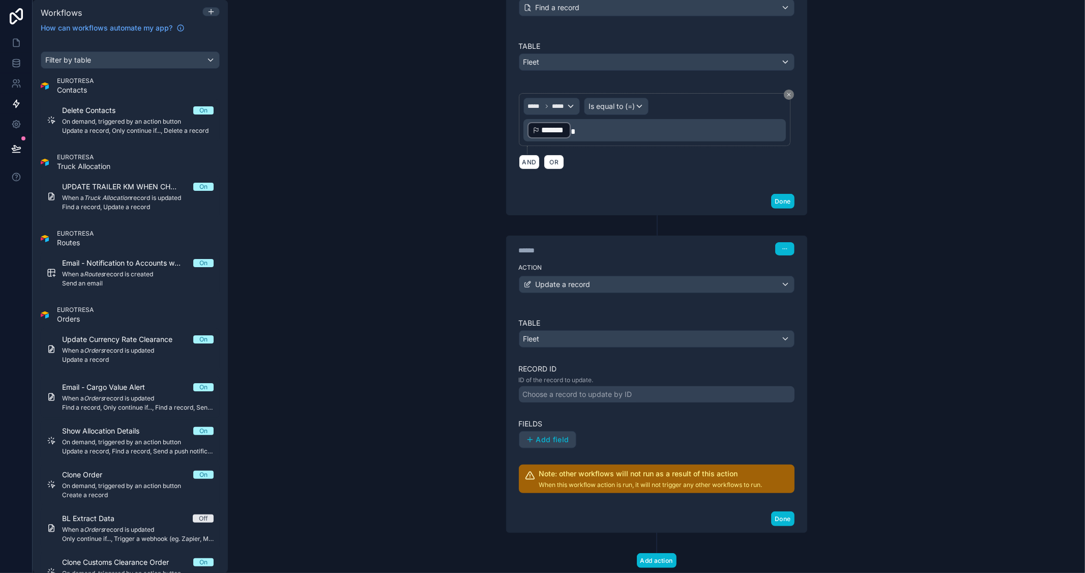
click at [581, 390] on div "Choose a record to update by ID" at bounding box center [577, 394] width 109 height 10
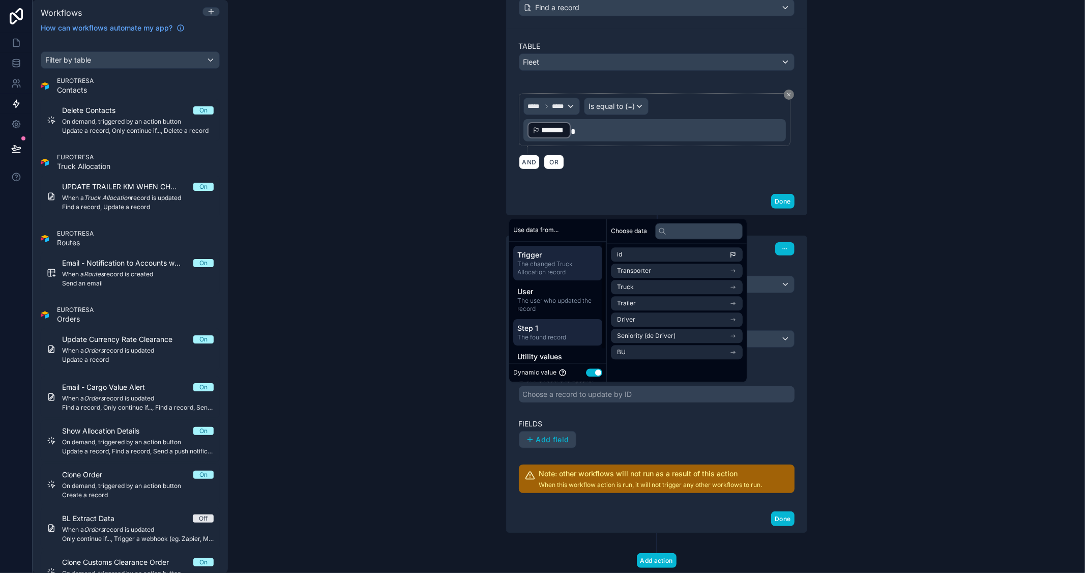
click at [579, 327] on span "Step 1" at bounding box center [558, 328] width 81 height 10
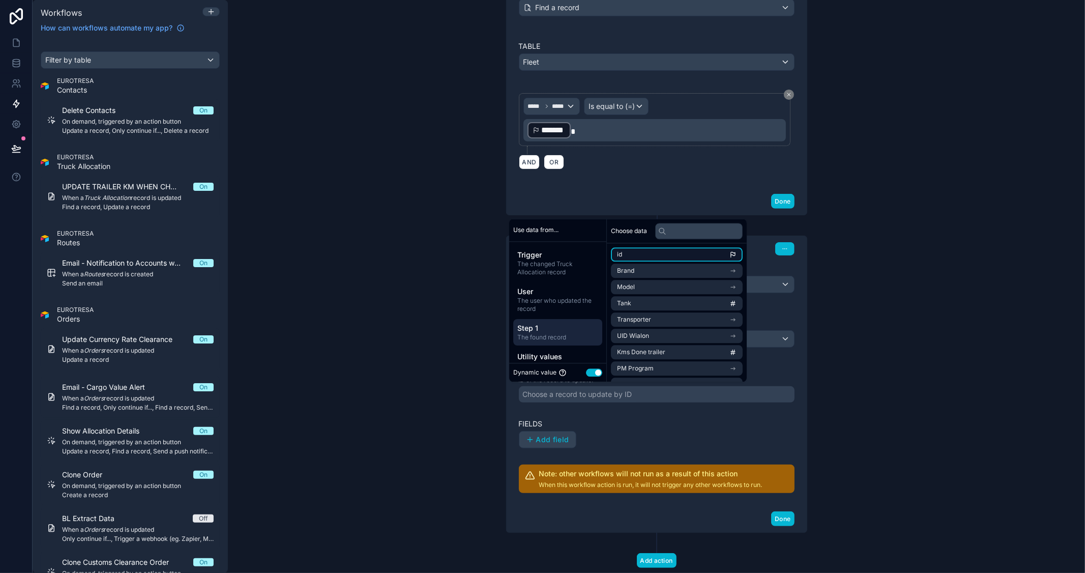
click at [737, 254] on icon "scrollable content" at bounding box center [733, 254] width 7 height 7
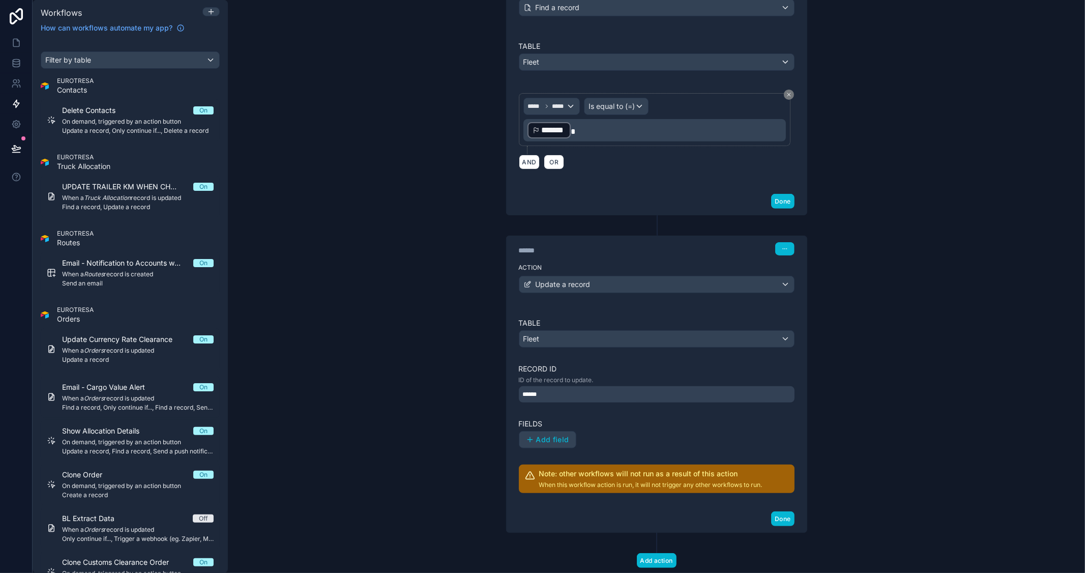
click at [968, 298] on div "**********" at bounding box center [657, 286] width 858 height 573
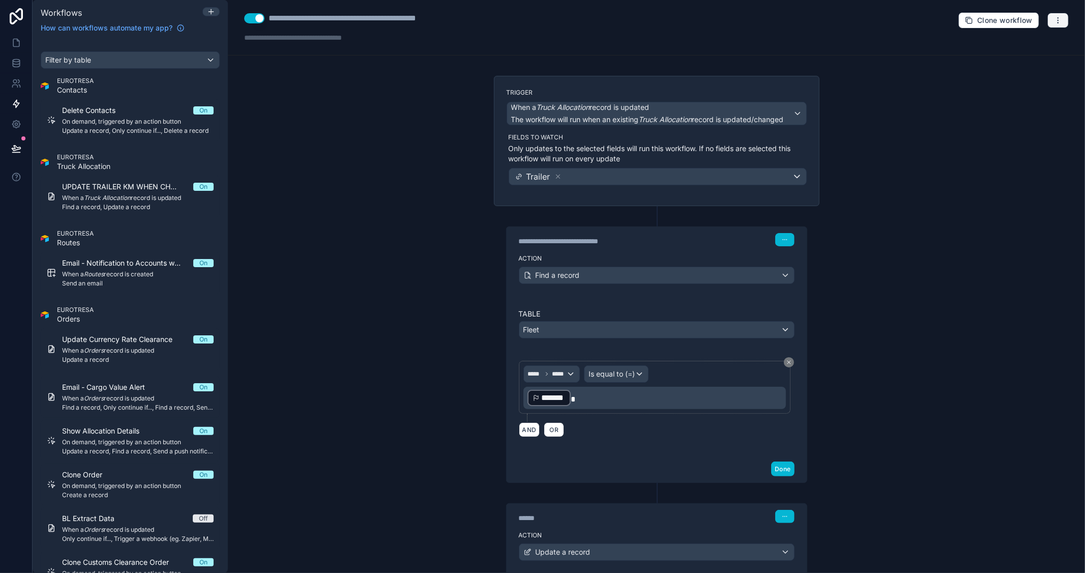
click at [1054, 23] on icon "button" at bounding box center [1058, 20] width 8 height 8
click at [1028, 40] on span "Test workflow" at bounding box center [1023, 44] width 49 height 8
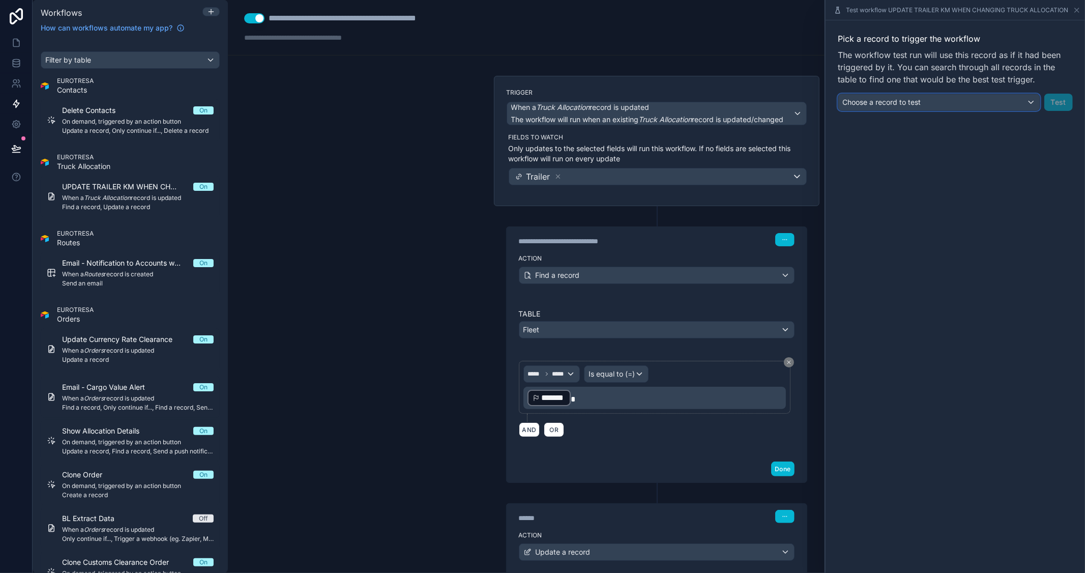
click at [987, 108] on div "Choose a record to test" at bounding box center [940, 102] width 202 height 16
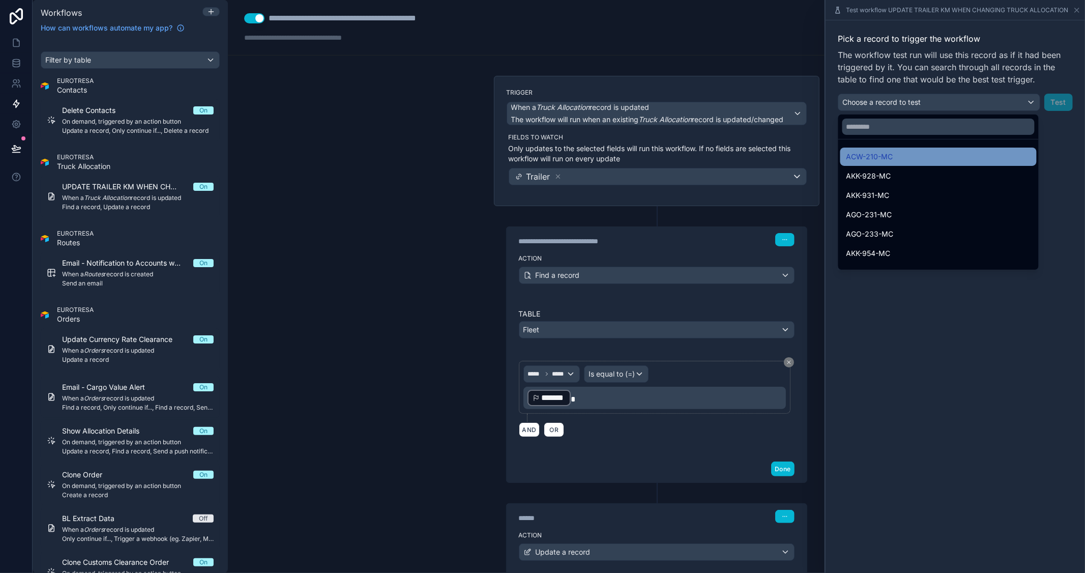
click at [896, 154] on div "ACW-210-MC" at bounding box center [939, 157] width 184 height 12
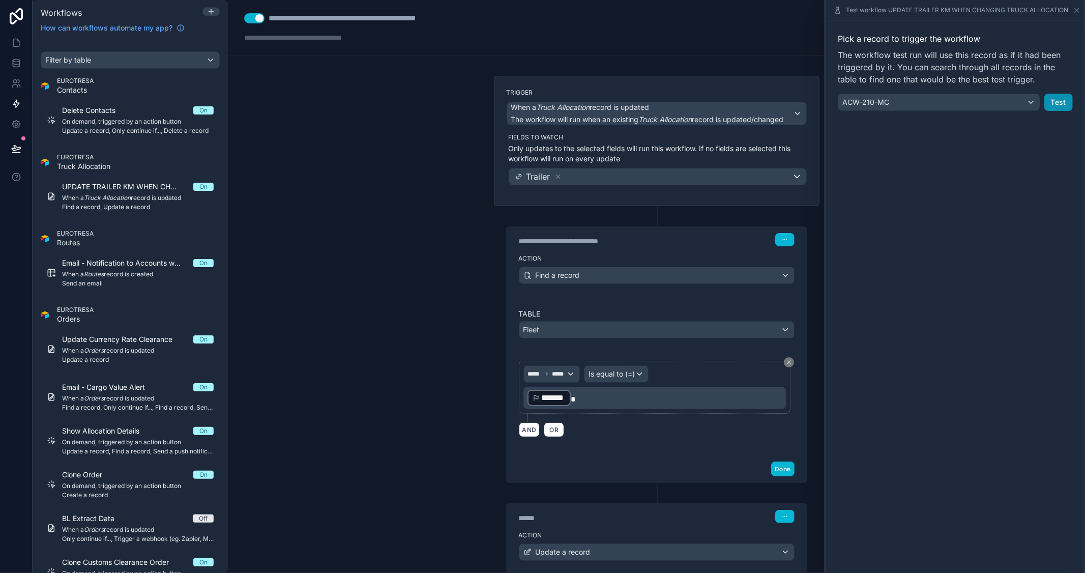
click at [1060, 101] on button "Test" at bounding box center [1059, 102] width 28 height 17
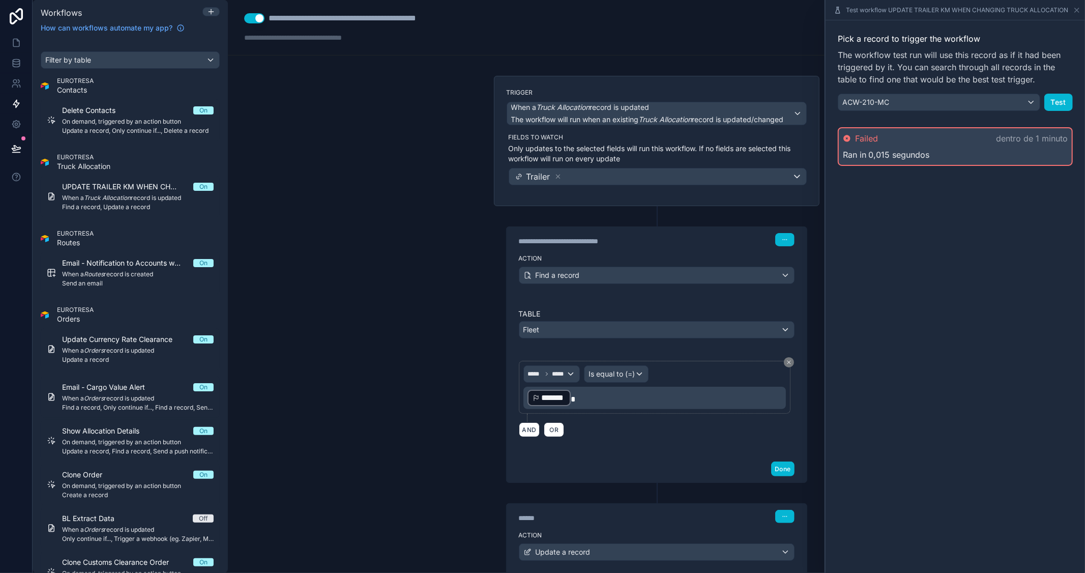
click at [468, 169] on div "**********" at bounding box center [657, 286] width 858 height 573
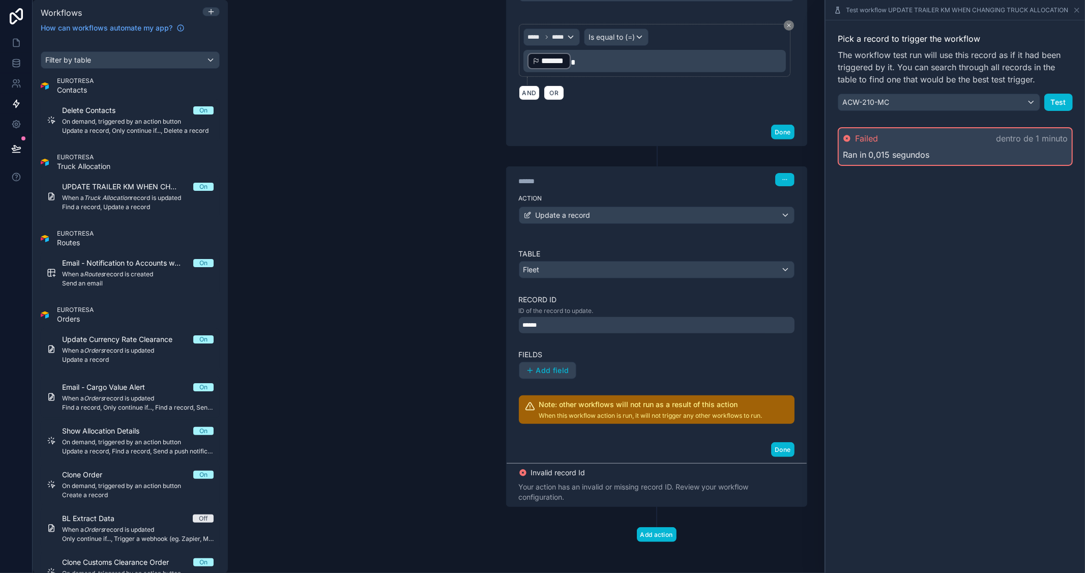
scroll to position [339, 0]
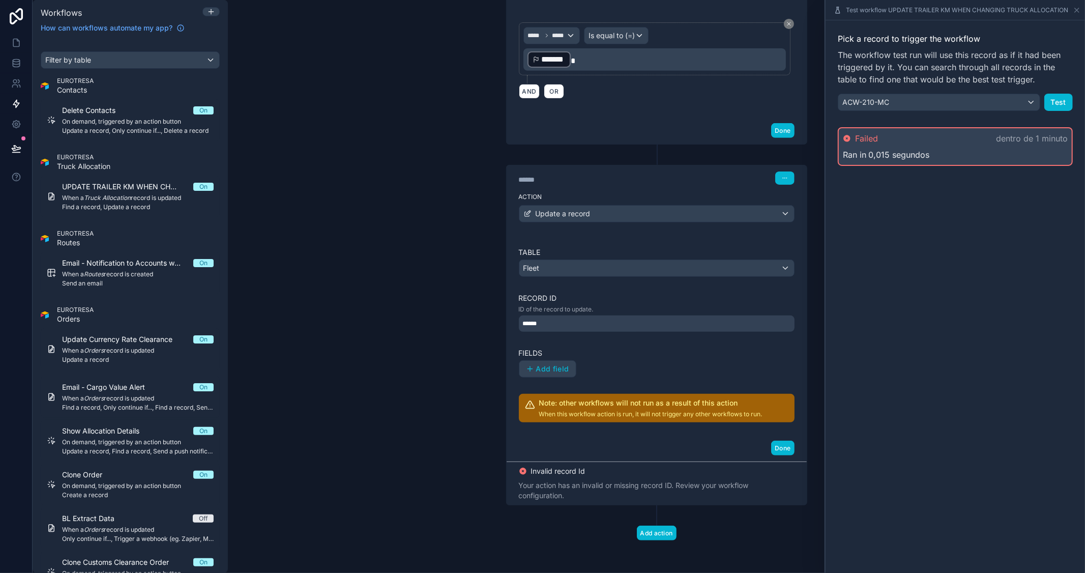
click at [692, 323] on div "******" at bounding box center [657, 324] width 276 height 16
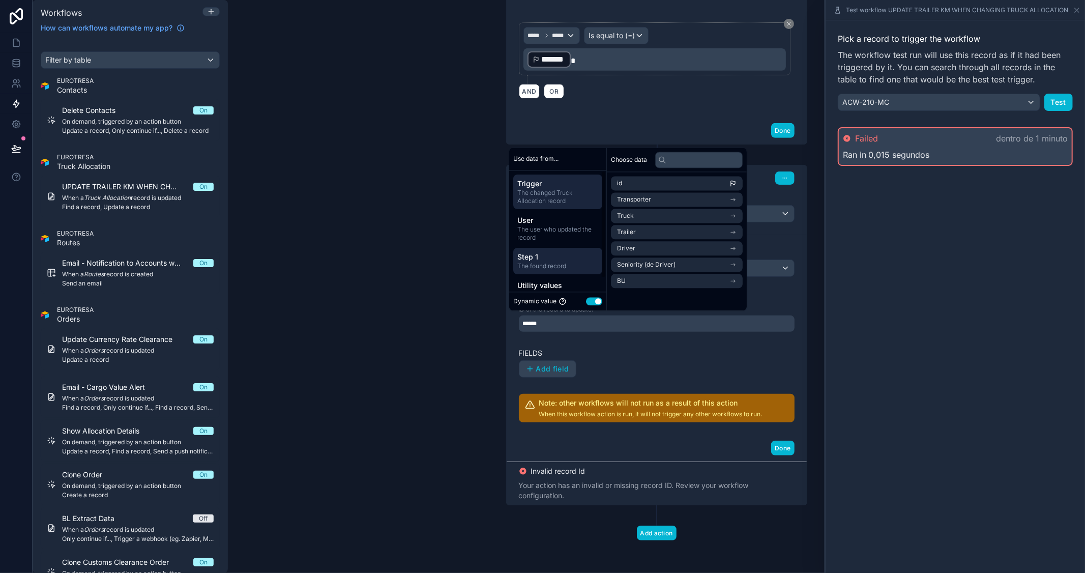
click at [540, 255] on span "Step 1" at bounding box center [558, 257] width 81 height 10
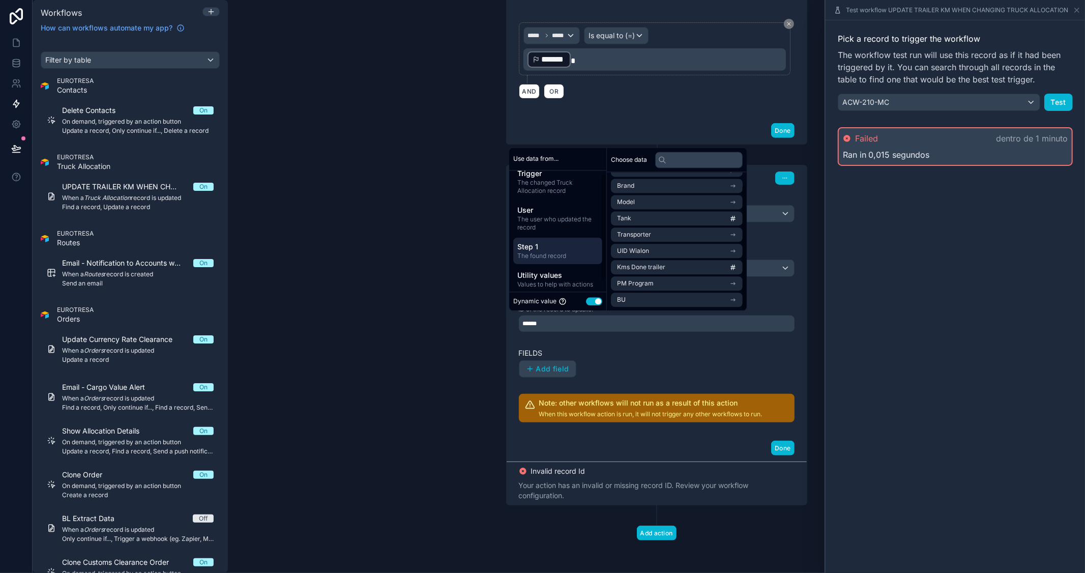
scroll to position [15, 0]
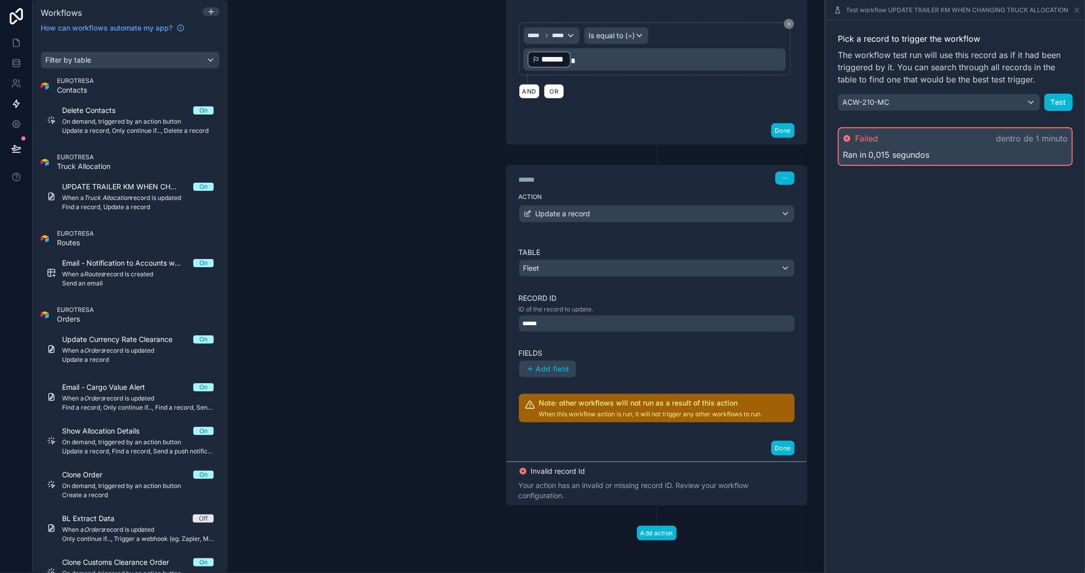
click at [677, 365] on div "Add field" at bounding box center [657, 368] width 276 height 17
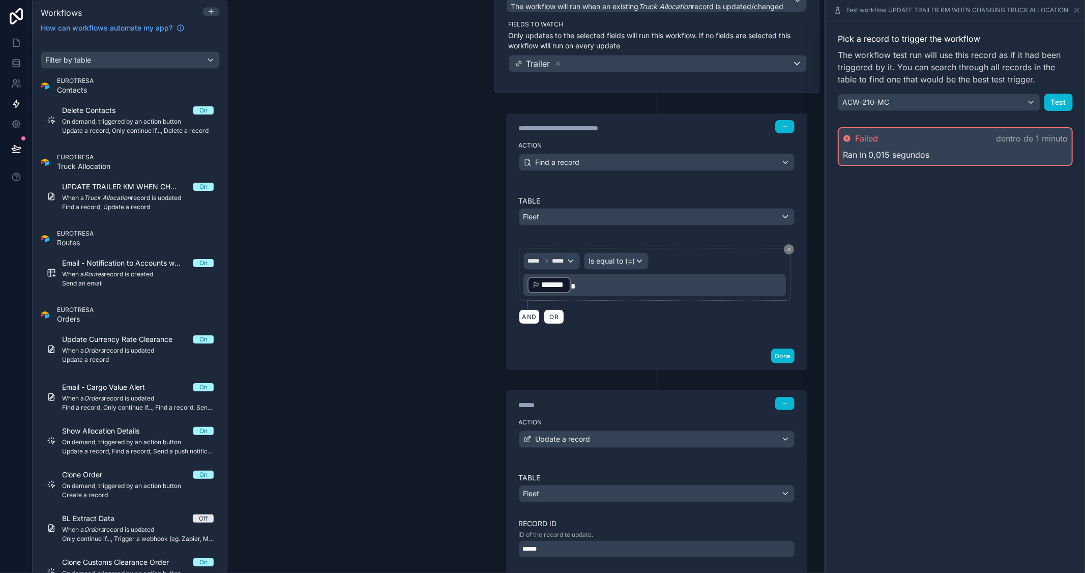
scroll to position [169, 0]
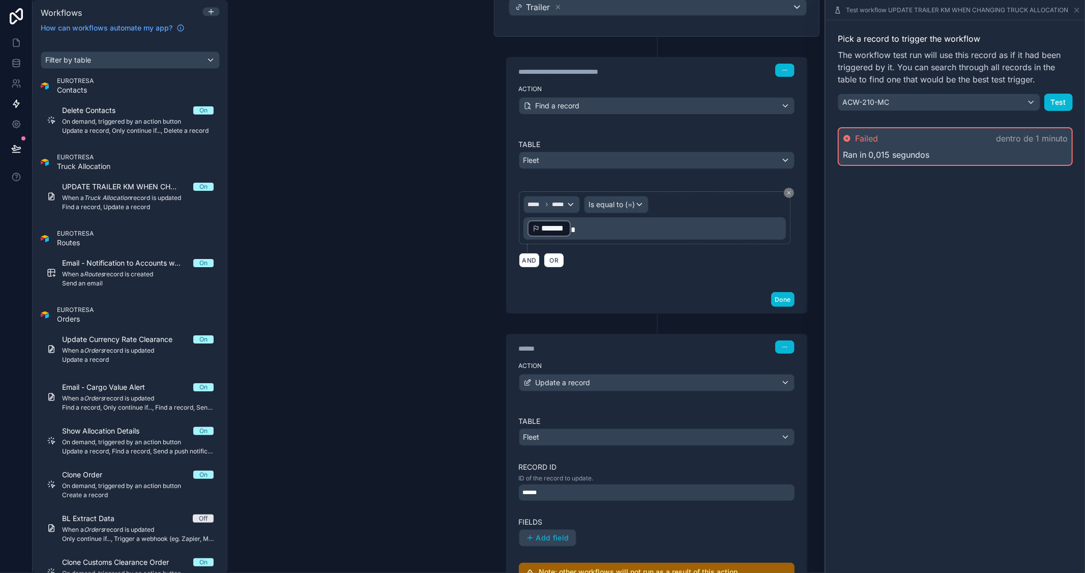
click at [669, 490] on div "******" at bounding box center [657, 492] width 276 height 16
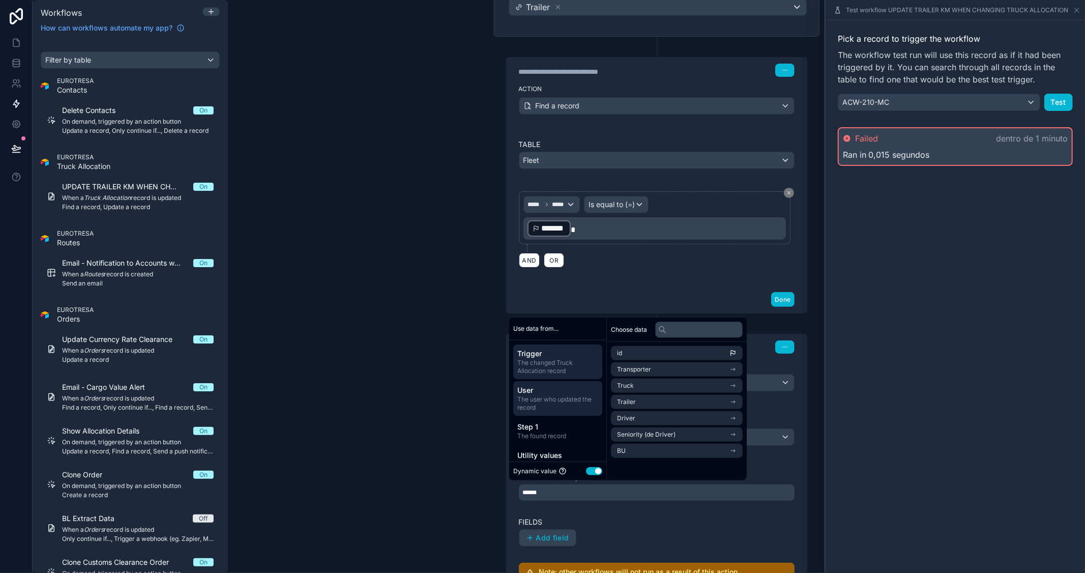
click at [553, 388] on span "User" at bounding box center [558, 390] width 81 height 10
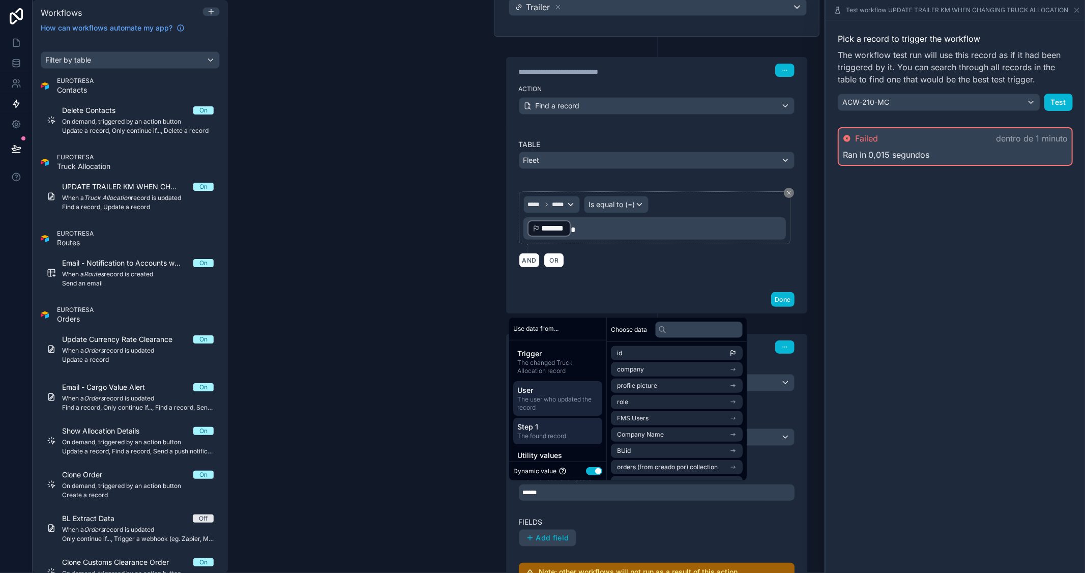
click at [552, 424] on span "Step 1" at bounding box center [558, 426] width 81 height 10
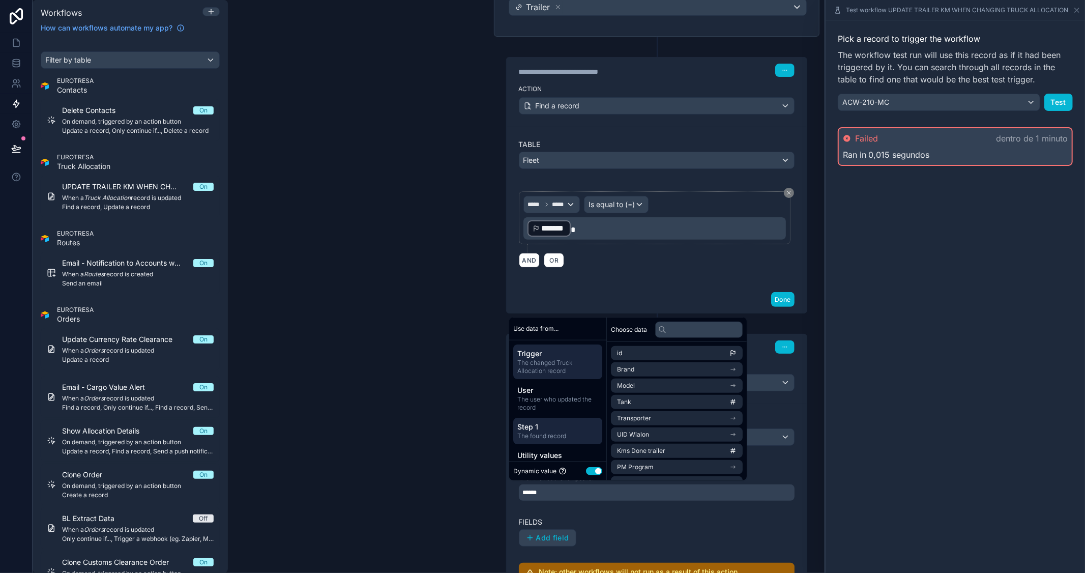
click at [576, 374] on span "The changed Truck Allocation record" at bounding box center [558, 366] width 81 height 16
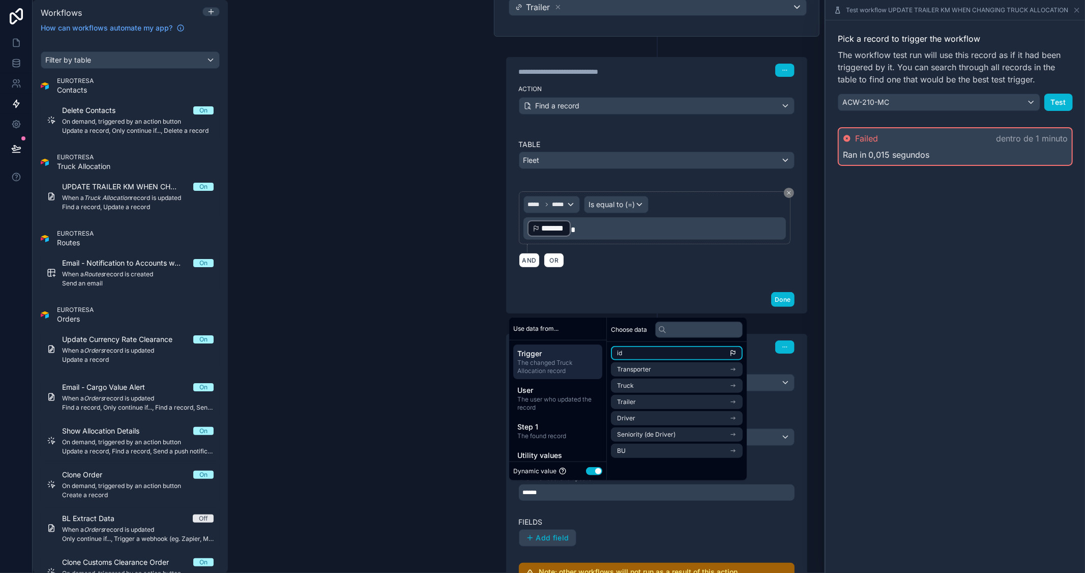
click at [620, 351] on span "id" at bounding box center [619, 353] width 5 height 8
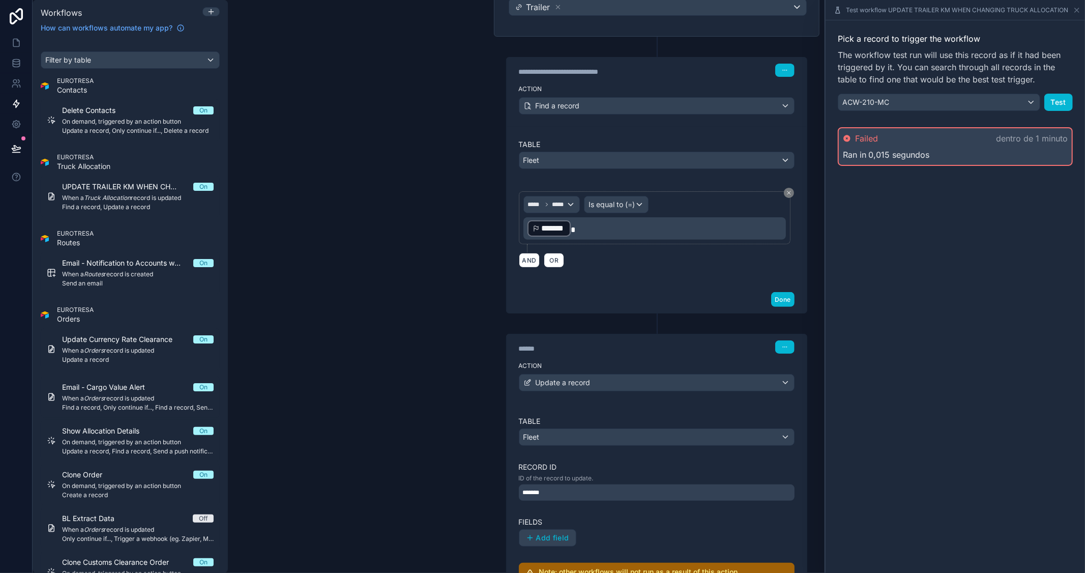
click at [906, 378] on div "Pick a record to trigger the workflow The workflow test run will use this recor…" at bounding box center [956, 296] width 260 height 553
click at [1051, 101] on button "Test" at bounding box center [1059, 102] width 28 height 17
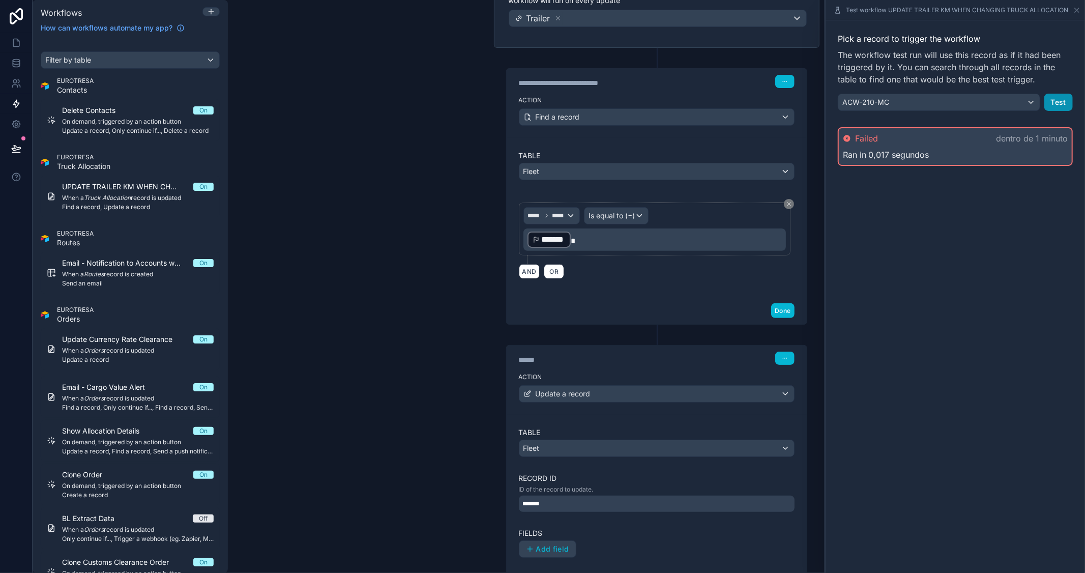
scroll to position [226, 0]
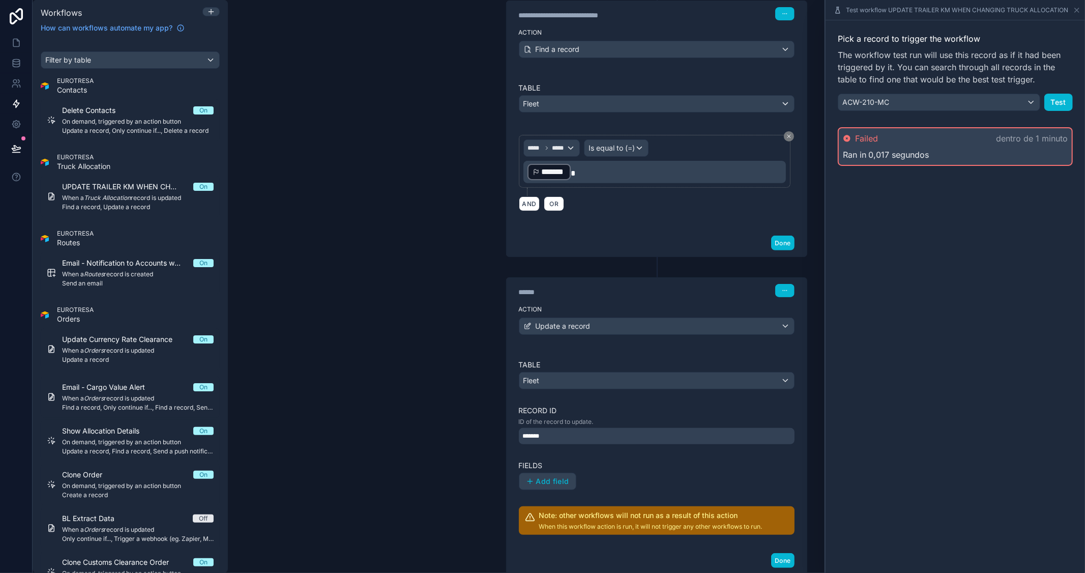
click at [607, 438] on div "*******" at bounding box center [657, 436] width 276 height 16
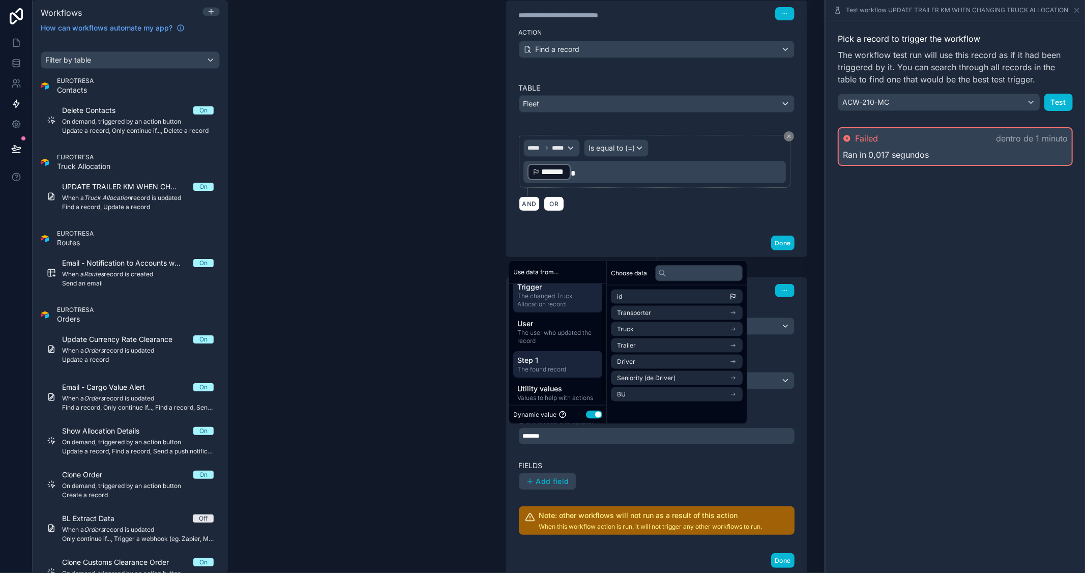
scroll to position [15, 0]
click at [562, 350] on span "Step 1" at bounding box center [558, 355] width 81 height 10
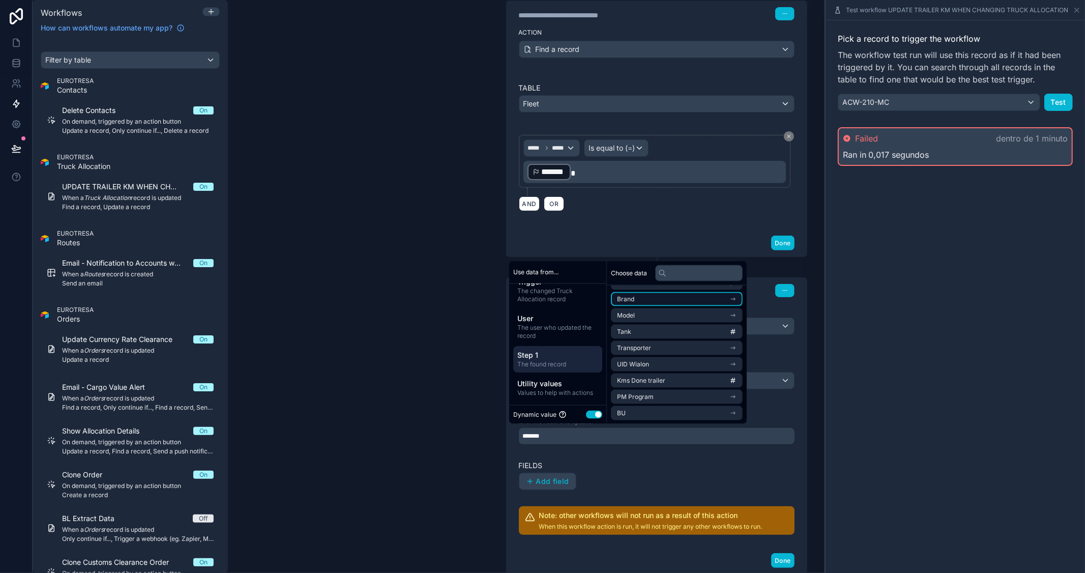
scroll to position [0, 0]
click at [737, 296] on icon "scrollable content" at bounding box center [733, 296] width 7 height 7
click at [932, 332] on div "Pick a record to trigger the workflow The workflow test run will use this recor…" at bounding box center [956, 296] width 260 height 553
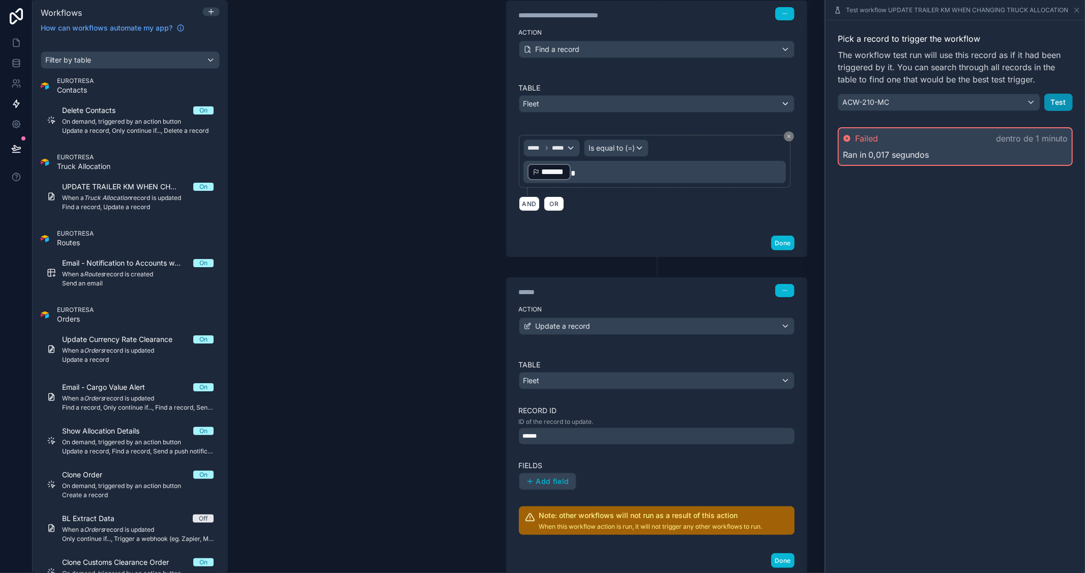
click at [1057, 99] on button "Test" at bounding box center [1059, 102] width 28 height 17
click at [1005, 3] on div "Test workflow UPDATE TRAILER KM WHEN CHANGING TRUCK ALLOCATION" at bounding box center [955, 10] width 251 height 20
click at [1009, 11] on span "Test workflow UPDATE TRAILER KM WHEN CHANGING TRUCK ALLOCATION" at bounding box center [957, 10] width 222 height 8
click at [1080, 8] on icon at bounding box center [1077, 10] width 8 height 8
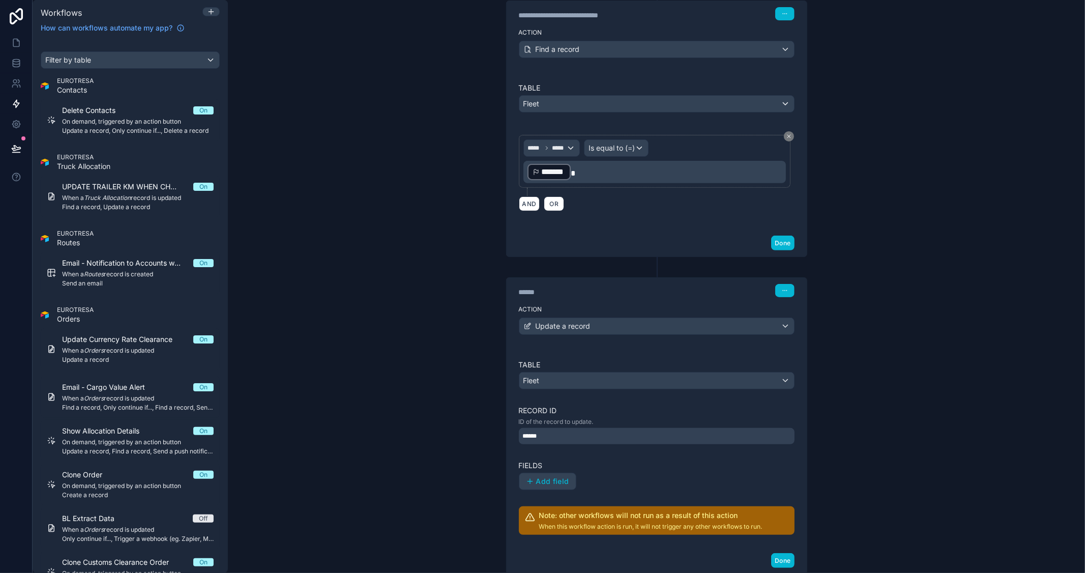
click at [949, 56] on div "**********" at bounding box center [657, 286] width 858 height 573
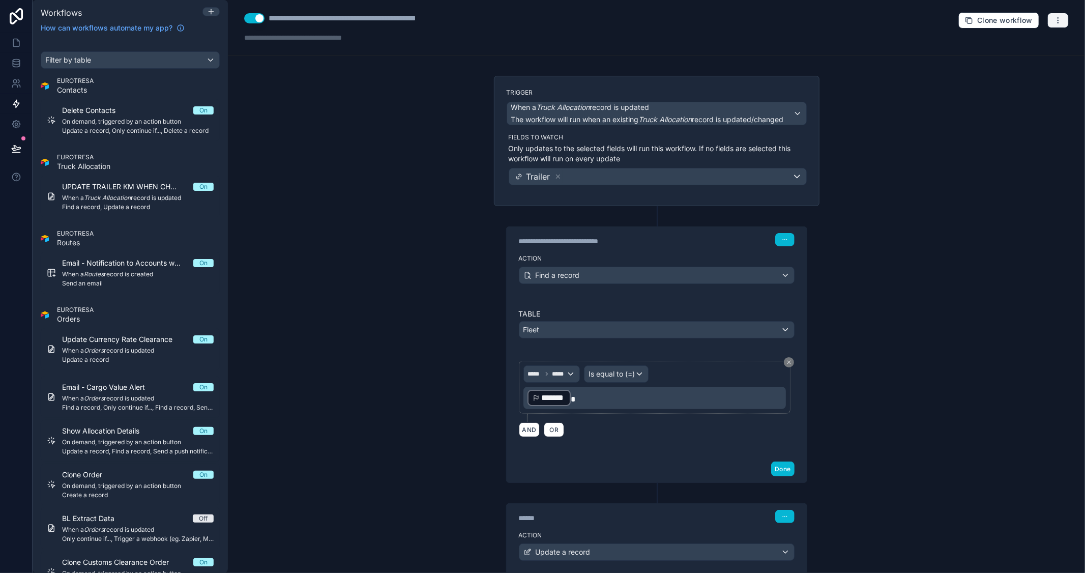
click at [1053, 14] on button "button" at bounding box center [1058, 20] width 21 height 15
click at [1013, 65] on button "Run history" at bounding box center [1015, 60] width 73 height 16
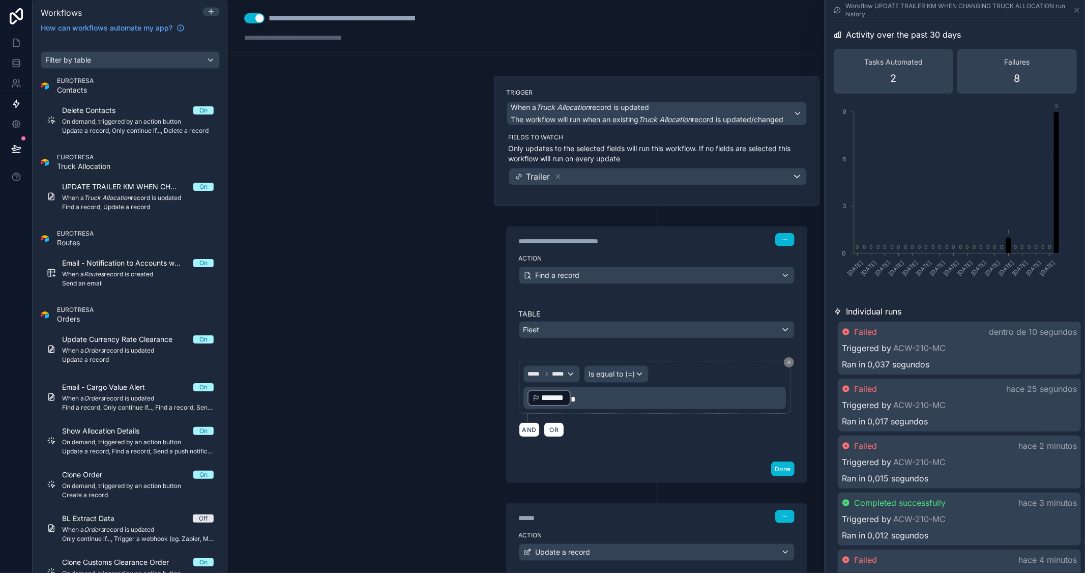
click at [964, 339] on div "Failed dentro de 10 segundos Triggered by ACW-210-MC Ran in 0,037 segundos" at bounding box center [959, 348] width 243 height 53
click at [964, 339] on div "Failed dentro de 10 segundos Triggered by ACW-210-MC Ran in 0,037 segundos" at bounding box center [959, 349] width 243 height 55
click at [964, 339] on div "Failed dentro de 10 segundos Triggered by ACW-210-MC Ran in 0,037 segundos" at bounding box center [959, 348] width 243 height 53
click at [1078, 7] on icon at bounding box center [1077, 10] width 8 height 8
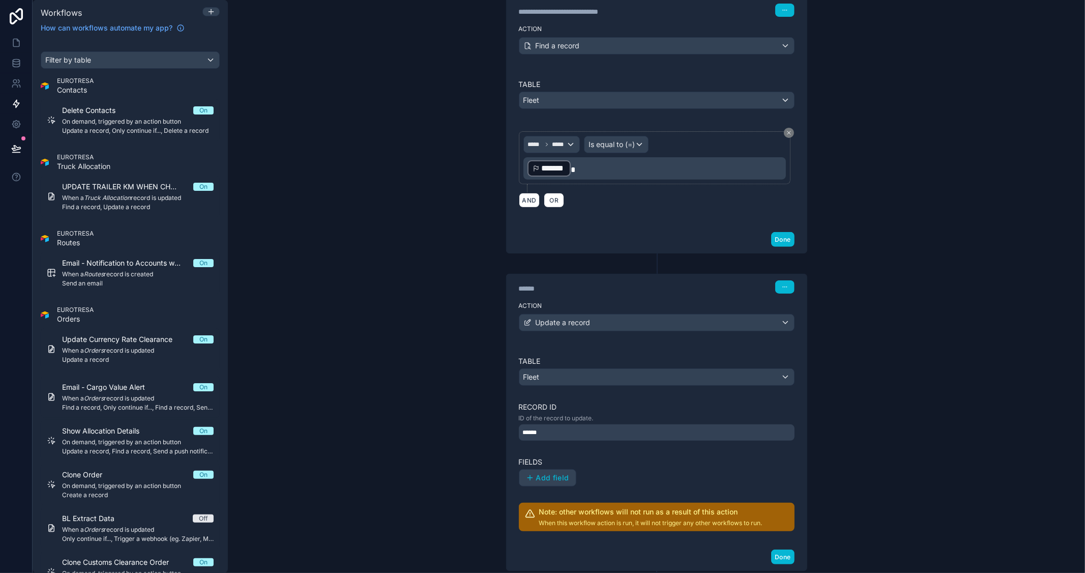
scroll to position [239, 0]
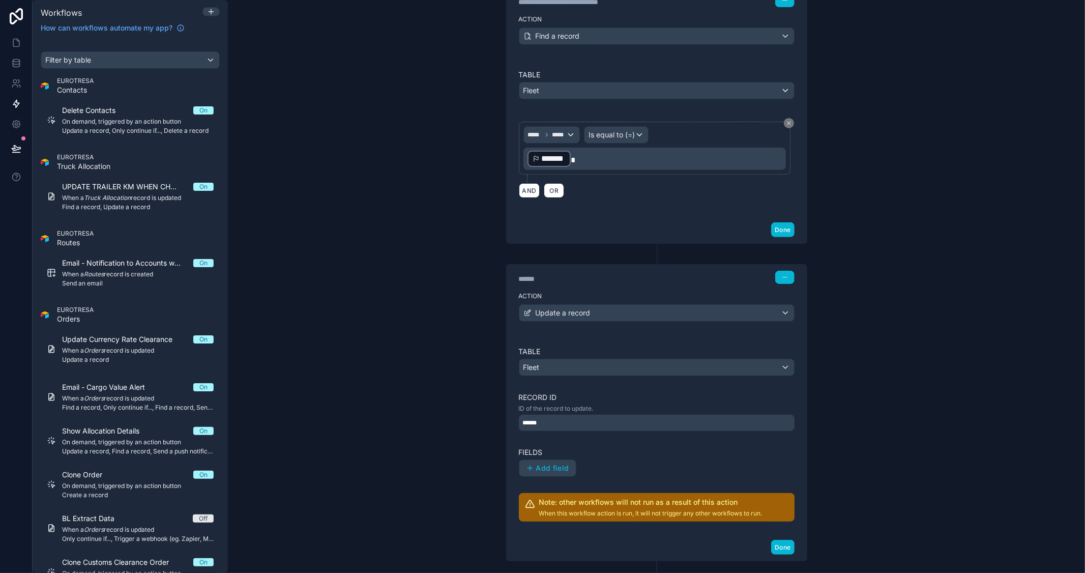
click at [698, 427] on div "******" at bounding box center [657, 423] width 276 height 16
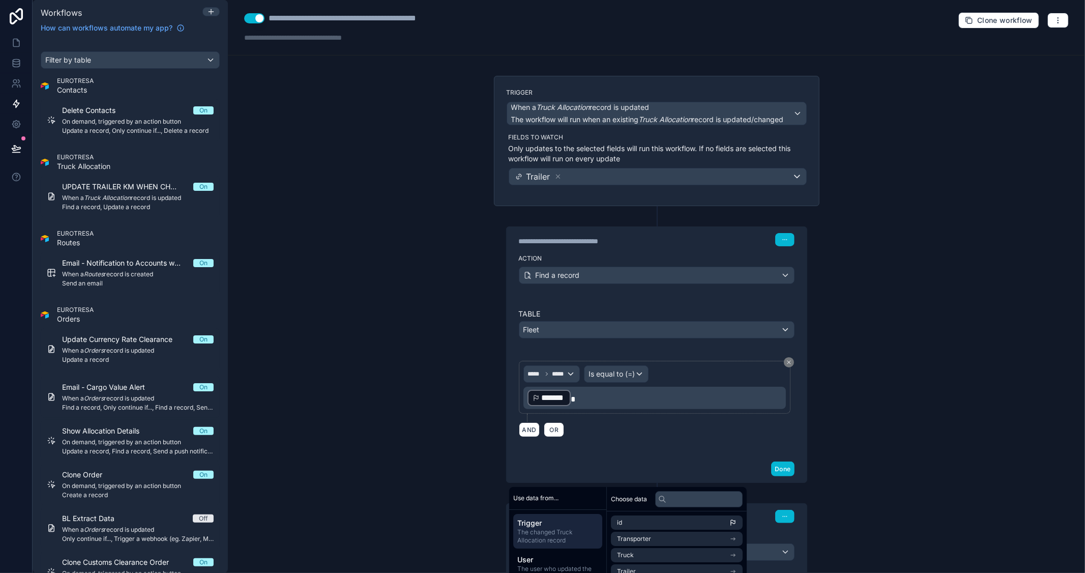
scroll to position [56, 0]
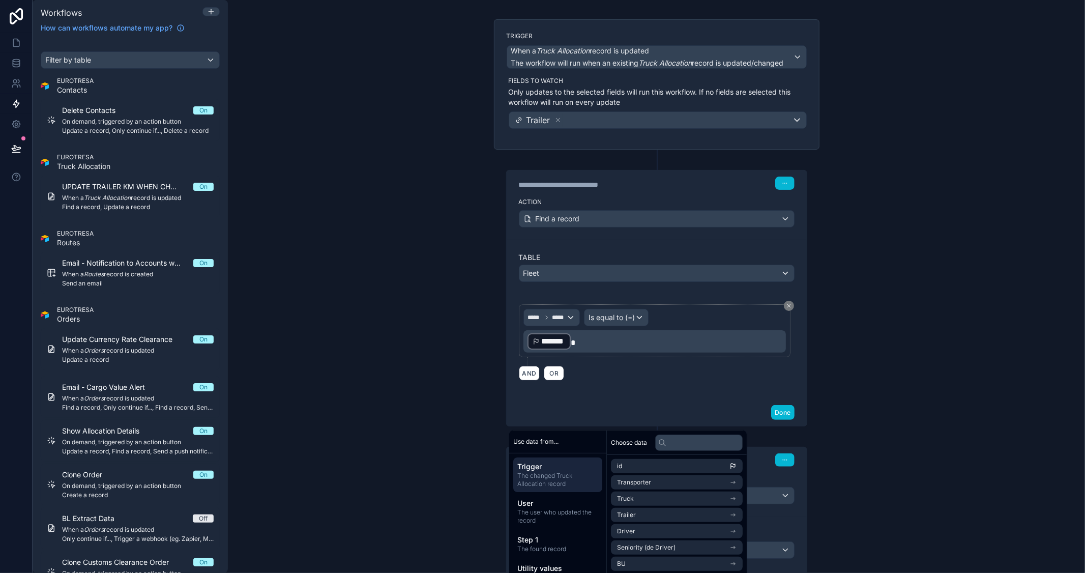
click at [863, 258] on div "**********" at bounding box center [657, 286] width 858 height 573
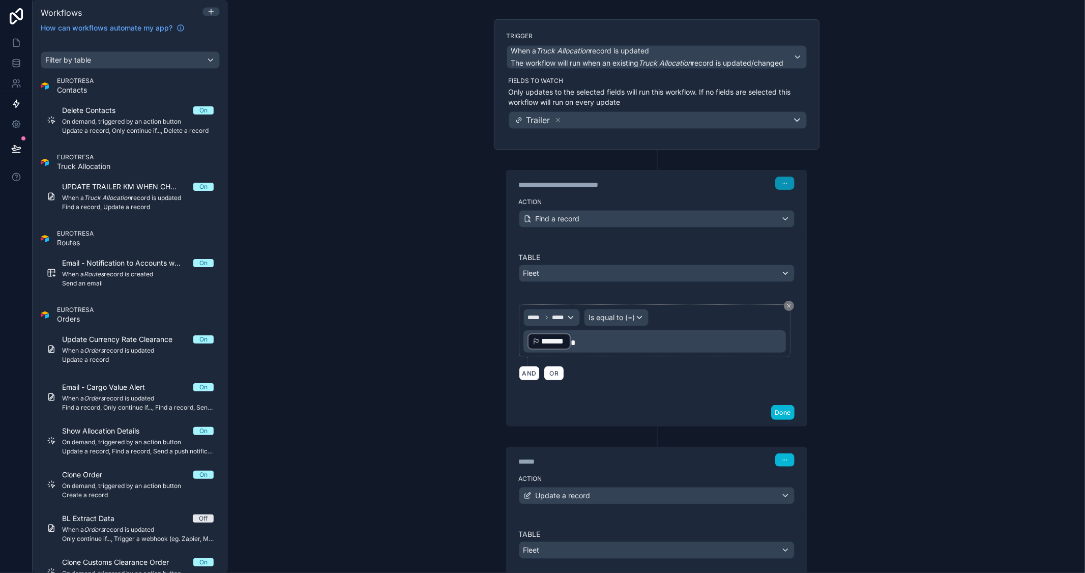
click at [782, 181] on icon "button" at bounding box center [785, 183] width 6 height 6
click at [869, 444] on div "**********" at bounding box center [657, 286] width 858 height 573
click at [782, 460] on icon "button" at bounding box center [785, 460] width 6 height 6
click at [836, 429] on div "**********" at bounding box center [657, 286] width 858 height 573
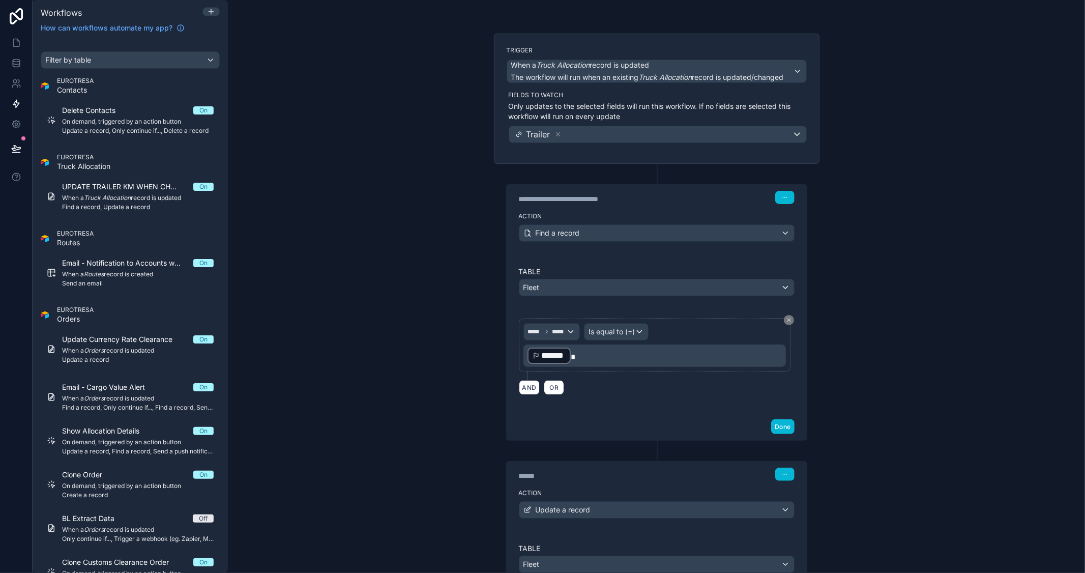
scroll to position [0, 0]
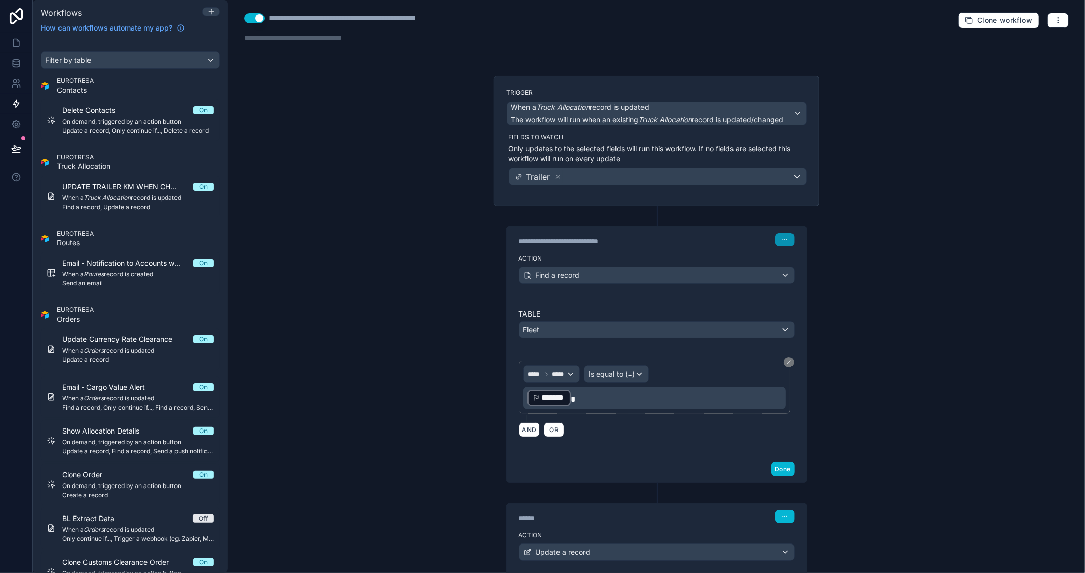
click at [782, 242] on icon "button" at bounding box center [785, 240] width 6 height 6
click at [791, 276] on span "Delete" at bounding box center [800, 279] width 19 height 8
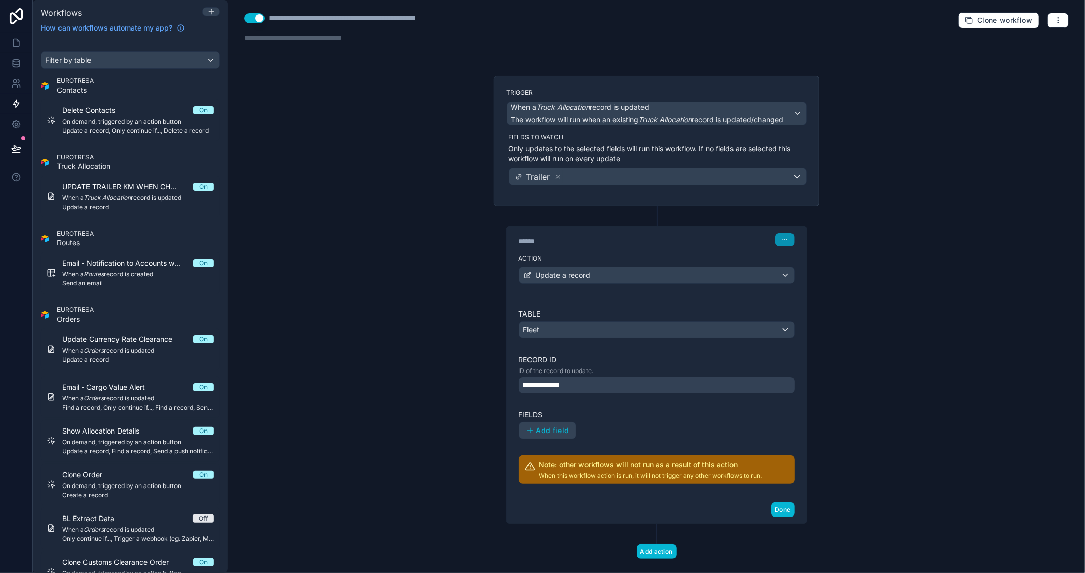
click at [787, 241] on button "button" at bounding box center [785, 239] width 19 height 13
click at [795, 275] on span "Delete" at bounding box center [800, 279] width 19 height 8
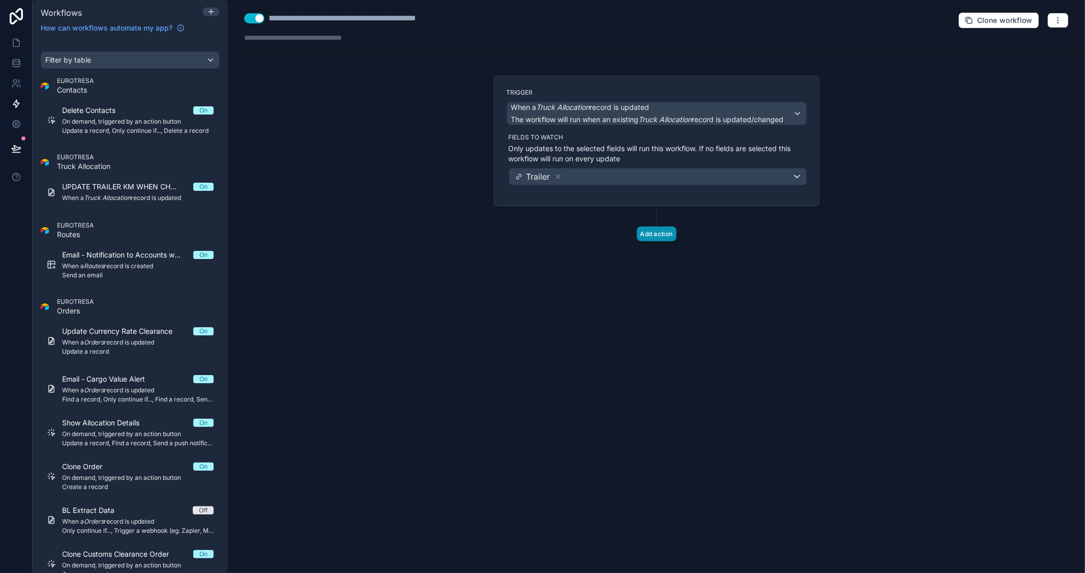
click at [658, 235] on button "Add action" at bounding box center [657, 233] width 40 height 15
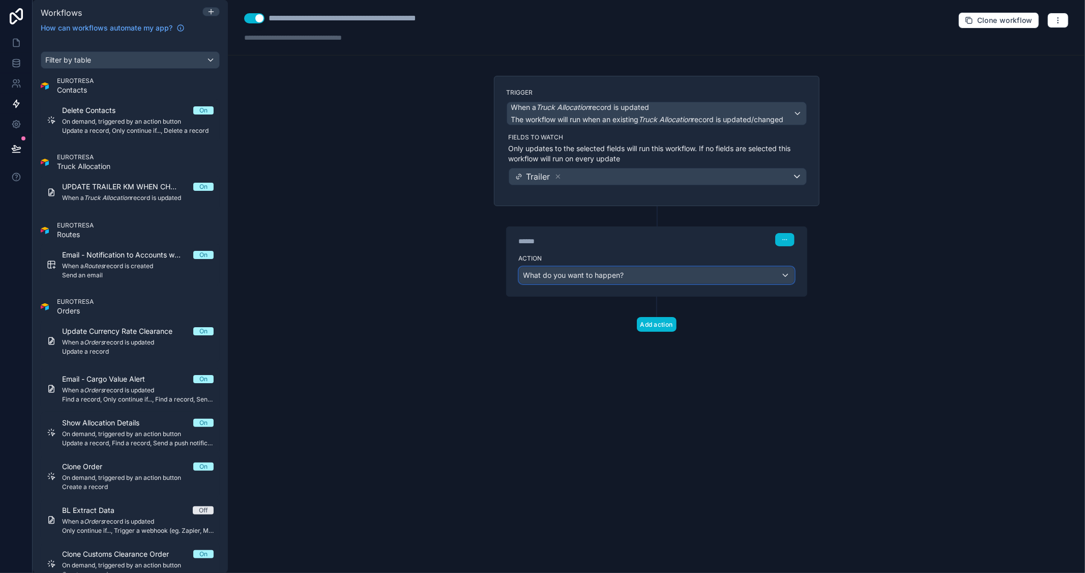
click at [643, 271] on div "What do you want to happen?" at bounding box center [657, 275] width 275 height 16
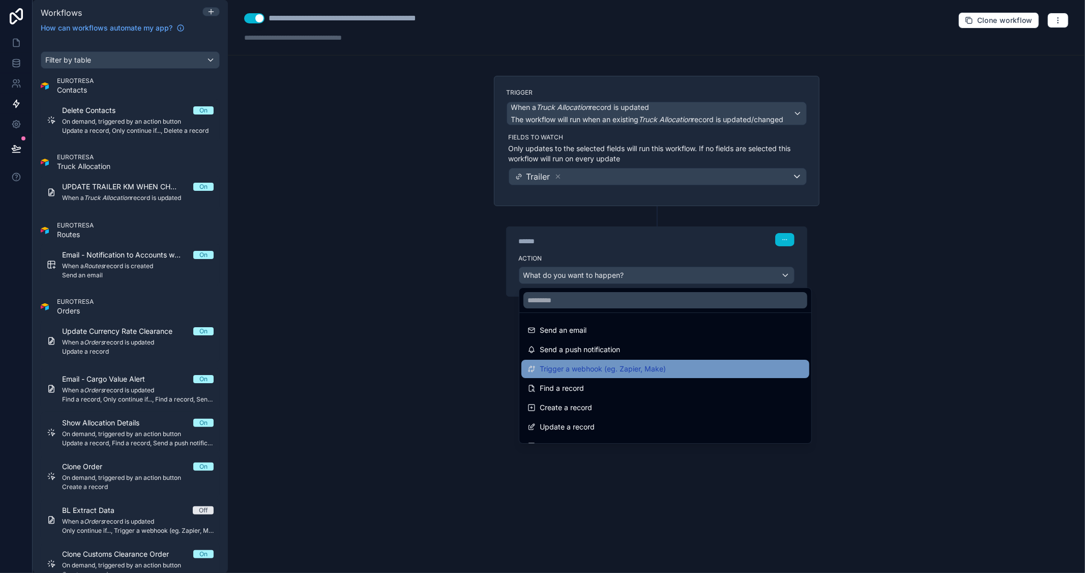
click at [662, 367] on span "Trigger a webhook (eg. Zapier, Make)" at bounding box center [603, 369] width 126 height 12
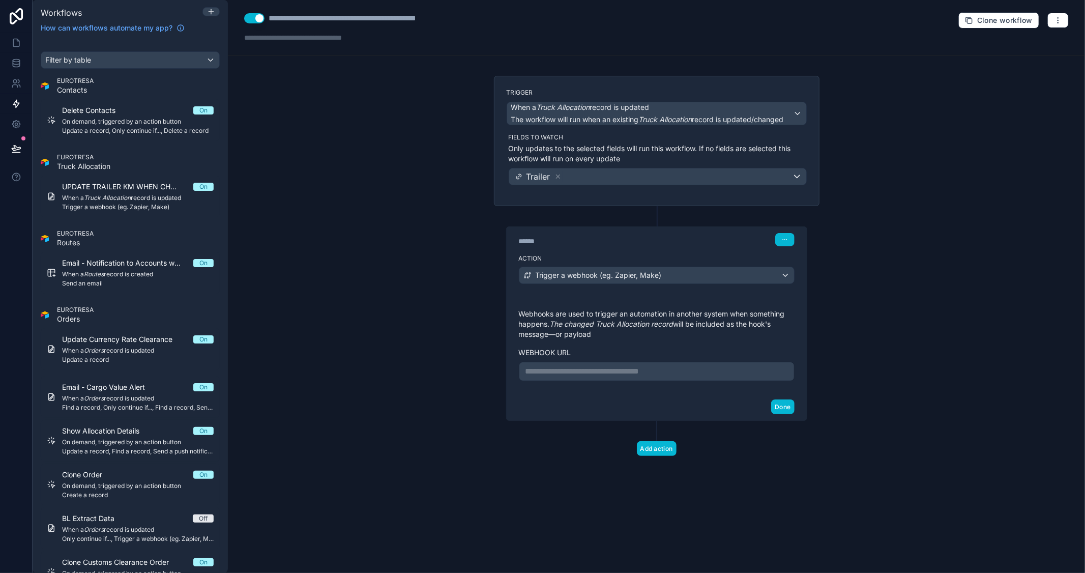
click at [565, 375] on p "**********" at bounding box center [657, 371] width 263 height 12
click at [899, 363] on div "**********" at bounding box center [657, 286] width 858 height 573
click at [782, 408] on button "Done" at bounding box center [782, 406] width 23 height 15
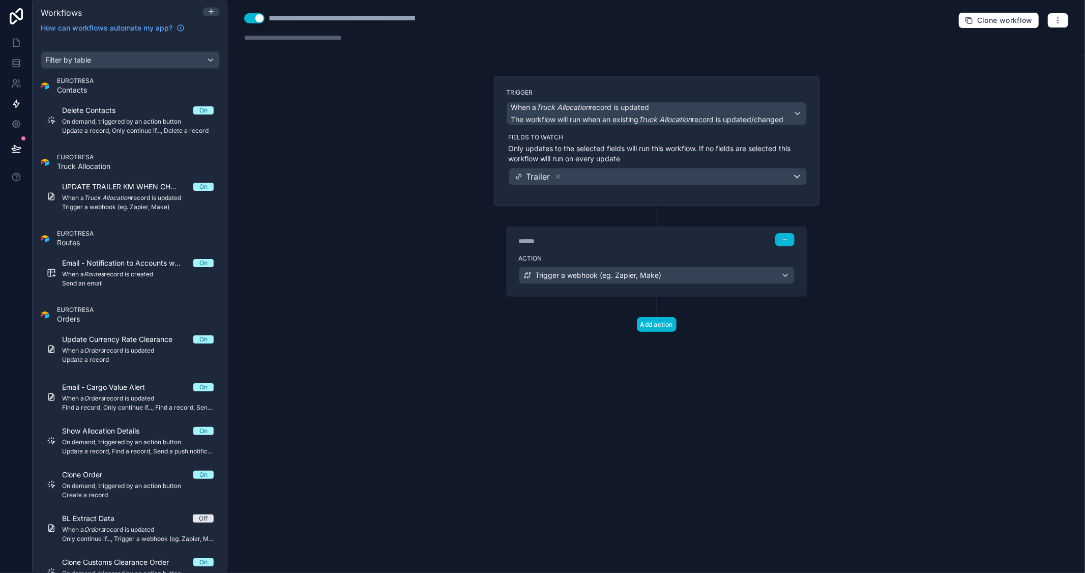
click at [250, 19] on button "Use setting" at bounding box center [254, 18] width 20 height 10
drag, startPoint x: 536, startPoint y: 22, endPoint x: 268, endPoint y: 13, distance: 268.3
click at [268, 13] on div "**********" at bounding box center [657, 27] width 858 height 55
type div "**********"
copy div "**********"
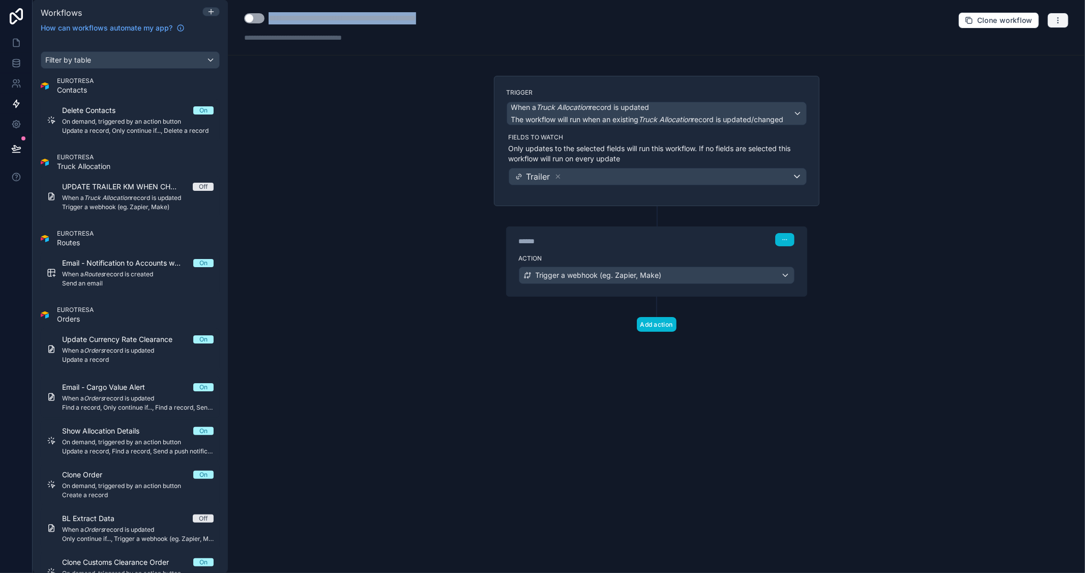
click at [1061, 17] on icon "button" at bounding box center [1058, 20] width 8 height 8
click at [1013, 76] on span "Delete workflow" at bounding box center [1032, 77] width 49 height 8
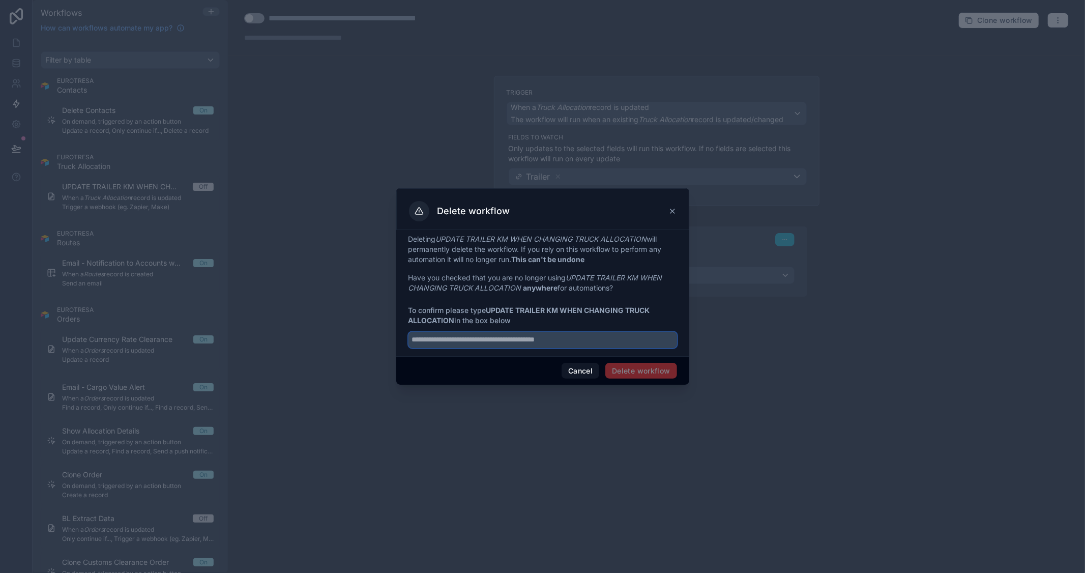
click at [586, 334] on input "text" at bounding box center [543, 340] width 269 height 16
paste input "**********"
type input "**********"
click at [639, 371] on button "Delete workflow" at bounding box center [641, 371] width 71 height 16
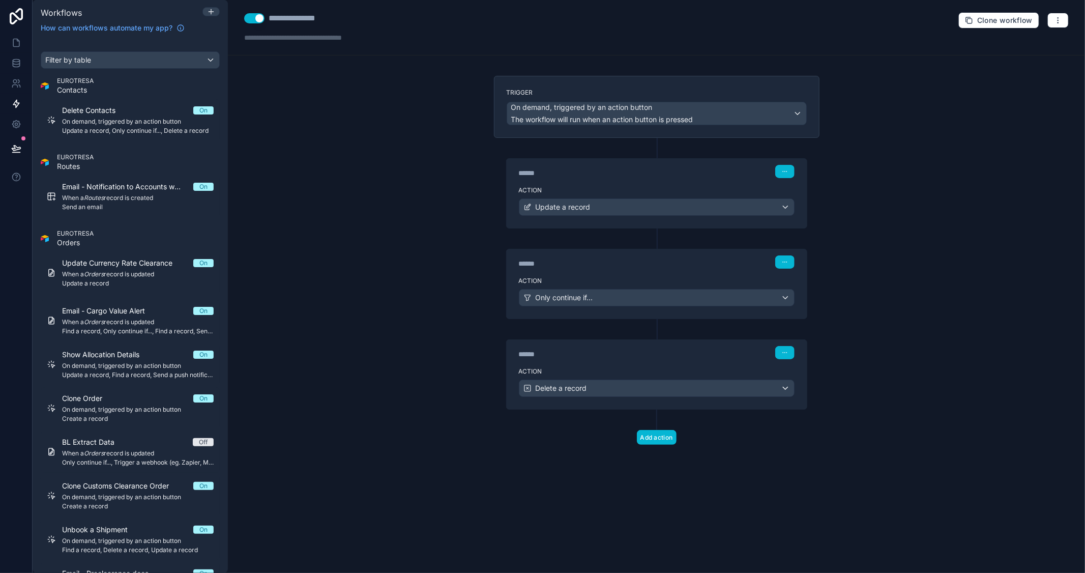
click at [399, 146] on div "**********" at bounding box center [657, 286] width 858 height 573
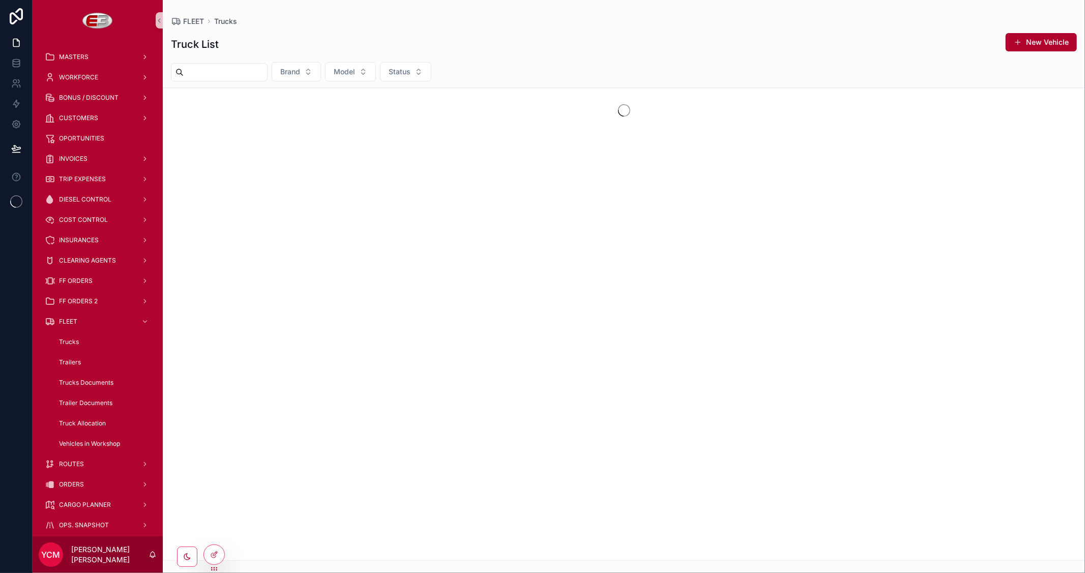
click at [68, 341] on span "Trucks" at bounding box center [69, 342] width 20 height 8
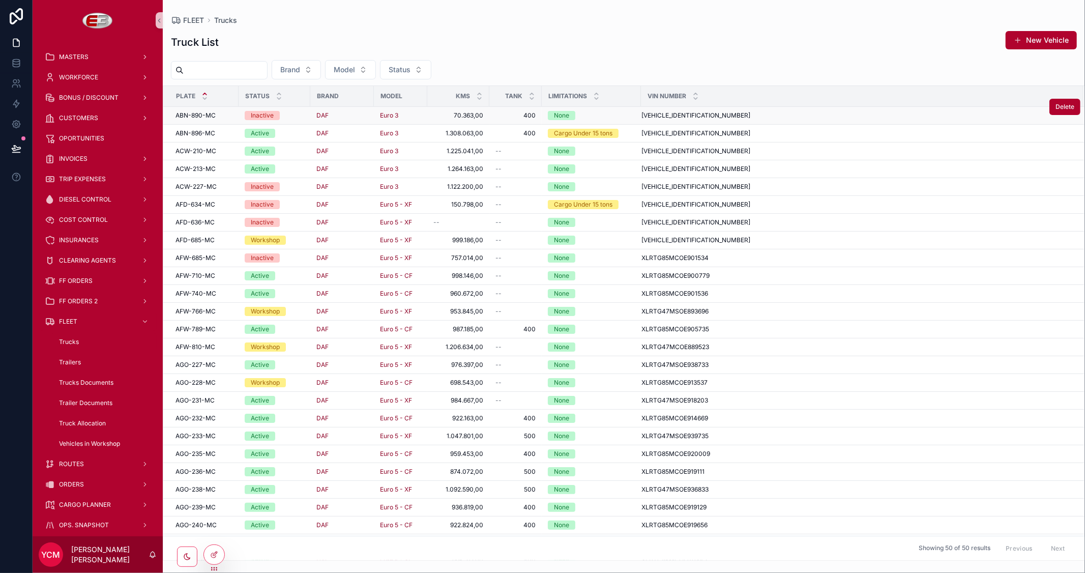
click at [298, 121] on td "Inactive" at bounding box center [275, 116] width 72 height 18
click at [297, 116] on div "Inactive" at bounding box center [275, 115] width 60 height 9
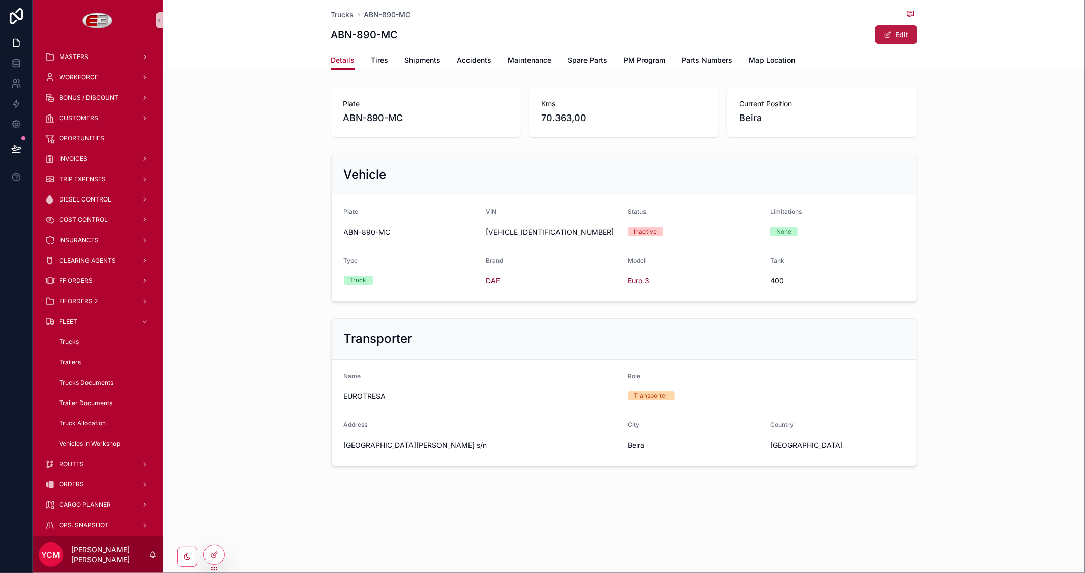
click at [894, 33] on button "Edit" at bounding box center [897, 34] width 42 height 18
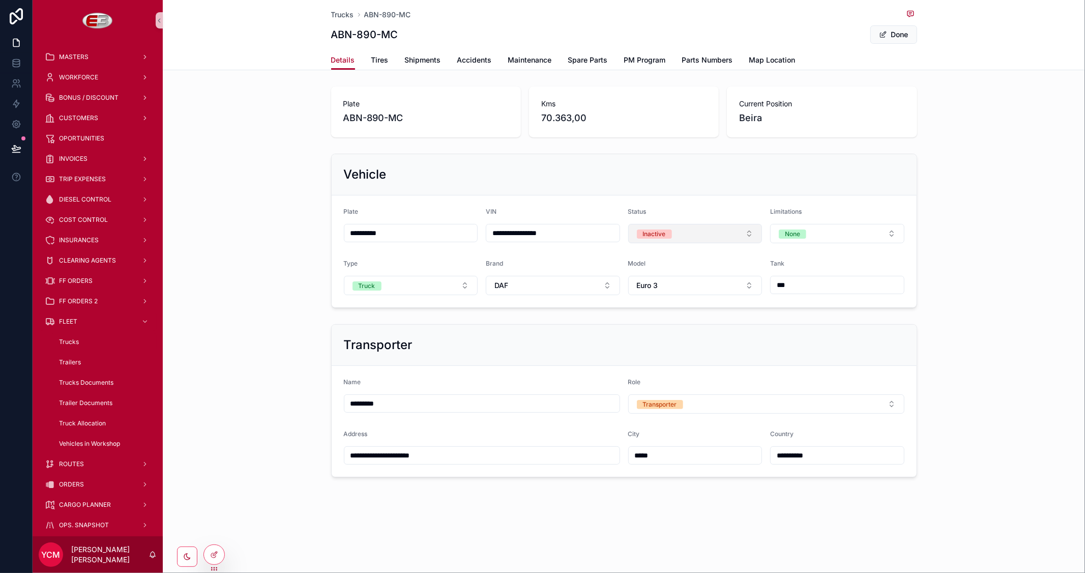
click at [663, 236] on div "Inactive" at bounding box center [654, 234] width 23 height 9
click at [668, 285] on div "Active" at bounding box center [695, 289] width 129 height 15
click at [812, 180] on div "Vehicle" at bounding box center [624, 174] width 561 height 16
click at [85, 423] on span "Truck Allocation" at bounding box center [82, 423] width 47 height 8
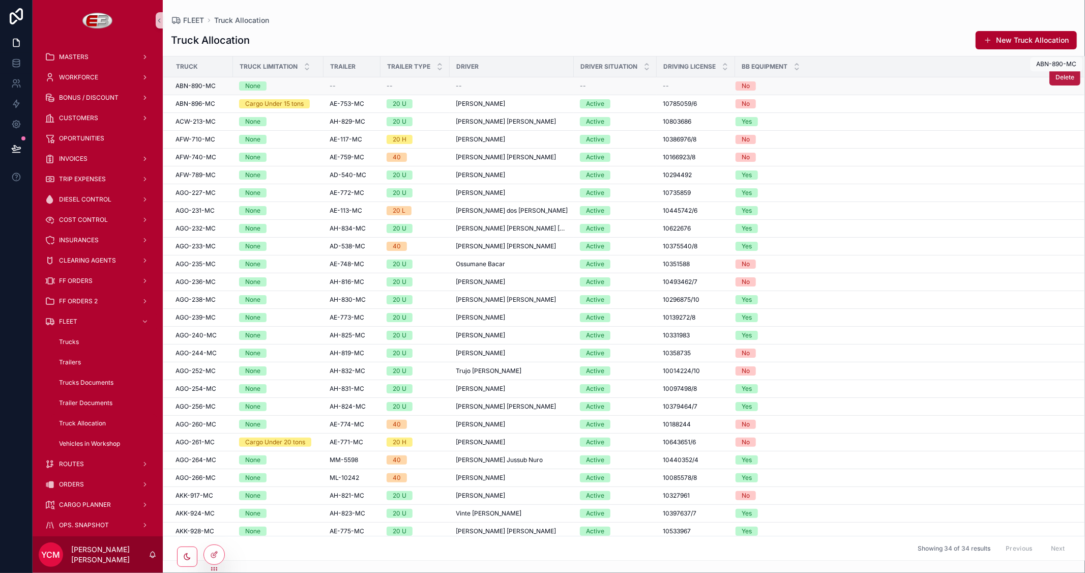
click at [1056, 78] on span "Delete" at bounding box center [1065, 77] width 19 height 8
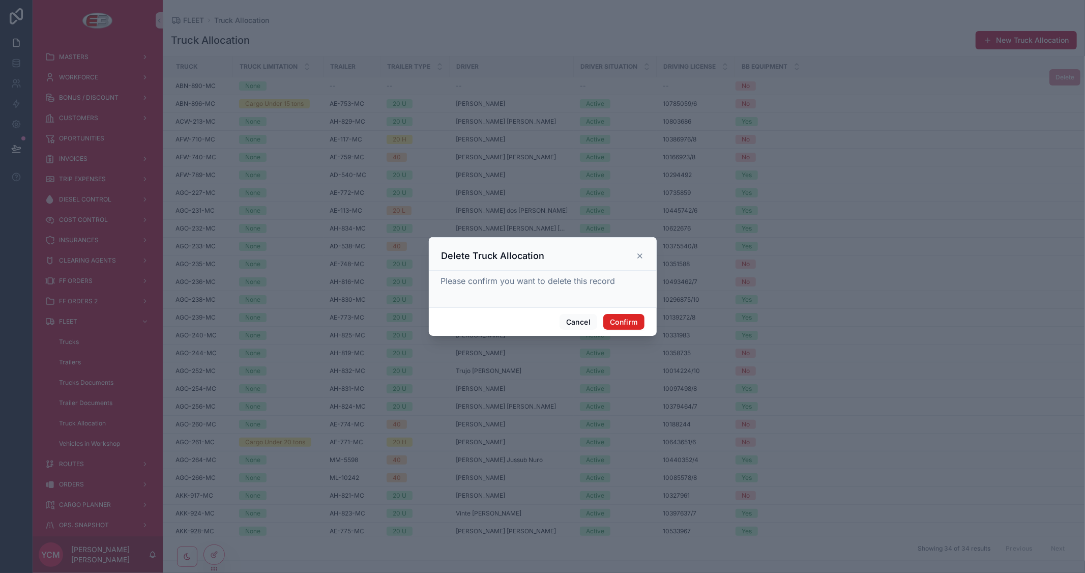
click at [626, 323] on button "Confirm" at bounding box center [624, 322] width 41 height 16
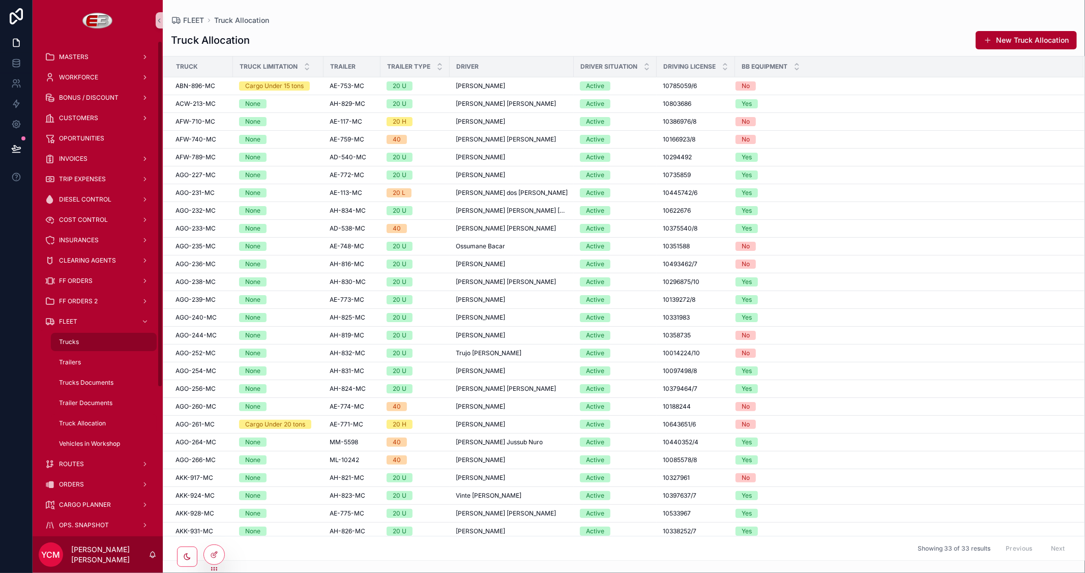
click at [78, 341] on div "Trucks" at bounding box center [104, 342] width 94 height 16
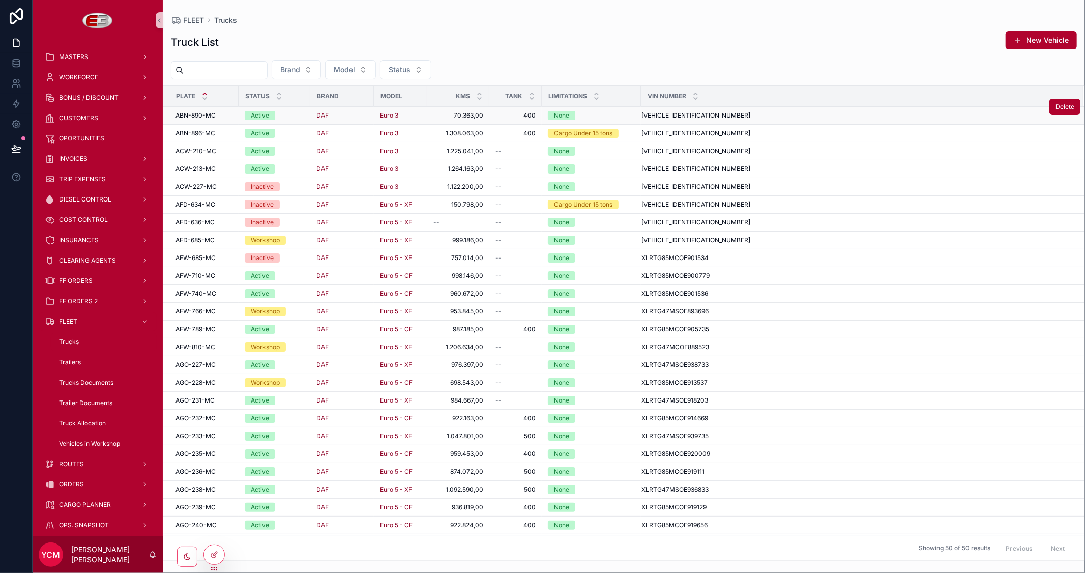
click at [297, 114] on div "Active" at bounding box center [275, 115] width 60 height 9
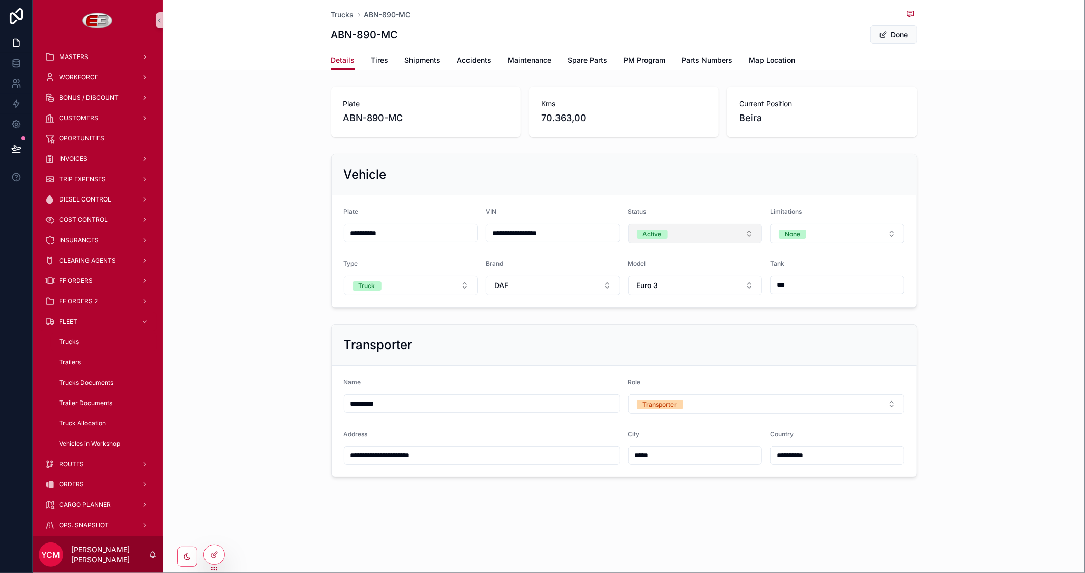
click at [709, 235] on button "Active" at bounding box center [695, 233] width 134 height 19
click at [660, 275] on span "None" at bounding box center [648, 274] width 27 height 9
click at [701, 233] on button "Select a Status" at bounding box center [695, 233] width 134 height 19
click at [664, 292] on div "Workshop" at bounding box center [655, 289] width 29 height 9
click at [892, 39] on button "Done" at bounding box center [894, 34] width 47 height 18
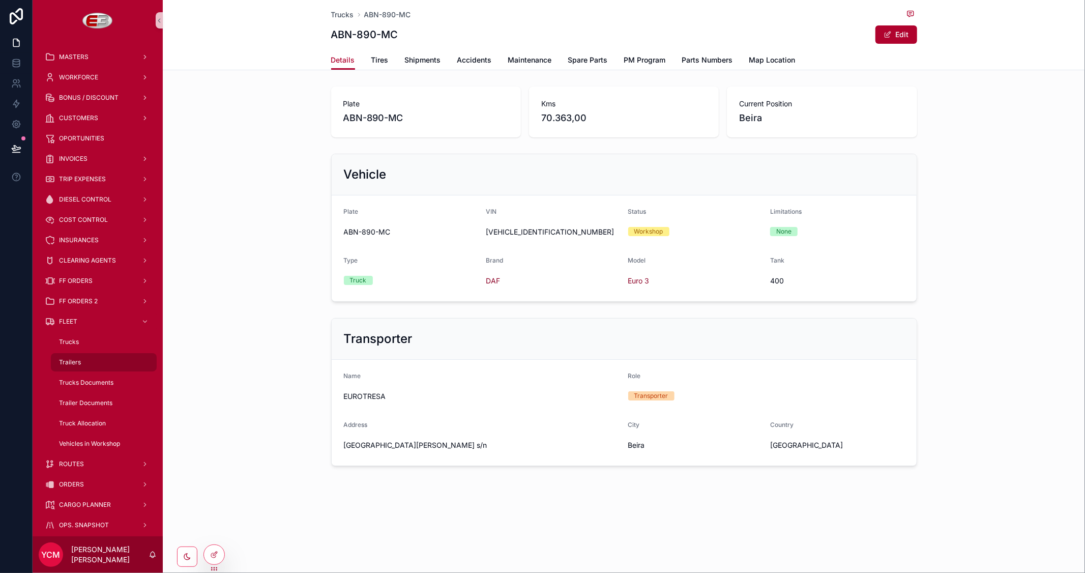
click at [68, 360] on span "Trailers" at bounding box center [70, 362] width 22 height 8
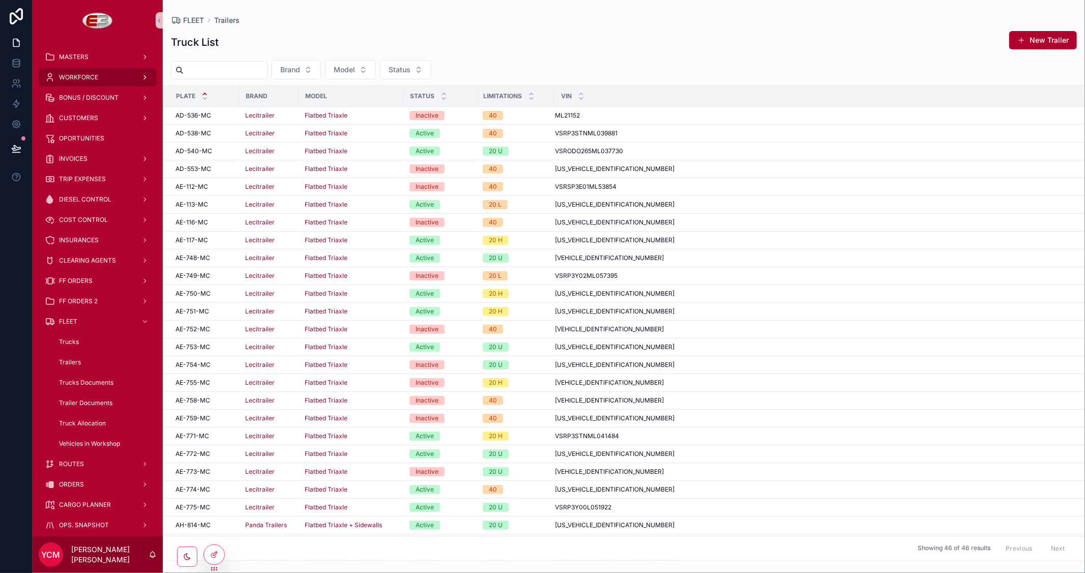
click at [95, 77] on span "WORKFORCE" at bounding box center [78, 77] width 39 height 8
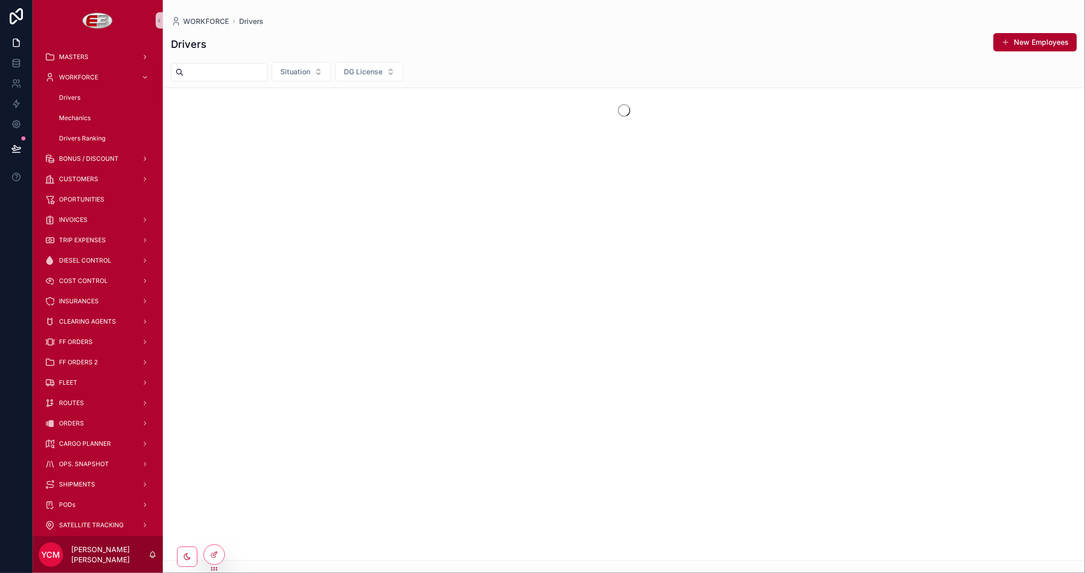
click at [74, 94] on span "Drivers" at bounding box center [69, 98] width 21 height 8
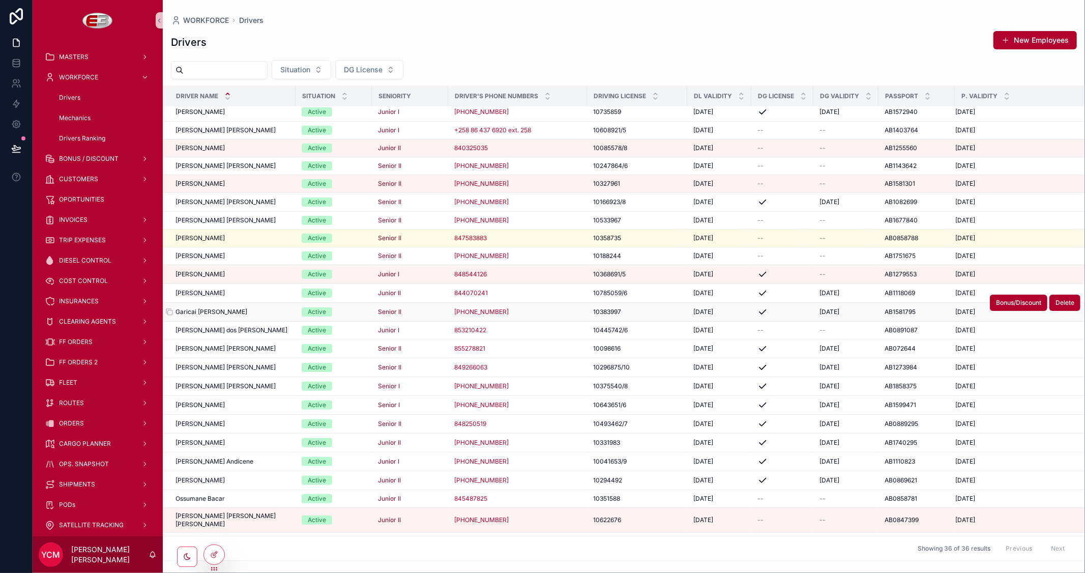
scroll to position [169, 0]
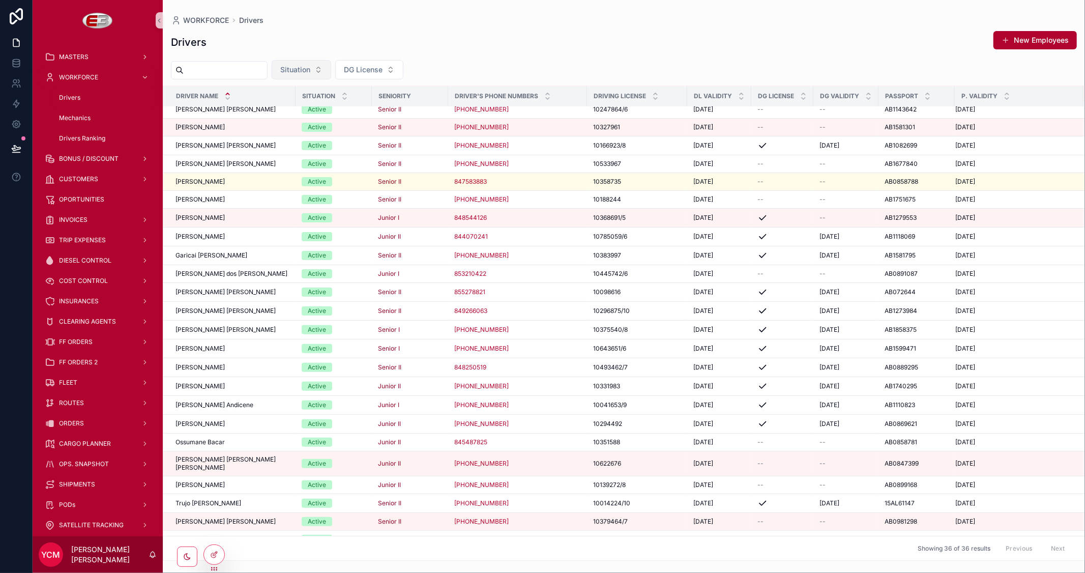
click at [331, 68] on button "Situation" at bounding box center [302, 69] width 60 height 19
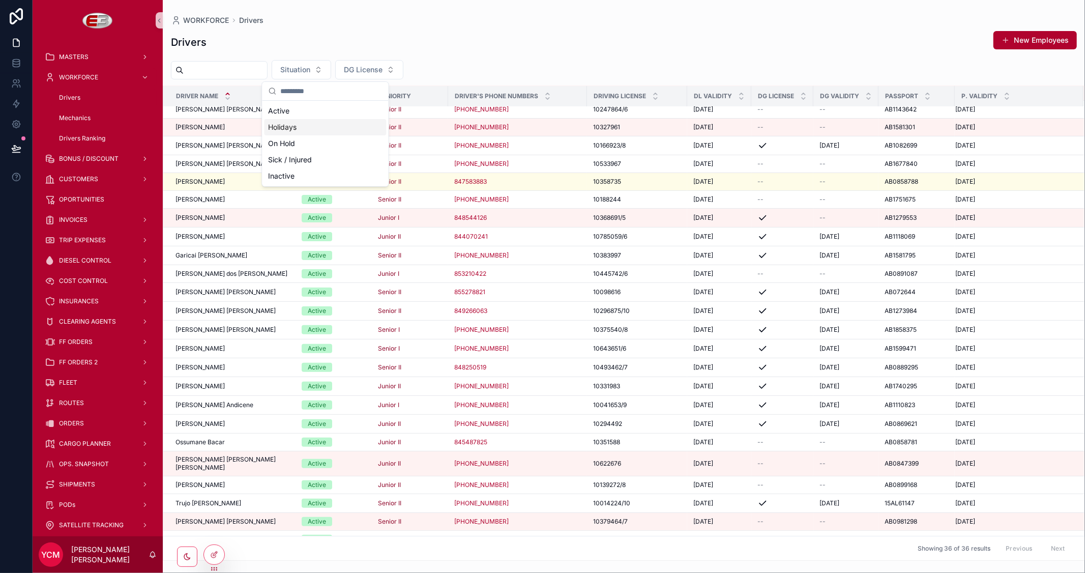
click at [291, 129] on div "Holidays" at bounding box center [325, 127] width 122 height 16
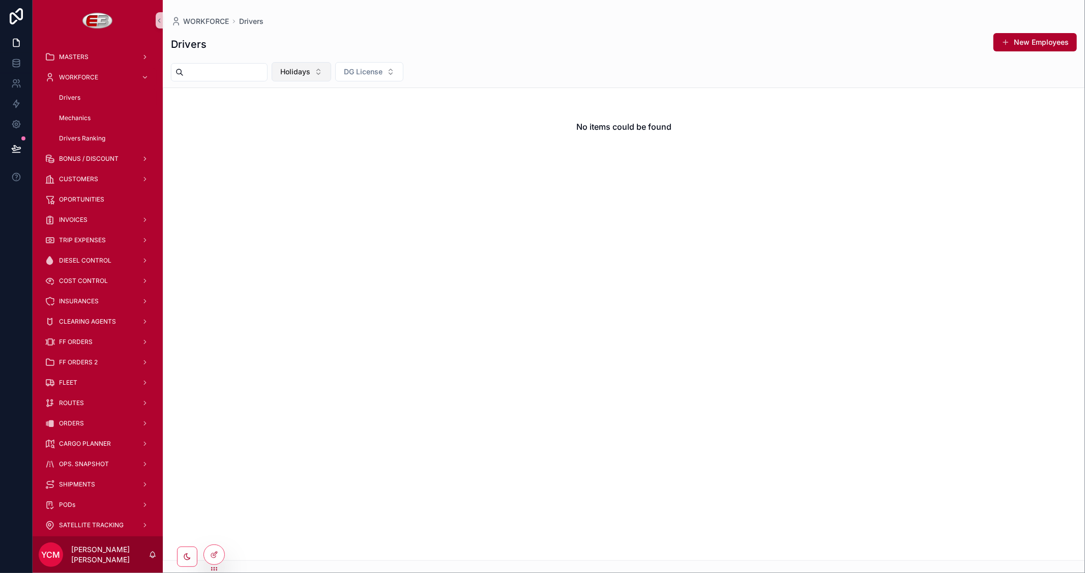
click at [310, 67] on span "Holidays" at bounding box center [295, 72] width 30 height 10
click at [303, 180] on div "Sick / Injured" at bounding box center [325, 178] width 122 height 16
click at [325, 67] on span "Sick / Injured" at bounding box center [302, 72] width 45 height 10
click at [296, 194] on div "Inactive" at bounding box center [333, 194] width 122 height 16
click at [328, 69] on button "Inactive" at bounding box center [300, 71] width 56 height 19
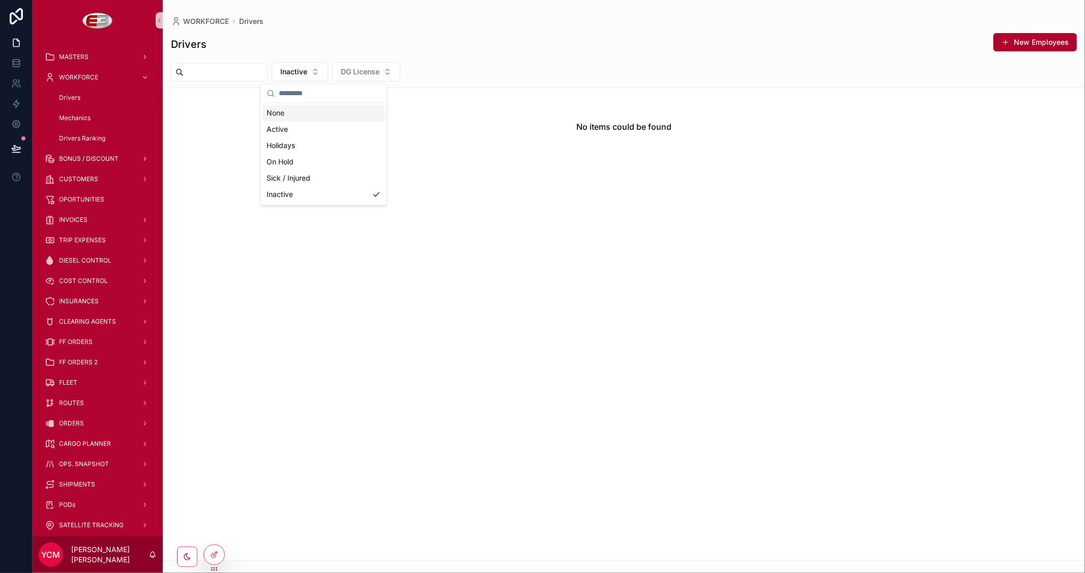
click at [294, 113] on div "None" at bounding box center [324, 113] width 122 height 16
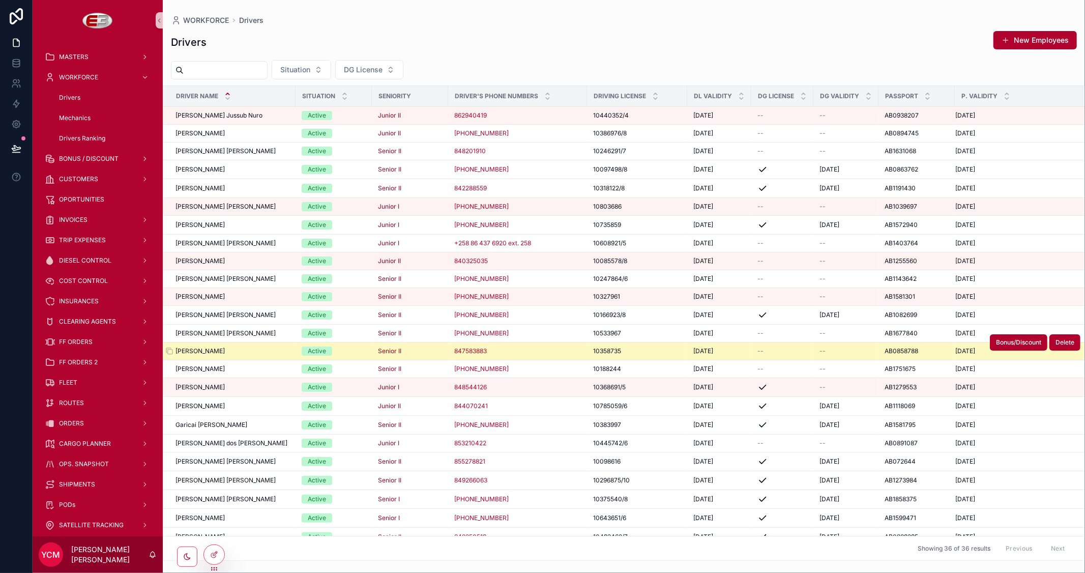
scroll to position [56, 0]
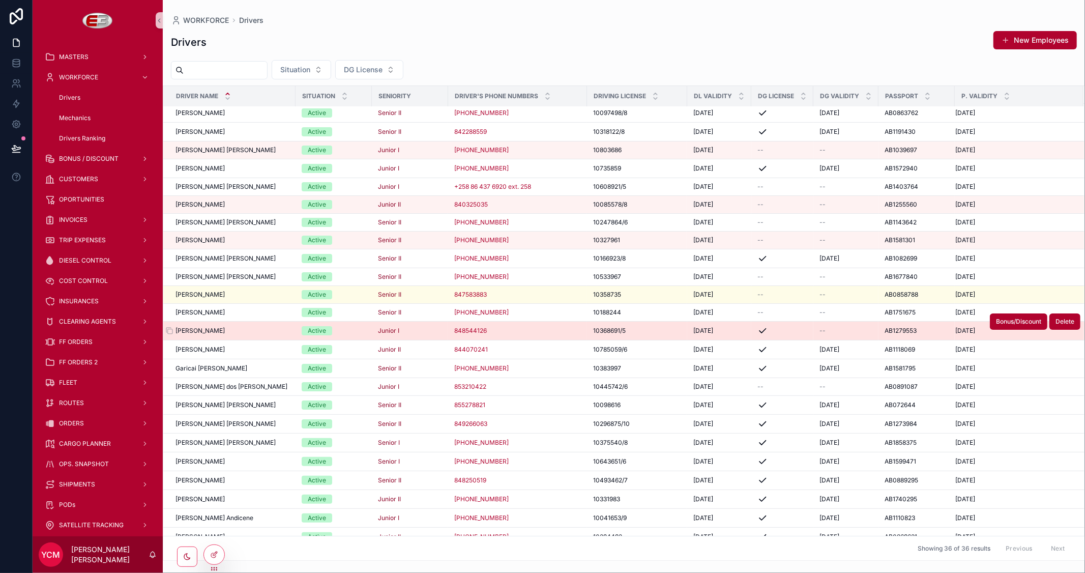
click at [273, 332] on div "Francisco Joaquim Chocolate Francisco Joaquim Chocolate" at bounding box center [233, 331] width 114 height 8
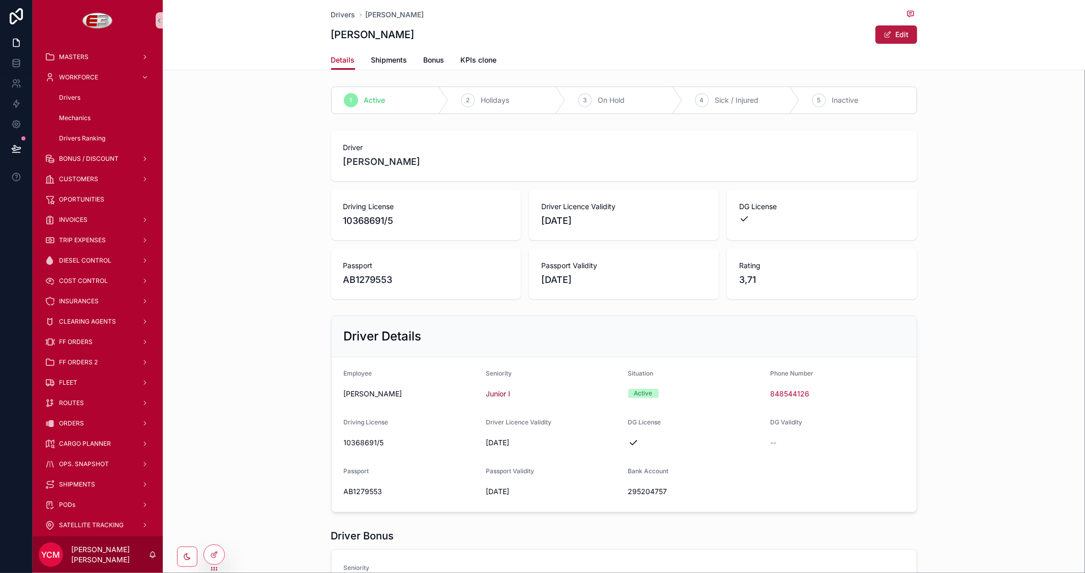
click at [884, 33] on span "scrollable content" at bounding box center [888, 35] width 8 height 8
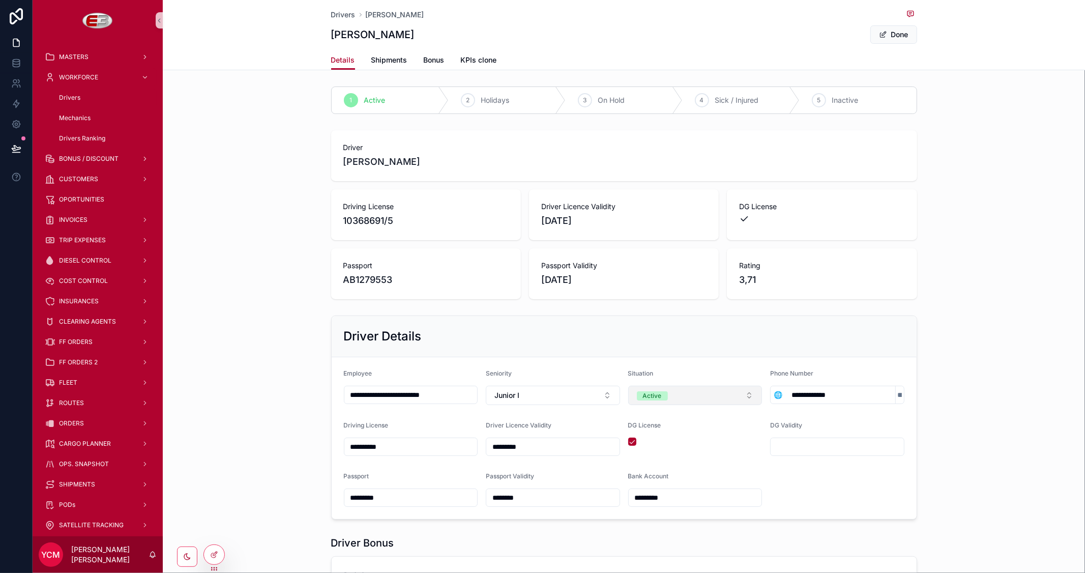
click at [714, 390] on button "Active" at bounding box center [695, 395] width 134 height 19
click at [668, 512] on div "Inactive" at bounding box center [691, 512] width 129 height 15
click at [895, 34] on button "Done" at bounding box center [894, 34] width 47 height 18
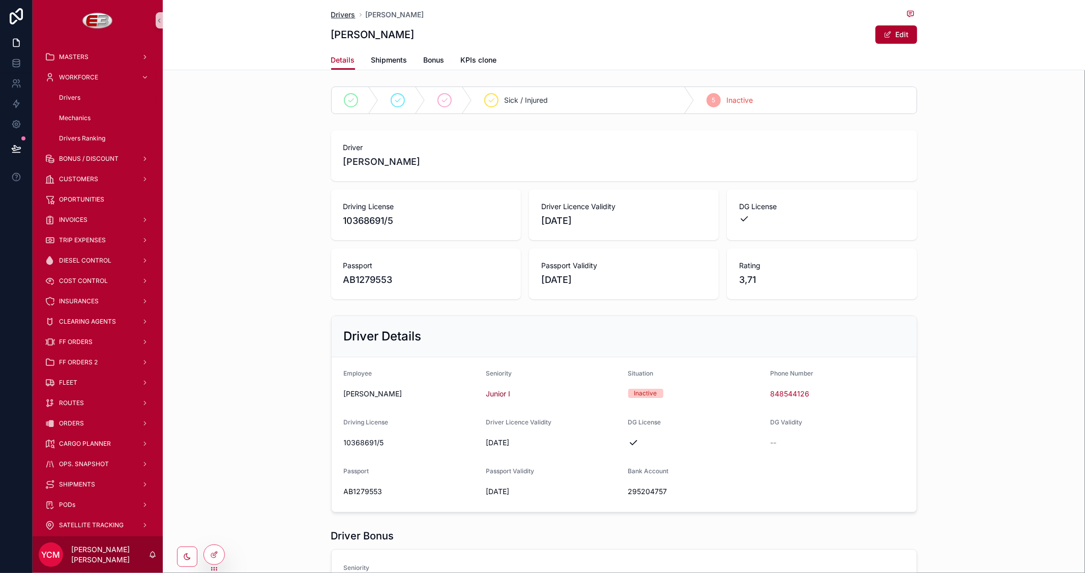
click at [335, 10] on span "Drivers" at bounding box center [343, 15] width 24 height 10
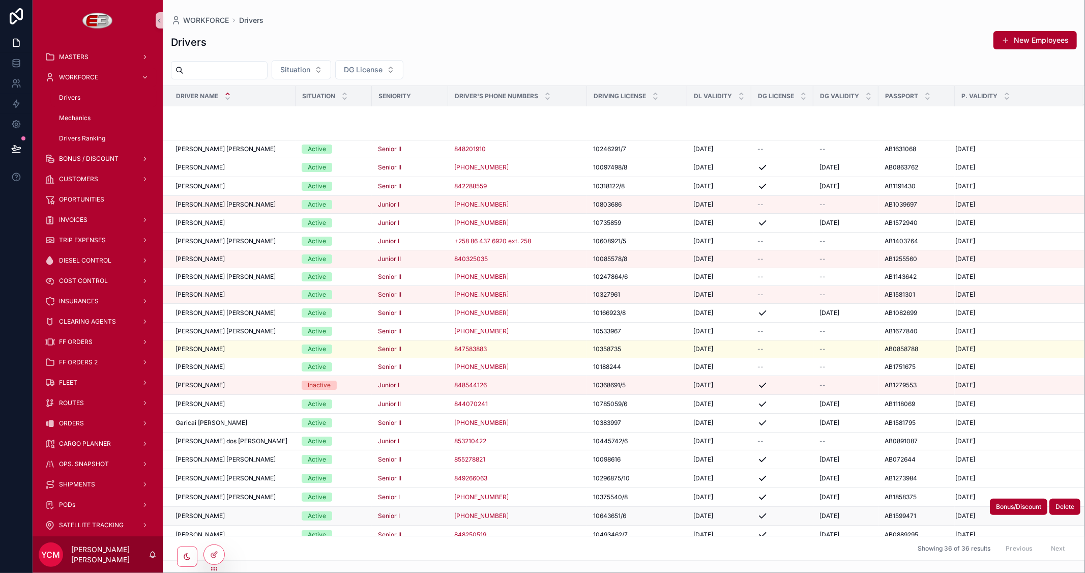
scroll to position [228, 0]
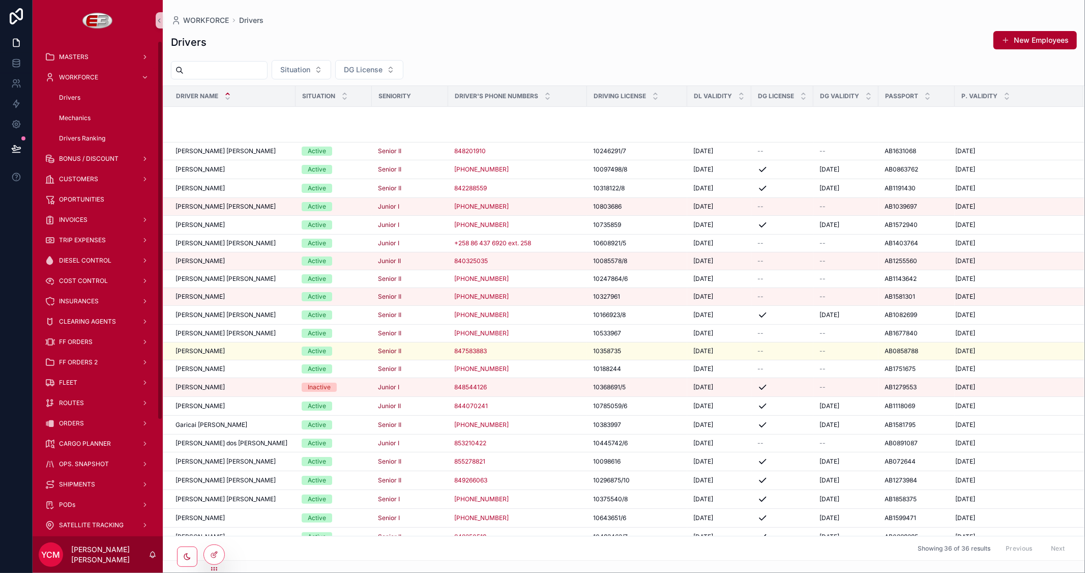
scroll to position [228, 0]
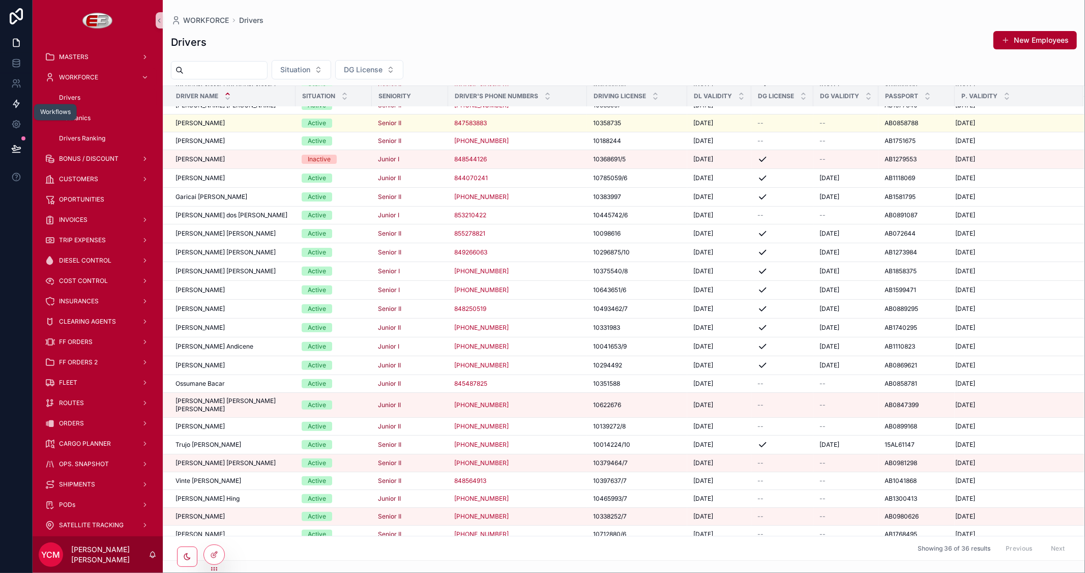
click at [19, 104] on icon at bounding box center [16, 104] width 10 height 10
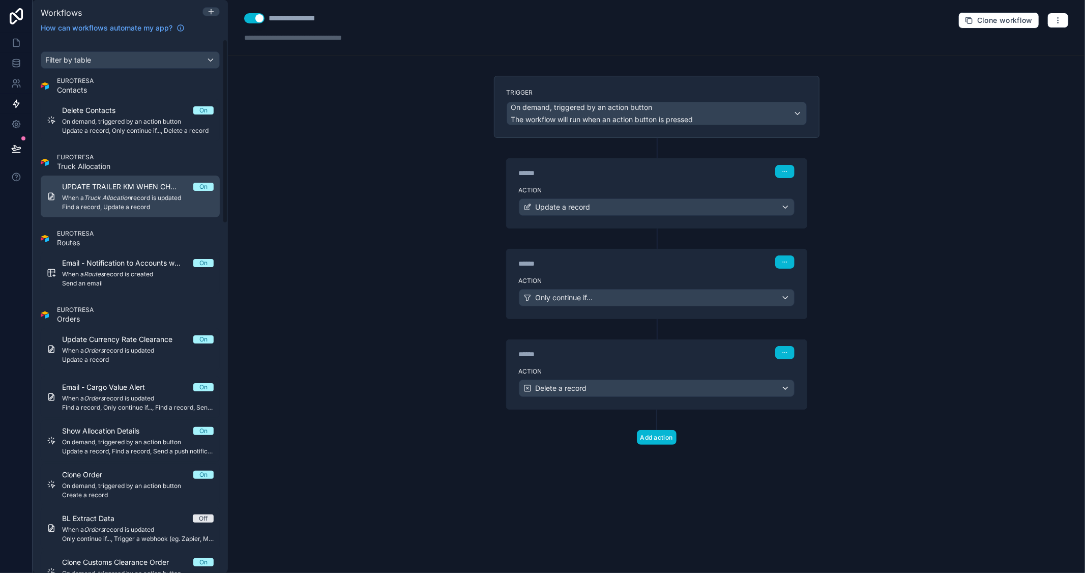
click at [110, 194] on em "Truck Allocation" at bounding box center [107, 198] width 47 height 8
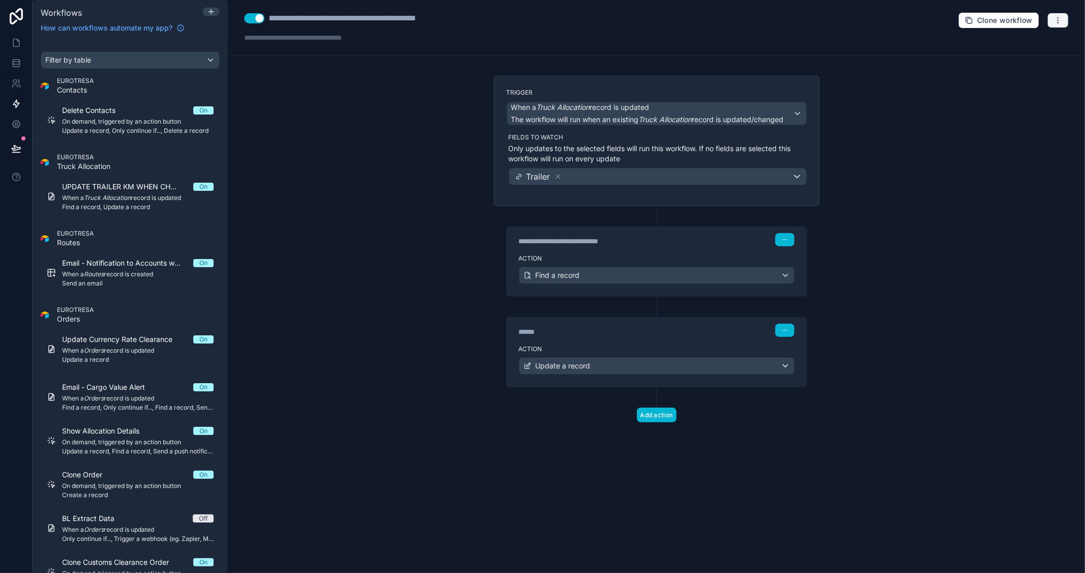
click at [1061, 16] on icon "button" at bounding box center [1058, 20] width 8 height 8
click at [894, 283] on div "**********" at bounding box center [657, 286] width 858 height 573
click at [605, 280] on div "Find a record" at bounding box center [657, 275] width 275 height 16
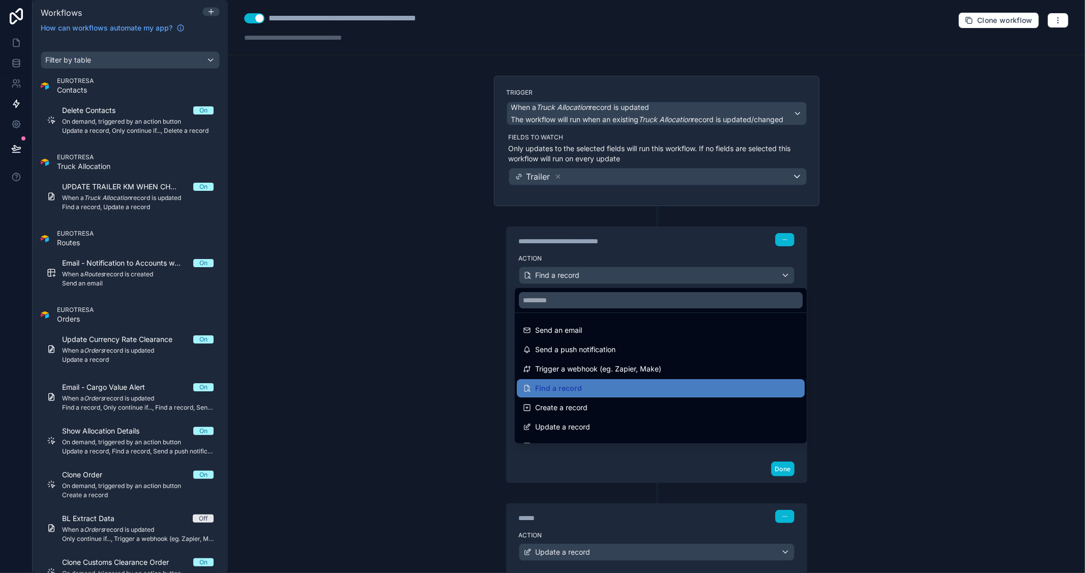
click at [885, 273] on div at bounding box center [542, 286] width 1085 height 573
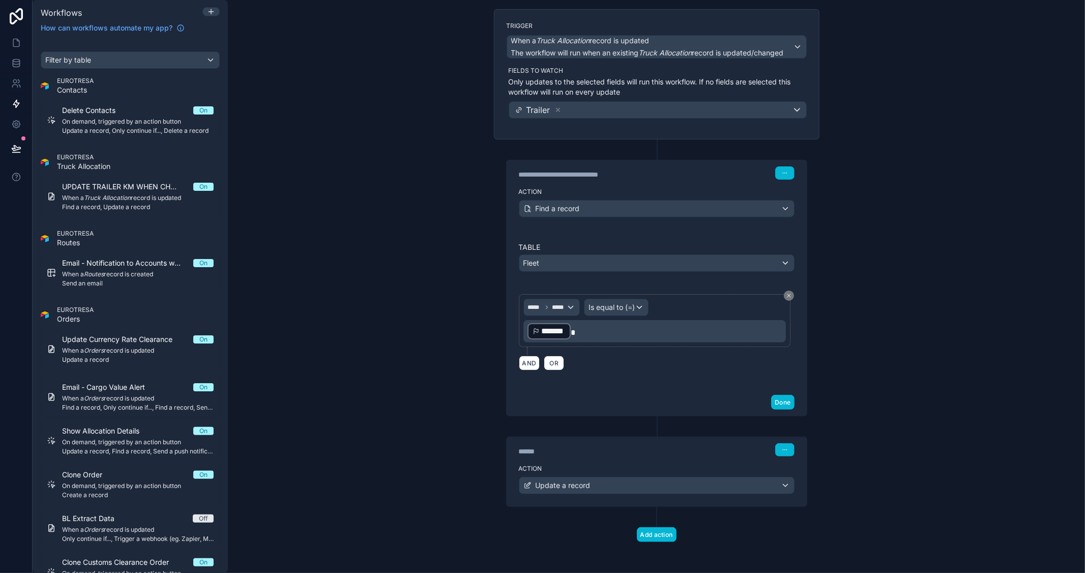
scroll to position [68, 0]
click at [628, 488] on div "Update a record" at bounding box center [657, 484] width 275 height 16
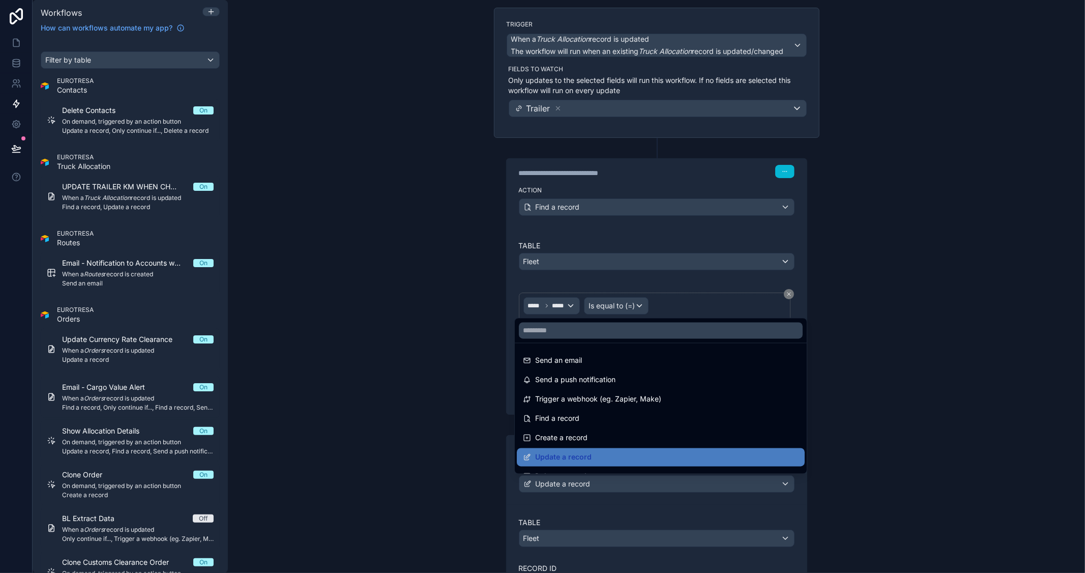
click at [864, 428] on div at bounding box center [542, 286] width 1085 height 573
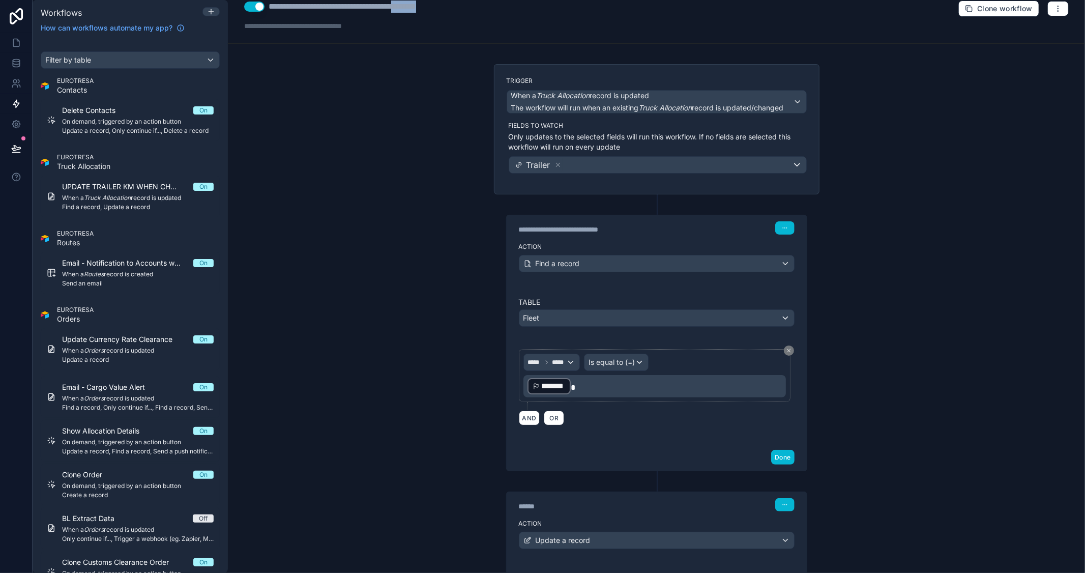
scroll to position [0, 0]
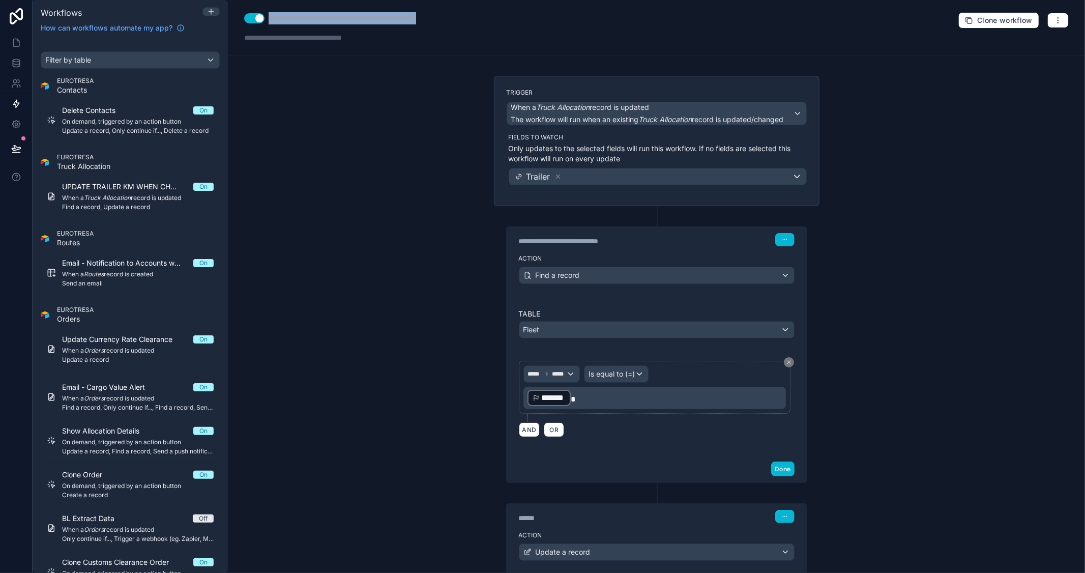
drag, startPoint x: 521, startPoint y: 4, endPoint x: 267, endPoint y: 8, distance: 253.5
click at [267, 8] on div "**********" at bounding box center [657, 27] width 858 height 55
type div "**********"
copy div "**********"
click at [252, 19] on button "Use setting" at bounding box center [254, 18] width 20 height 10
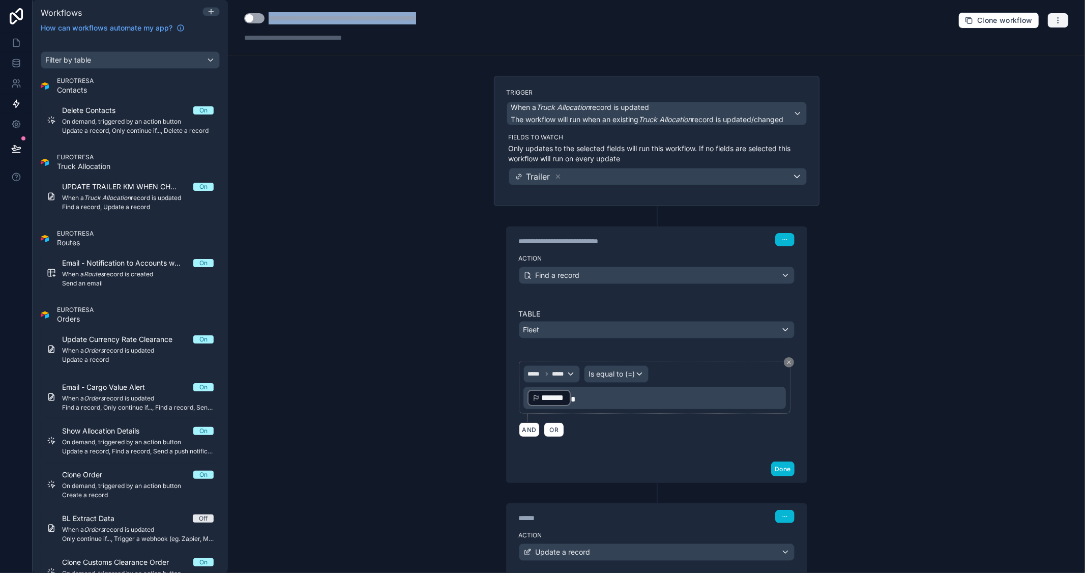
click at [1048, 18] on button "button" at bounding box center [1058, 20] width 21 height 15
click at [1026, 73] on span "Delete workflow" at bounding box center [1023, 77] width 49 height 8
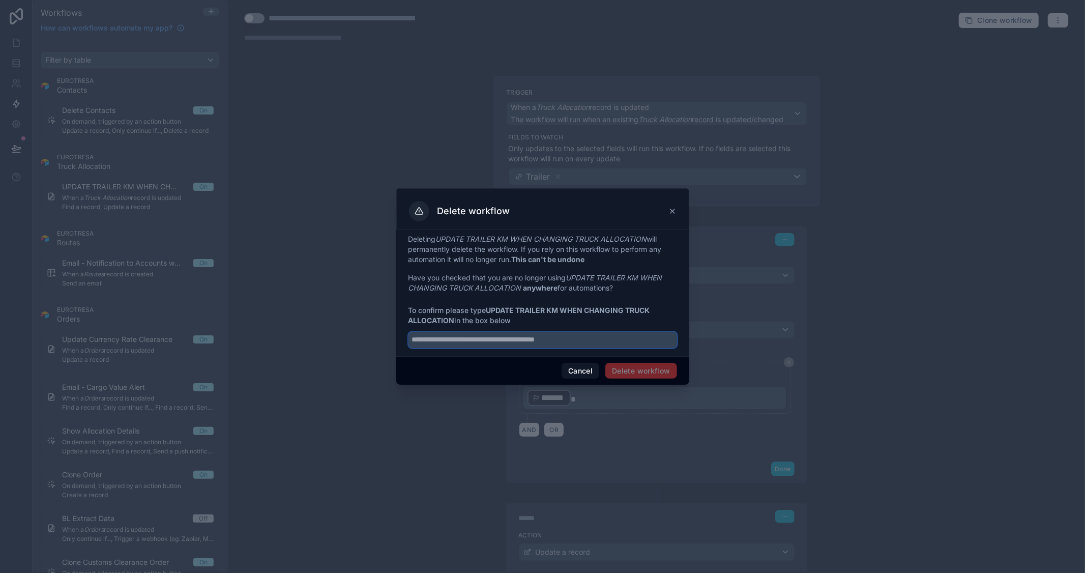
click at [500, 343] on input "text" at bounding box center [543, 340] width 269 height 16
paste input "**********"
type input "**********"
click at [630, 370] on button "Delete workflow" at bounding box center [641, 371] width 71 height 16
click at [650, 367] on button "Delete workflow" at bounding box center [641, 371] width 71 height 16
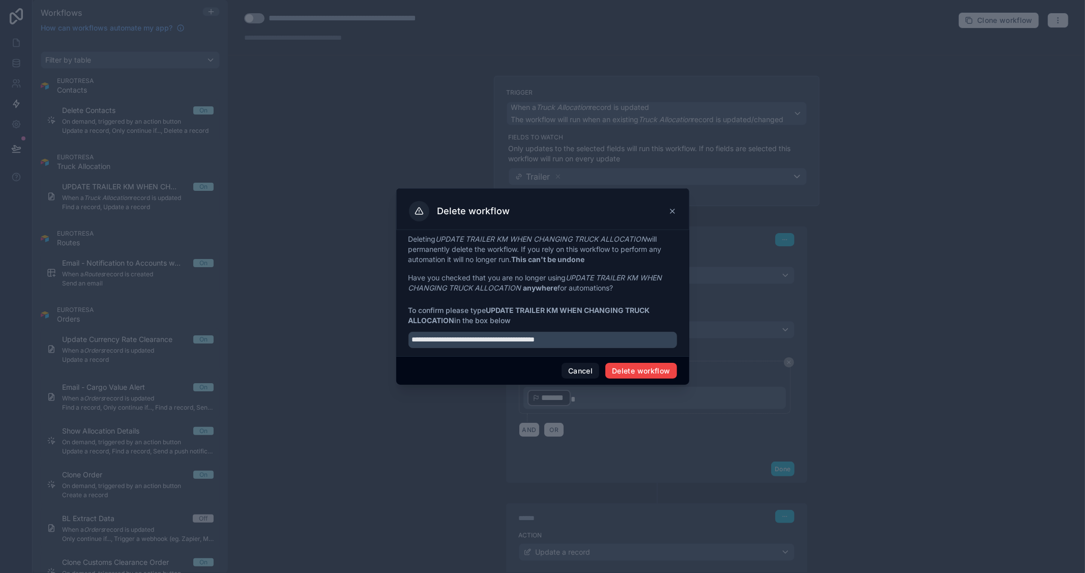
click at [668, 219] on div "Delete workflow" at bounding box center [543, 211] width 268 height 20
click at [671, 209] on icon at bounding box center [673, 211] width 8 height 8
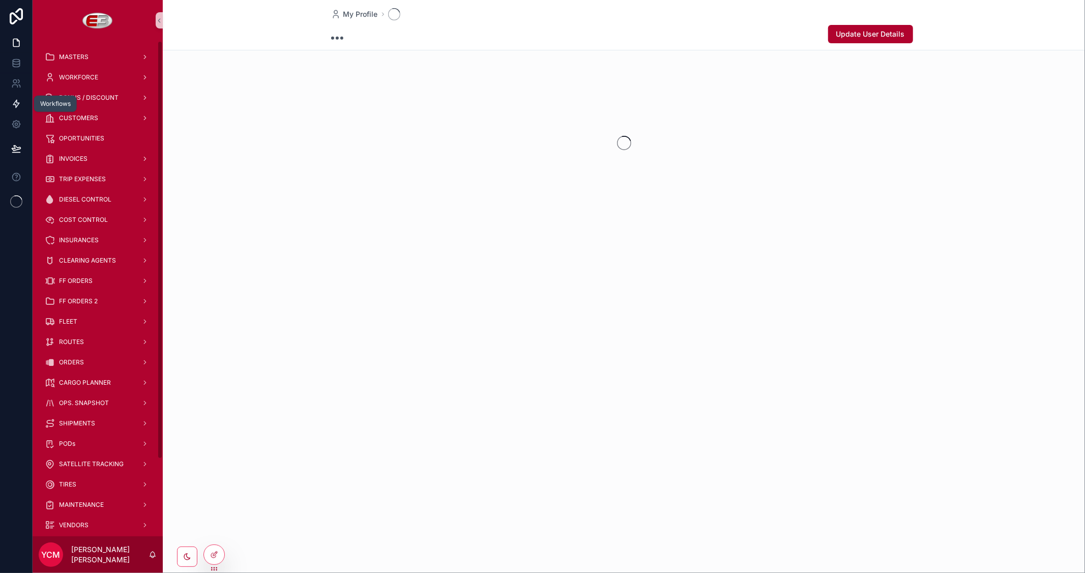
click at [18, 104] on icon at bounding box center [16, 104] width 6 height 8
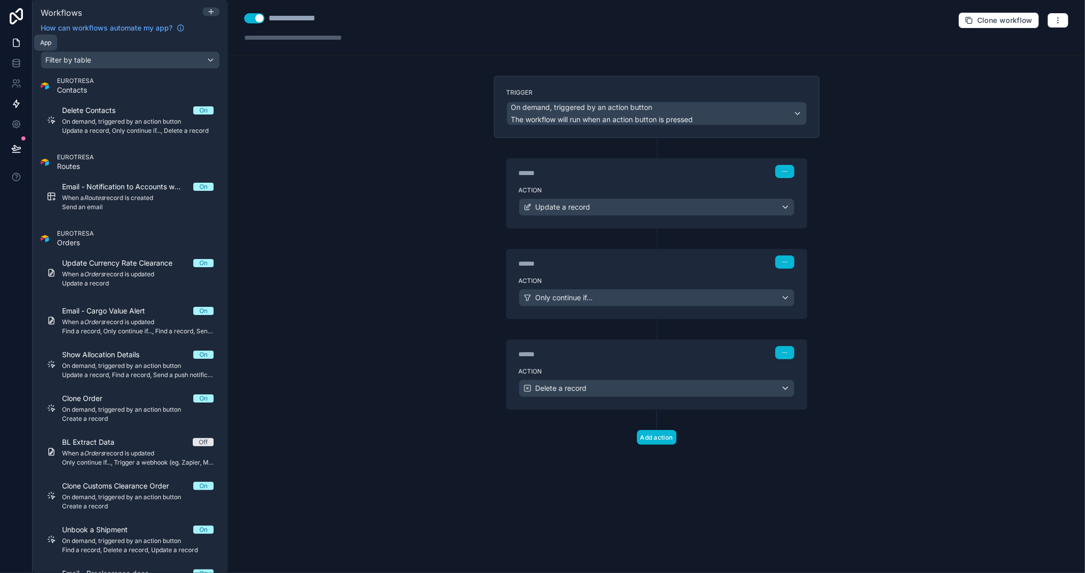
click at [14, 44] on icon at bounding box center [16, 43] width 10 height 10
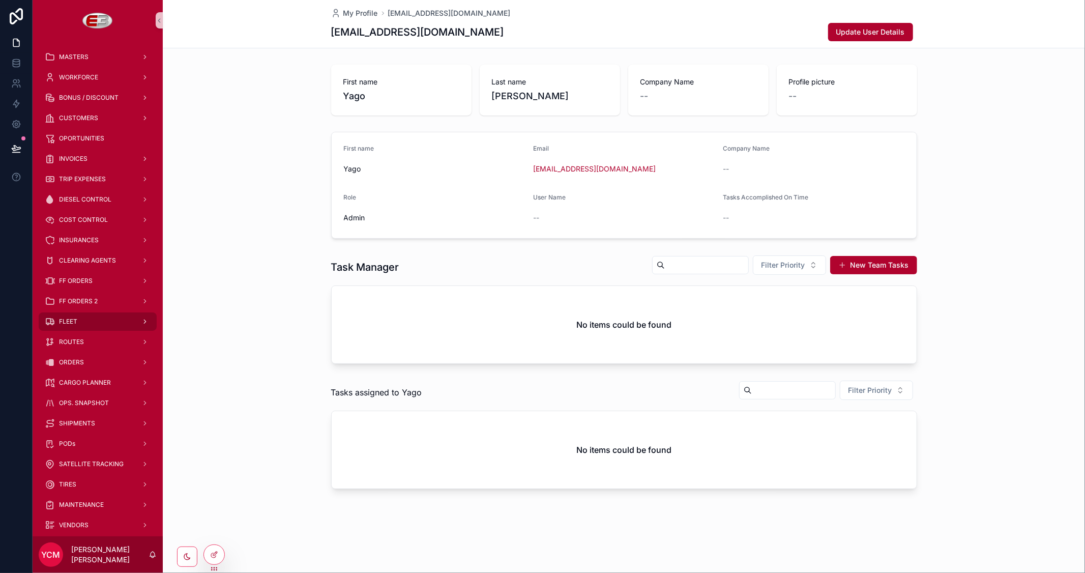
click at [92, 323] on div "FLEET" at bounding box center [98, 321] width 106 height 16
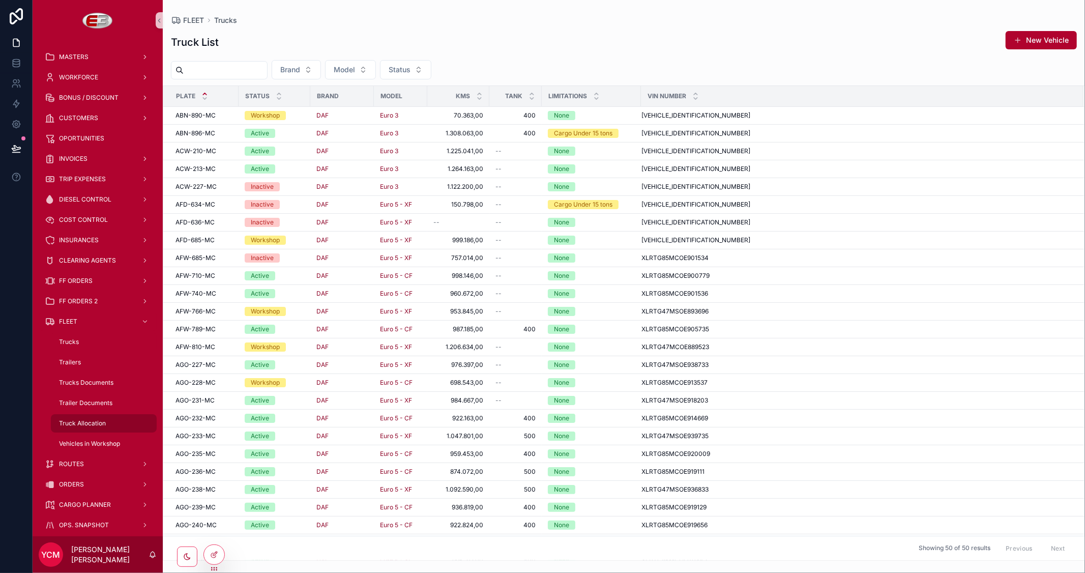
click at [97, 427] on div "Truck Allocation" at bounding box center [104, 423] width 94 height 16
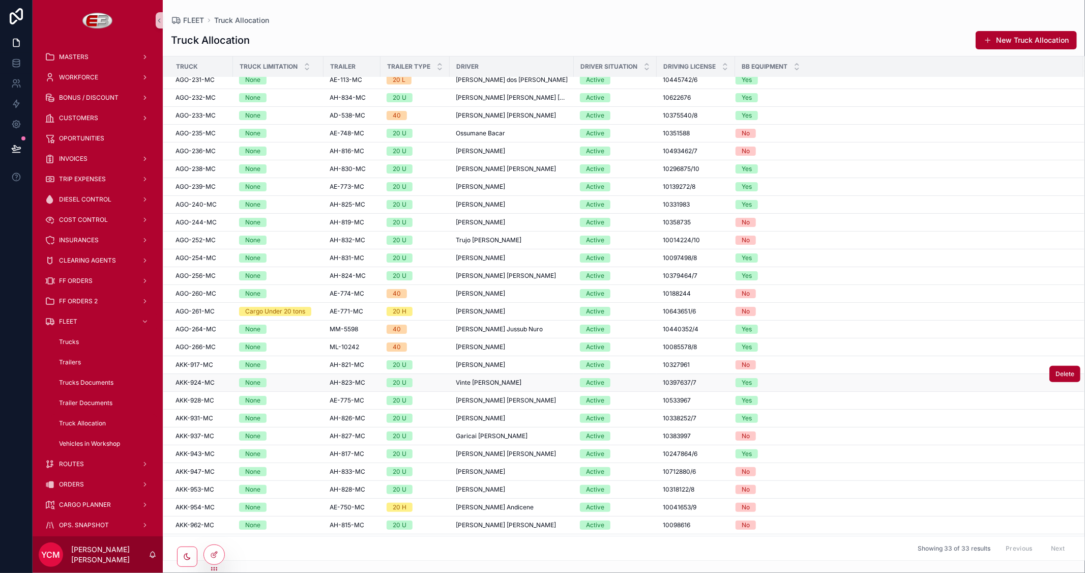
scroll to position [129, 0]
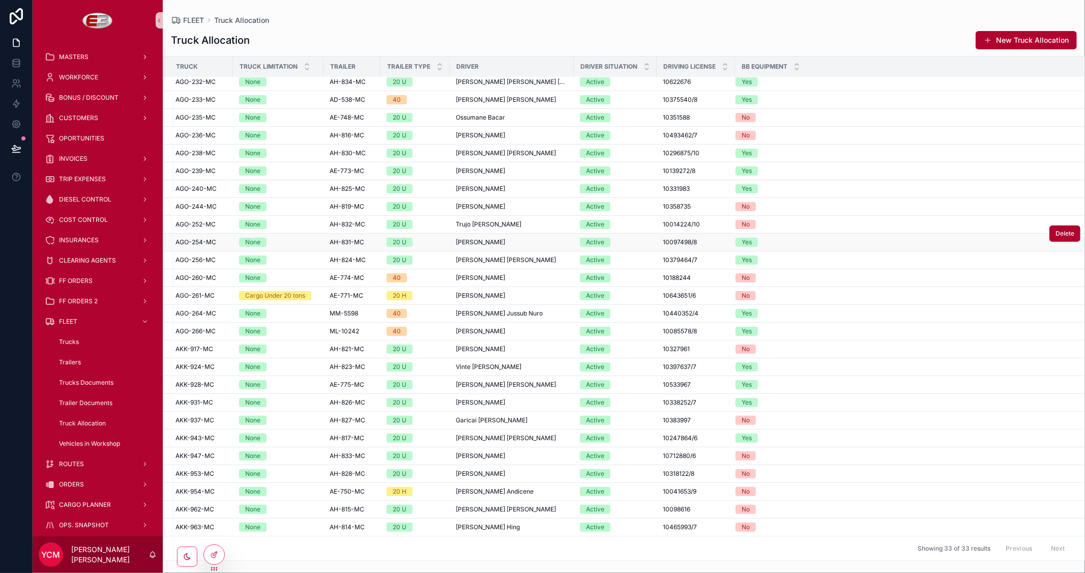
click at [296, 246] on div "None" at bounding box center [278, 242] width 78 height 9
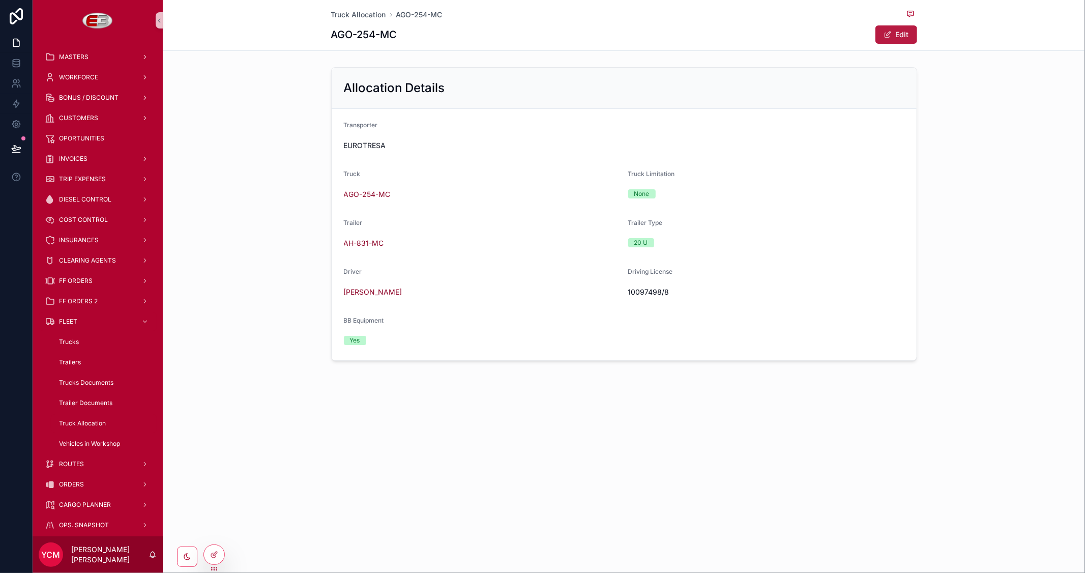
click at [906, 42] on button "Edit" at bounding box center [897, 34] width 42 height 18
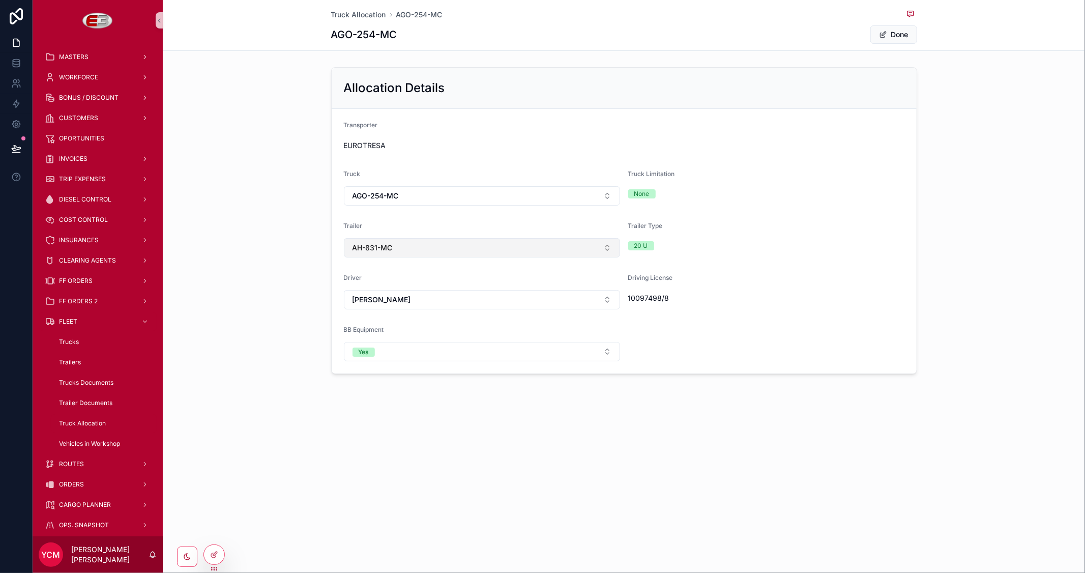
click at [493, 248] on button "AH-831-MC" at bounding box center [482, 247] width 276 height 19
click at [405, 287] on div "None" at bounding box center [482, 289] width 271 height 16
click at [649, 459] on div "Truck Allocation AGO-254-MC AGO-254-MC Done Allocation Details Transporter EURO…" at bounding box center [624, 286] width 923 height 573
click at [357, 14] on span "Truck Allocation" at bounding box center [358, 15] width 55 height 10
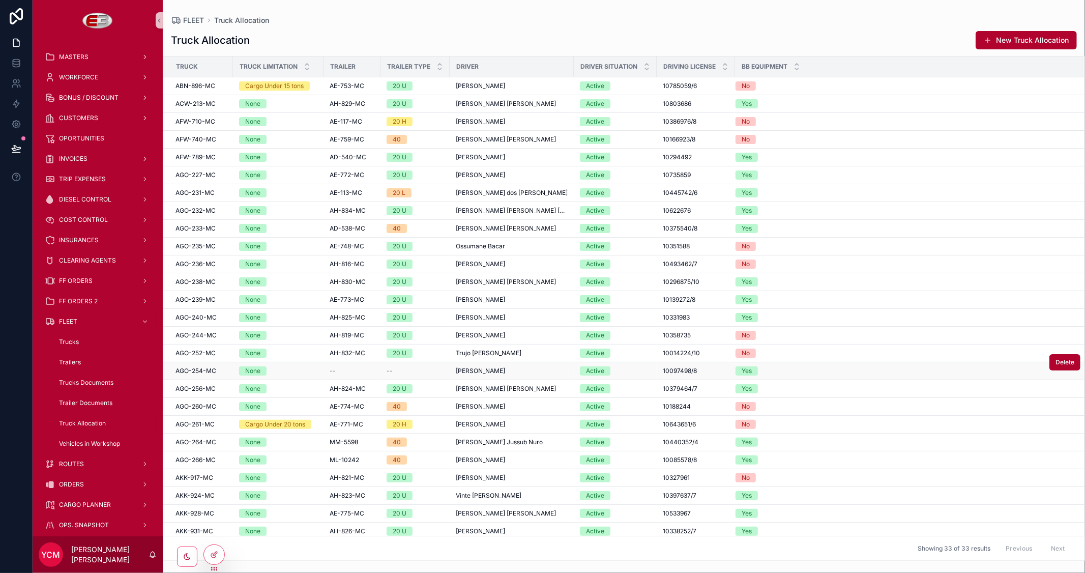
click at [355, 370] on div "--" at bounding box center [352, 371] width 45 height 8
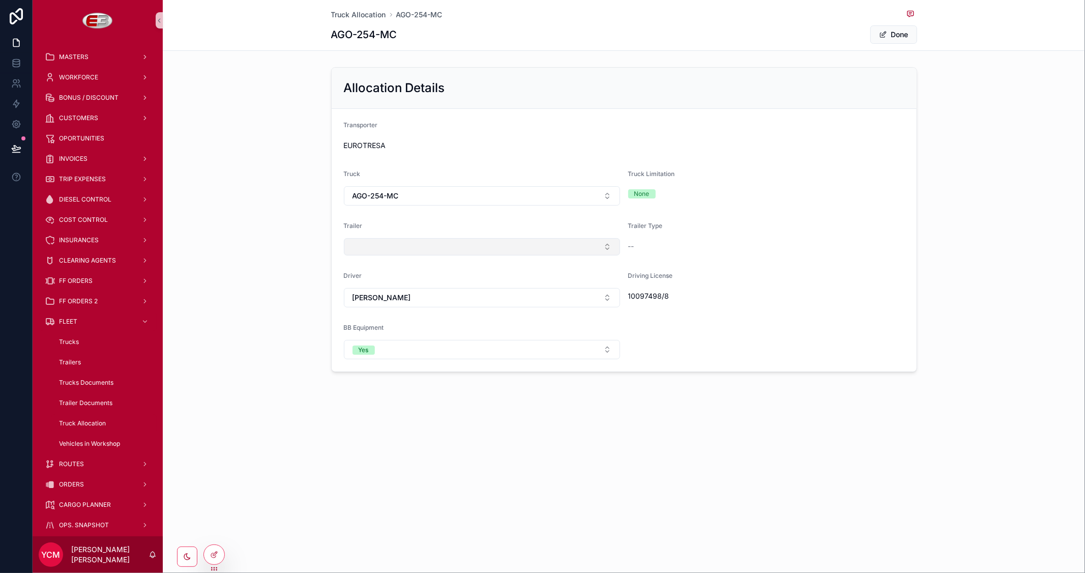
click at [450, 250] on button "Select Button" at bounding box center [482, 246] width 276 height 17
click at [395, 377] on div "AH-831-MC" at bounding box center [482, 381] width 271 height 16
click at [850, 269] on form "Transporter EUROTRESA Truck AGO-254-MC Truck Limitation None Trailer AH-831-MC …" at bounding box center [624, 241] width 585 height 265
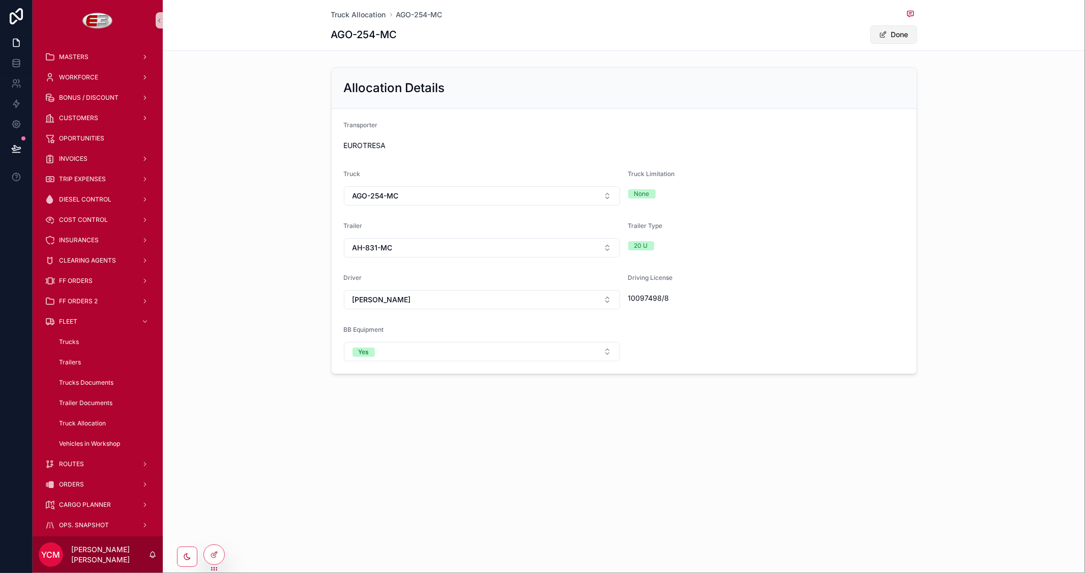
click at [903, 32] on button "Done" at bounding box center [894, 34] width 47 height 18
click at [360, 12] on span "Truck Allocation" at bounding box center [358, 15] width 55 height 10
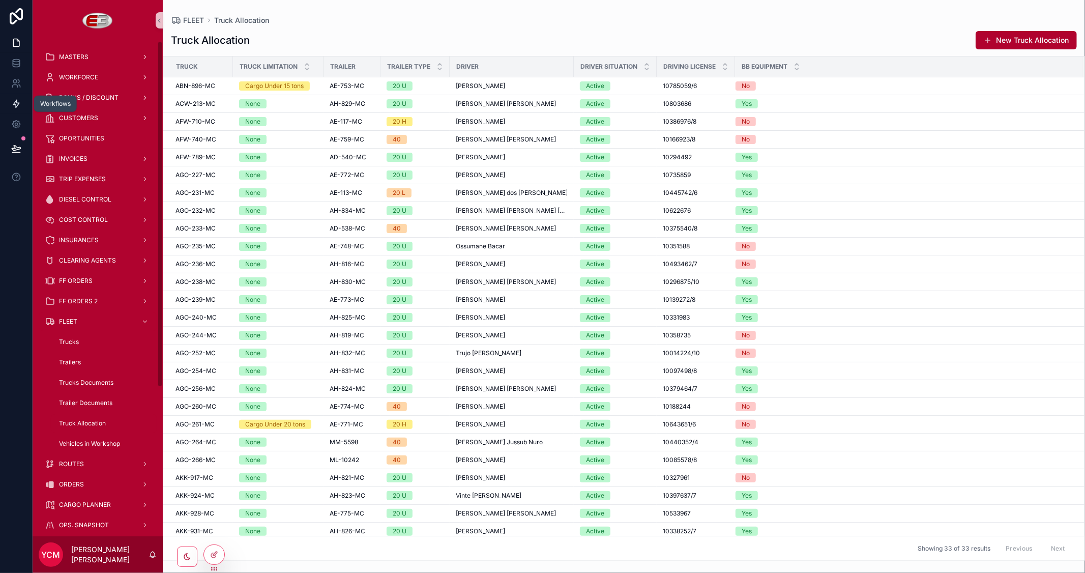
click at [12, 103] on icon at bounding box center [16, 104] width 10 height 10
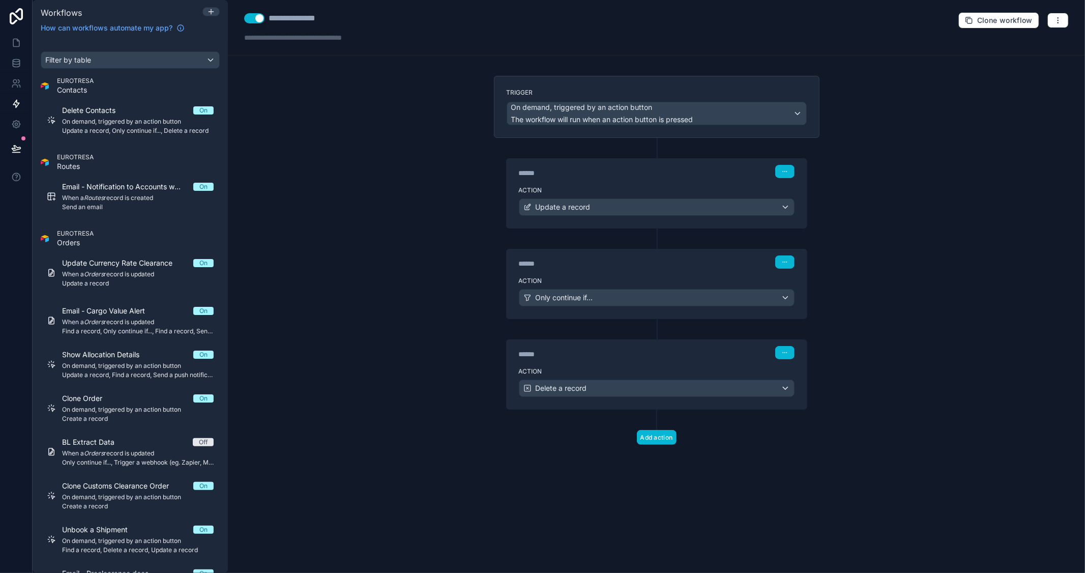
click at [395, 129] on div "**********" at bounding box center [657, 286] width 858 height 573
click at [180, 29] on icon at bounding box center [180, 29] width 1 height 2
click at [12, 42] on icon at bounding box center [16, 43] width 10 height 10
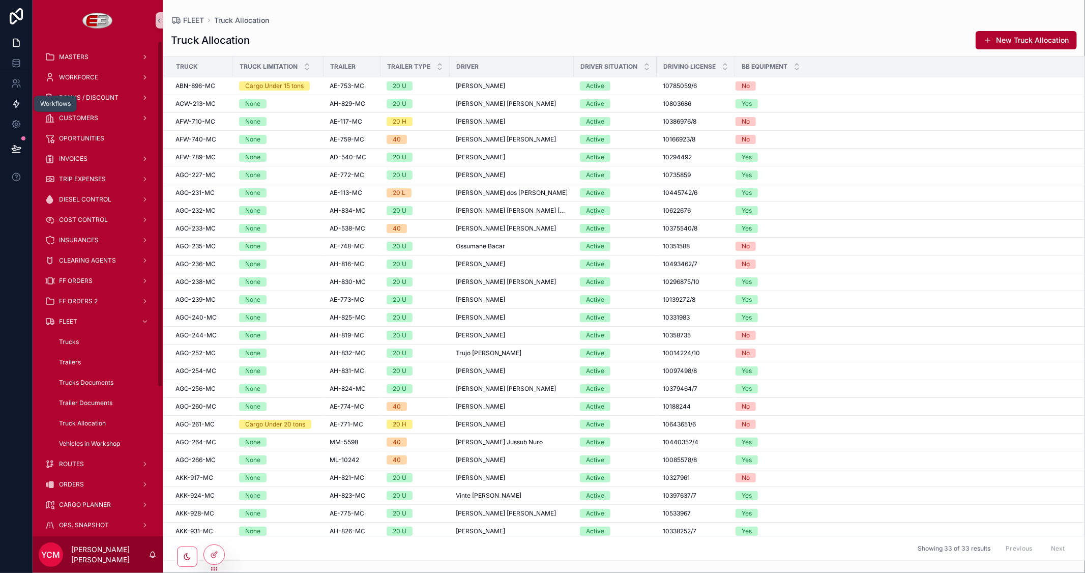
click at [16, 105] on icon at bounding box center [16, 104] width 6 height 8
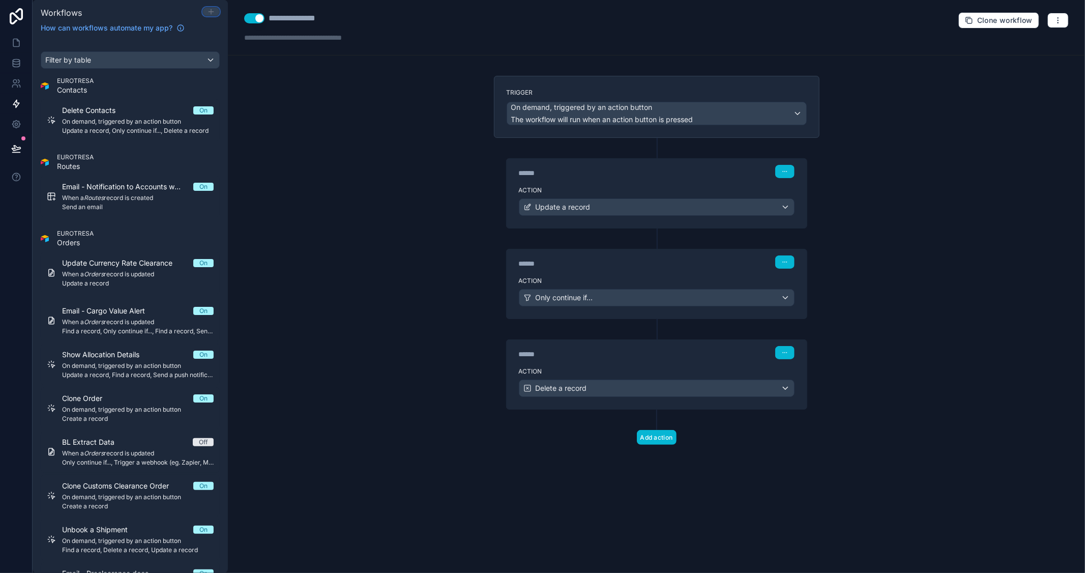
click at [211, 12] on icon at bounding box center [211, 11] width 0 height 5
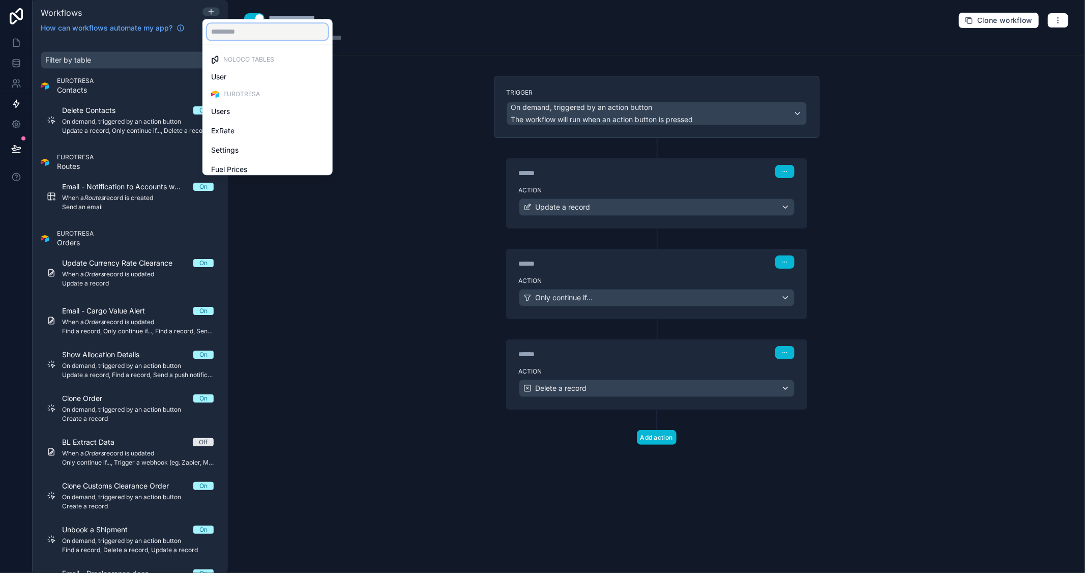
click at [262, 31] on input "text" at bounding box center [267, 31] width 121 height 16
click at [336, 248] on div at bounding box center [542, 286] width 1085 height 573
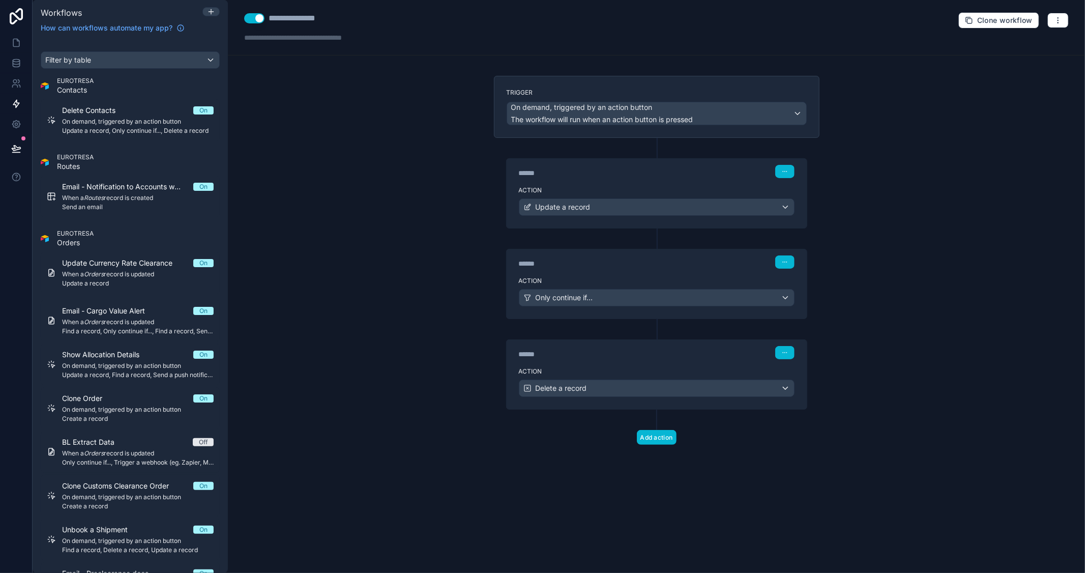
click at [379, 171] on div "**********" at bounding box center [657, 286] width 858 height 573
click at [210, 12] on icon at bounding box center [211, 12] width 5 height 0
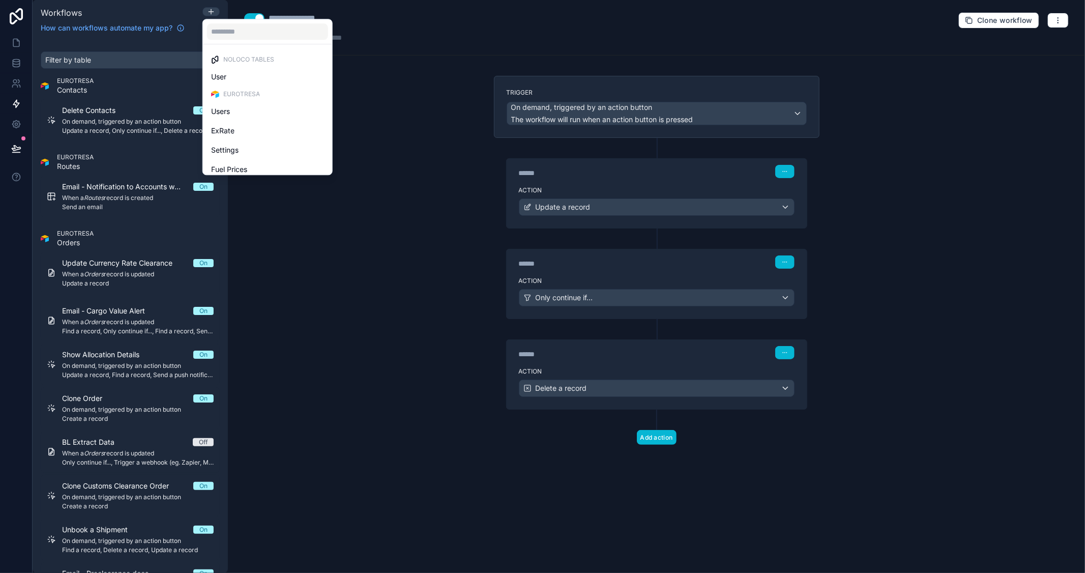
click at [278, 44] on ul "Noloco tables User EUROTRESA Users ExRate Settings Fuel Prices Notifications Ba…" at bounding box center [267, 109] width 129 height 130
click at [285, 36] on input "text" at bounding box center [267, 31] width 121 height 16
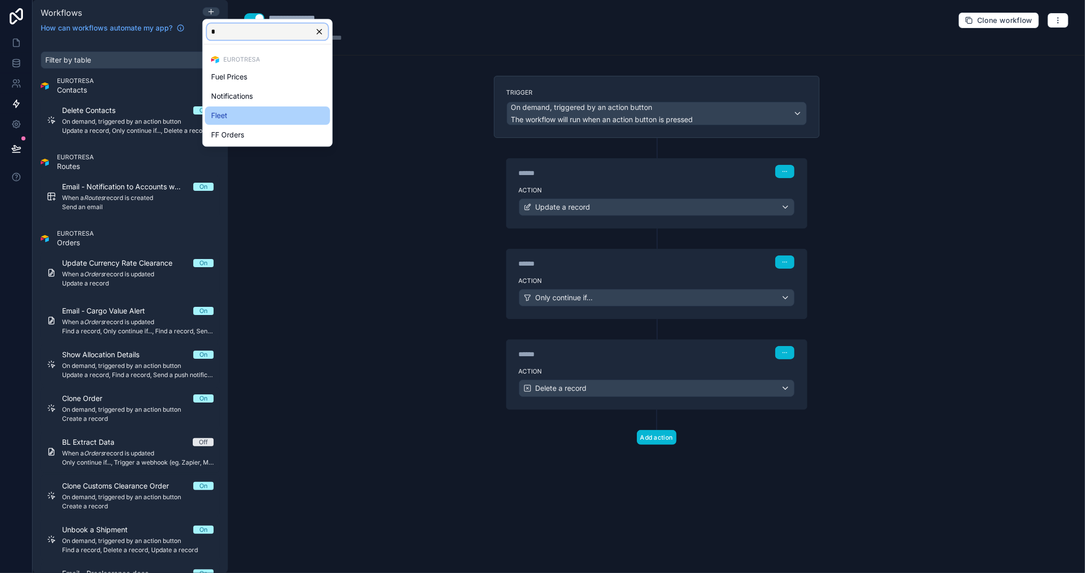
type input "*"
click at [232, 121] on div "Fleet" at bounding box center [267, 115] width 113 height 12
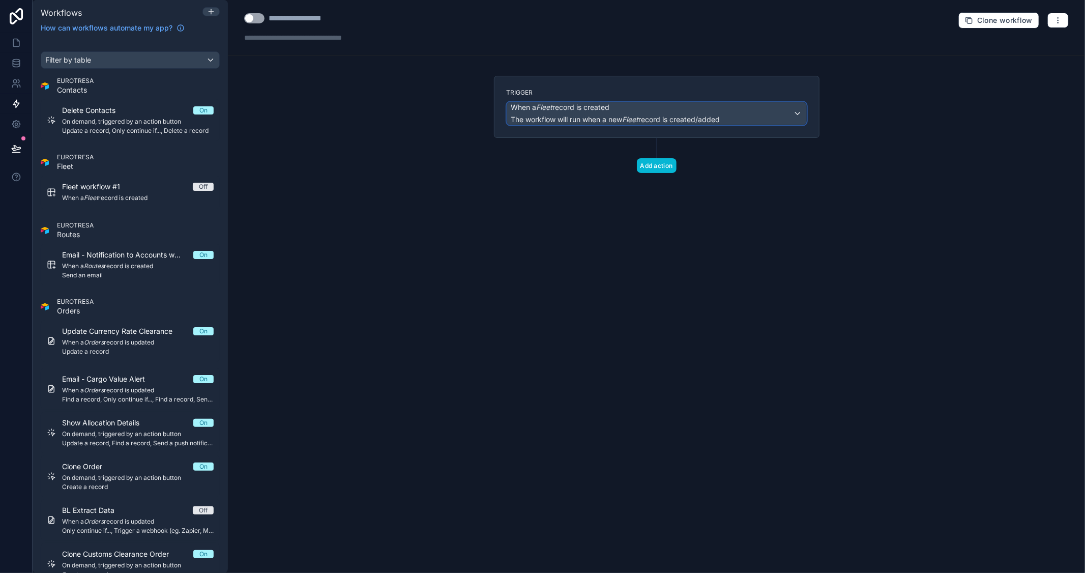
click at [675, 115] on span "The workflow will run when a new Fleet record is created/added" at bounding box center [615, 119] width 209 height 9
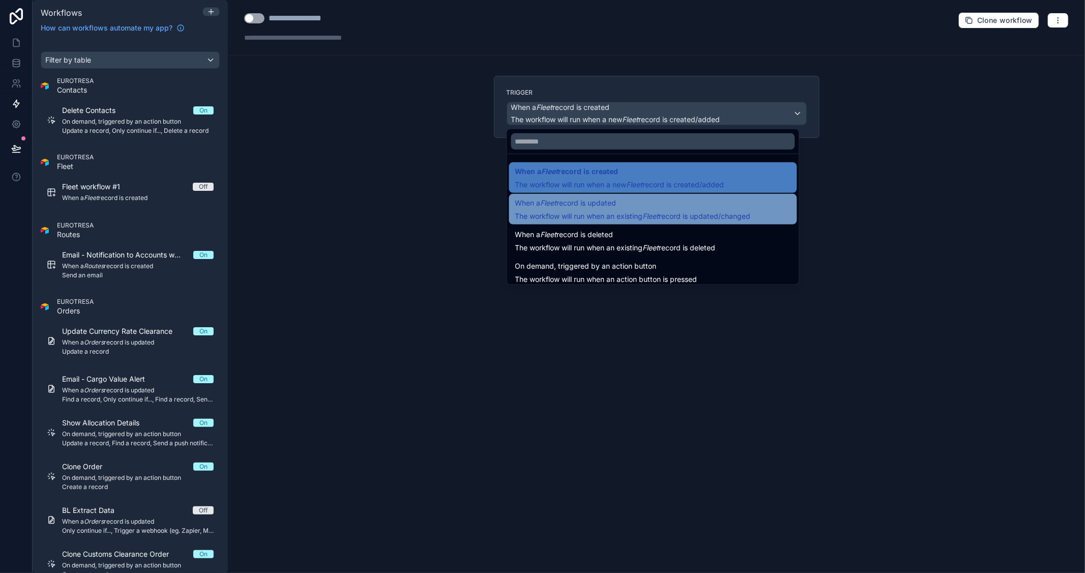
click at [621, 206] on span "When a Fleet record is updated" at bounding box center [634, 203] width 236 height 12
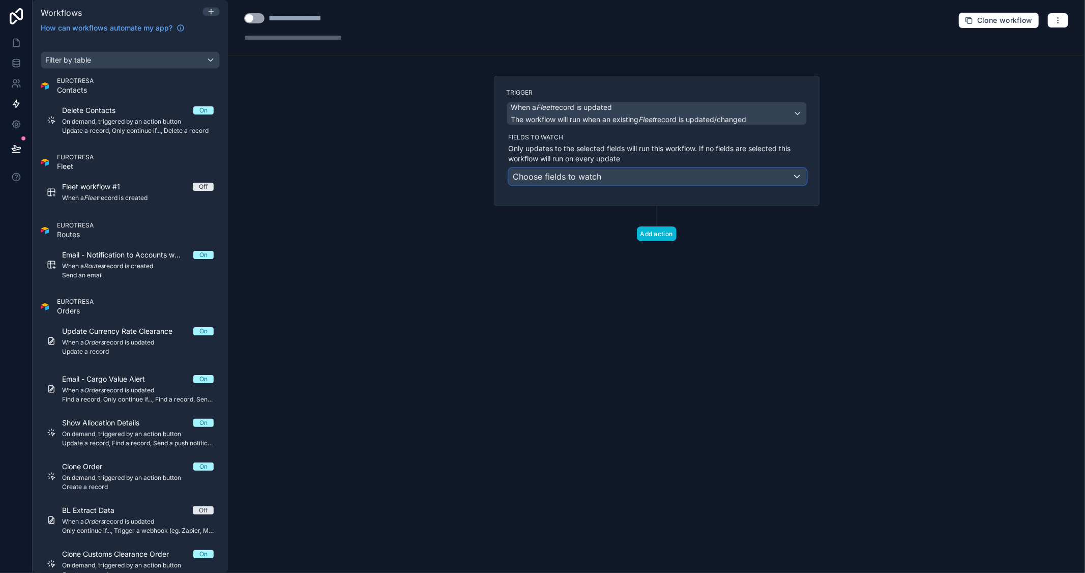
click at [659, 184] on div "Choose fields to watch" at bounding box center [657, 176] width 297 height 16
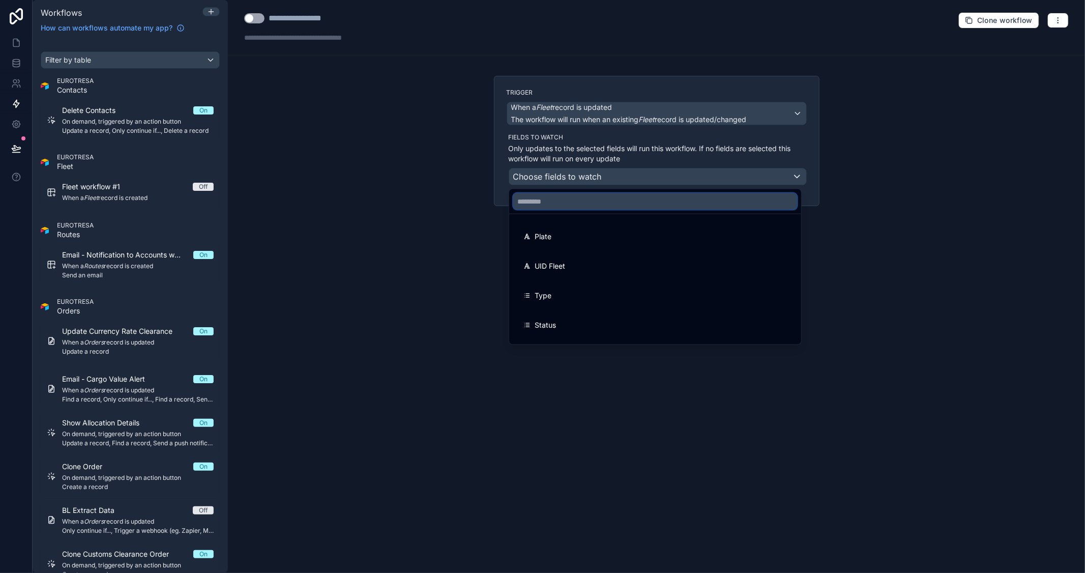
click at [621, 207] on input "text" at bounding box center [655, 201] width 284 height 16
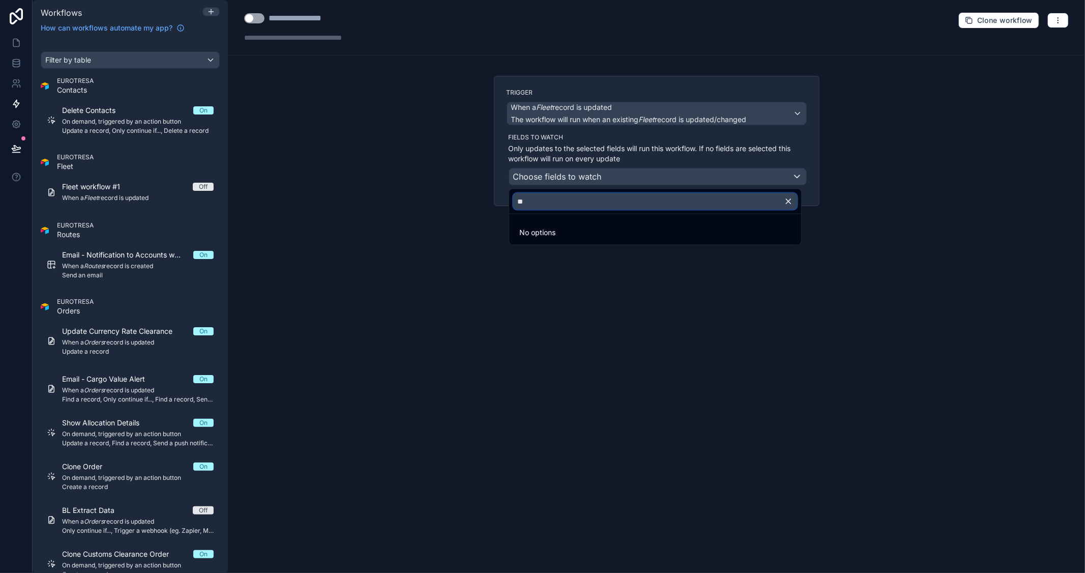
type input "*"
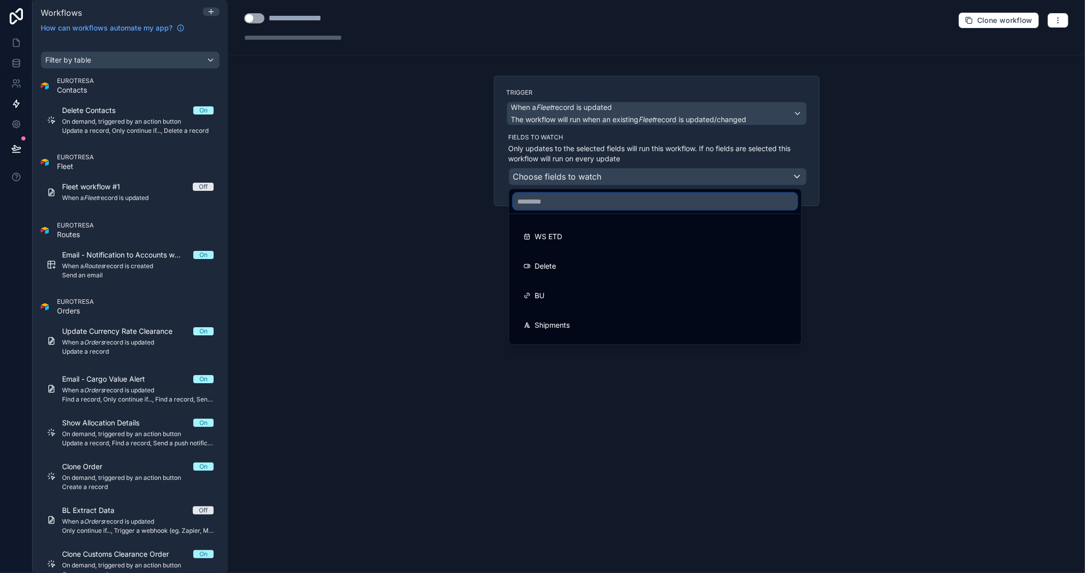
scroll to position [565, 0]
click at [871, 193] on div at bounding box center [542, 286] width 1085 height 573
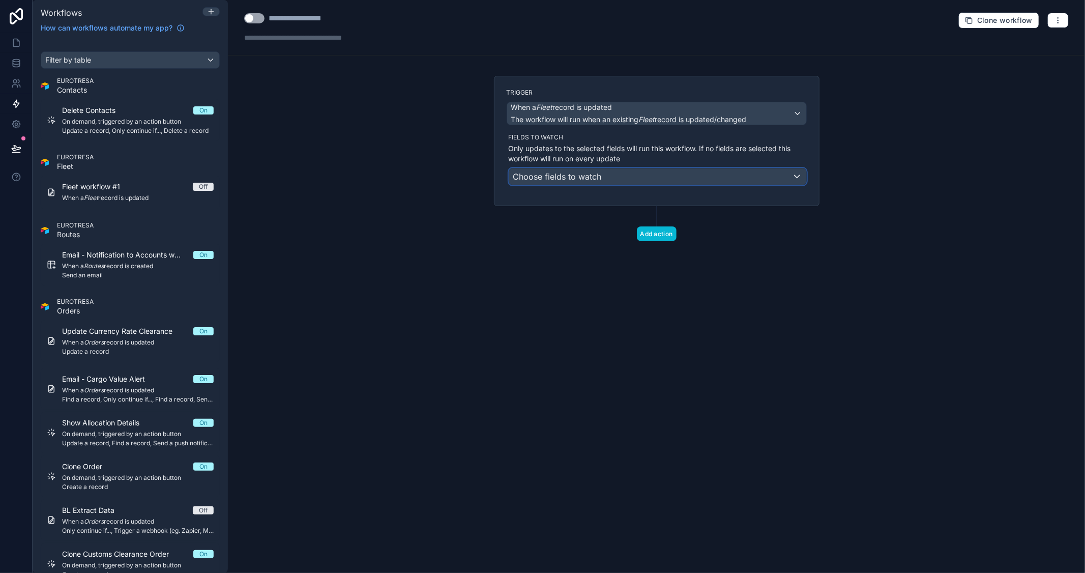
click at [767, 175] on div "Choose fields to watch" at bounding box center [657, 176] width 297 height 16
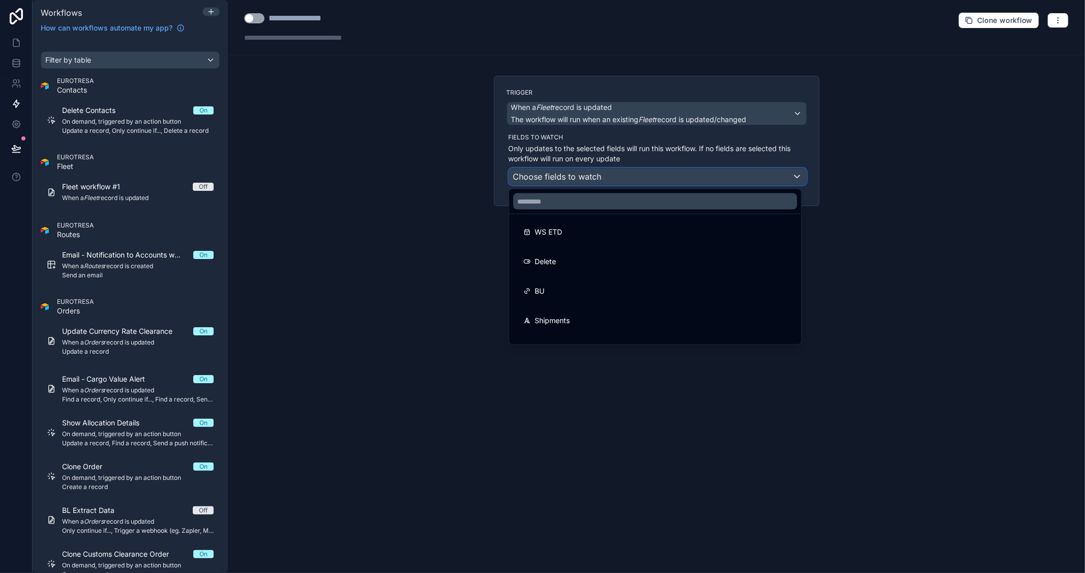
scroll to position [616, 0]
click at [890, 214] on div at bounding box center [542, 286] width 1085 height 573
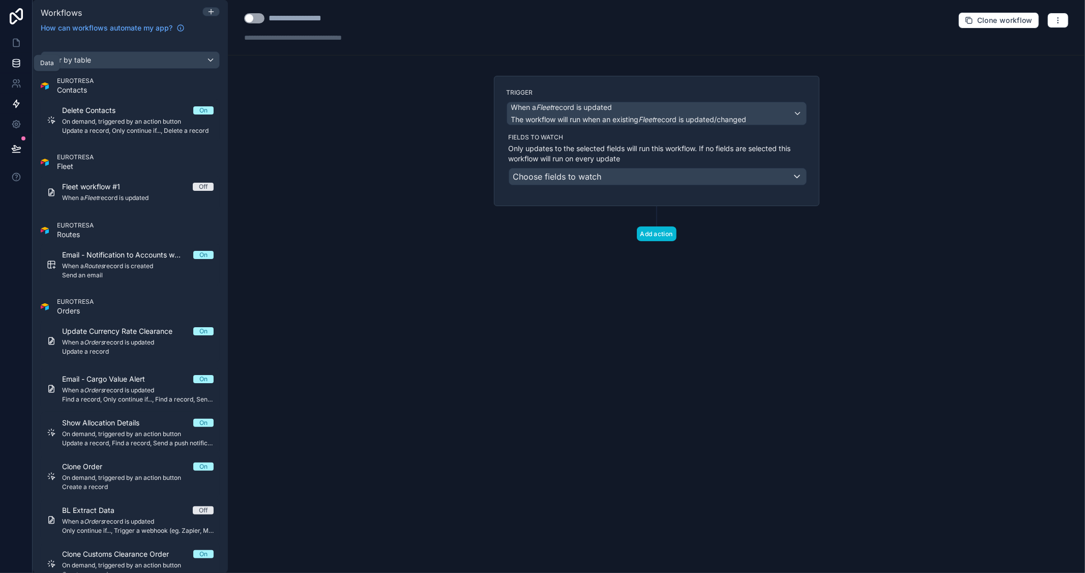
click at [13, 65] on icon at bounding box center [16, 63] width 10 height 10
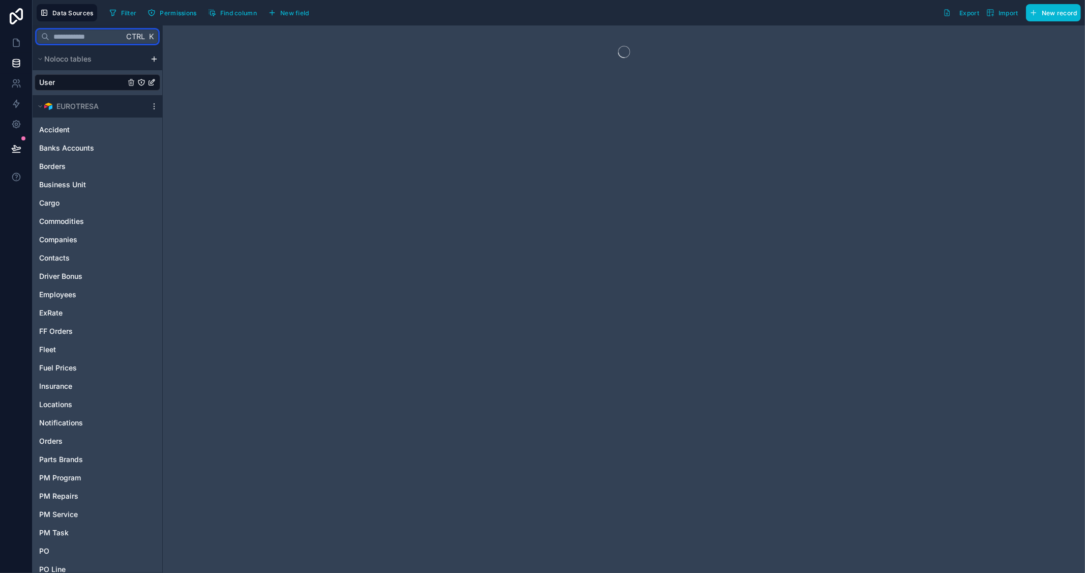
click at [88, 38] on input "text" at bounding box center [86, 36] width 74 height 18
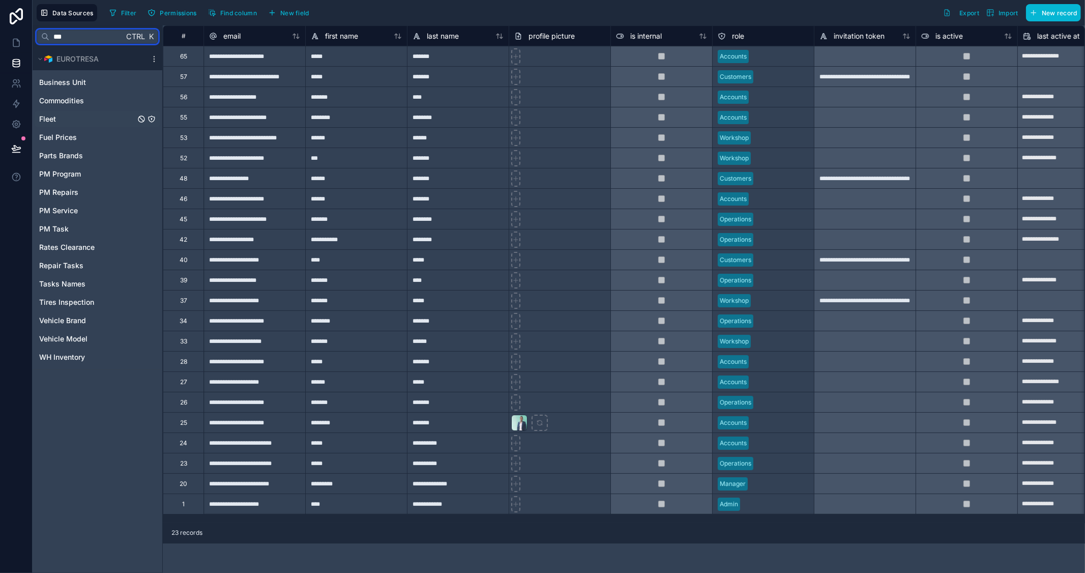
type input "***"
click at [53, 120] on span "Fleet" at bounding box center [47, 119] width 17 height 10
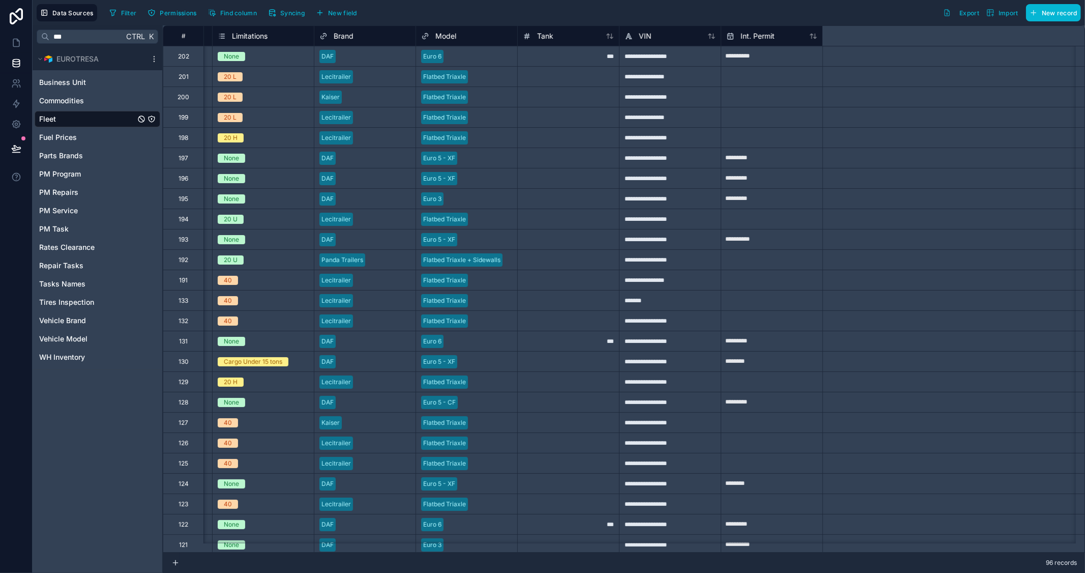
scroll to position [0, 28]
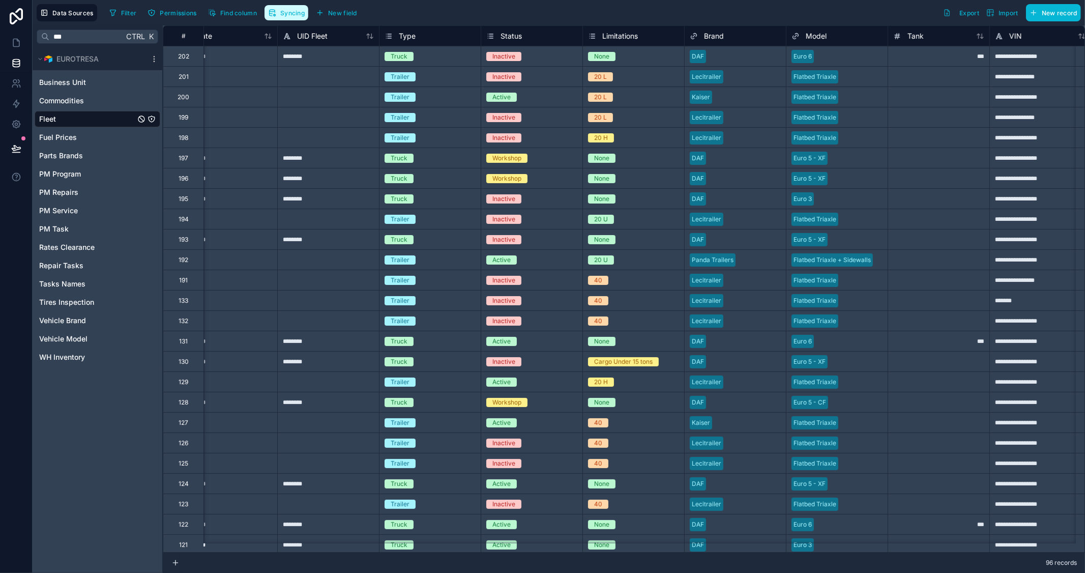
click at [295, 16] on span "Syncing" at bounding box center [292, 13] width 24 height 8
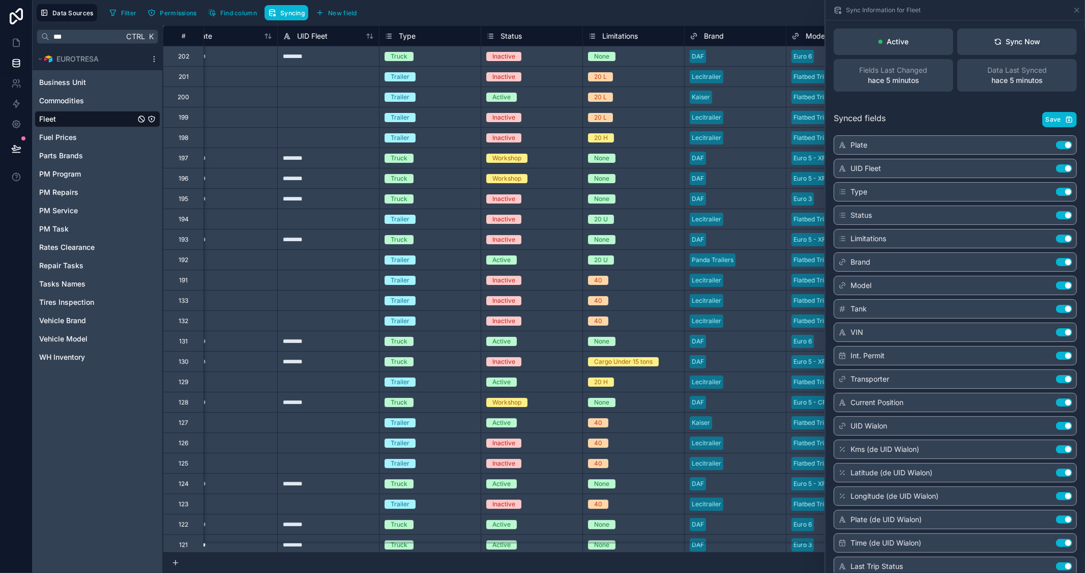
click at [565, 12] on div "Filter Permissions Find column Syncing New field Export Import New record" at bounding box center [593, 12] width 976 height 17
click at [149, 57] on div "scrollable content" at bounding box center [154, 59] width 12 height 8
click at [154, 62] on icon "scrollable content" at bounding box center [154, 61] width 1 height 1
click at [201, 114] on span "Queue schema sync" at bounding box center [205, 114] width 73 height 8
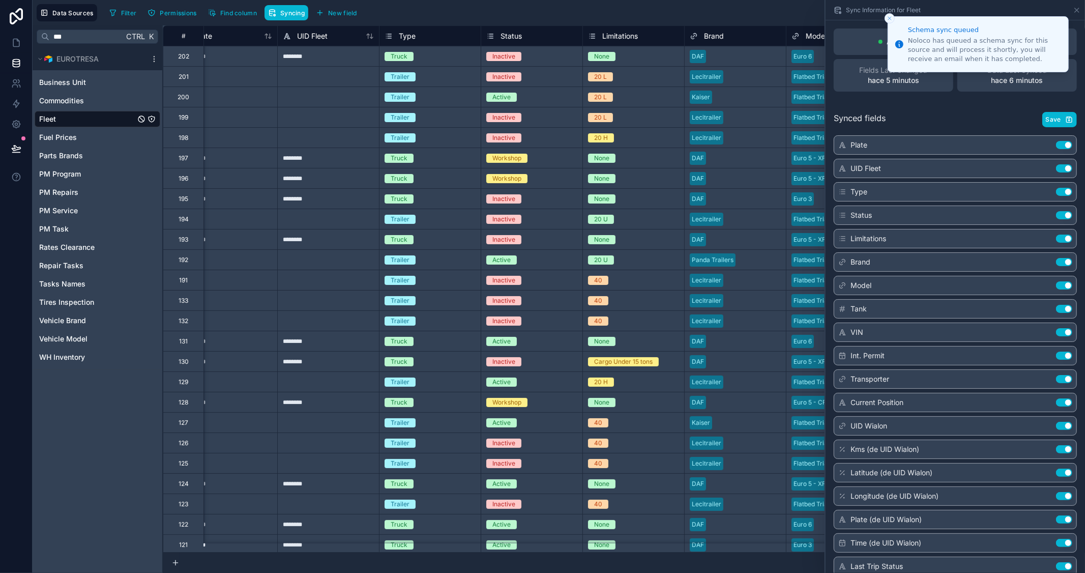
click at [889, 16] on icon "Close toast" at bounding box center [890, 18] width 6 height 6
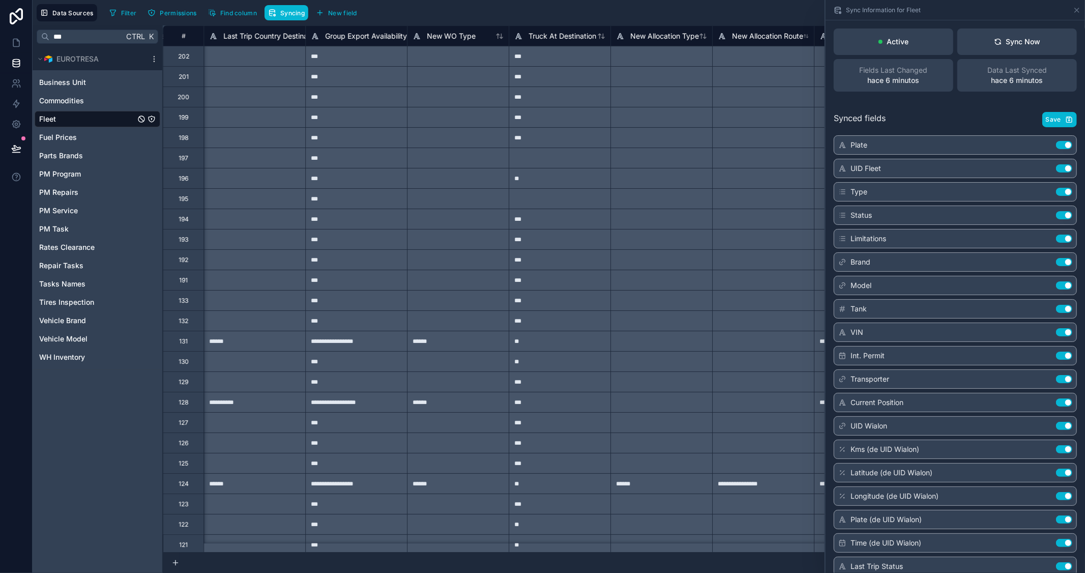
scroll to position [0, 5988]
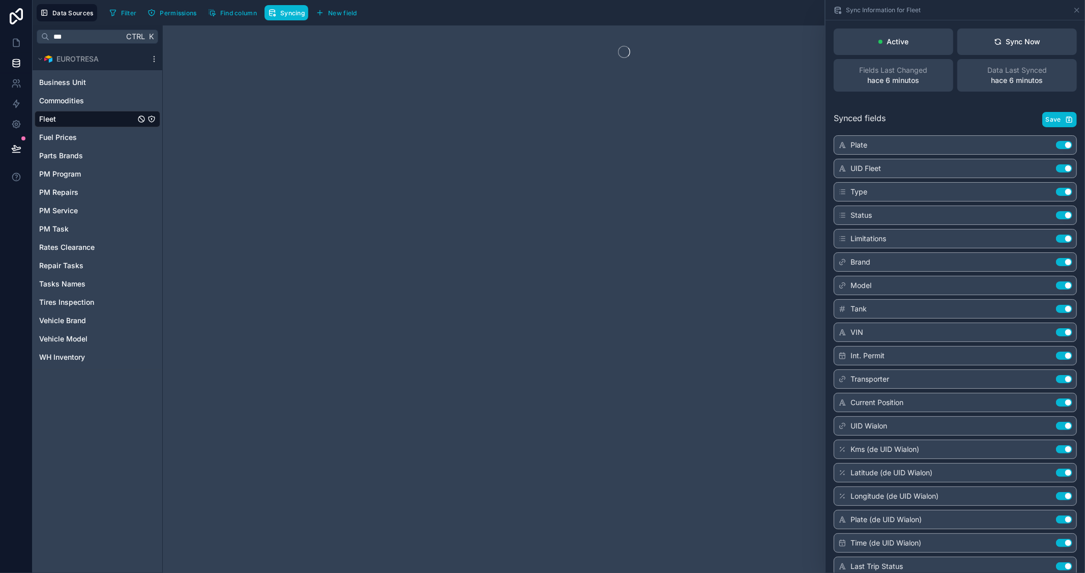
drag, startPoint x: 225, startPoint y: 549, endPoint x: 774, endPoint y: 584, distance: 549.2
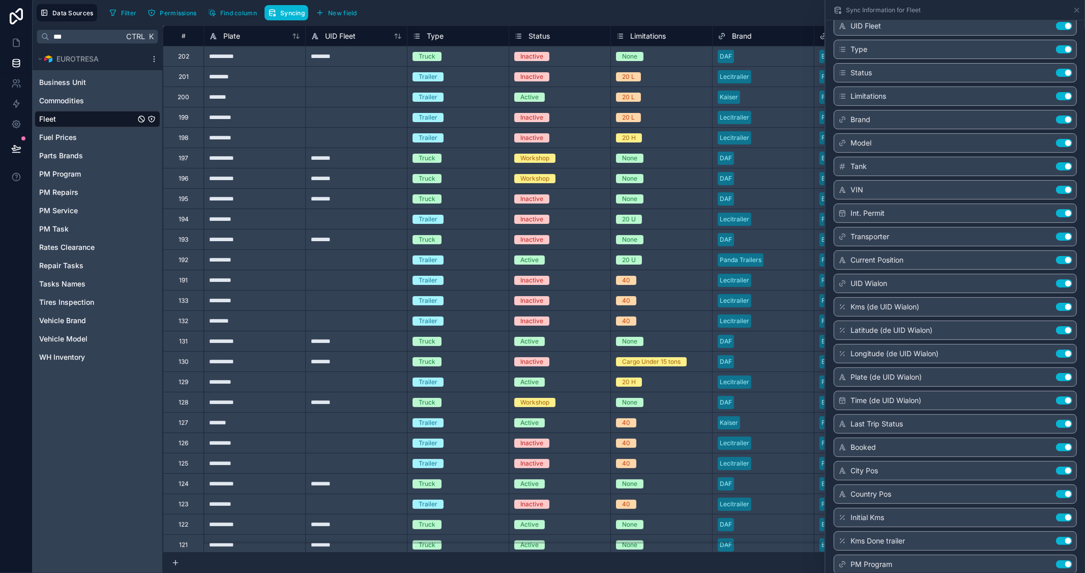
scroll to position [136, 0]
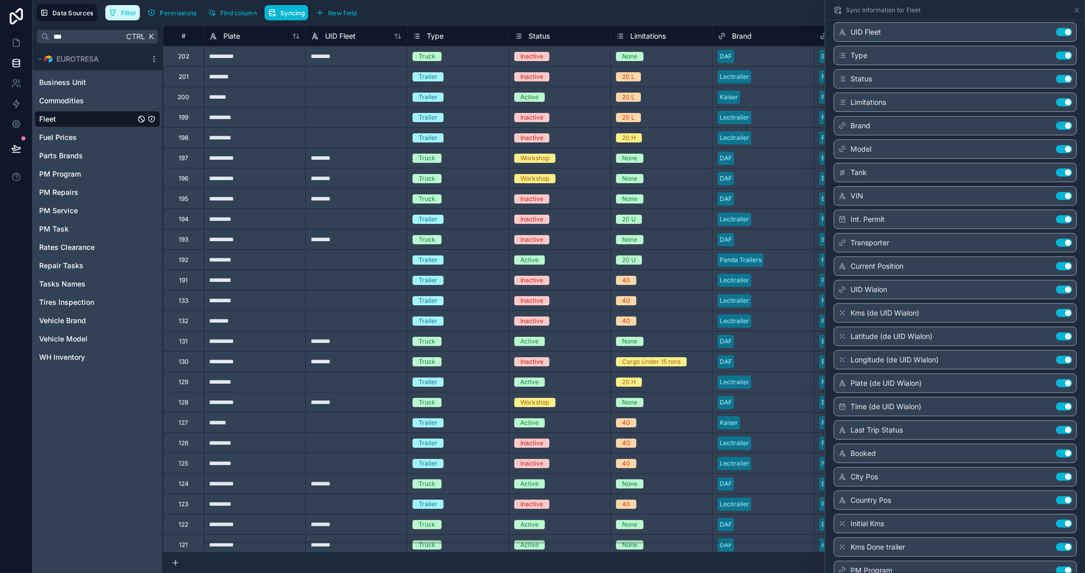
click at [131, 14] on span "Filter" at bounding box center [129, 13] width 16 height 8
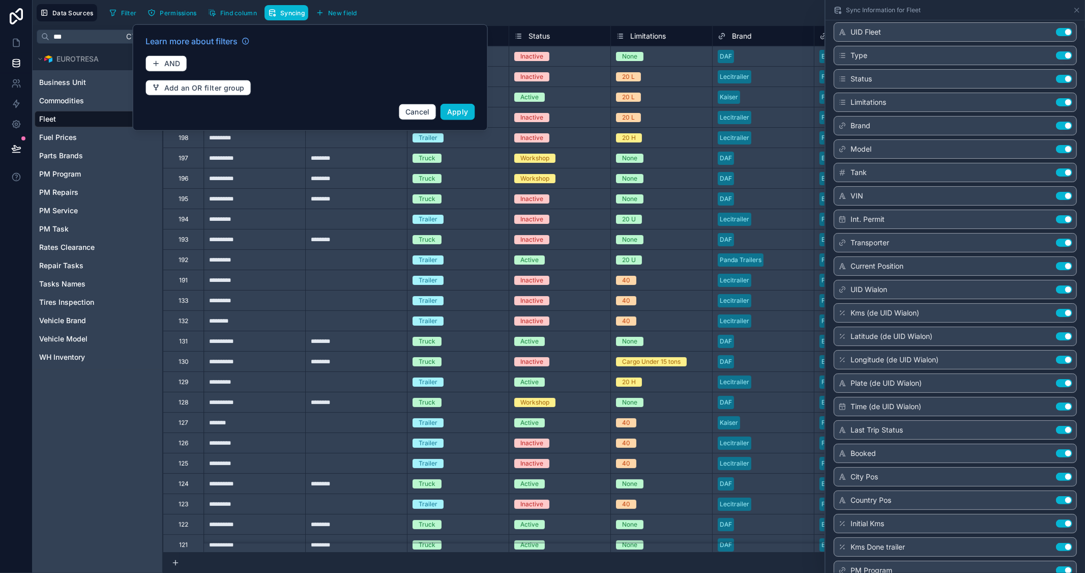
click at [479, 11] on div "Filter Permissions Find column Syncing New field Export Import New record" at bounding box center [593, 12] width 976 height 17
click at [412, 106] on button "Cancel" at bounding box center [418, 112] width 38 height 16
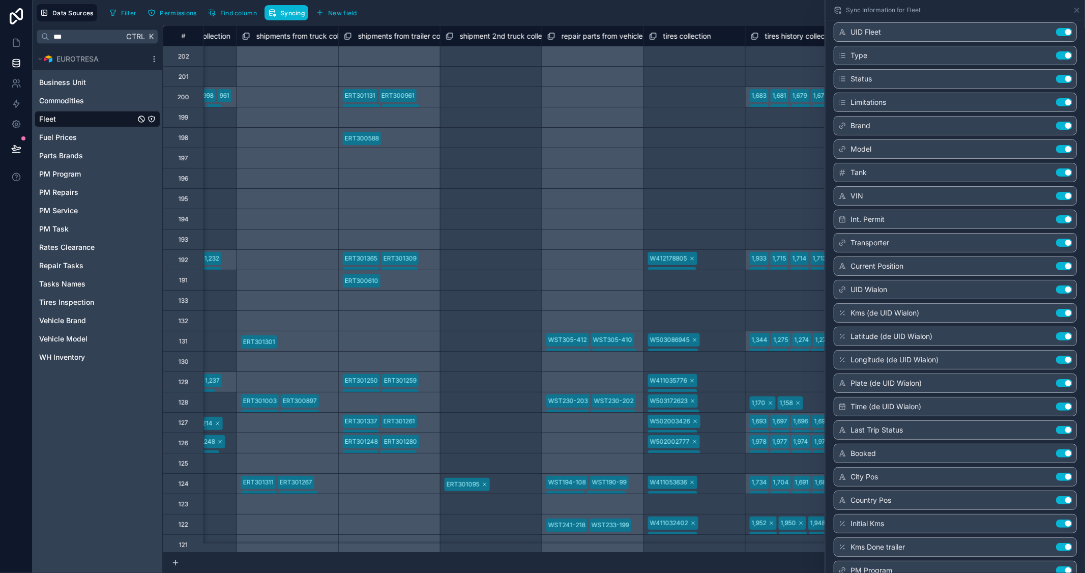
scroll to position [0, 7673]
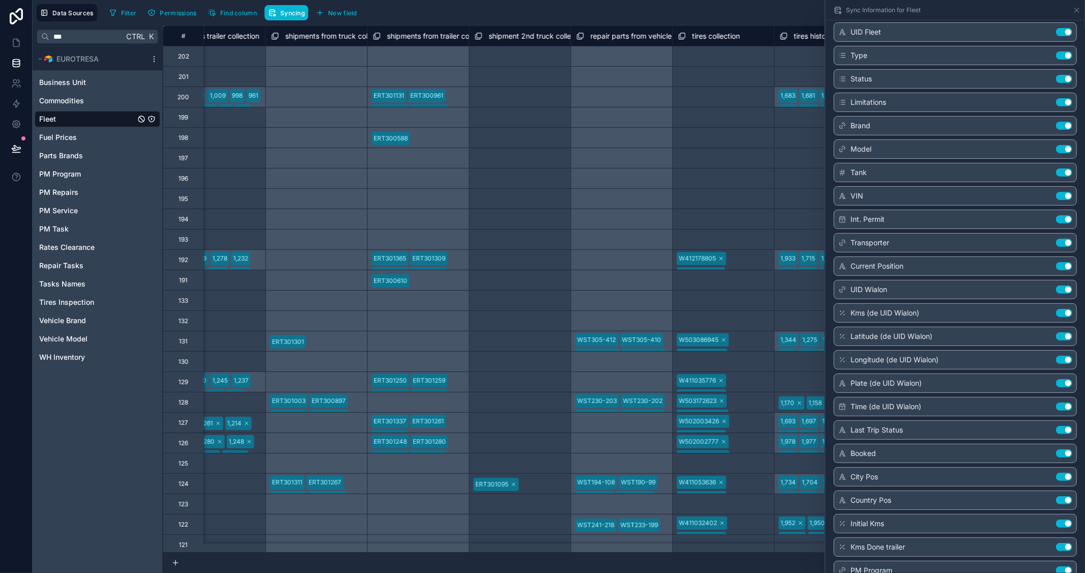
click at [65, 119] on link "Fleet" at bounding box center [87, 119] width 96 height 10
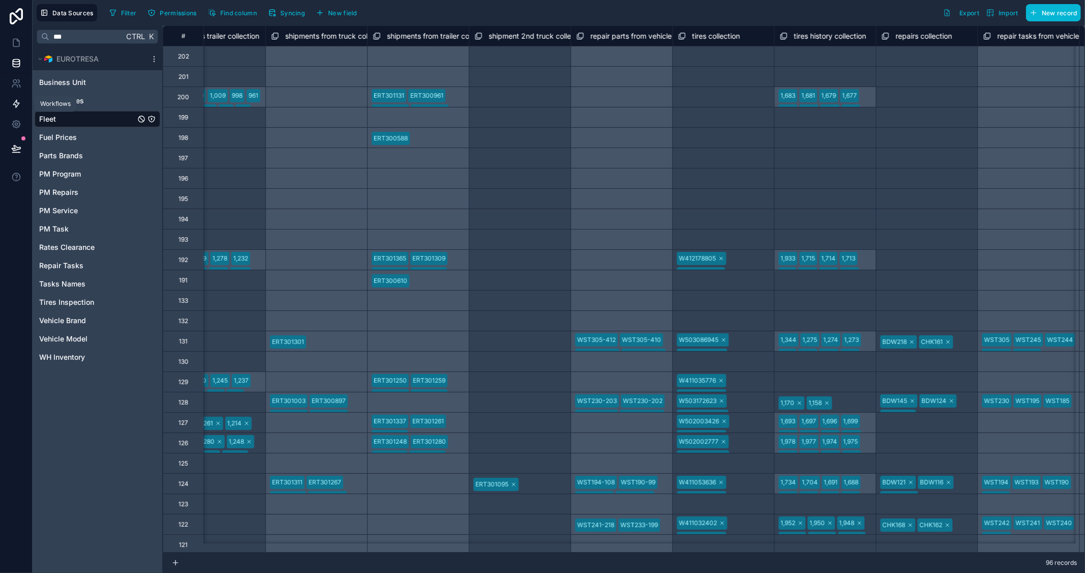
click at [22, 104] on link at bounding box center [16, 104] width 32 height 20
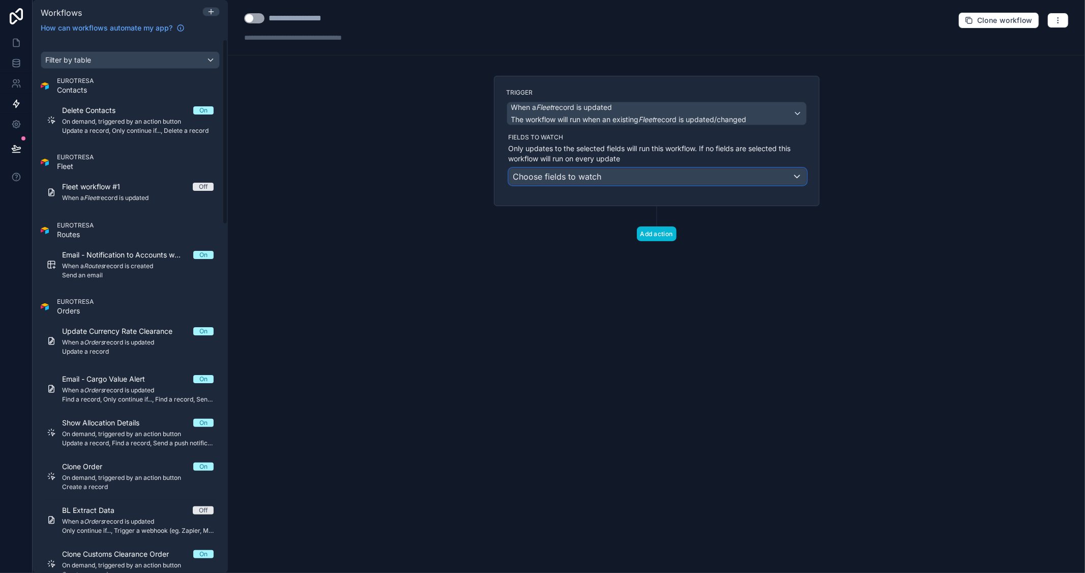
click at [627, 182] on div "Choose fields to watch" at bounding box center [657, 176] width 297 height 16
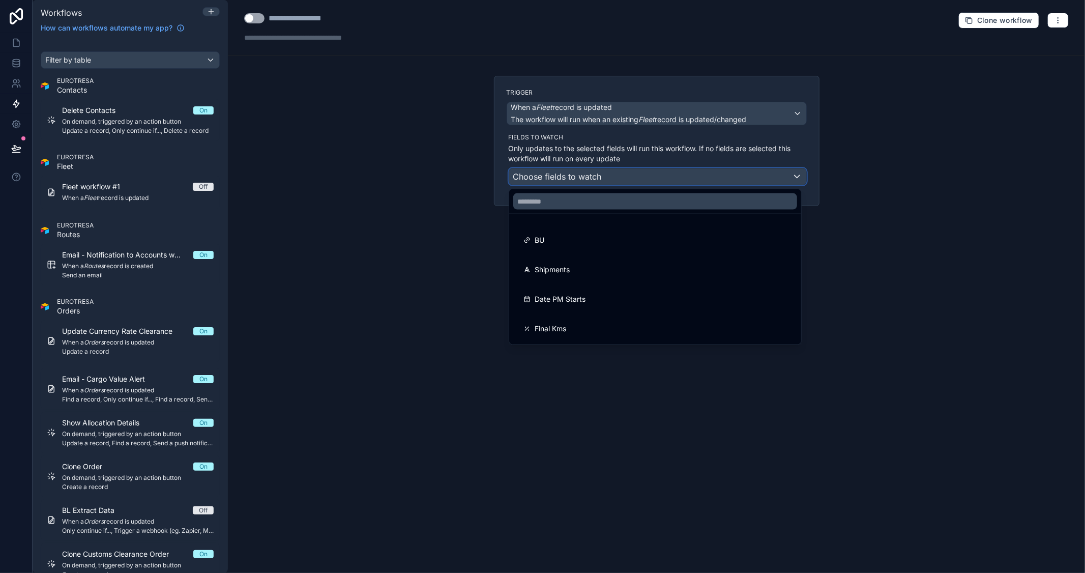
scroll to position [560, 0]
click at [942, 162] on div at bounding box center [542, 286] width 1085 height 573
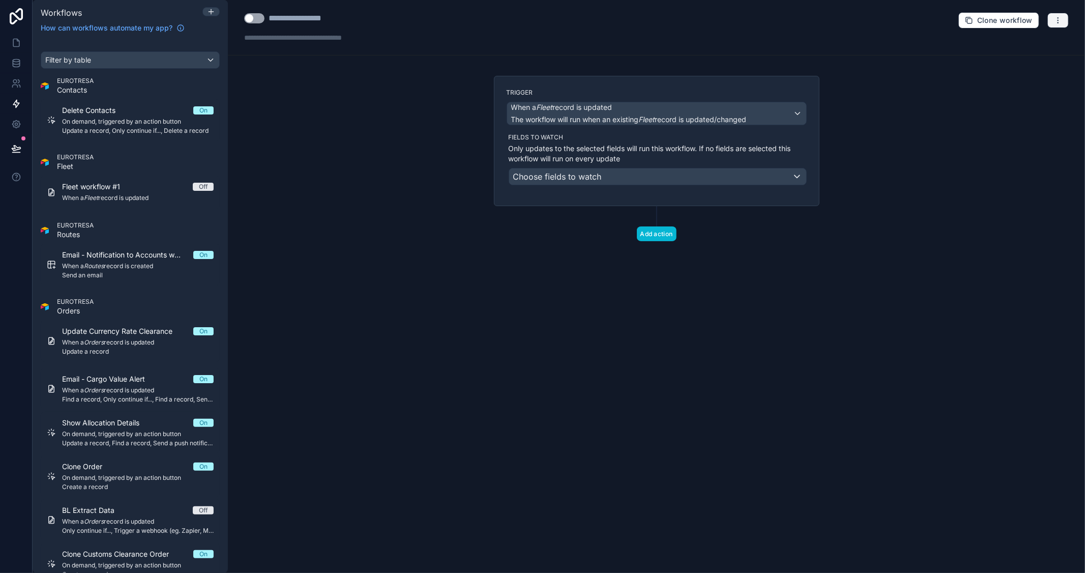
click at [1067, 22] on button "button" at bounding box center [1058, 20] width 21 height 15
click at [1026, 75] on span "Delete workflow" at bounding box center [1032, 77] width 49 height 8
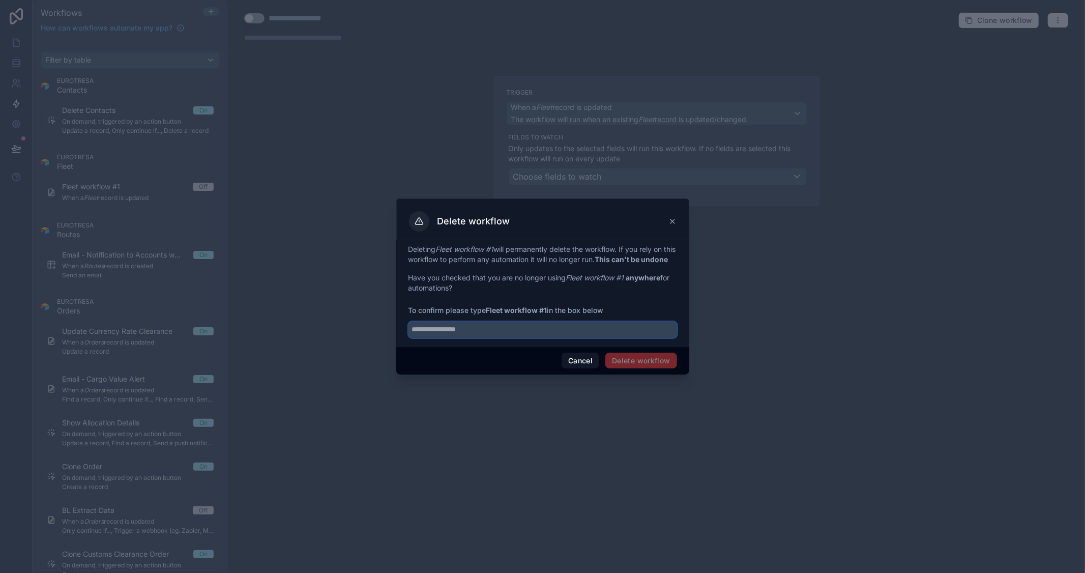
click at [536, 329] on input "text" at bounding box center [543, 330] width 269 height 16
click at [559, 362] on div "Cancel Delete workflow" at bounding box center [542, 360] width 293 height 29
click at [569, 362] on button "Cancel" at bounding box center [581, 361] width 38 height 16
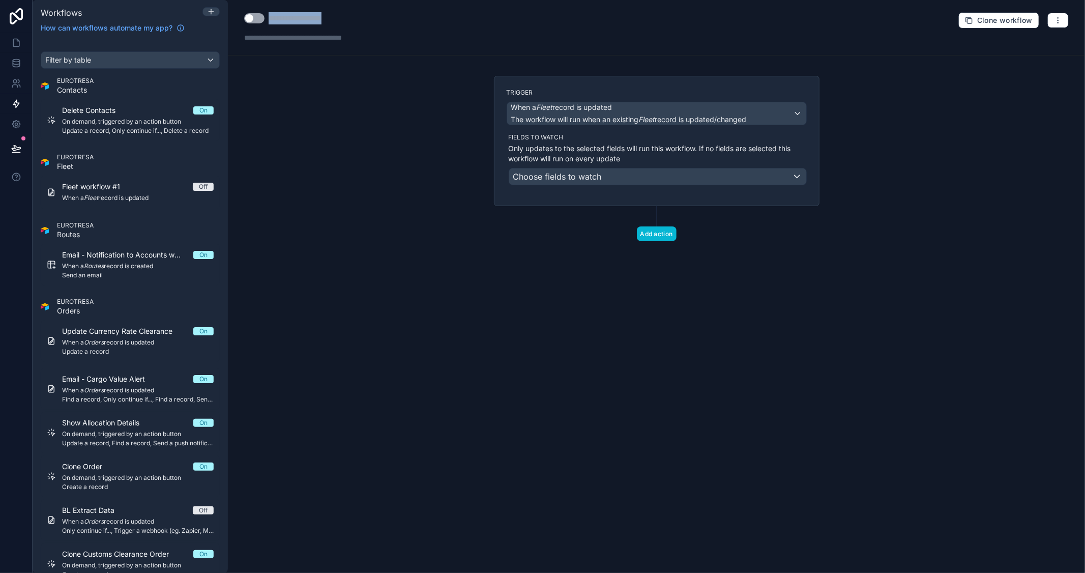
drag, startPoint x: 341, startPoint y: 15, endPoint x: 268, endPoint y: 12, distance: 73.9
click at [268, 12] on div "**********" at bounding box center [315, 18] width 142 height 12
type div "**********"
copy div "**********"
click at [1059, 19] on icon "button" at bounding box center [1058, 20] width 8 height 8
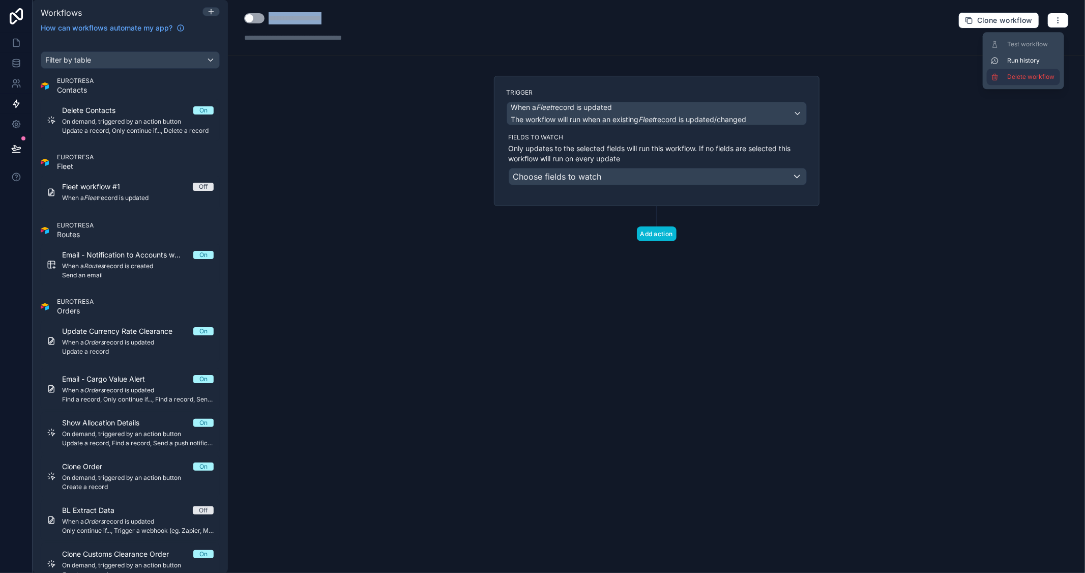
click at [1023, 76] on span "Delete workflow" at bounding box center [1032, 77] width 49 height 8
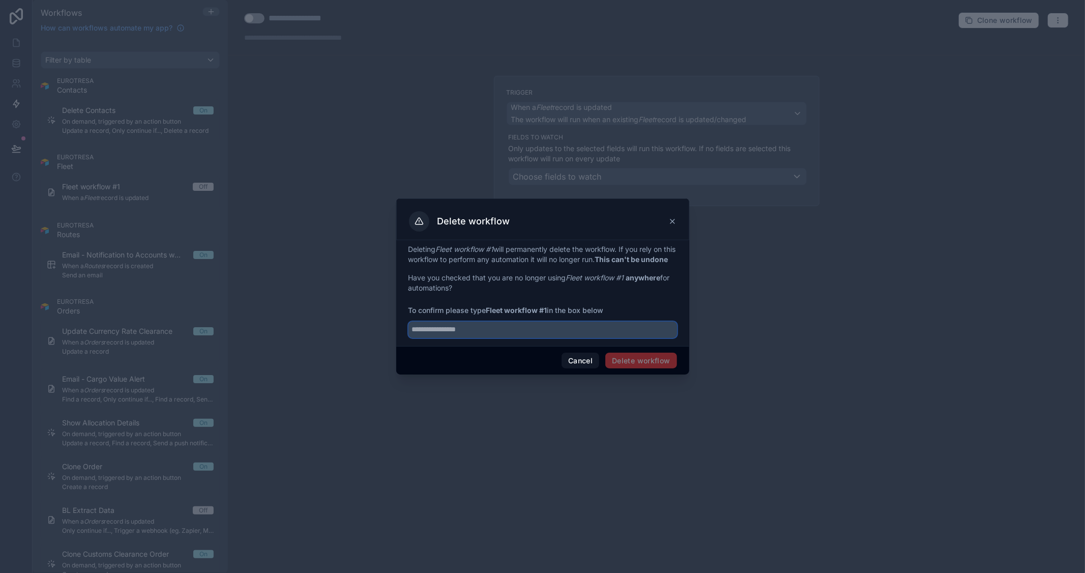
click at [530, 327] on input "text" at bounding box center [543, 330] width 269 height 16
paste input "**********"
type input "**********"
click at [622, 362] on button "Delete workflow" at bounding box center [641, 361] width 71 height 16
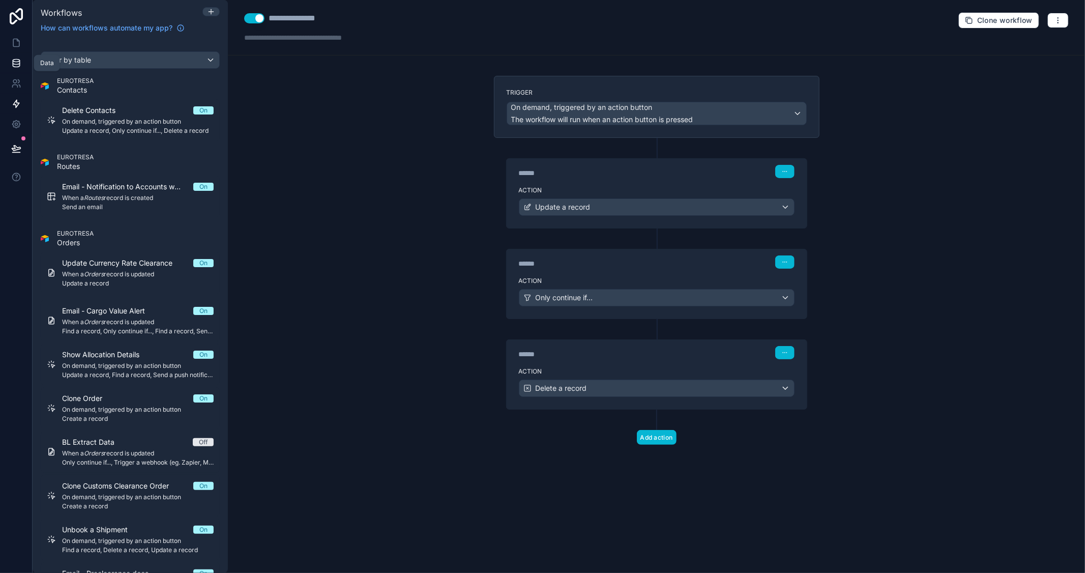
click at [13, 63] on icon at bounding box center [16, 63] width 7 height 4
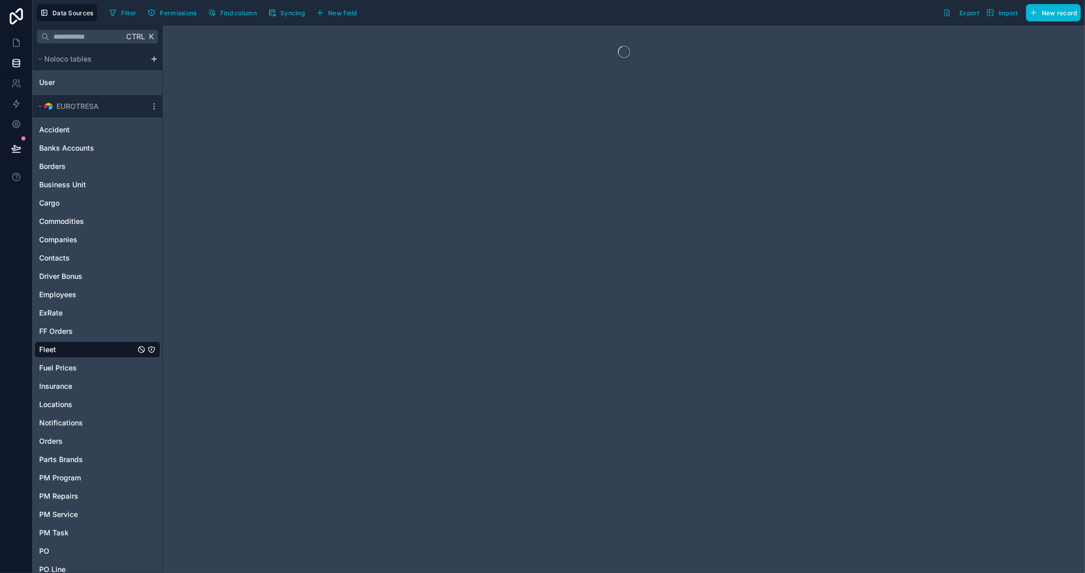
click at [53, 350] on span "Fleet" at bounding box center [47, 350] width 17 height 10
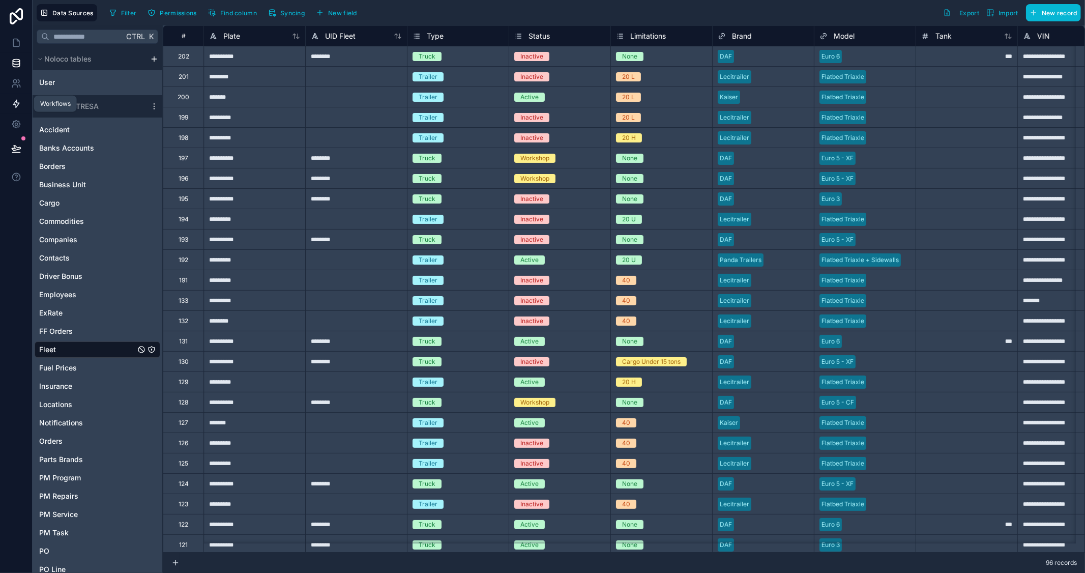
click at [14, 102] on icon at bounding box center [16, 104] width 6 height 8
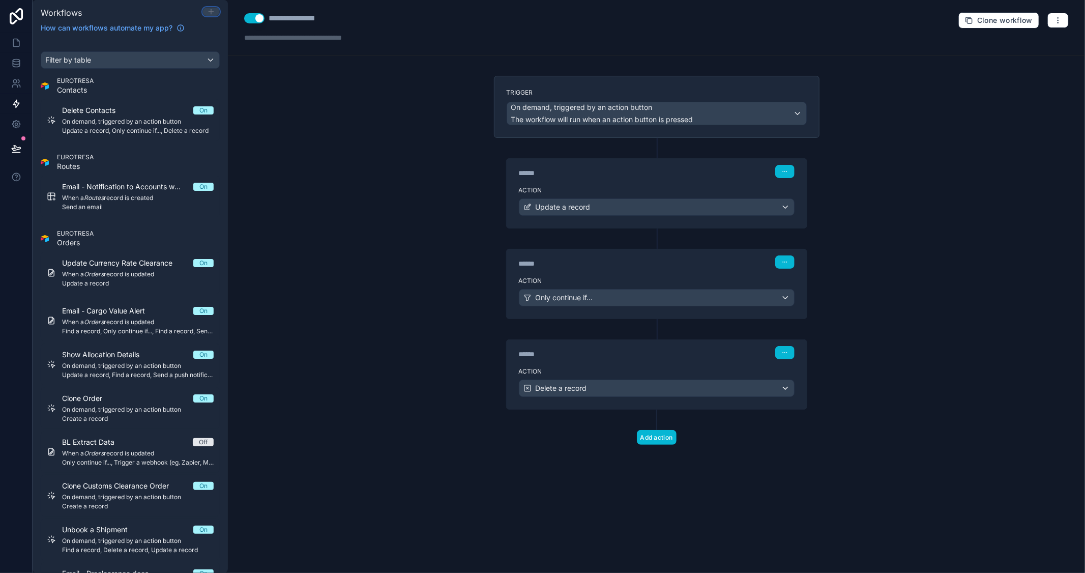
click at [213, 14] on icon at bounding box center [211, 12] width 8 height 8
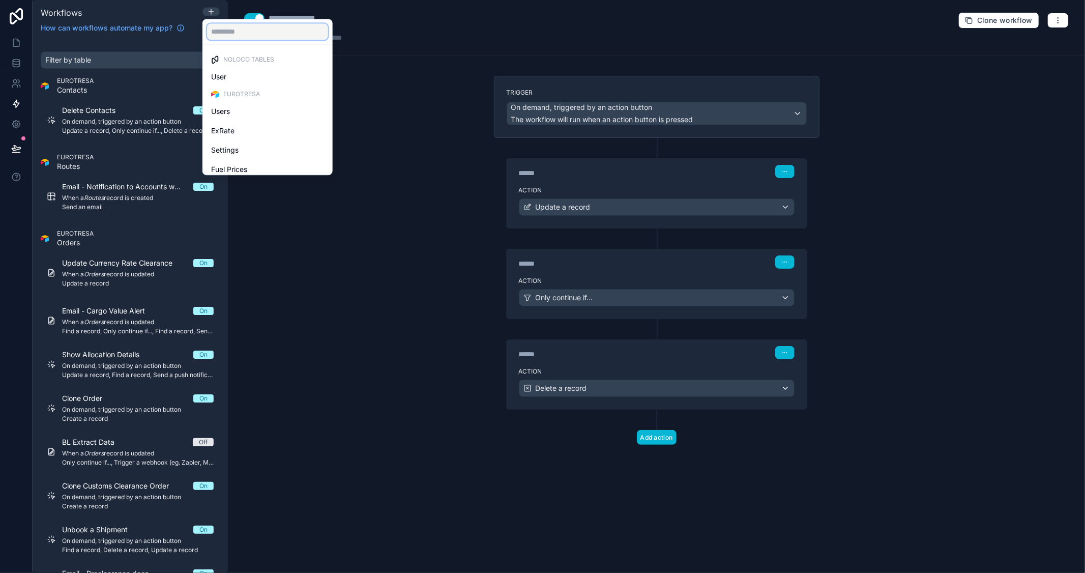
click at [243, 37] on input "text" at bounding box center [267, 31] width 121 height 16
type input "*"
click at [228, 113] on div "Fleet" at bounding box center [267, 115] width 113 height 12
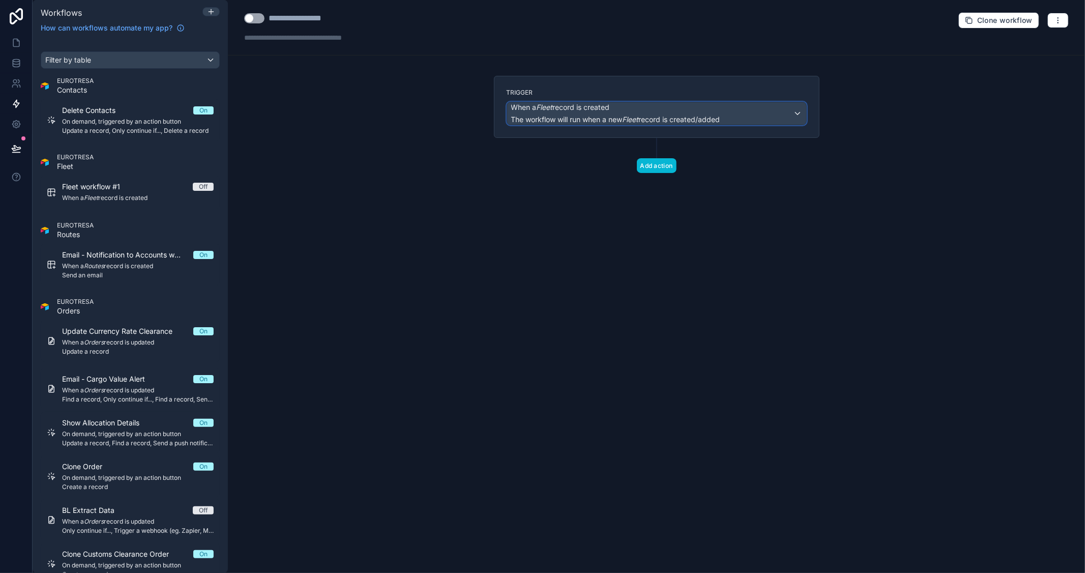
click at [673, 121] on span "The workflow will run when a new Fleet record is created/added" at bounding box center [615, 119] width 209 height 9
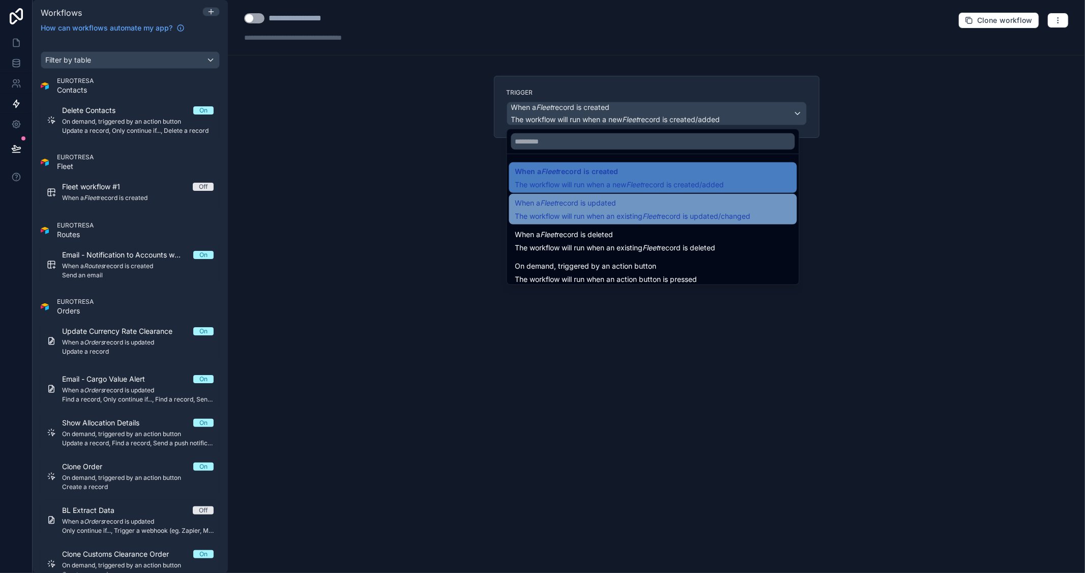
click at [637, 203] on span "When a Fleet record is updated" at bounding box center [634, 203] width 236 height 12
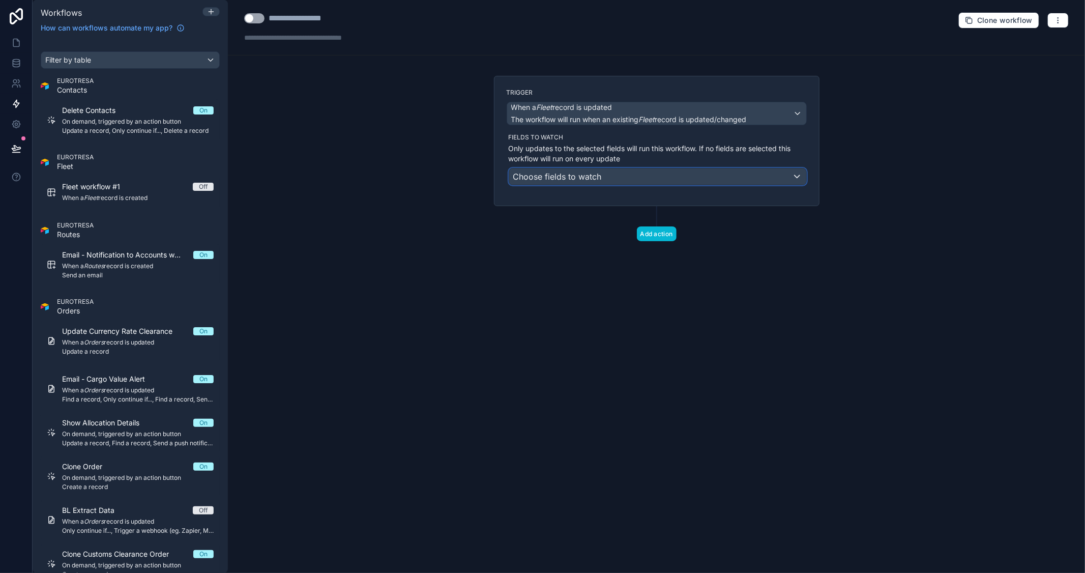
click at [631, 170] on div "Choose fields to watch" at bounding box center [657, 176] width 297 height 16
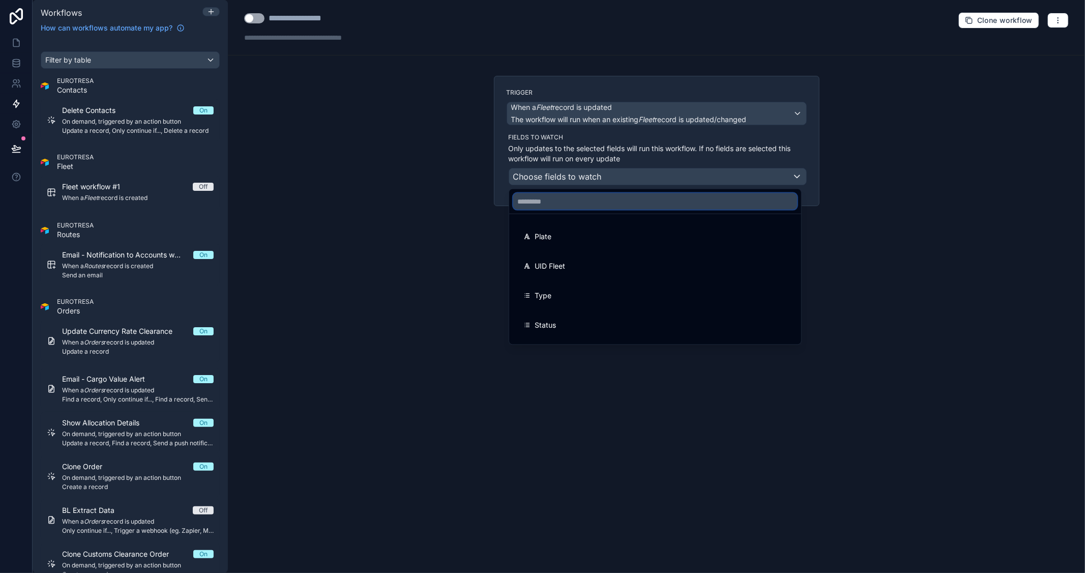
click at [583, 205] on input "text" at bounding box center [655, 201] width 284 height 16
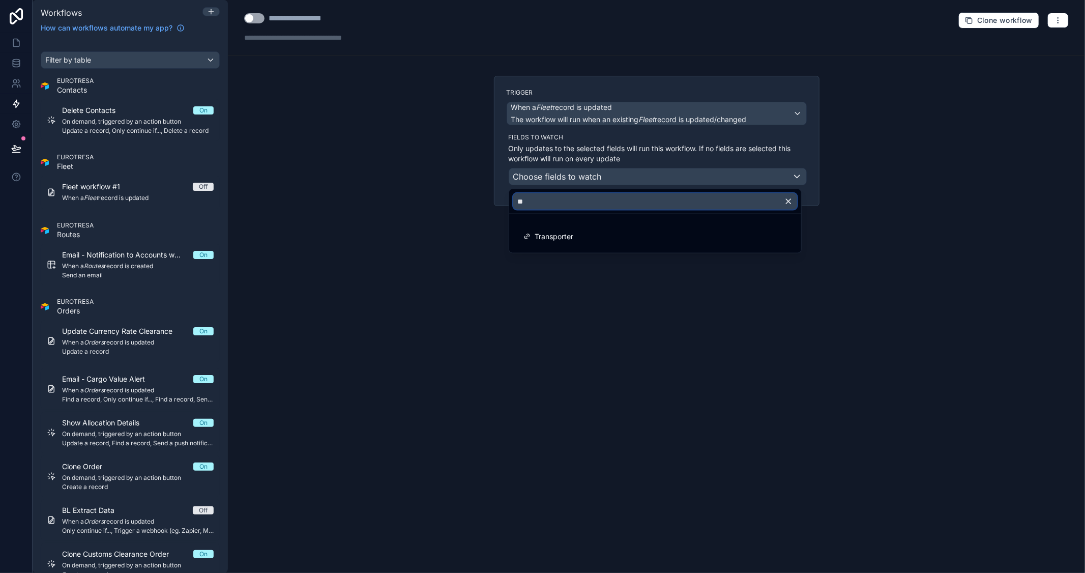
type input "**"
click at [392, 114] on div at bounding box center [542, 286] width 1085 height 573
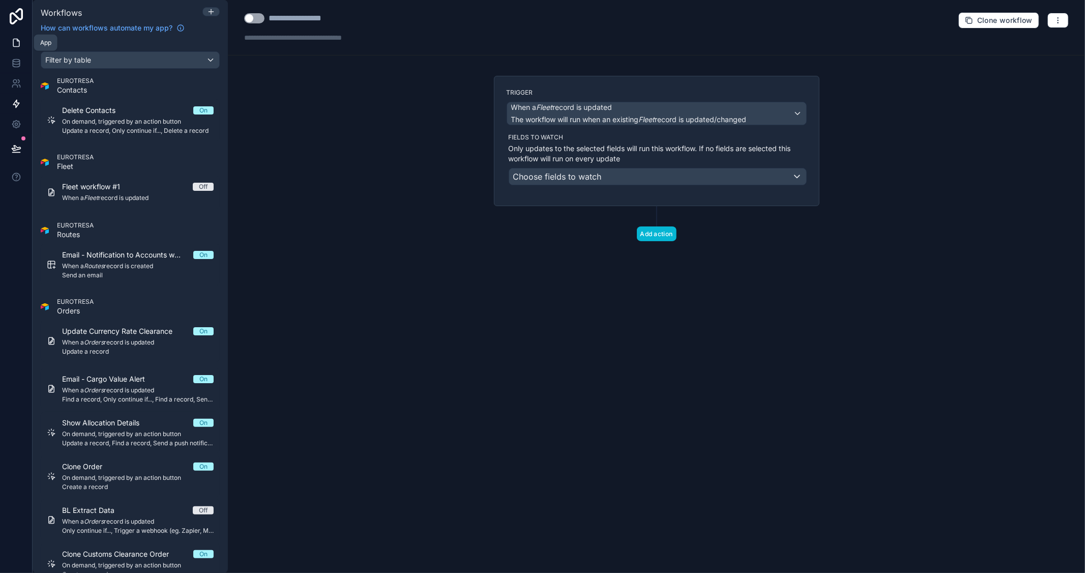
click at [15, 46] on icon at bounding box center [16, 43] width 10 height 10
click at [12, 62] on icon at bounding box center [16, 63] width 10 height 10
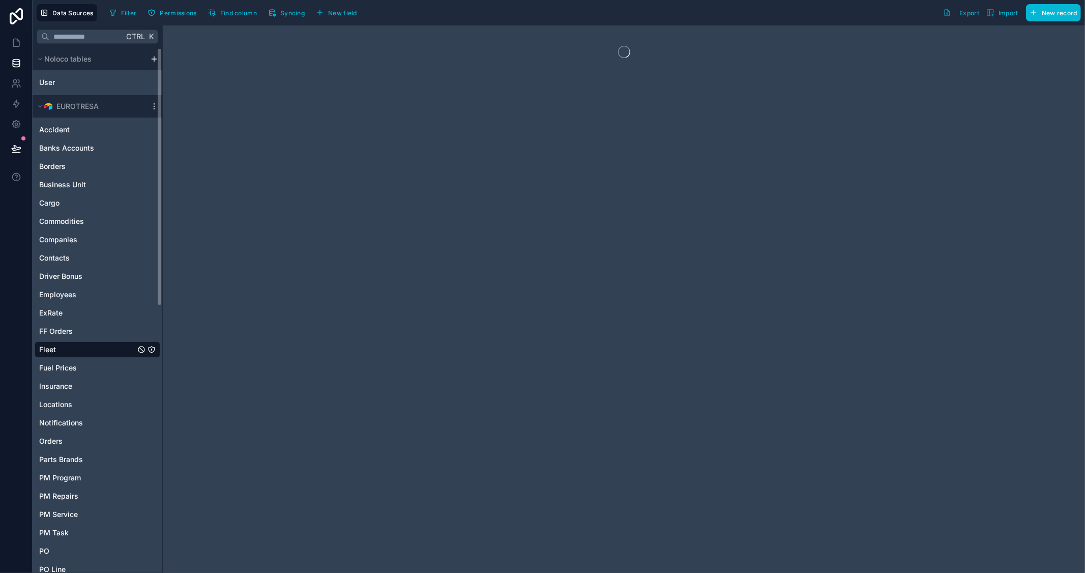
click at [151, 62] on html "Data Sources Filter Permissions Find column Syncing New field Export Import New…" at bounding box center [542, 286] width 1085 height 573
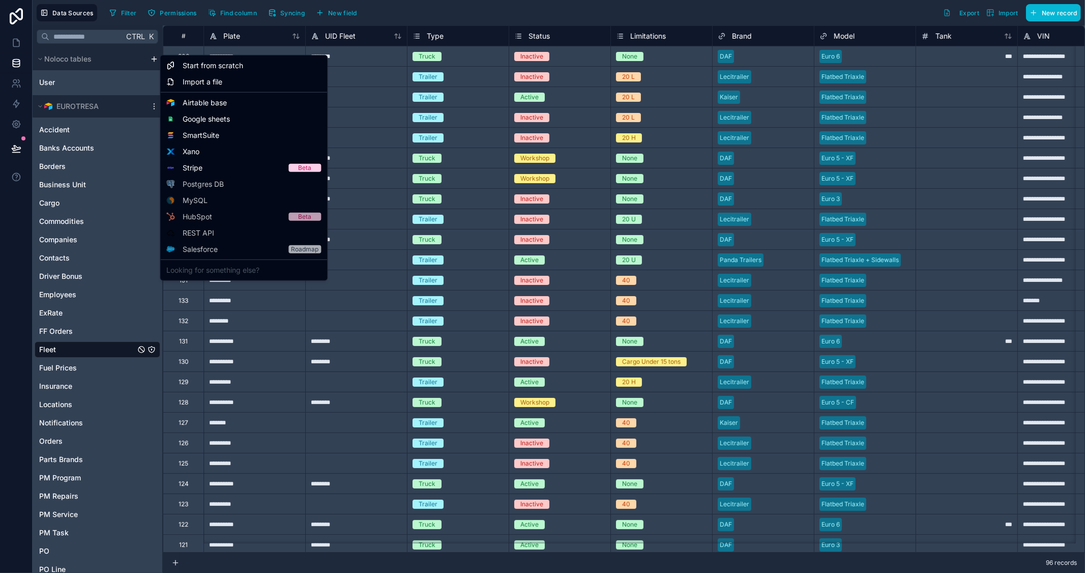
click at [232, 26] on html "**********" at bounding box center [542, 286] width 1085 height 573
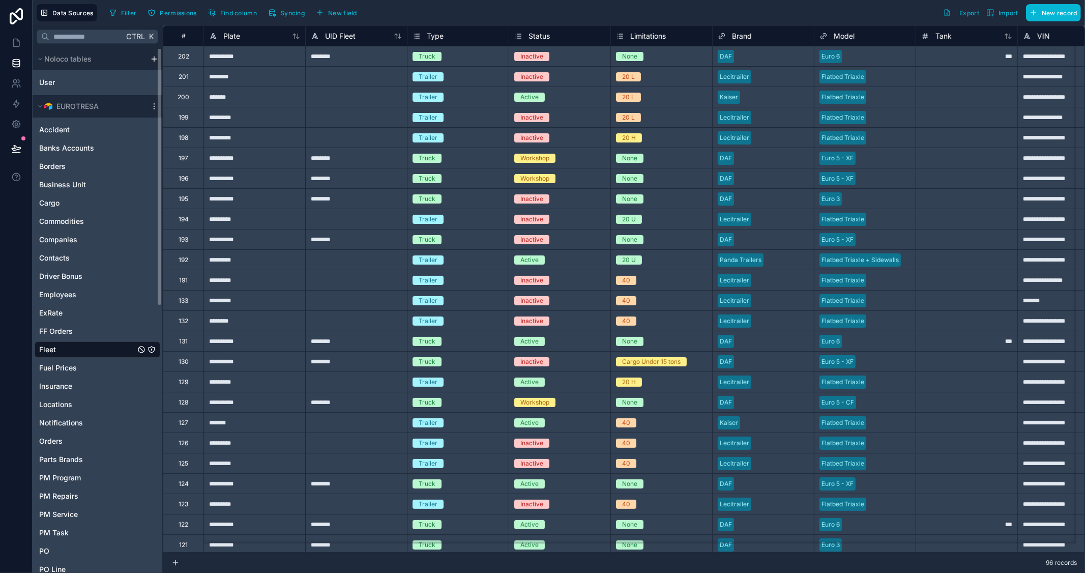
click at [152, 59] on html "**********" at bounding box center [542, 286] width 1085 height 573
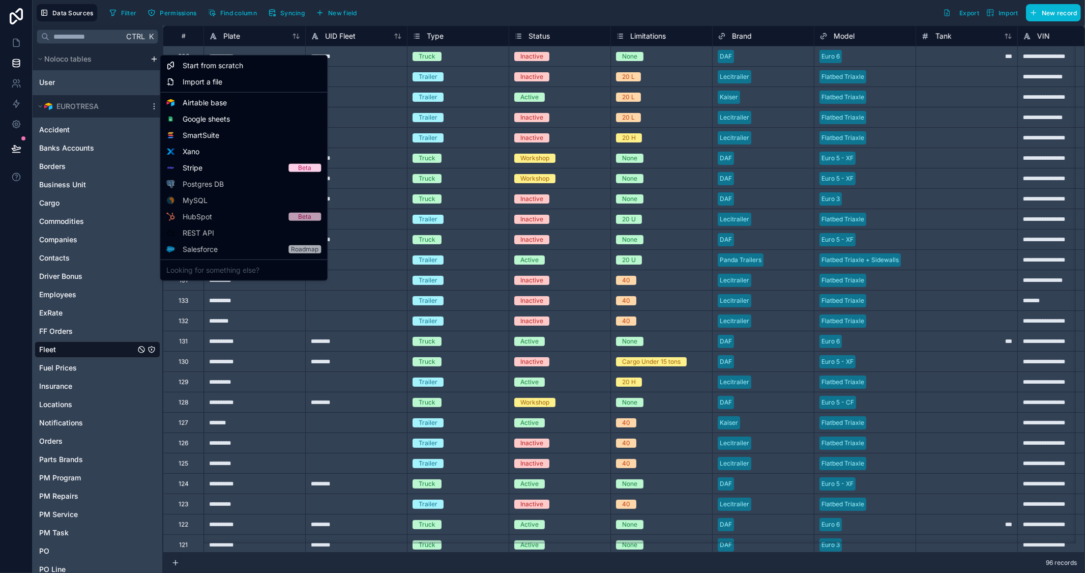
click at [149, 107] on html "**********" at bounding box center [542, 286] width 1085 height 573
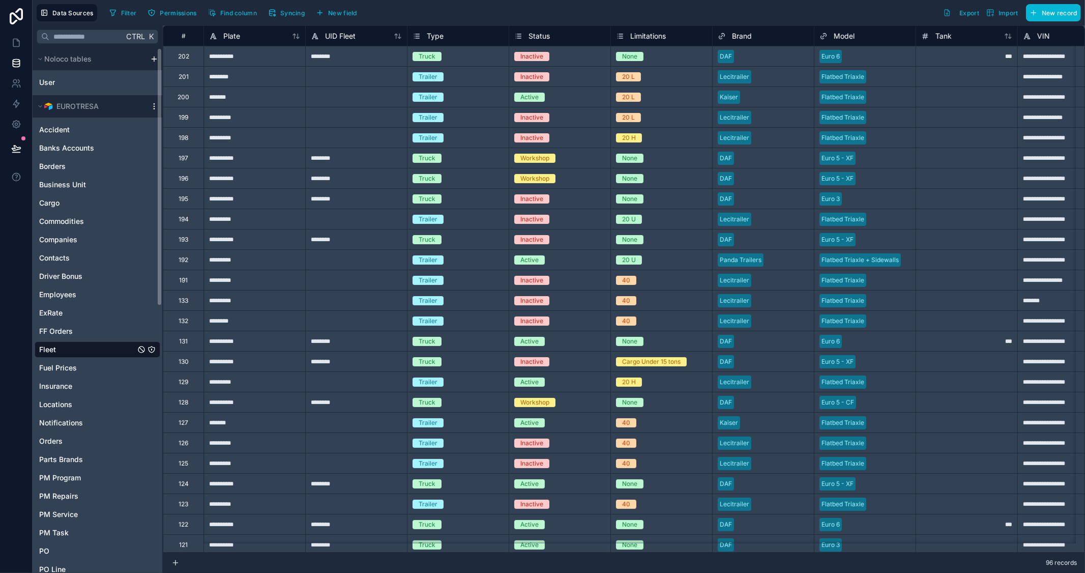
click at [151, 107] on icon "scrollable content" at bounding box center [154, 106] width 8 height 8
click at [212, 130] on span "Update details" at bounding box center [218, 127] width 98 height 8
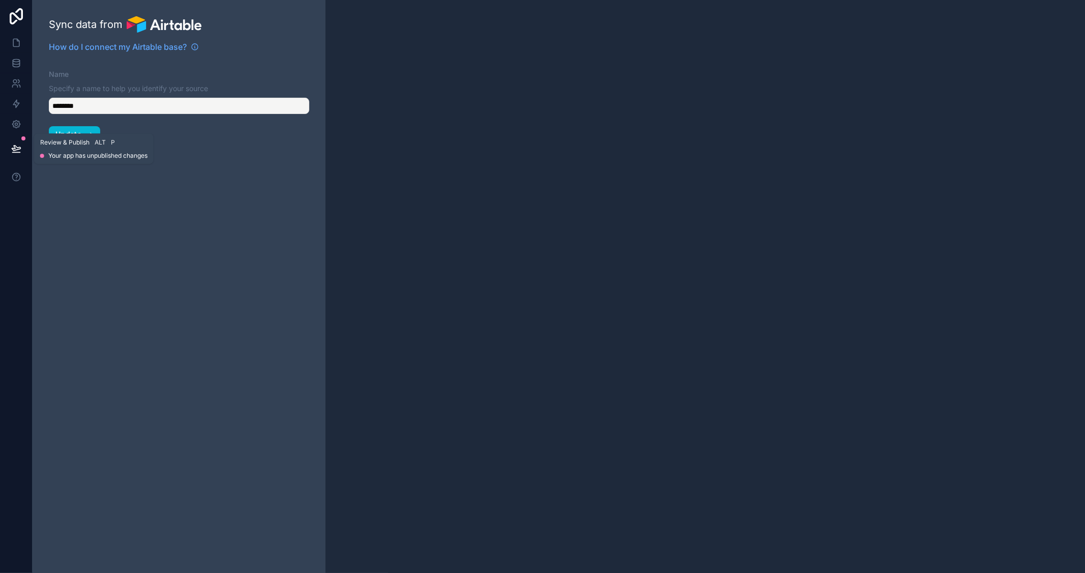
click at [17, 149] on icon at bounding box center [16, 148] width 9 height 5
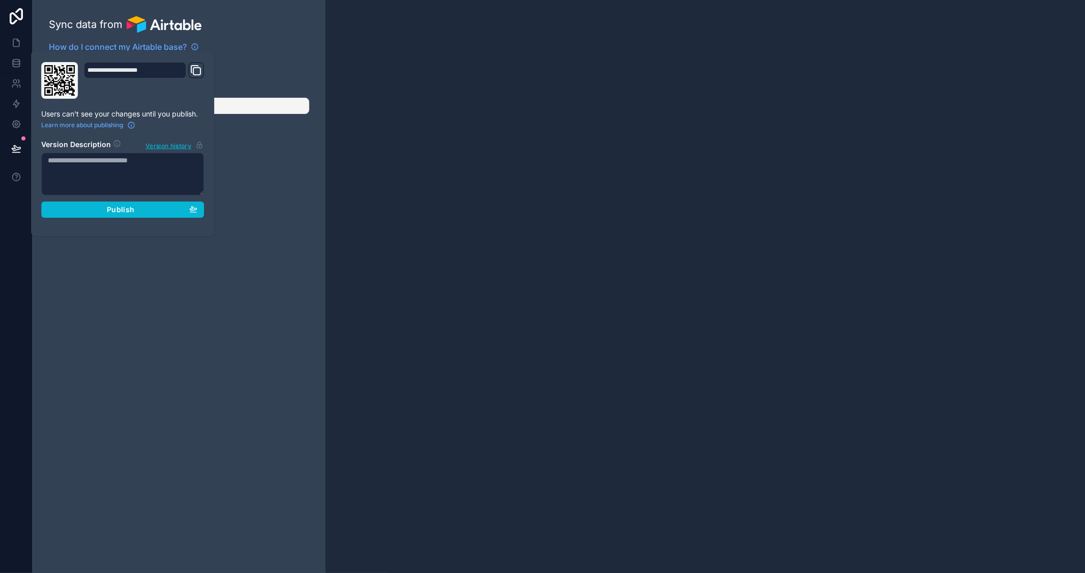
click at [180, 271] on div "Sync data from How do I connect my Airtable base? Name Specify a name to help y…" at bounding box center [179, 286] width 293 height 573
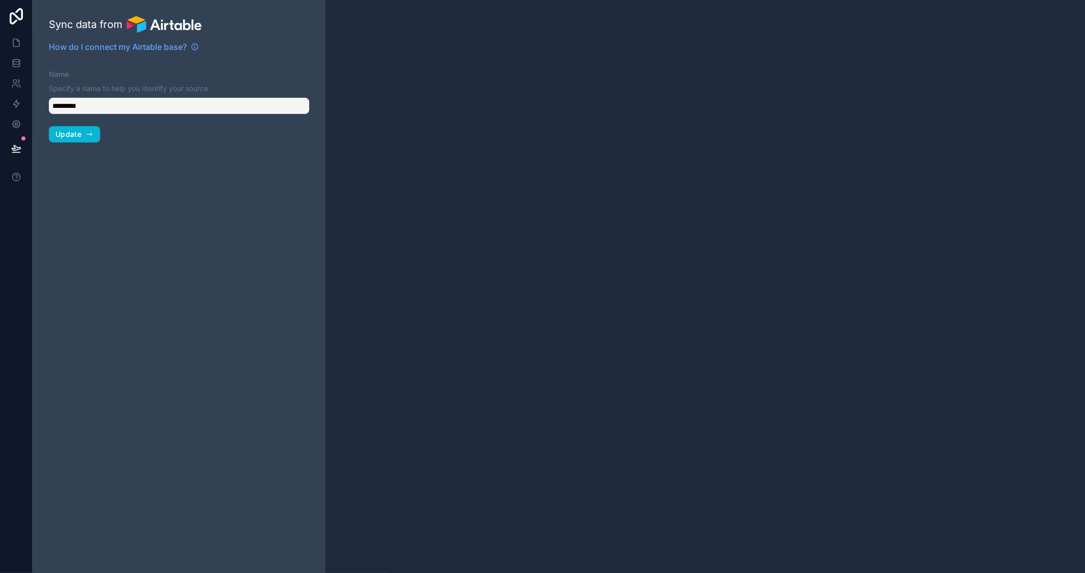
type input "*********"
click at [13, 65] on icon at bounding box center [16, 63] width 10 height 10
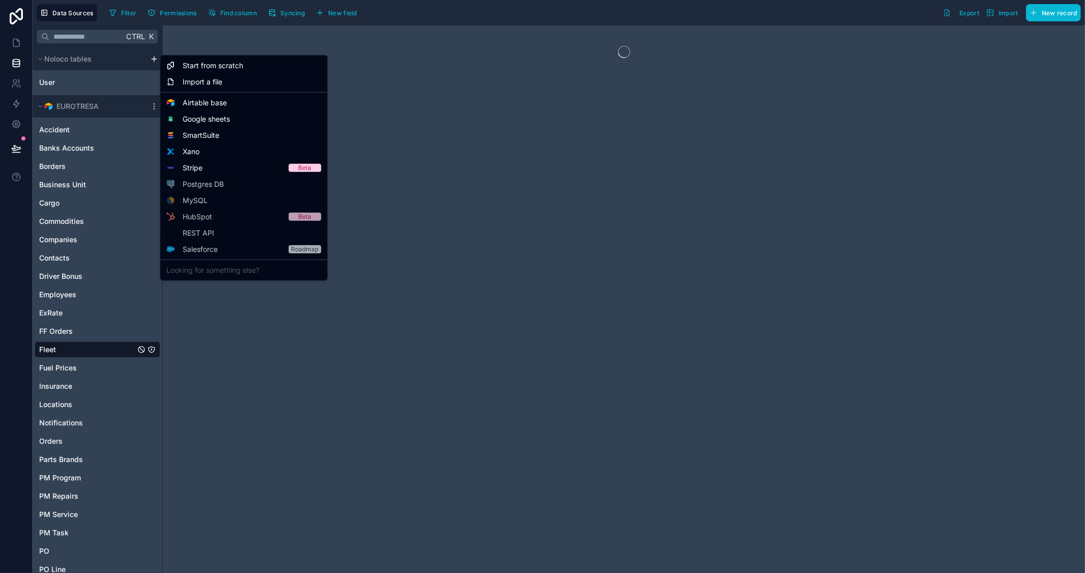
click at [155, 60] on html "Data Sources Filter Permissions Find column Syncing New field Export Import New…" at bounding box center [542, 286] width 1085 height 573
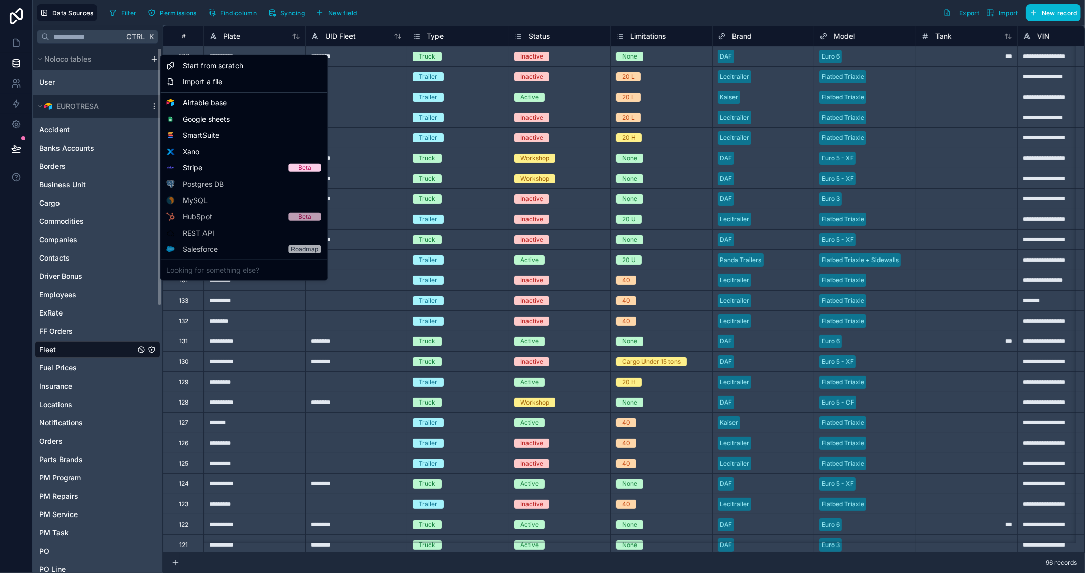
click at [105, 82] on html "**********" at bounding box center [542, 286] width 1085 height 573
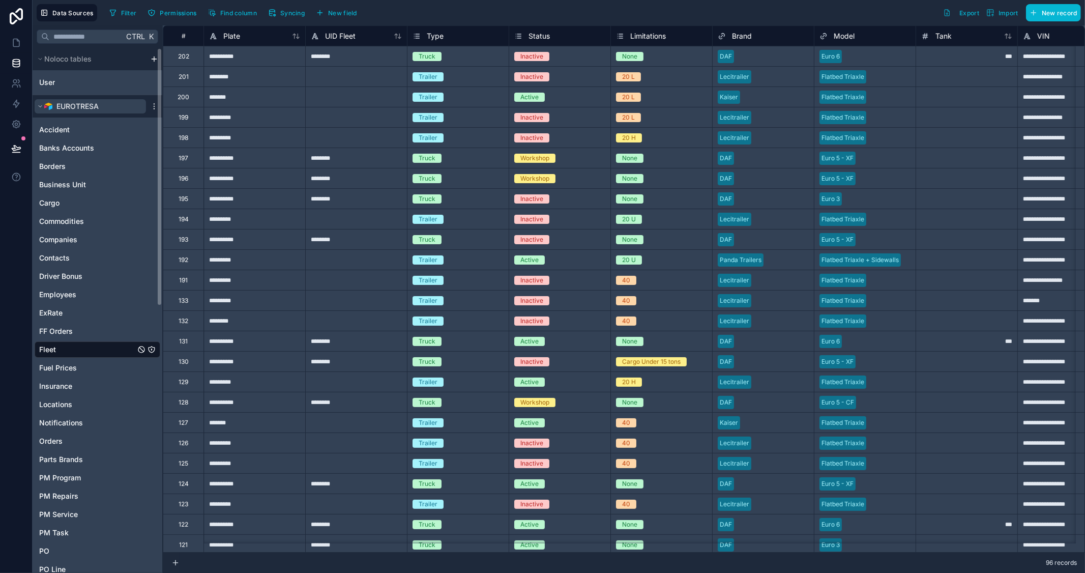
click at [114, 108] on button "EUROTRESA" at bounding box center [90, 106] width 111 height 14
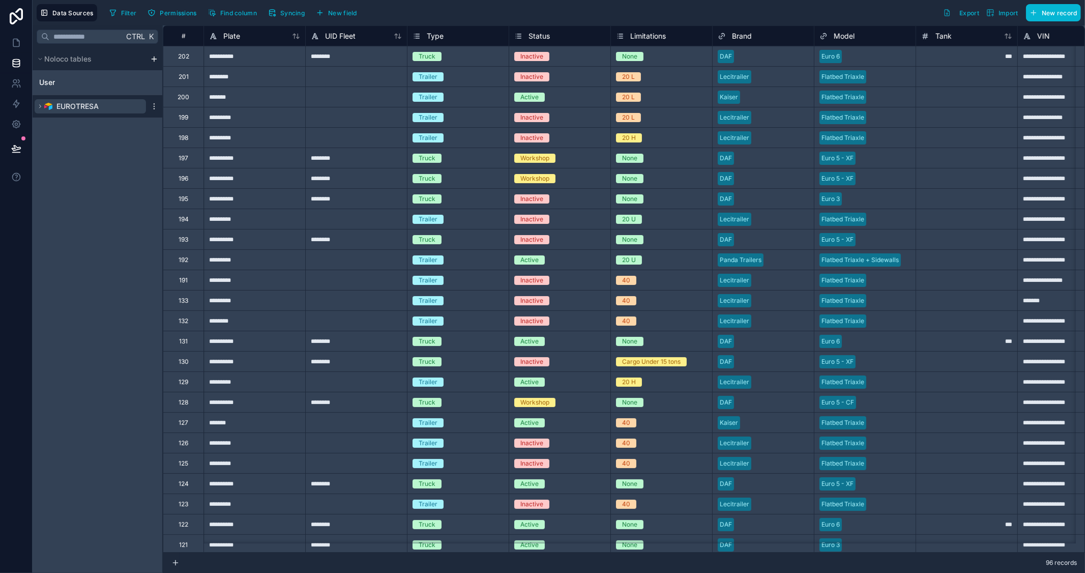
click at [124, 106] on button "EUROTRESA" at bounding box center [90, 106] width 111 height 14
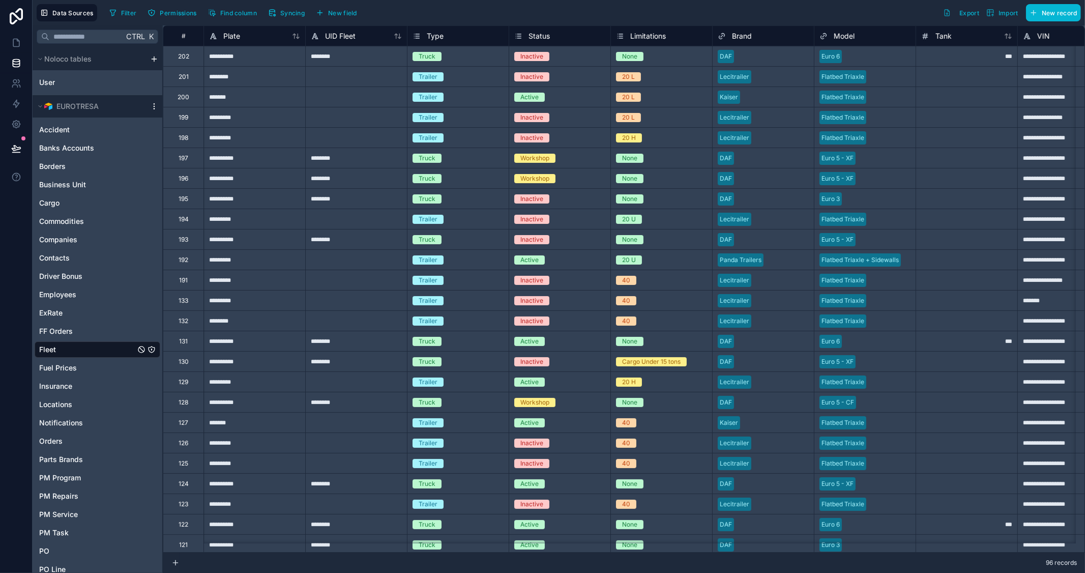
click at [151, 104] on icon "scrollable content" at bounding box center [154, 106] width 8 height 8
click at [209, 164] on span "Queue schema sync" at bounding box center [205, 162] width 73 height 8
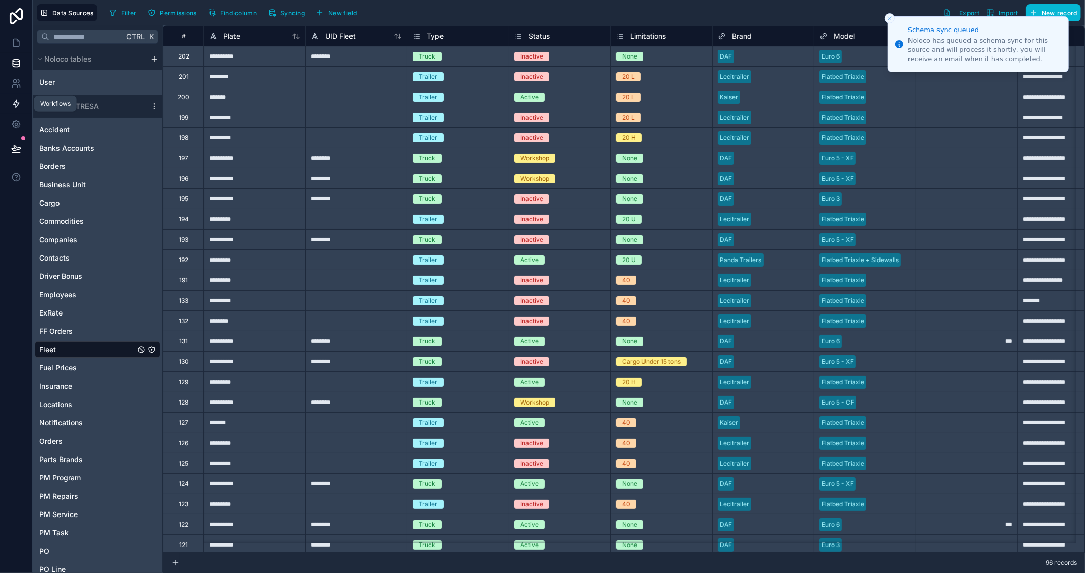
click at [16, 102] on icon at bounding box center [16, 104] width 10 height 10
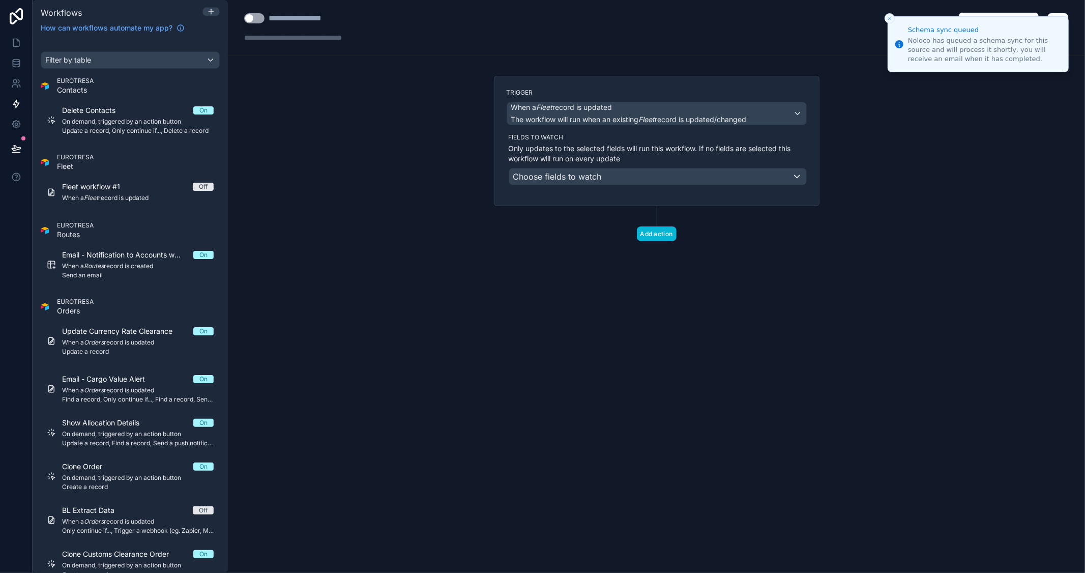
click at [890, 16] on icon "Close toast" at bounding box center [890, 18] width 6 height 6
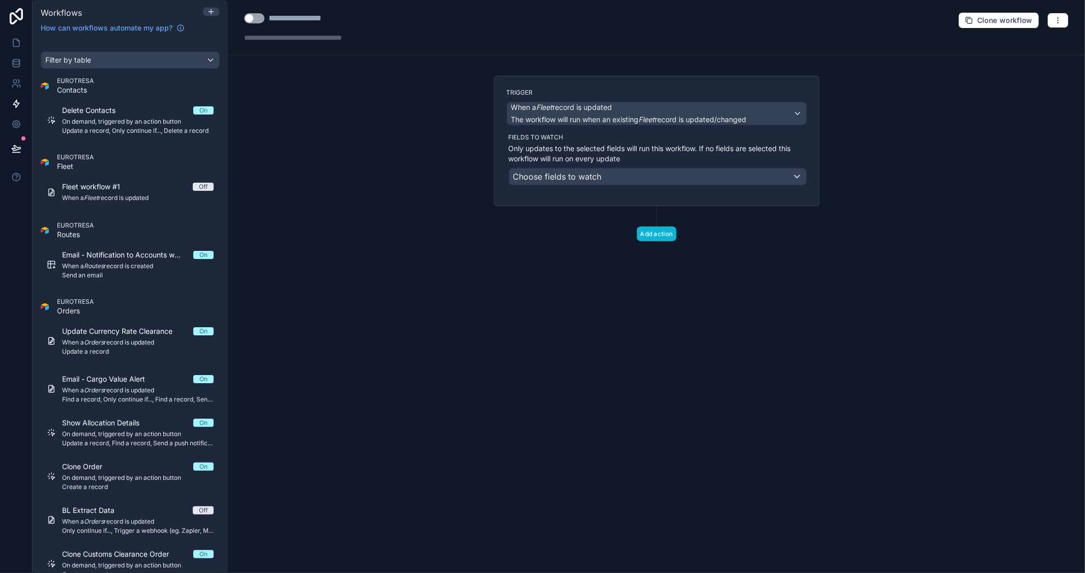
drag, startPoint x: 345, startPoint y: 15, endPoint x: 263, endPoint y: 15, distance: 81.9
click at [263, 15] on div "**********" at bounding box center [315, 18] width 142 height 12
click at [679, 169] on div "Choose fields to watch" at bounding box center [657, 176] width 297 height 16
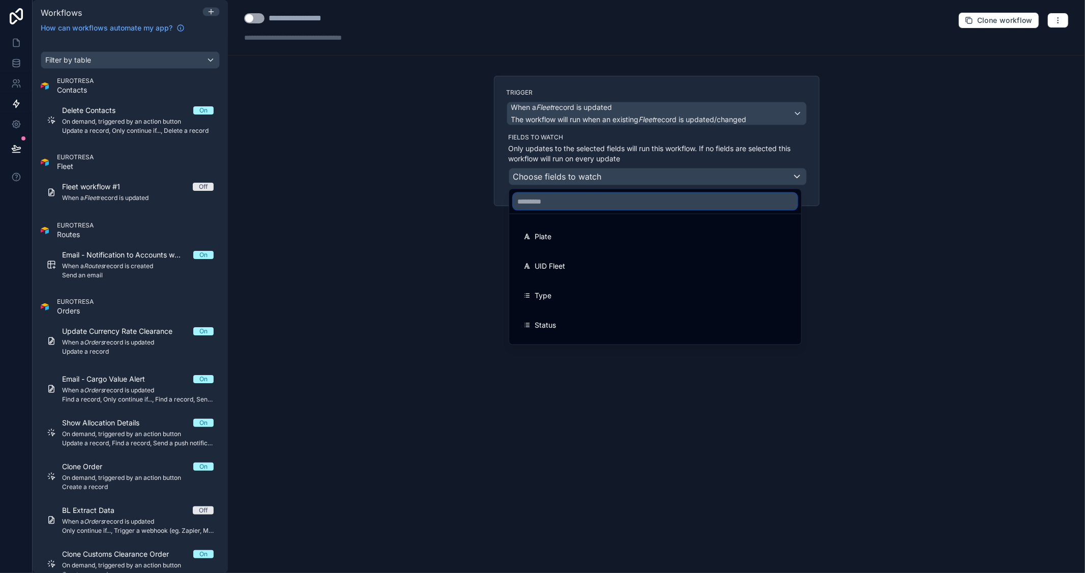
click at [586, 203] on input "text" at bounding box center [655, 201] width 284 height 16
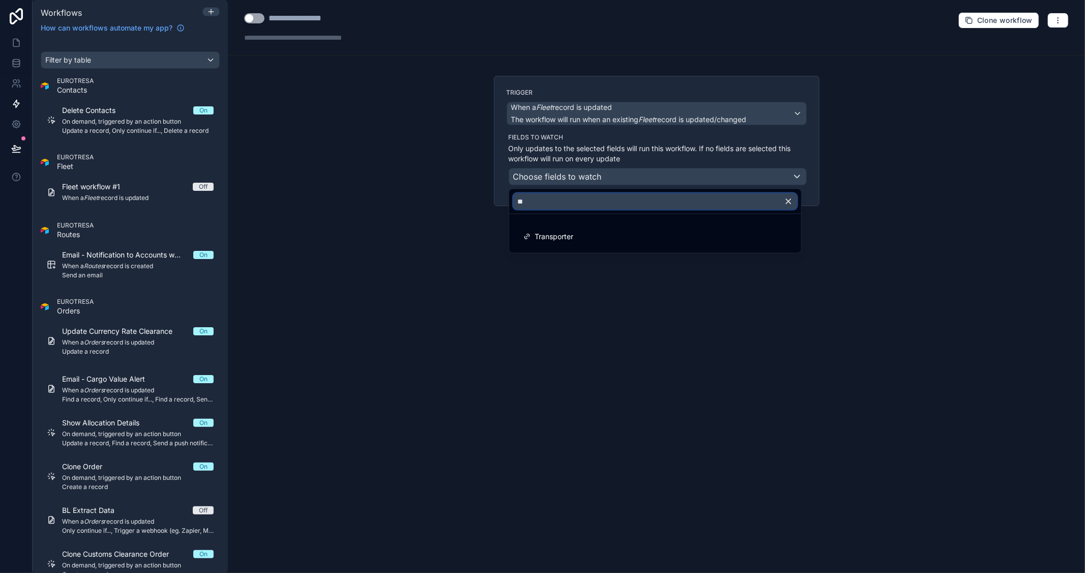
type input "**"
click at [383, 142] on div at bounding box center [542, 286] width 1085 height 573
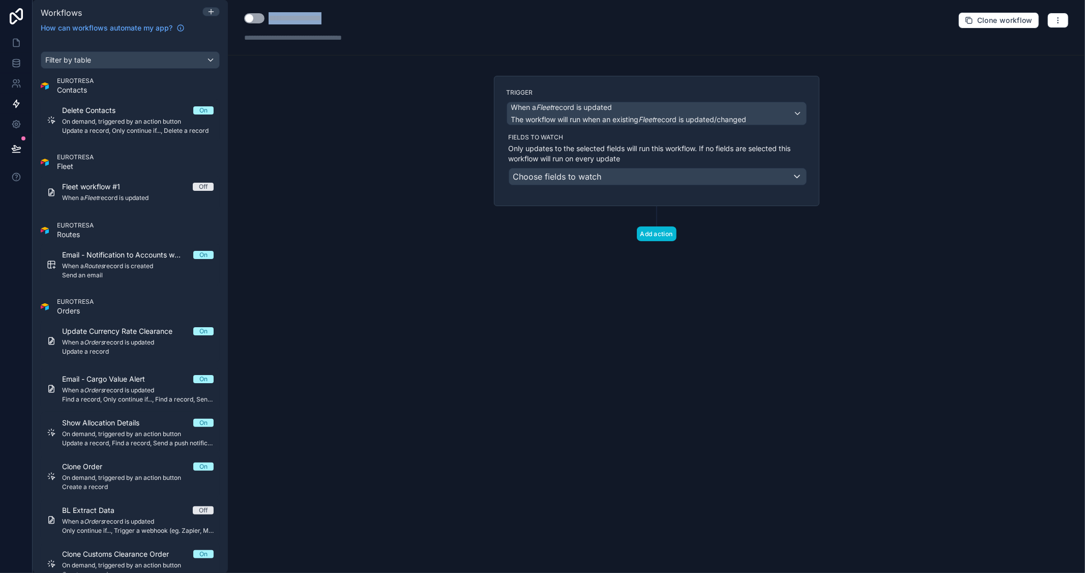
drag, startPoint x: 347, startPoint y: 23, endPoint x: 267, endPoint y: 9, distance: 81.1
click at [267, 9] on div "**********" at bounding box center [657, 27] width 858 height 55
type div "**********"
copy div "**********"
click at [1052, 16] on button "button" at bounding box center [1058, 20] width 21 height 15
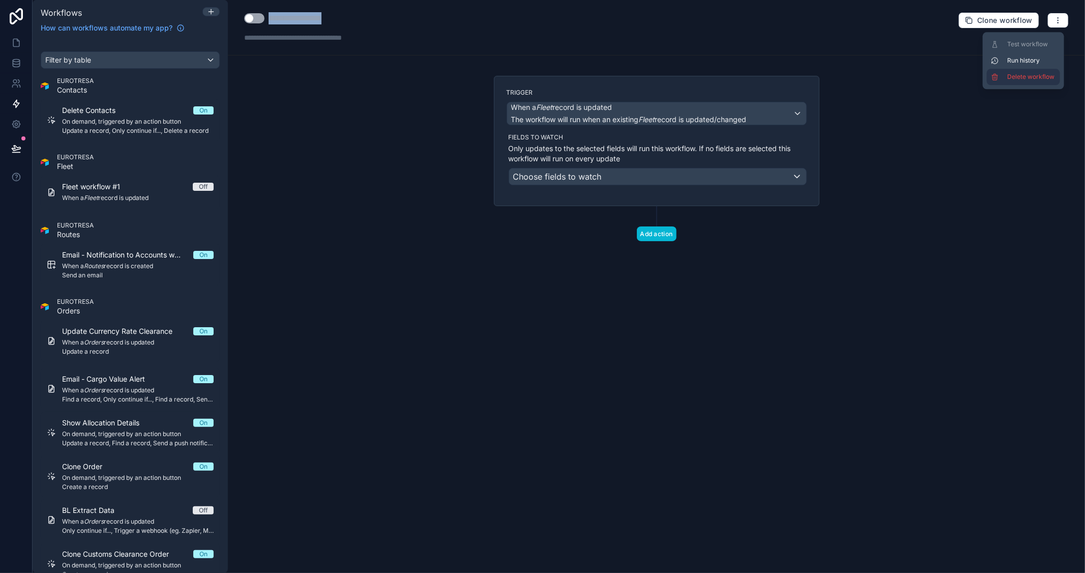
click at [1032, 73] on span "Delete workflow" at bounding box center [1032, 77] width 49 height 8
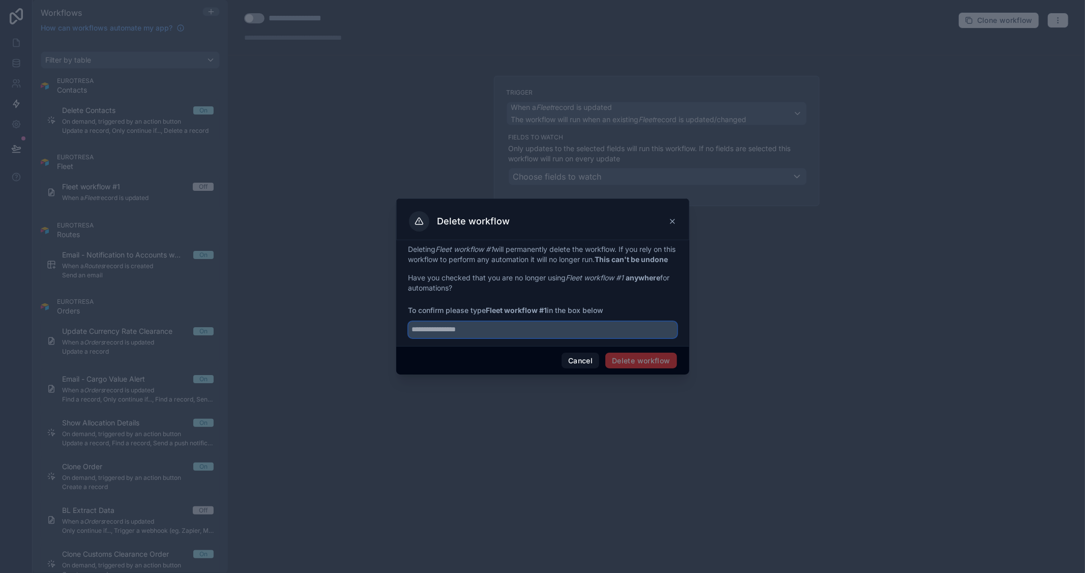
click at [494, 331] on input "text" at bounding box center [543, 330] width 269 height 16
paste input "**********"
type input "**********"
click at [655, 368] on button "Delete workflow" at bounding box center [641, 361] width 71 height 16
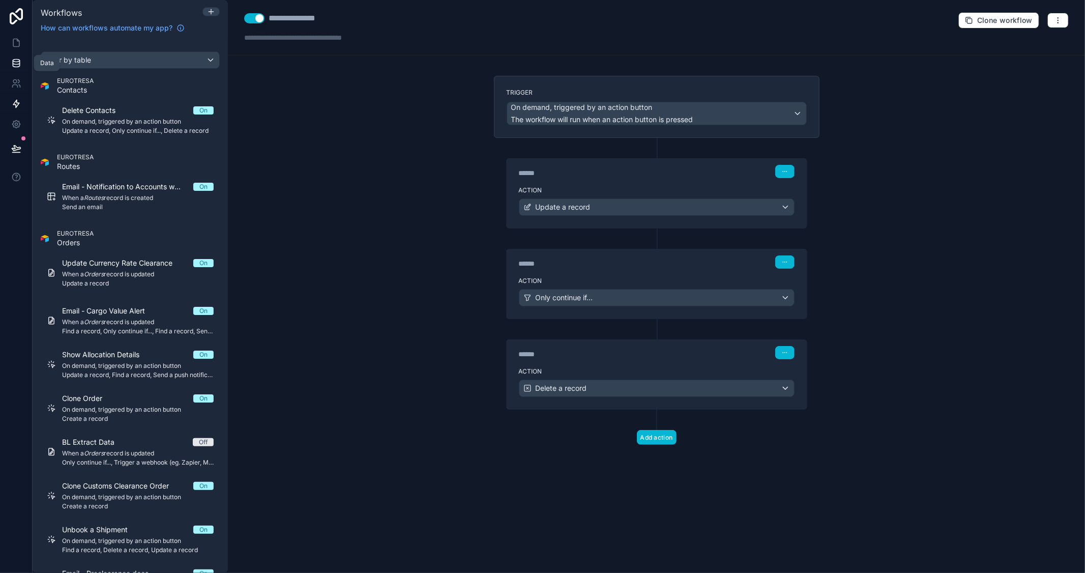
click at [14, 63] on icon at bounding box center [16, 63] width 10 height 10
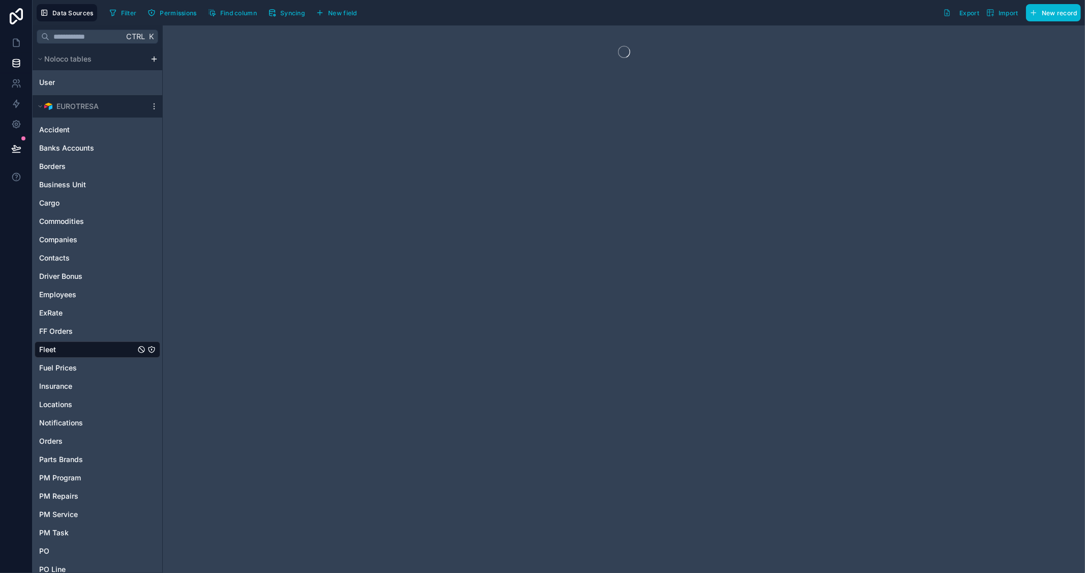
click at [544, 456] on div at bounding box center [624, 299] width 923 height 548
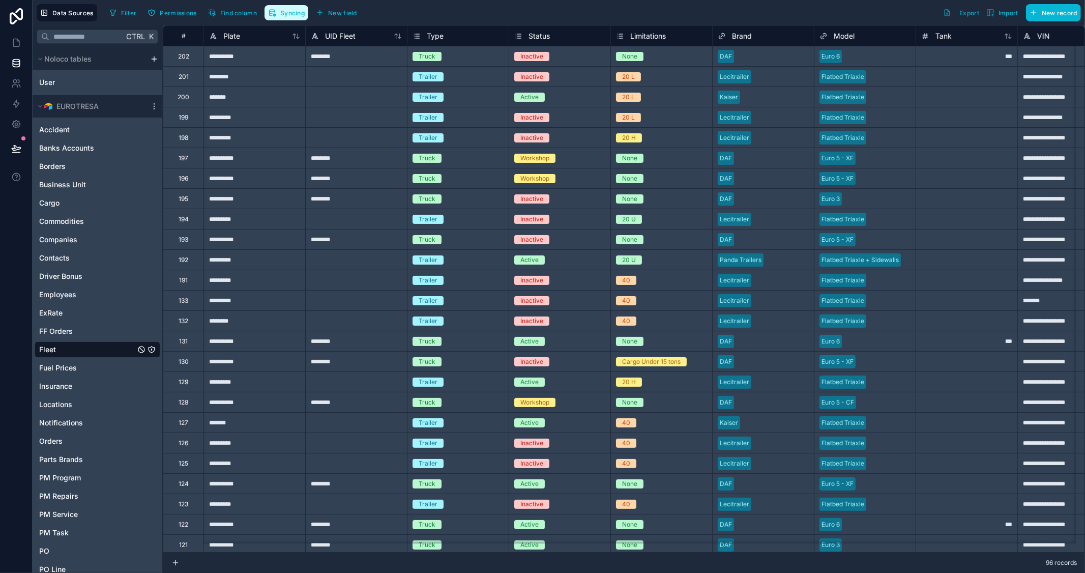
click at [294, 12] on span "Syncing" at bounding box center [292, 13] width 24 height 8
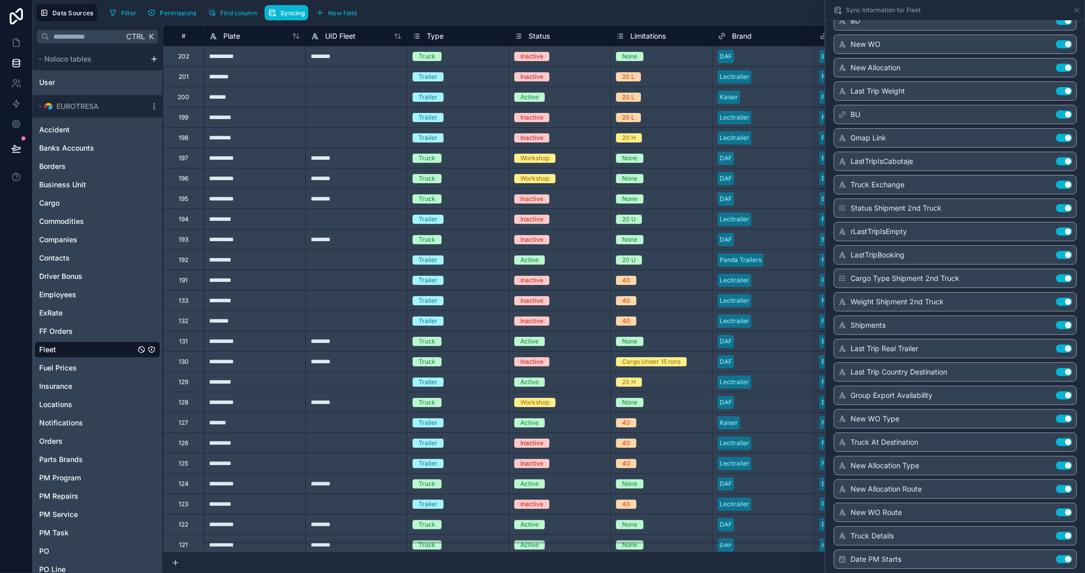
scroll to position [1235, 0]
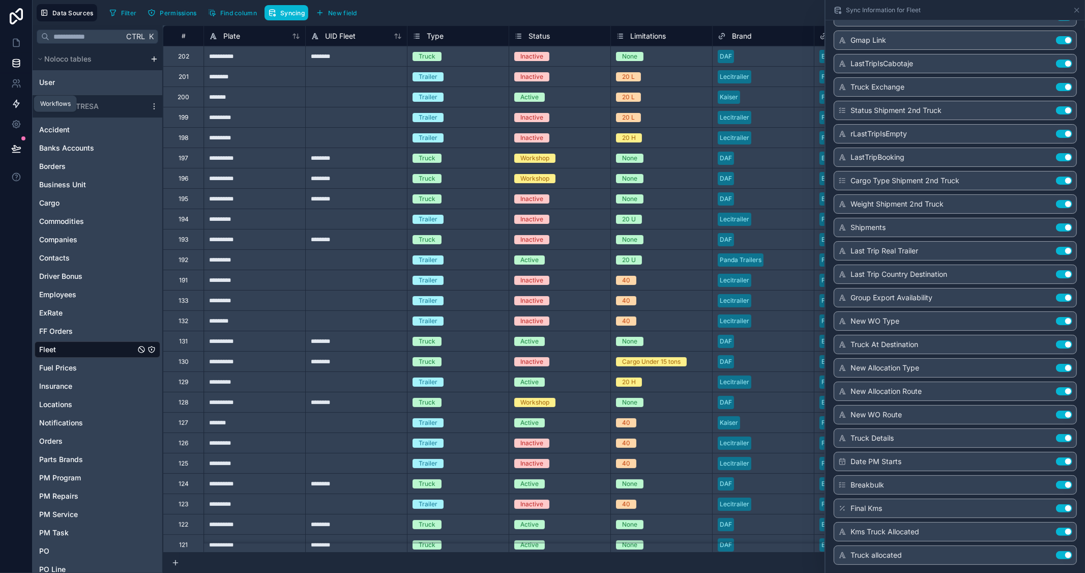
click at [14, 99] on icon at bounding box center [16, 104] width 10 height 10
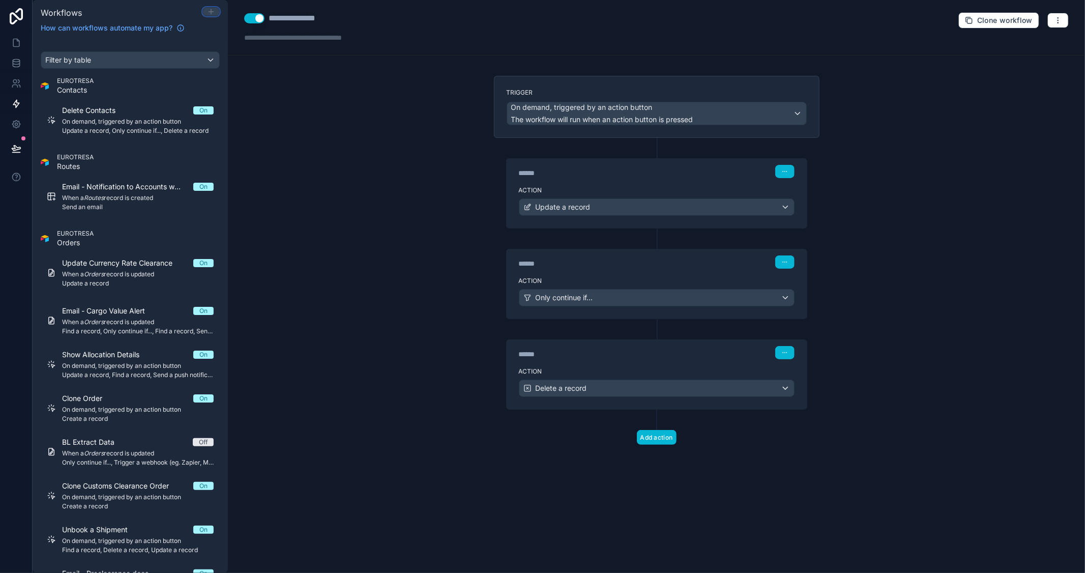
click at [208, 11] on icon at bounding box center [211, 12] width 8 height 8
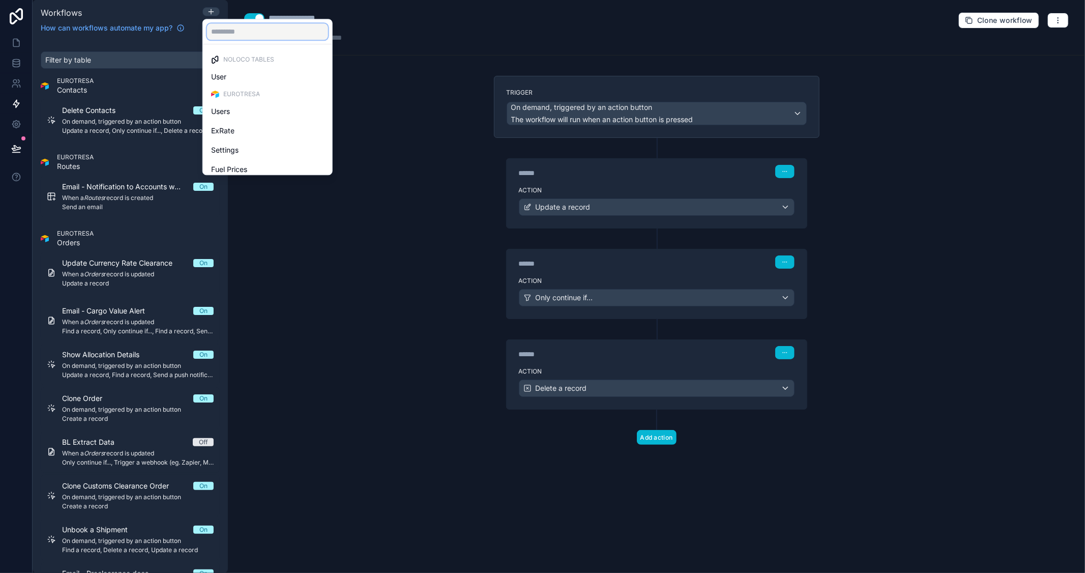
click at [255, 33] on input "text" at bounding box center [267, 31] width 121 height 16
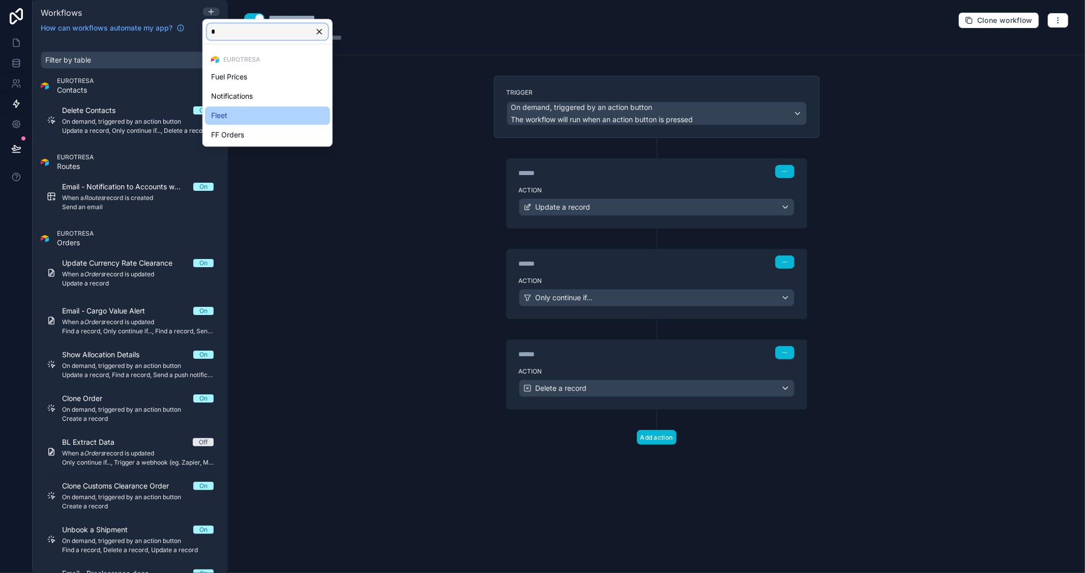
type input "*"
click at [258, 113] on div "Fleet" at bounding box center [267, 115] width 113 height 12
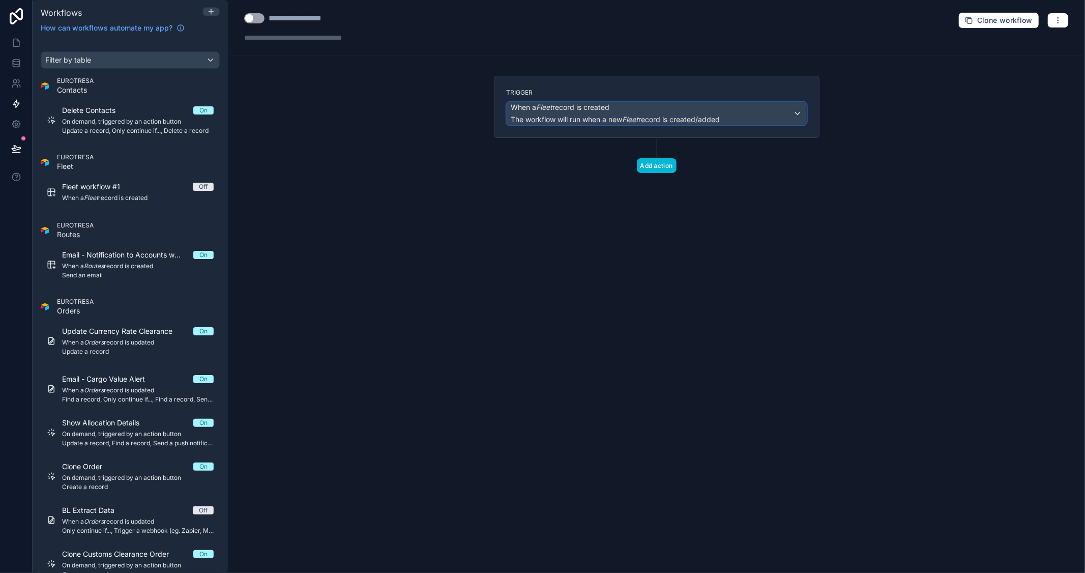
click at [558, 118] on span "The workflow will run when a new Fleet record is created/added" at bounding box center [615, 119] width 209 height 9
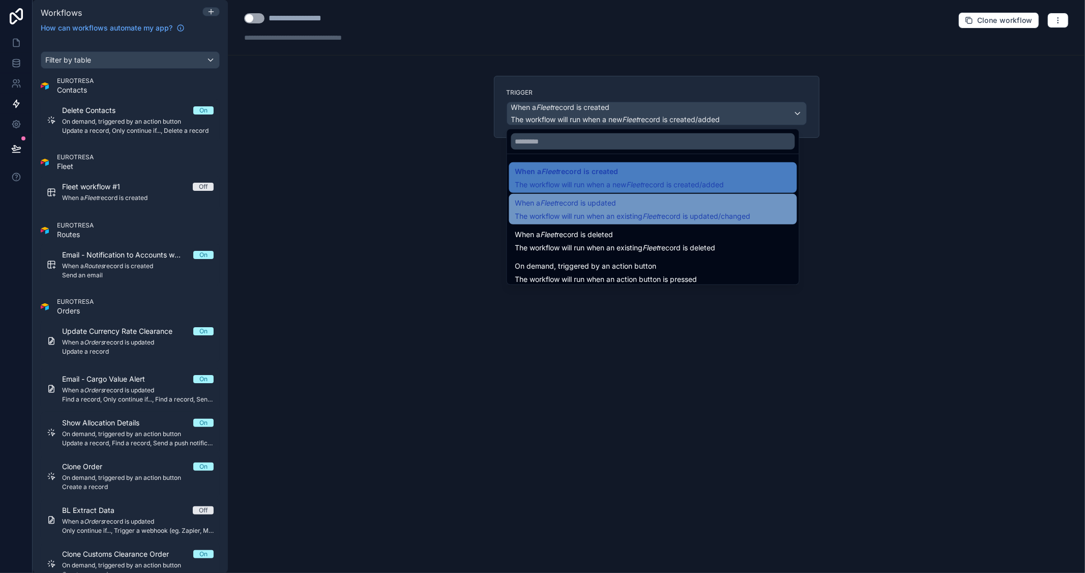
click at [579, 207] on span "When a Fleet record is updated" at bounding box center [566, 203] width 101 height 12
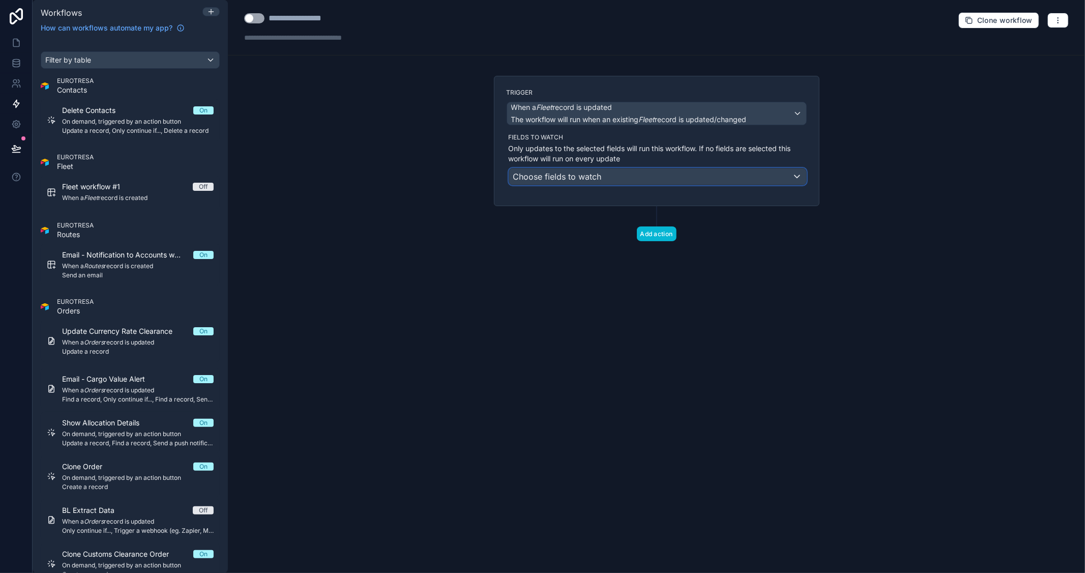
click at [611, 181] on div "Choose fields to watch" at bounding box center [657, 176] width 297 height 16
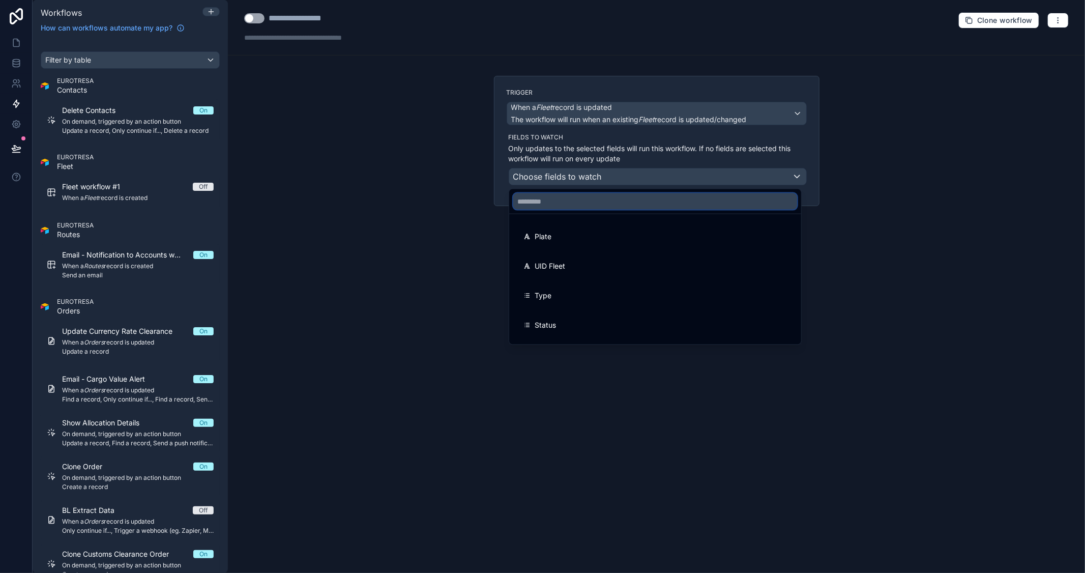
click at [595, 201] on input "text" at bounding box center [655, 201] width 284 height 16
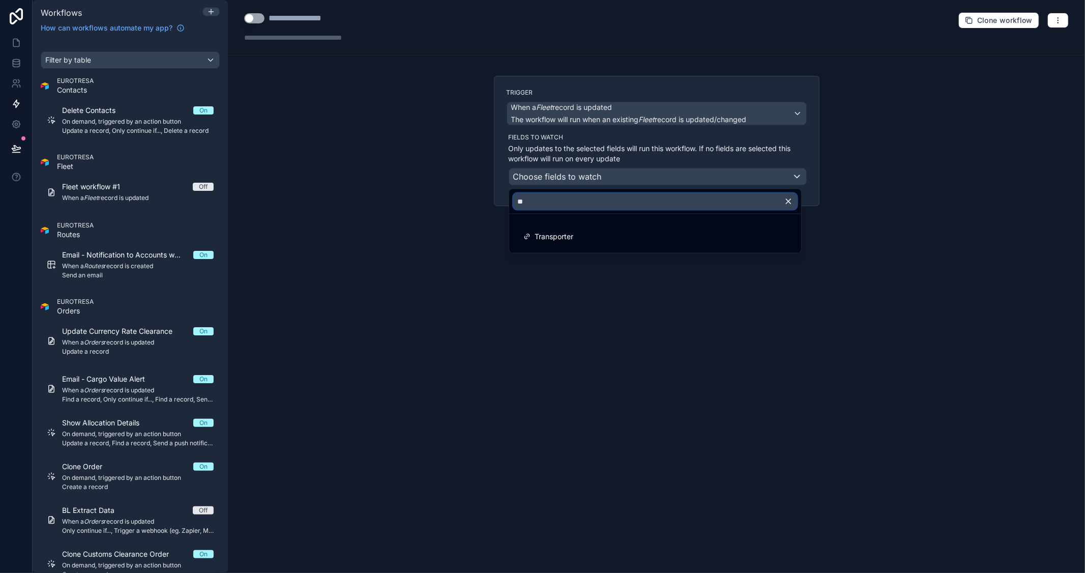
click at [781, 202] on input "**" at bounding box center [655, 201] width 284 height 16
type input "**"
click at [786, 202] on icon "button" at bounding box center [788, 201] width 9 height 9
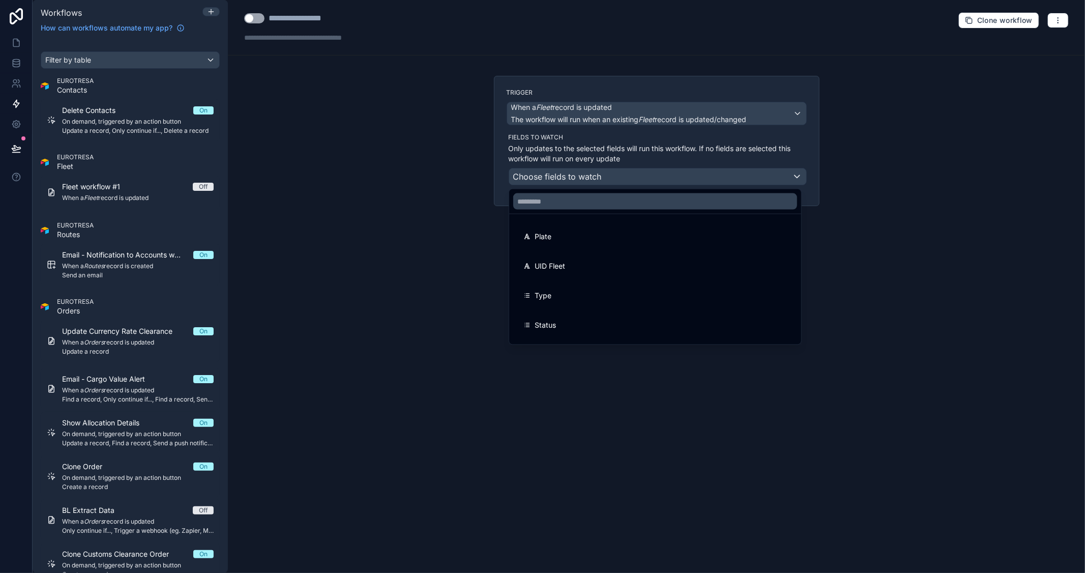
click at [889, 231] on div at bounding box center [542, 286] width 1085 height 573
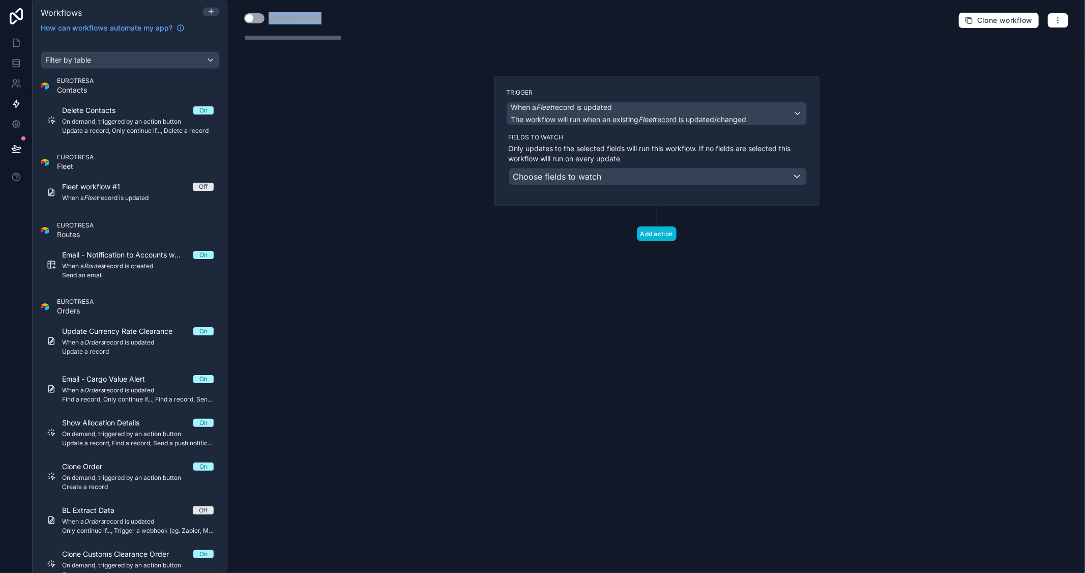
drag, startPoint x: 347, startPoint y: 12, endPoint x: 267, endPoint y: 13, distance: 79.9
click at [267, 13] on div "**********" at bounding box center [315, 18] width 142 height 12
type div "**********"
copy div "**********"
click at [1054, 18] on button "button" at bounding box center [1058, 20] width 21 height 15
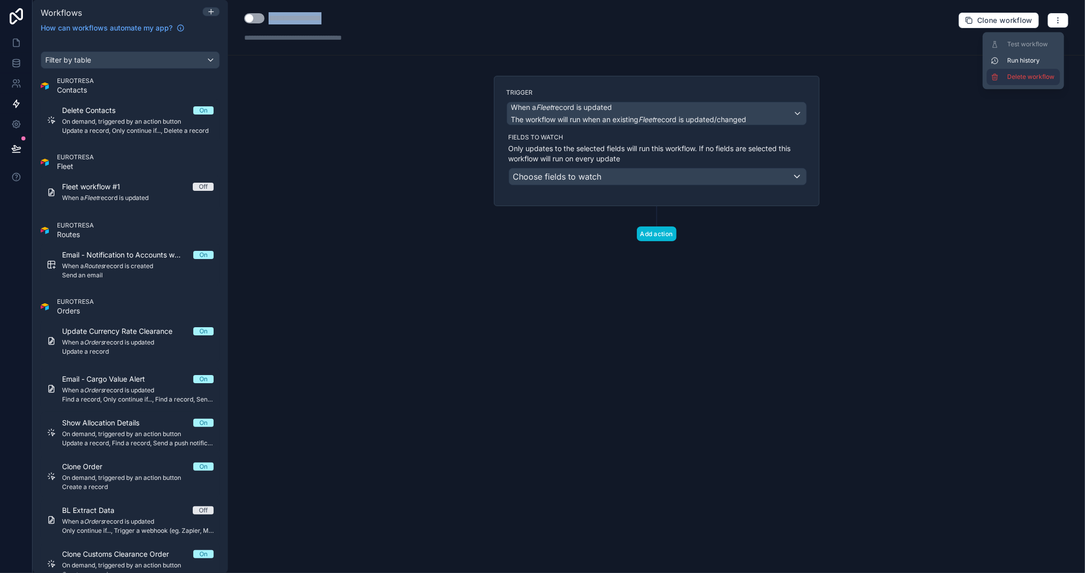
click at [1029, 73] on span "Delete workflow" at bounding box center [1032, 77] width 49 height 8
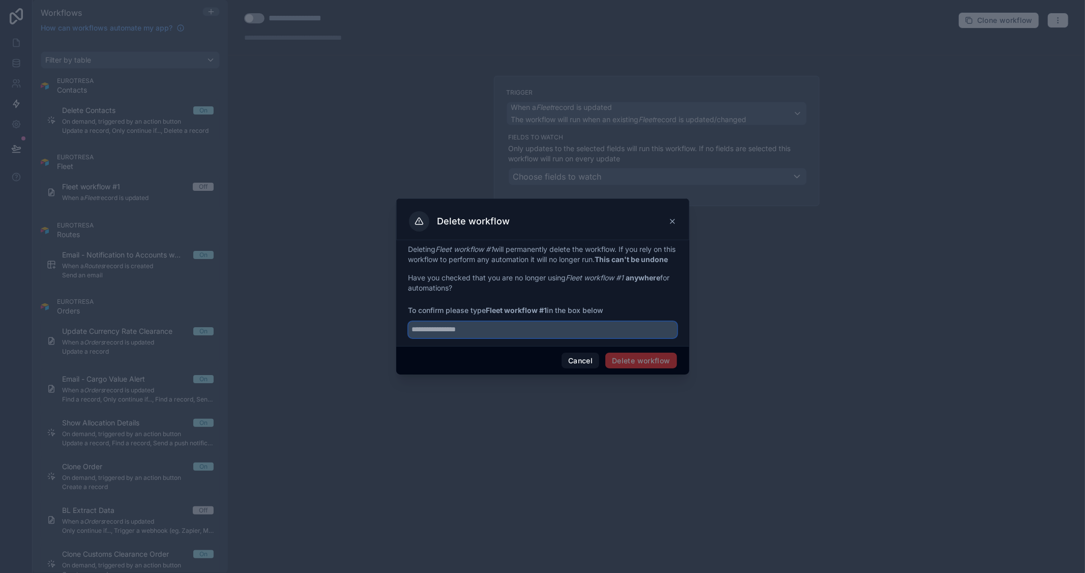
click at [547, 332] on input "text" at bounding box center [543, 330] width 269 height 16
paste input "**********"
type input "**********"
click at [635, 362] on button "Delete workflow" at bounding box center [641, 361] width 71 height 16
